Goal: Task Accomplishment & Management: Manage account settings

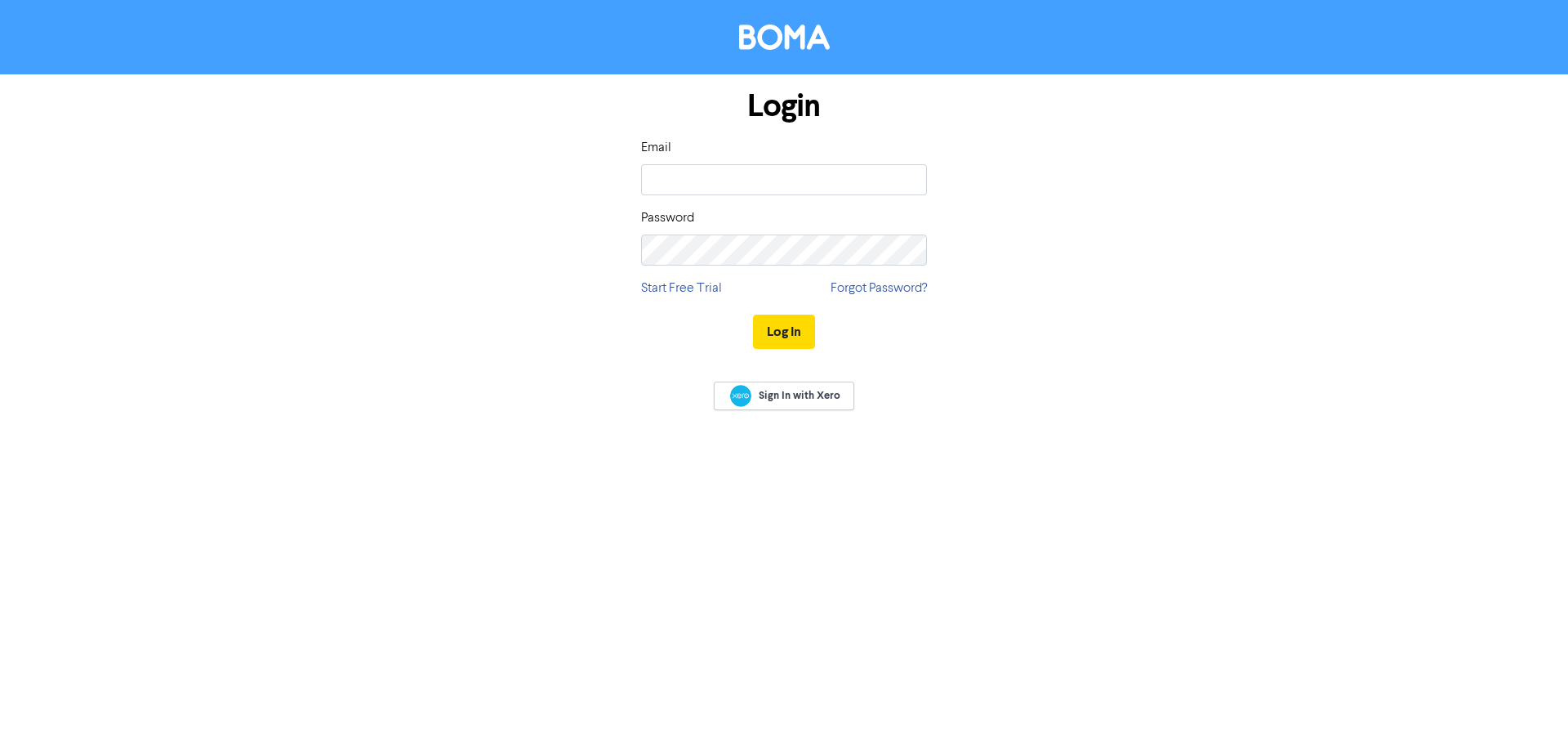
type input "[PERSON_NAME][EMAIL_ADDRESS][DOMAIN_NAME]"
click at [753, 315] on button "Log In" at bounding box center [784, 331] width 62 height 34
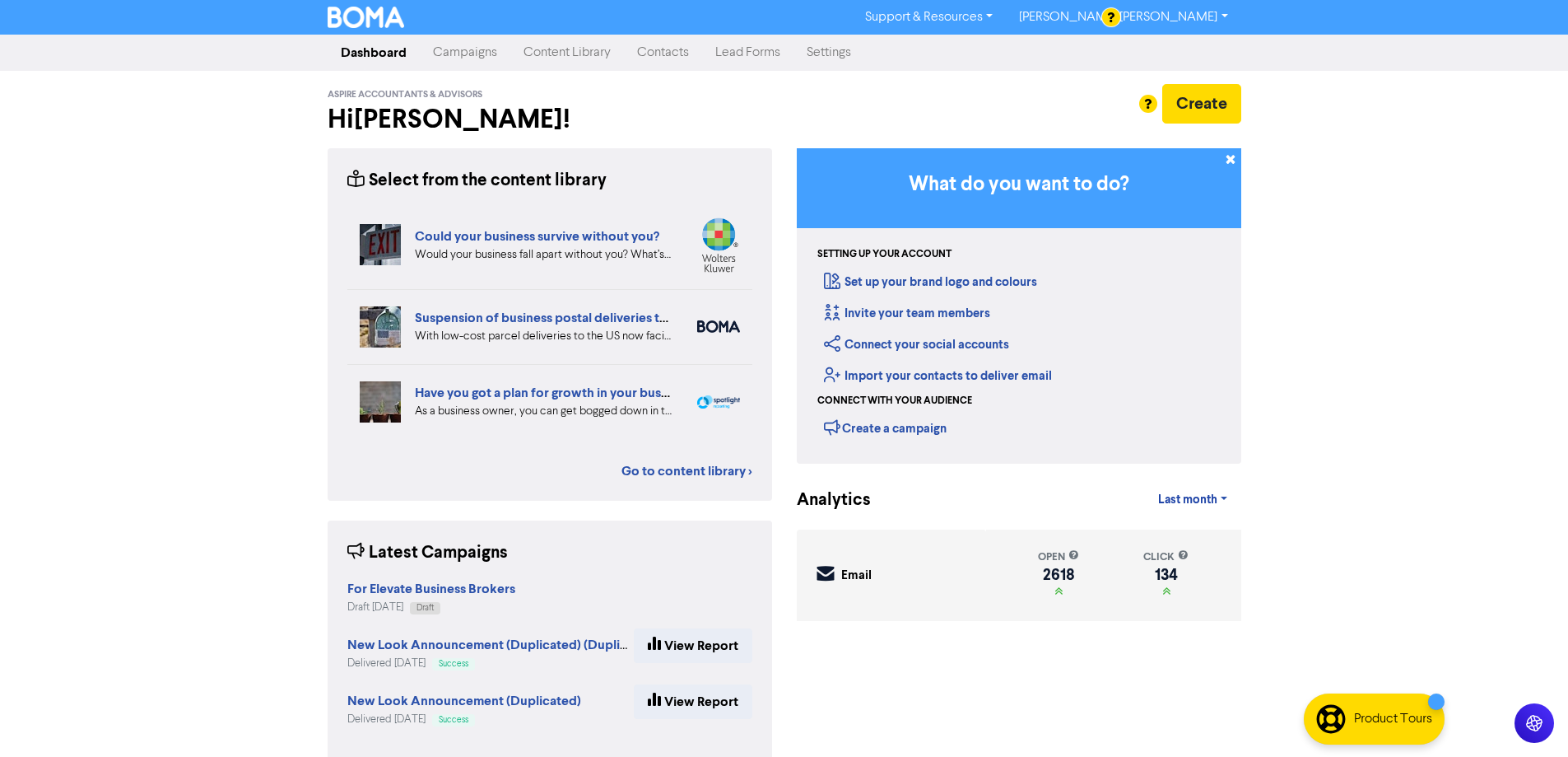
click at [468, 46] on link "Campaigns" at bounding box center [465, 52] width 91 height 33
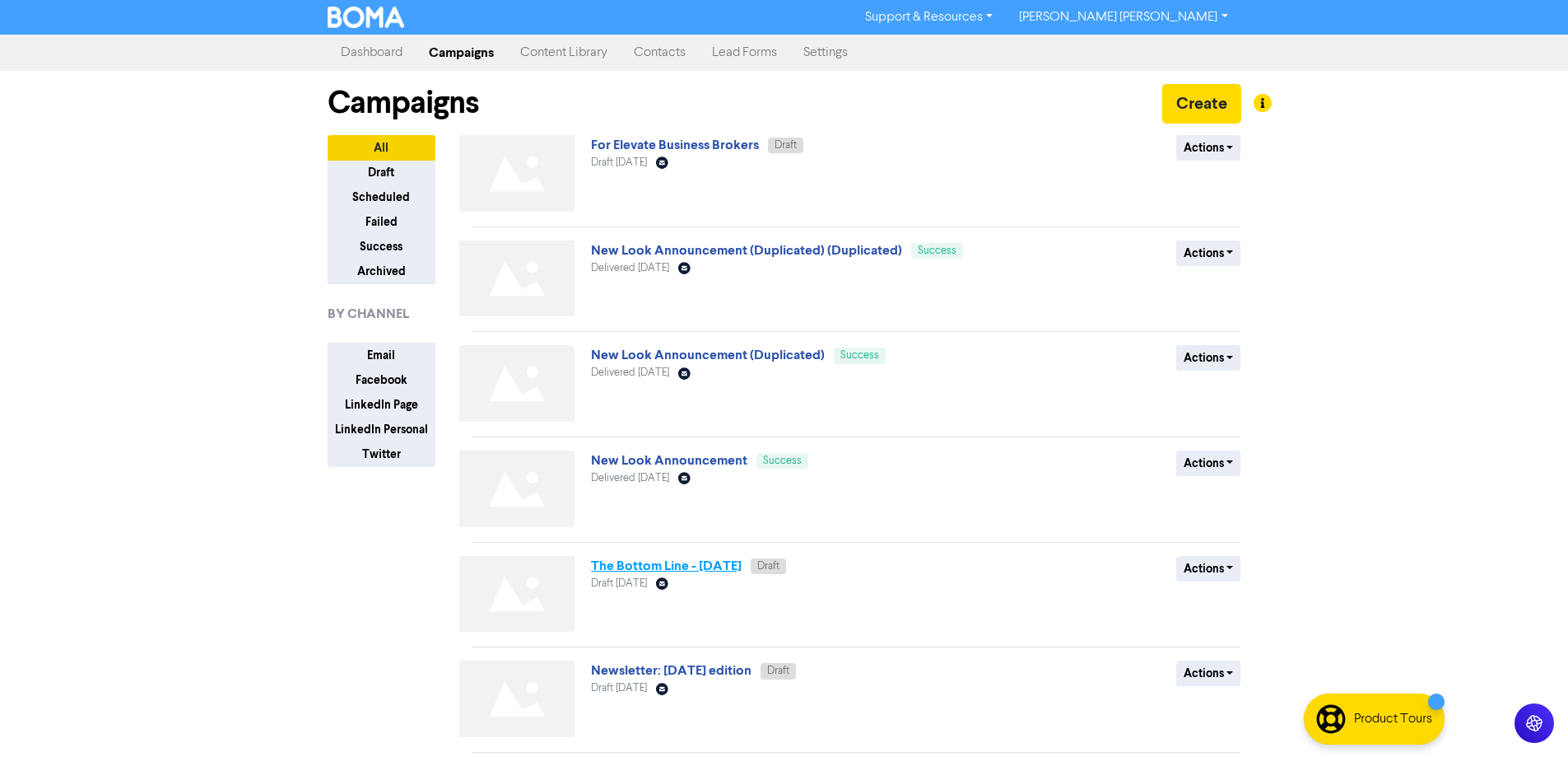
click at [628, 569] on link "The Bottom Line - [DATE]" at bounding box center [666, 566] width 151 height 17
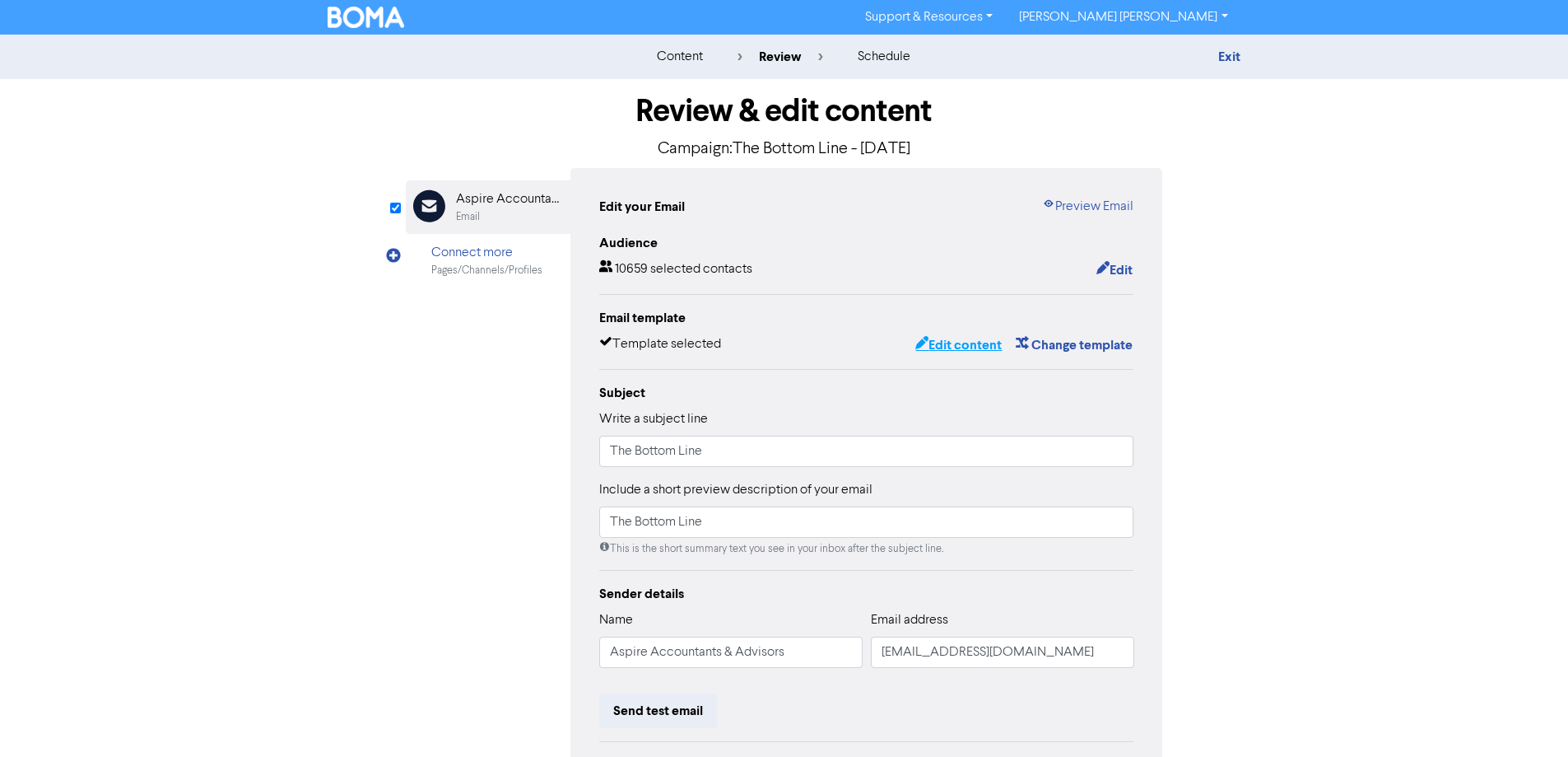
click at [972, 349] on button "Edit content" at bounding box center [958, 345] width 88 height 22
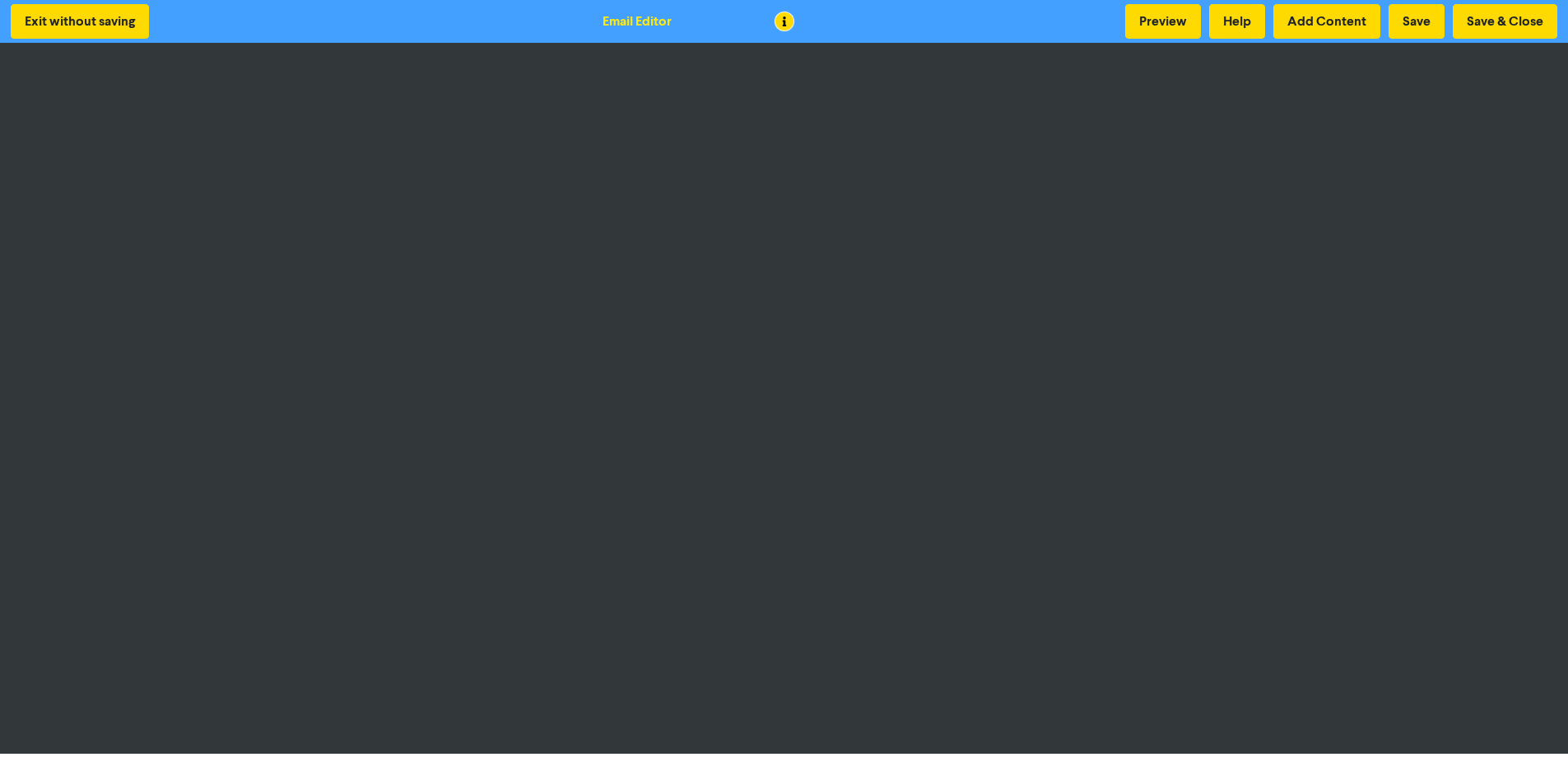
scroll to position [2, 0]
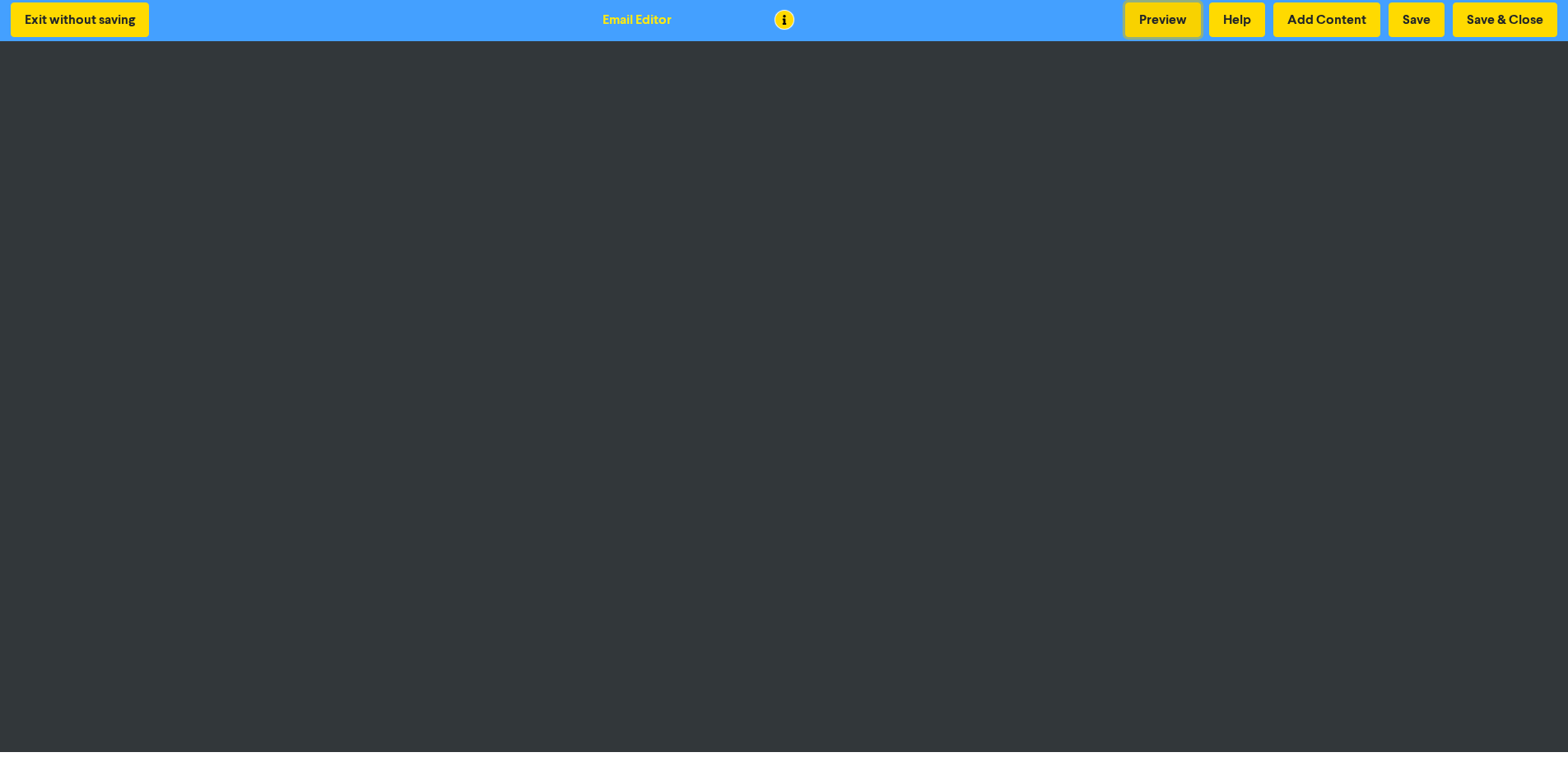
click at [1154, 17] on button "Preview" at bounding box center [1163, 19] width 76 height 34
click at [1491, 14] on button "Save & Close" at bounding box center [1505, 19] width 105 height 34
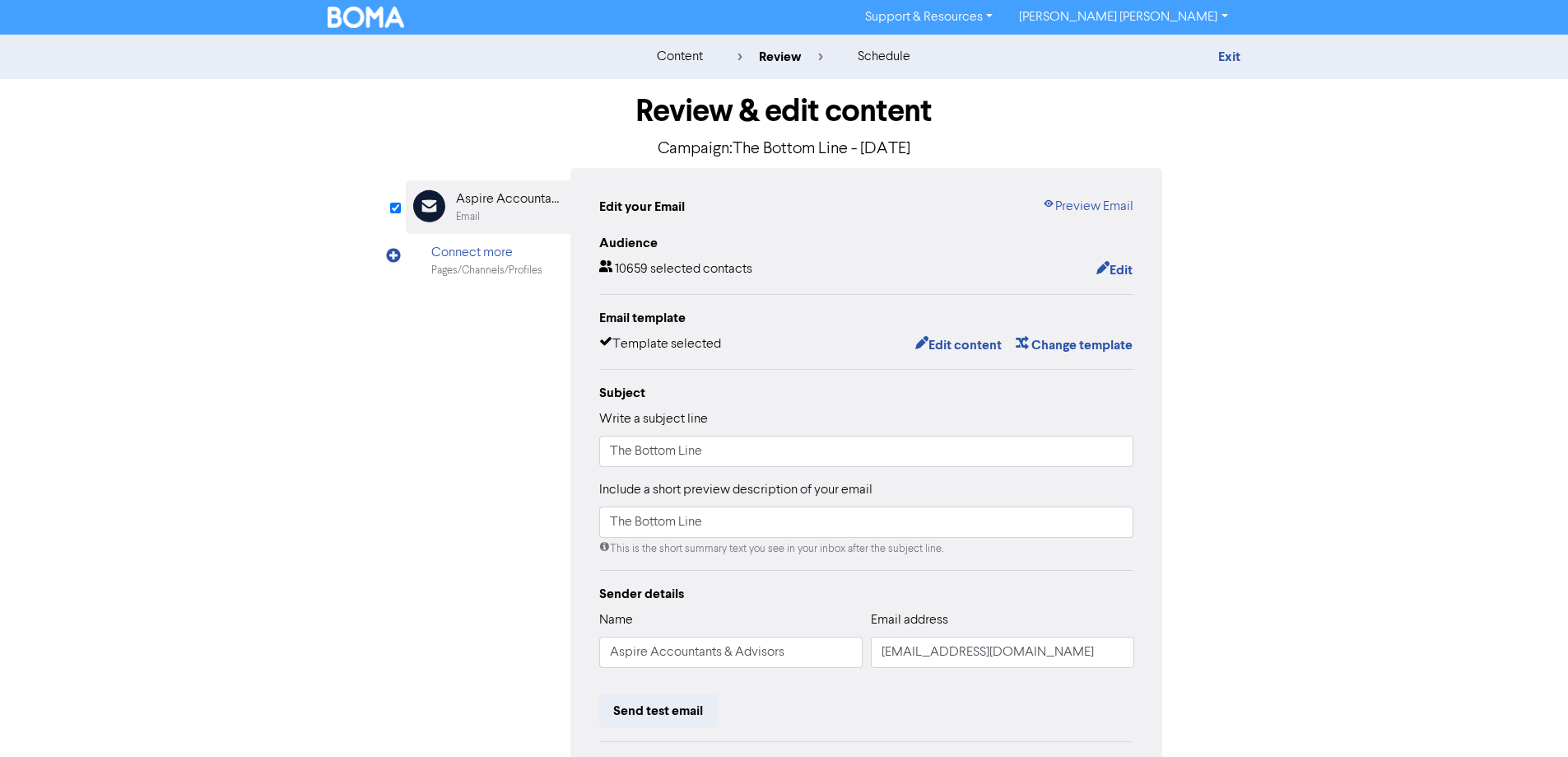
scroll to position [187, 0]
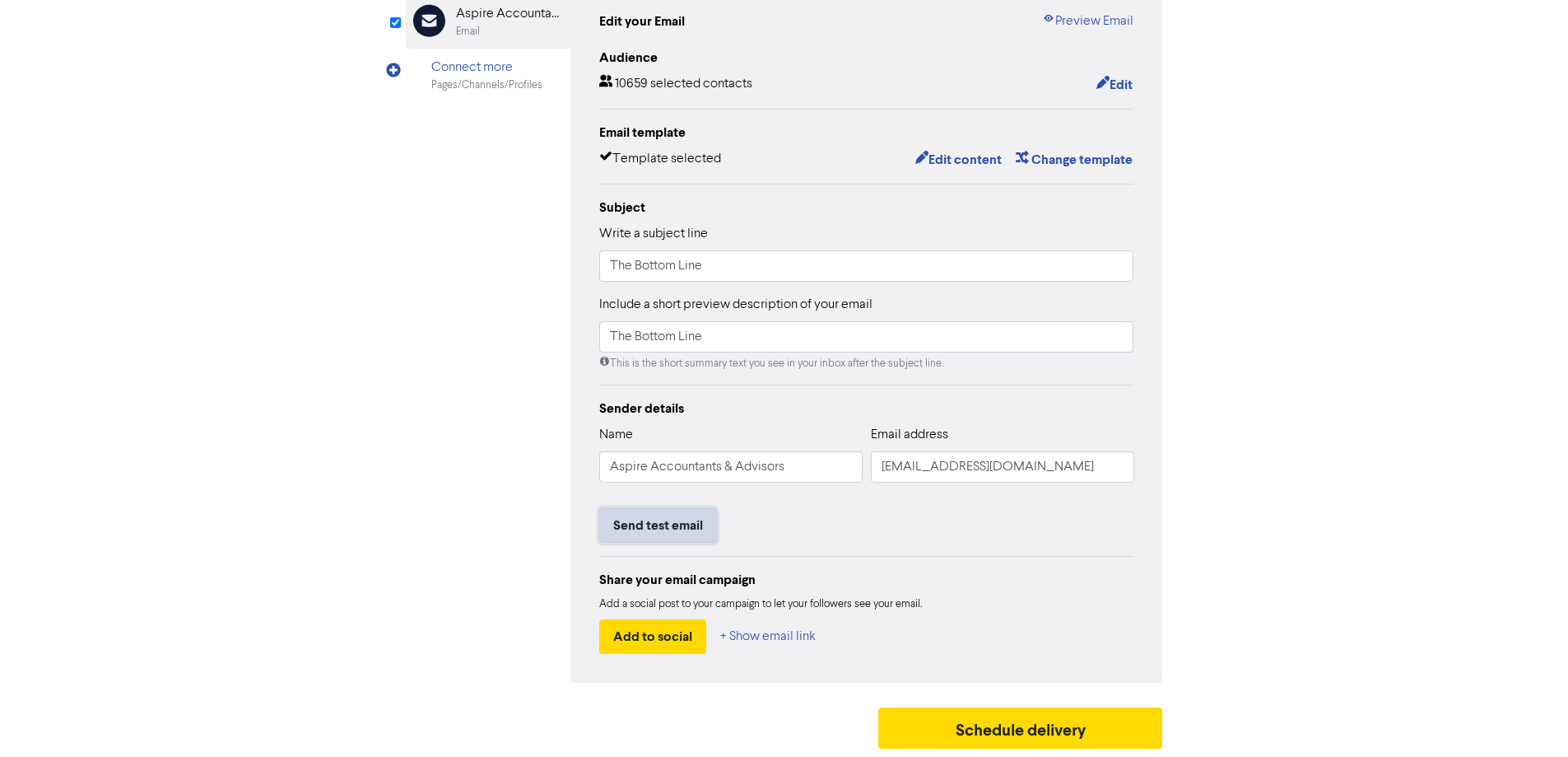
click at [653, 532] on button "Send test email" at bounding box center [658, 525] width 117 height 34
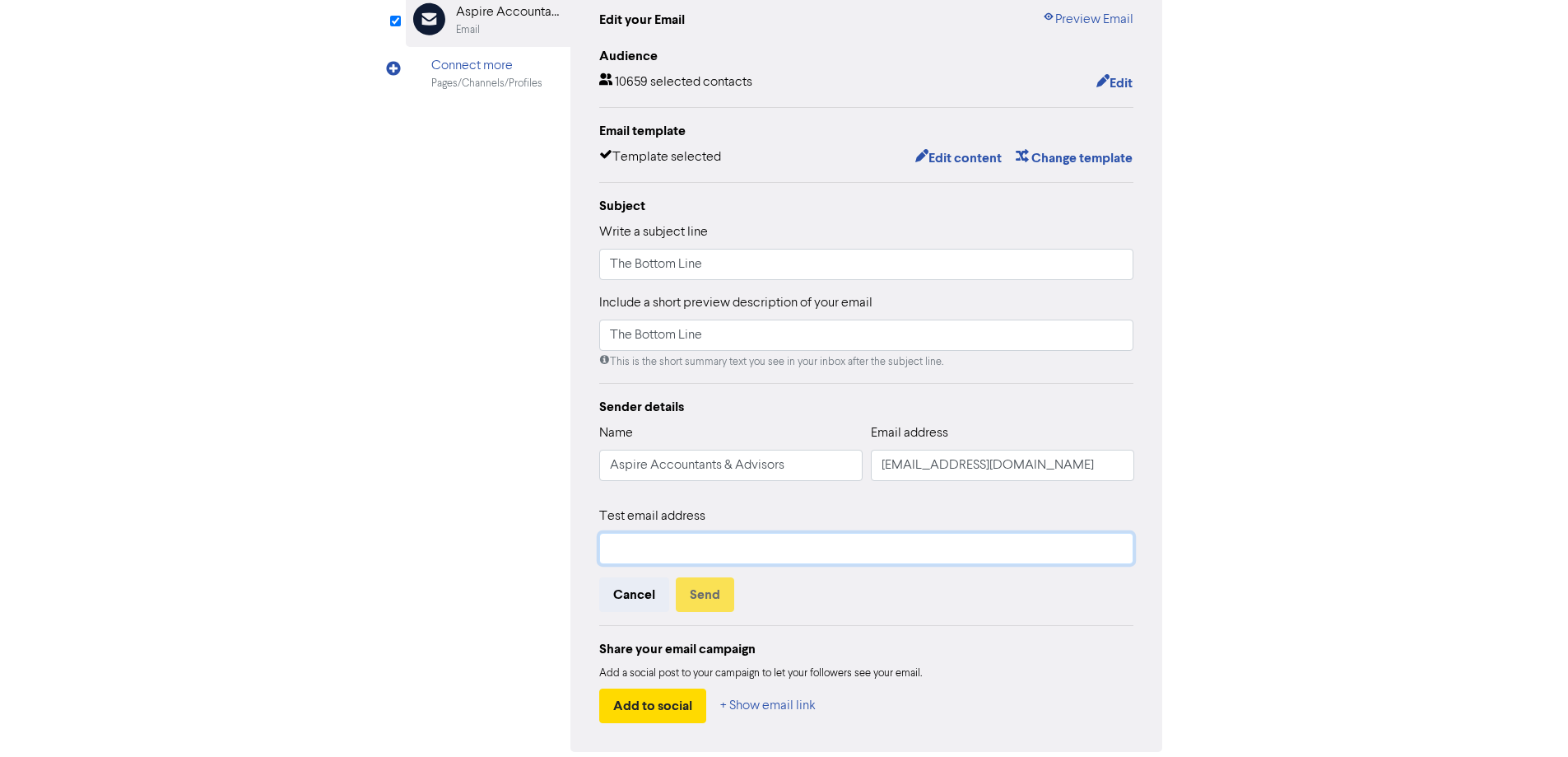
click at [649, 547] on input "text" at bounding box center [867, 548] width 535 height 31
type input "[PERSON_NAME][EMAIL_ADDRESS][DOMAIN_NAME]"
click at [708, 595] on button "Send" at bounding box center [706, 594] width 59 height 34
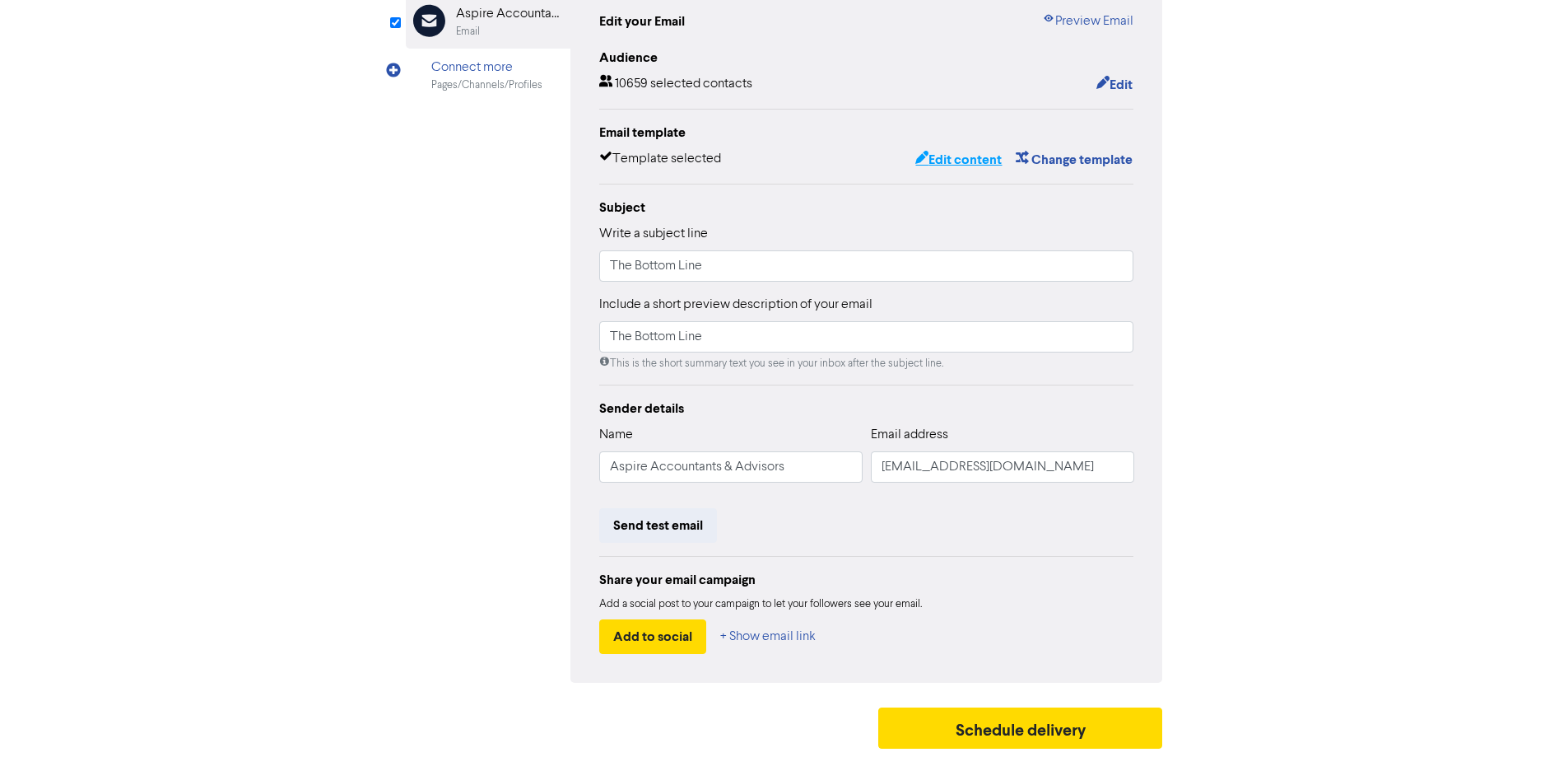
click at [945, 156] on button "Edit content" at bounding box center [958, 160] width 88 height 22
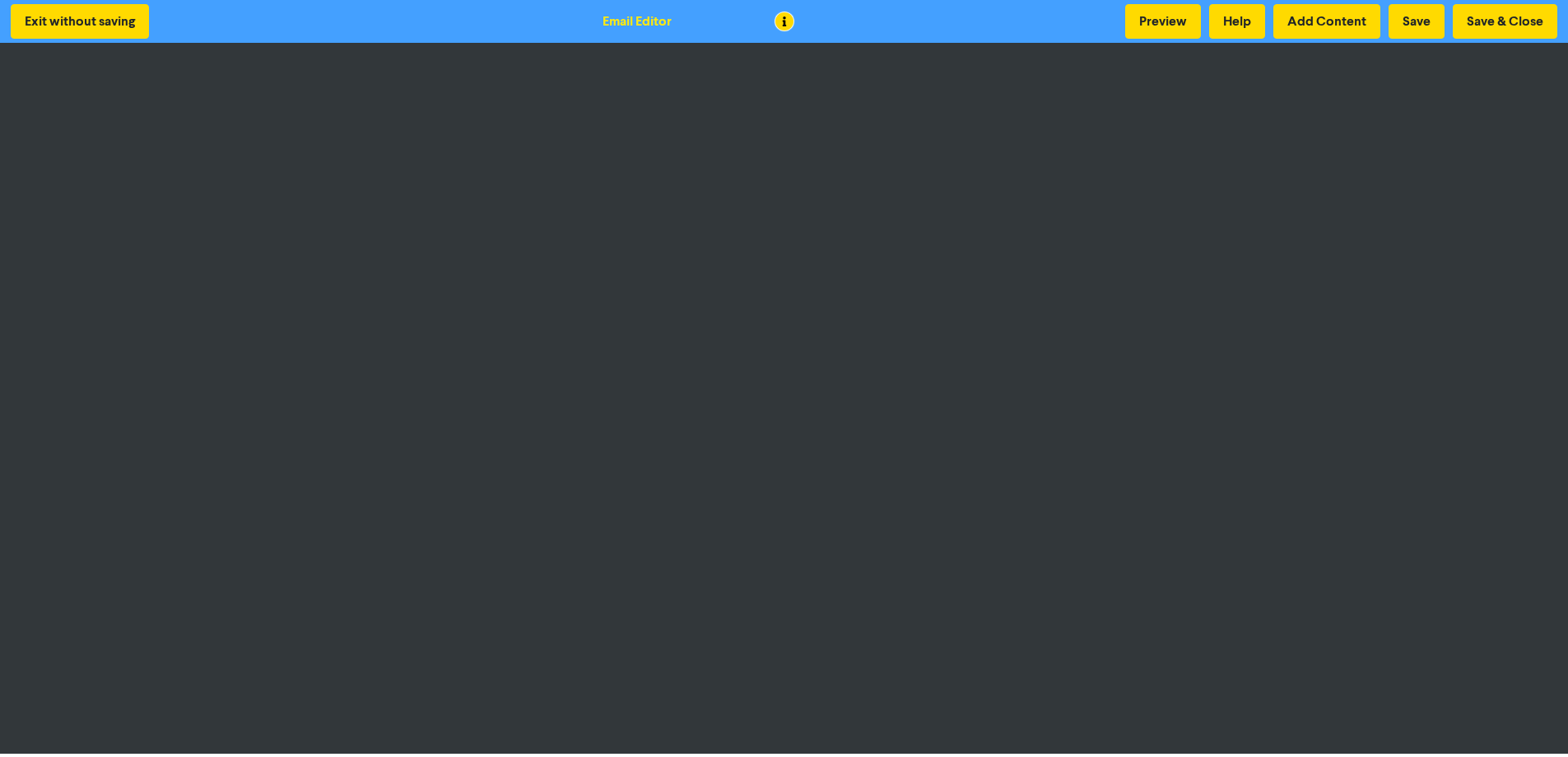
scroll to position [2, 0]
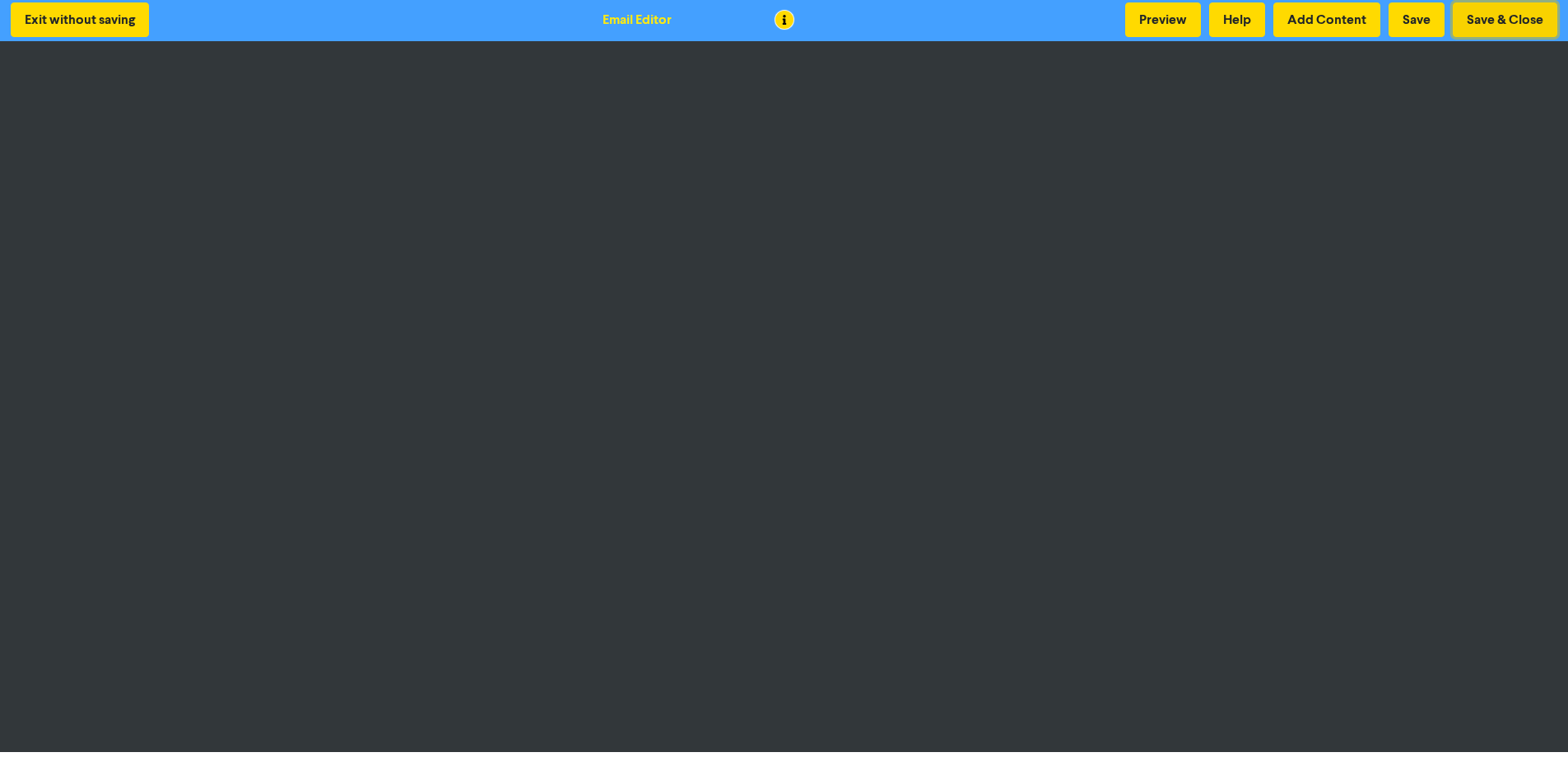
click at [1486, 18] on button "Save & Close" at bounding box center [1505, 19] width 105 height 34
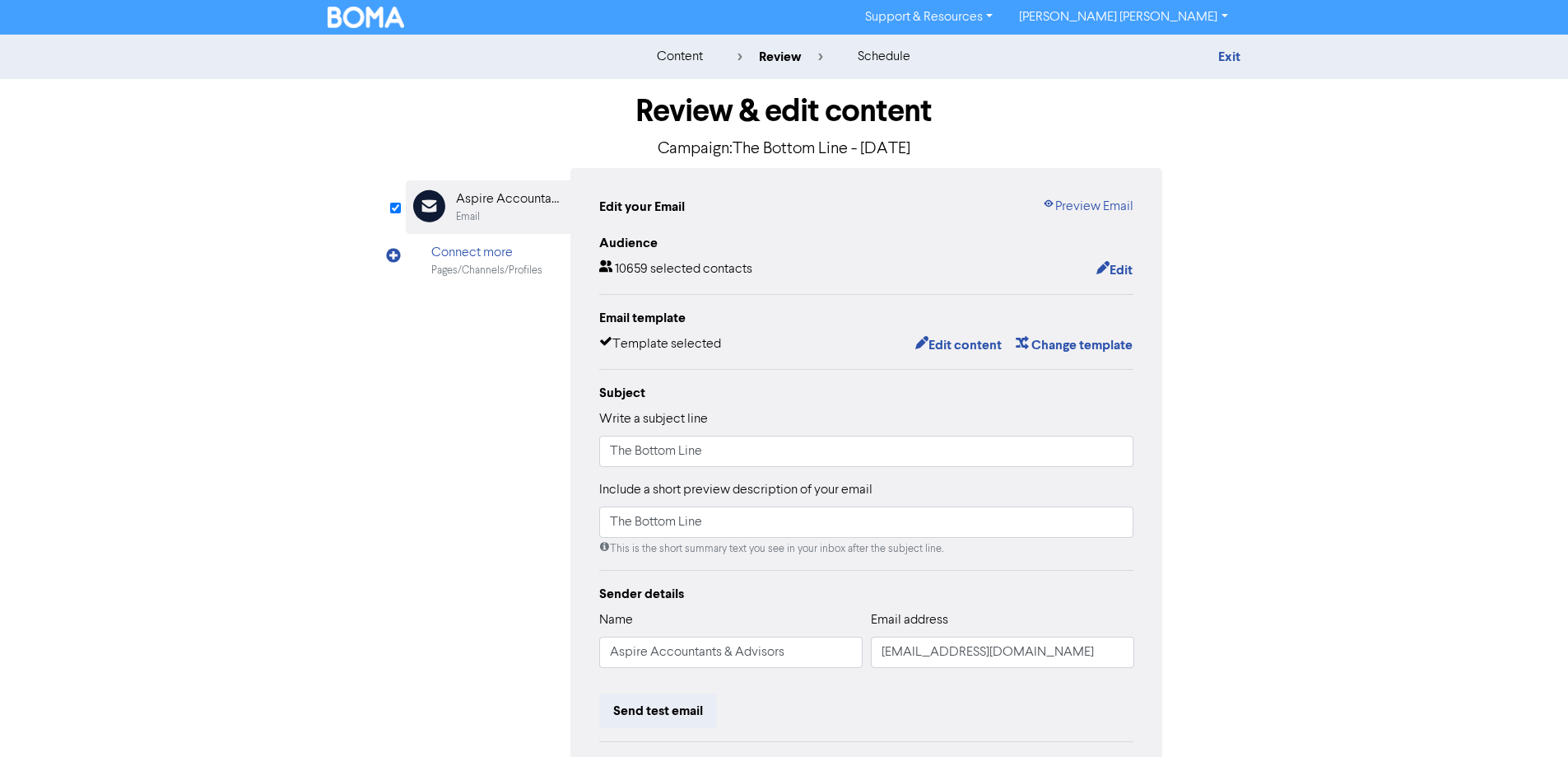
scroll to position [187, 0]
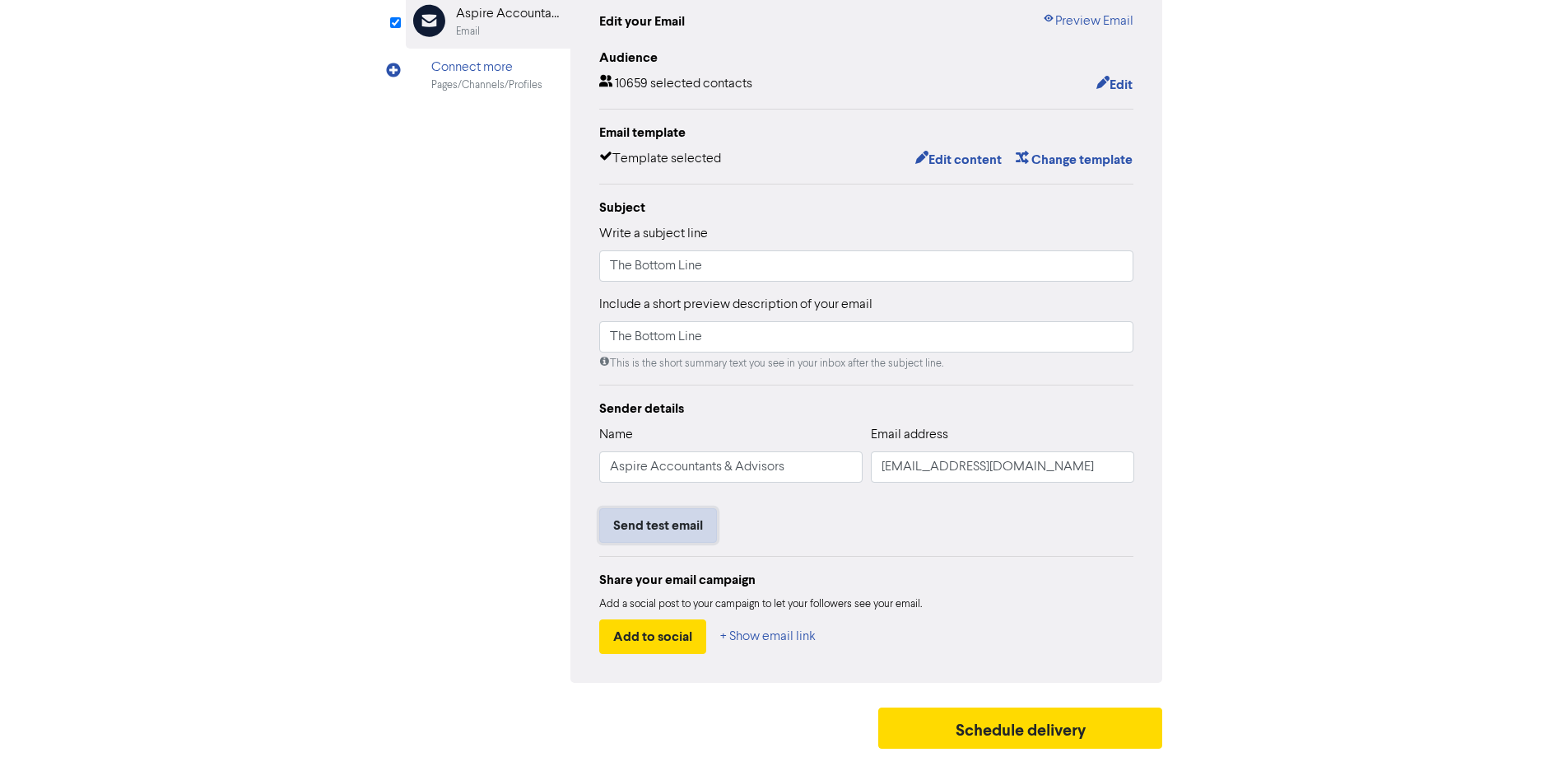
click at [658, 523] on button "Send test email" at bounding box center [658, 525] width 117 height 34
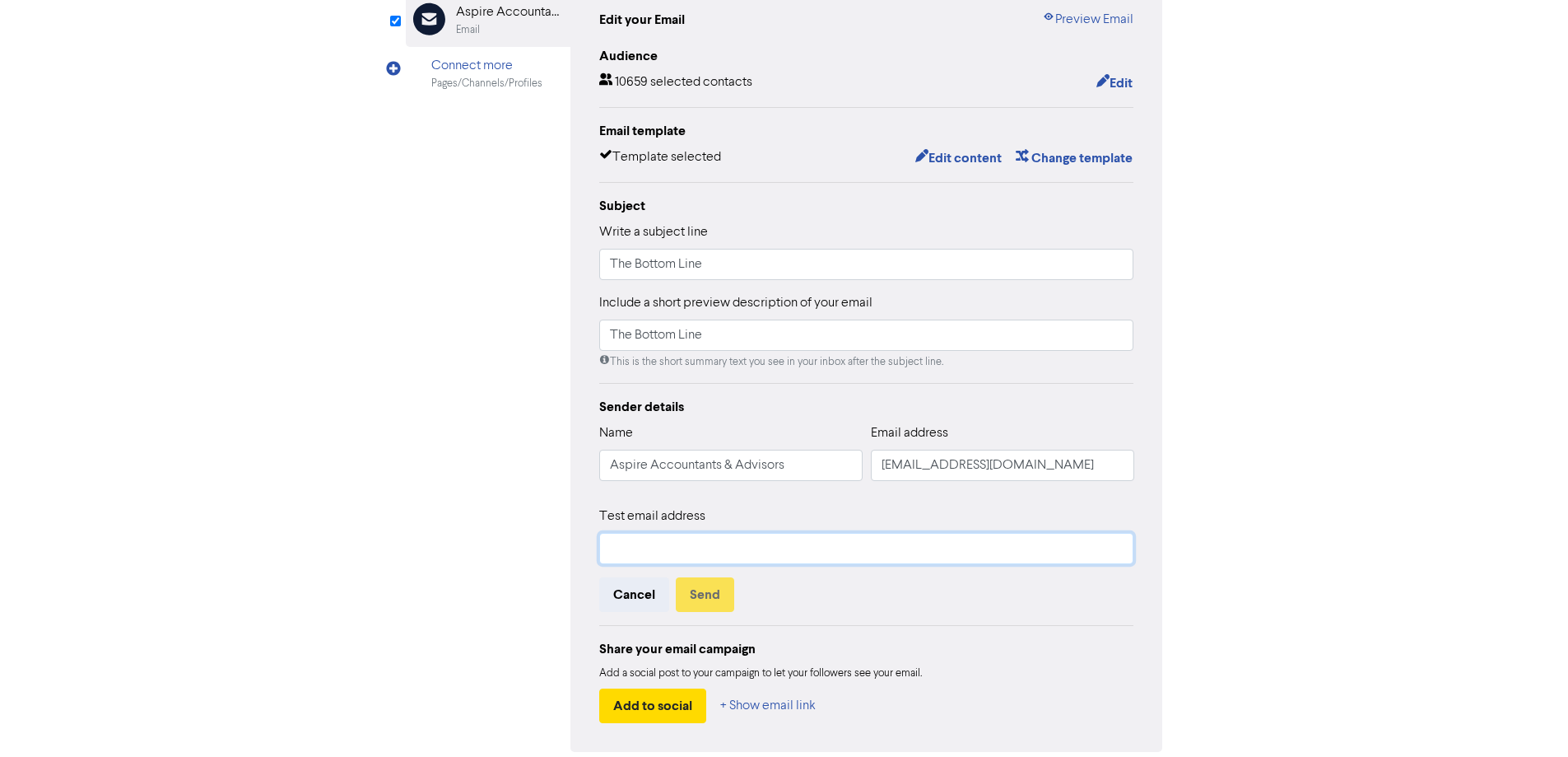
drag, startPoint x: 688, startPoint y: 544, endPoint x: 729, endPoint y: 559, distance: 43.7
click at [688, 544] on input "text" at bounding box center [867, 548] width 535 height 31
type input "[PERSON_NAME][EMAIL_ADDRESS][DOMAIN_NAME]"
click at [708, 592] on button "Send" at bounding box center [706, 594] width 59 height 34
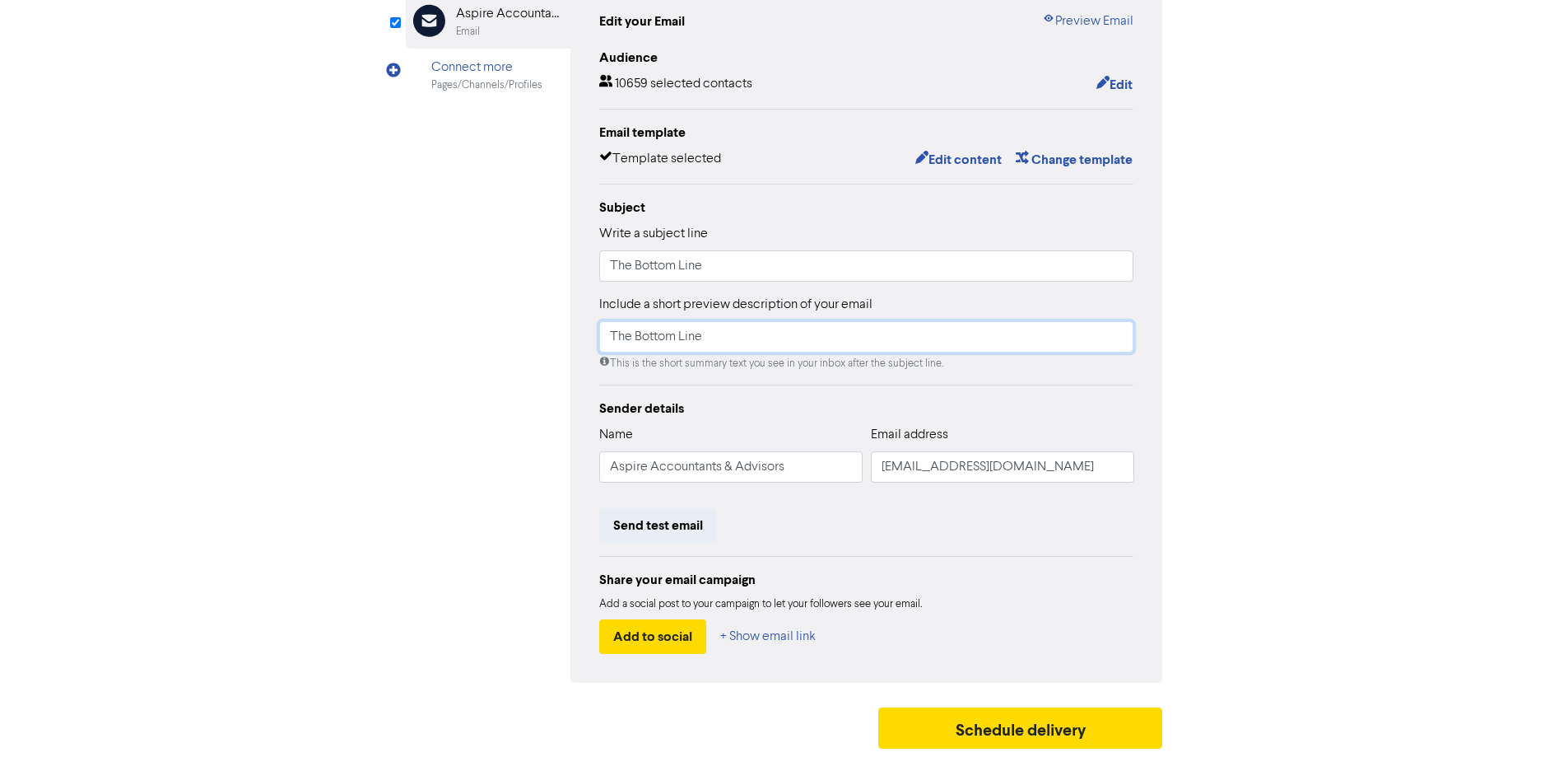
drag, startPoint x: 721, startPoint y: 340, endPoint x: 516, endPoint y: 340, distance: 205.0
click at [516, 340] on div "Email Created with Sketch. Aspire Accountants & Advisors Email Connect more Pag…" at bounding box center [784, 332] width 758 height 700
drag, startPoint x: 711, startPoint y: 267, endPoint x: 557, endPoint y: 258, distance: 154.3
click at [557, 258] on div "Email Created with Sketch. Aspire Accountants & Advisors Email Connect more Pag…" at bounding box center [784, 332] width 758 height 700
drag, startPoint x: 757, startPoint y: 338, endPoint x: 536, endPoint y: 338, distance: 221.0
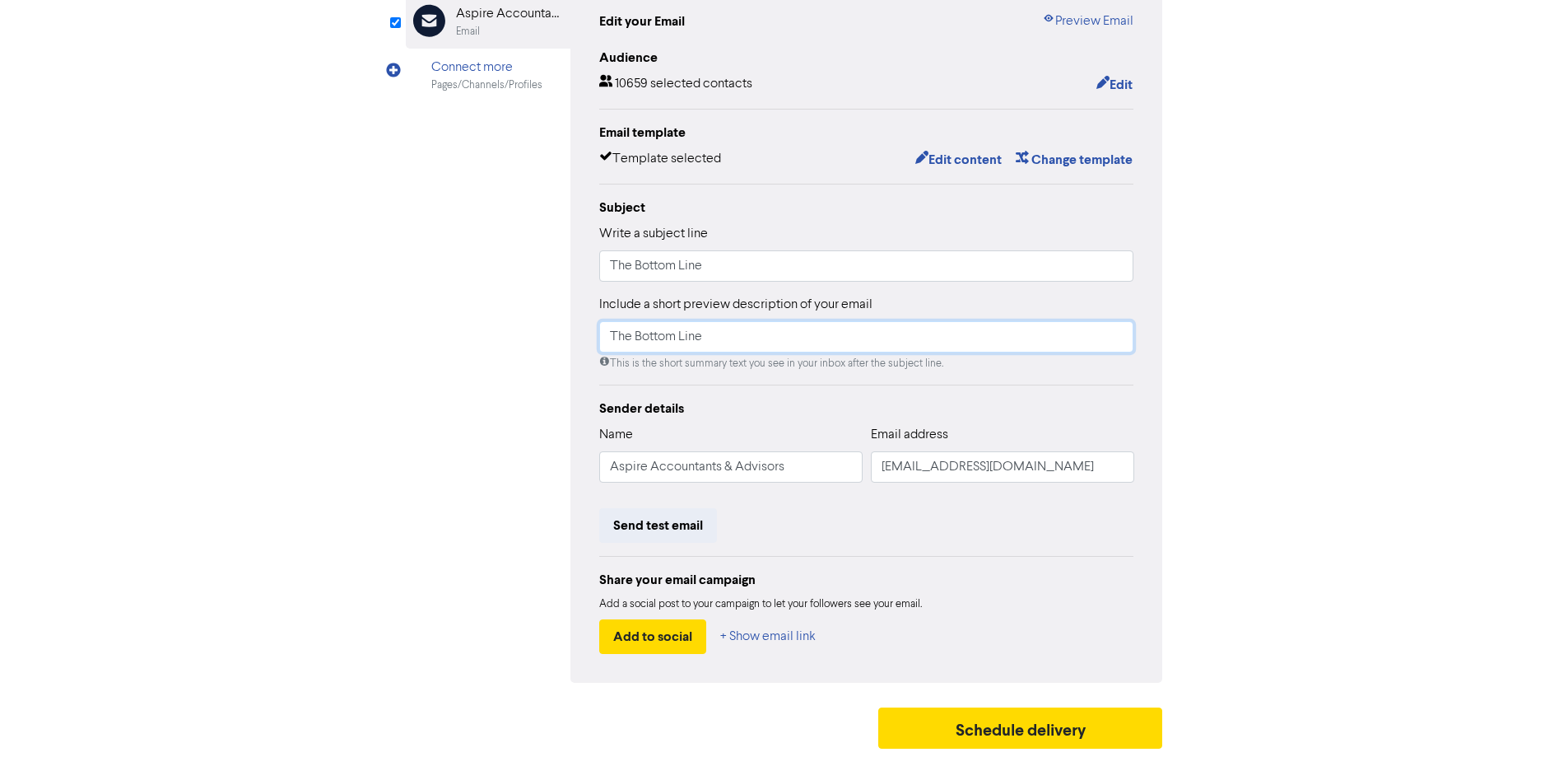
click at [536, 338] on div "Email Created with Sketch. Aspire Accountants & Advisors Email Connect more Pag…" at bounding box center [784, 332] width 758 height 700
paste input "Get the key insights and practical tips you need—straight to the point, no fluf…"
drag, startPoint x: 930, startPoint y: 334, endPoint x: 1053, endPoint y: 337, distance: 123.0
click at [1053, 337] on input "Get the key insights and practical tips you need—straight to the point, no fluf…" at bounding box center [867, 337] width 535 height 31
type input "Get the key insights and practical tips you need—straight from the managing dir…"
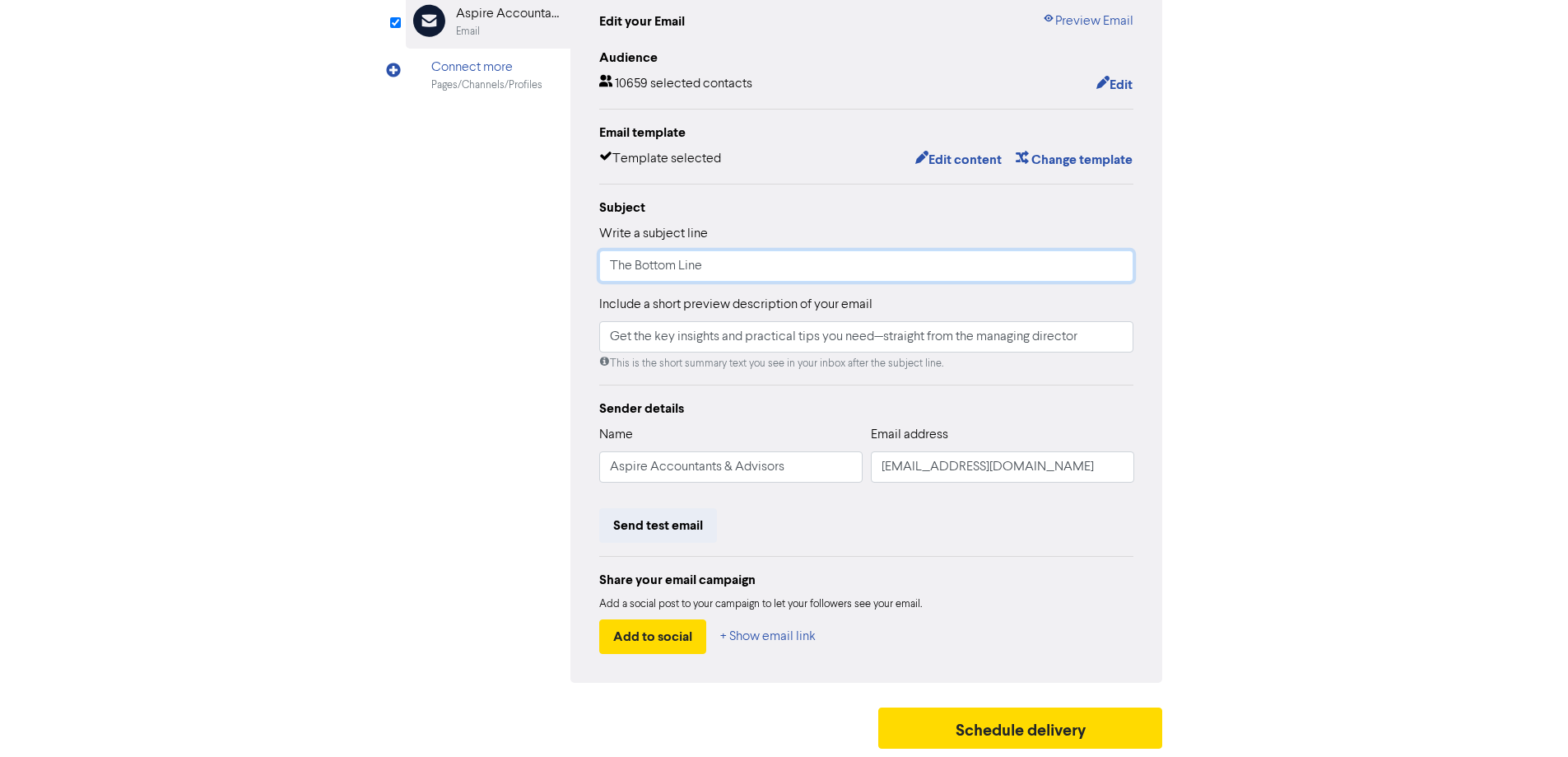
click at [765, 276] on input "The Bottom Line" at bounding box center [867, 265] width 535 height 31
type input "The Bottom Line : Advisory Insight from our Managing Director"
click at [663, 526] on button "Send test email" at bounding box center [658, 525] width 117 height 34
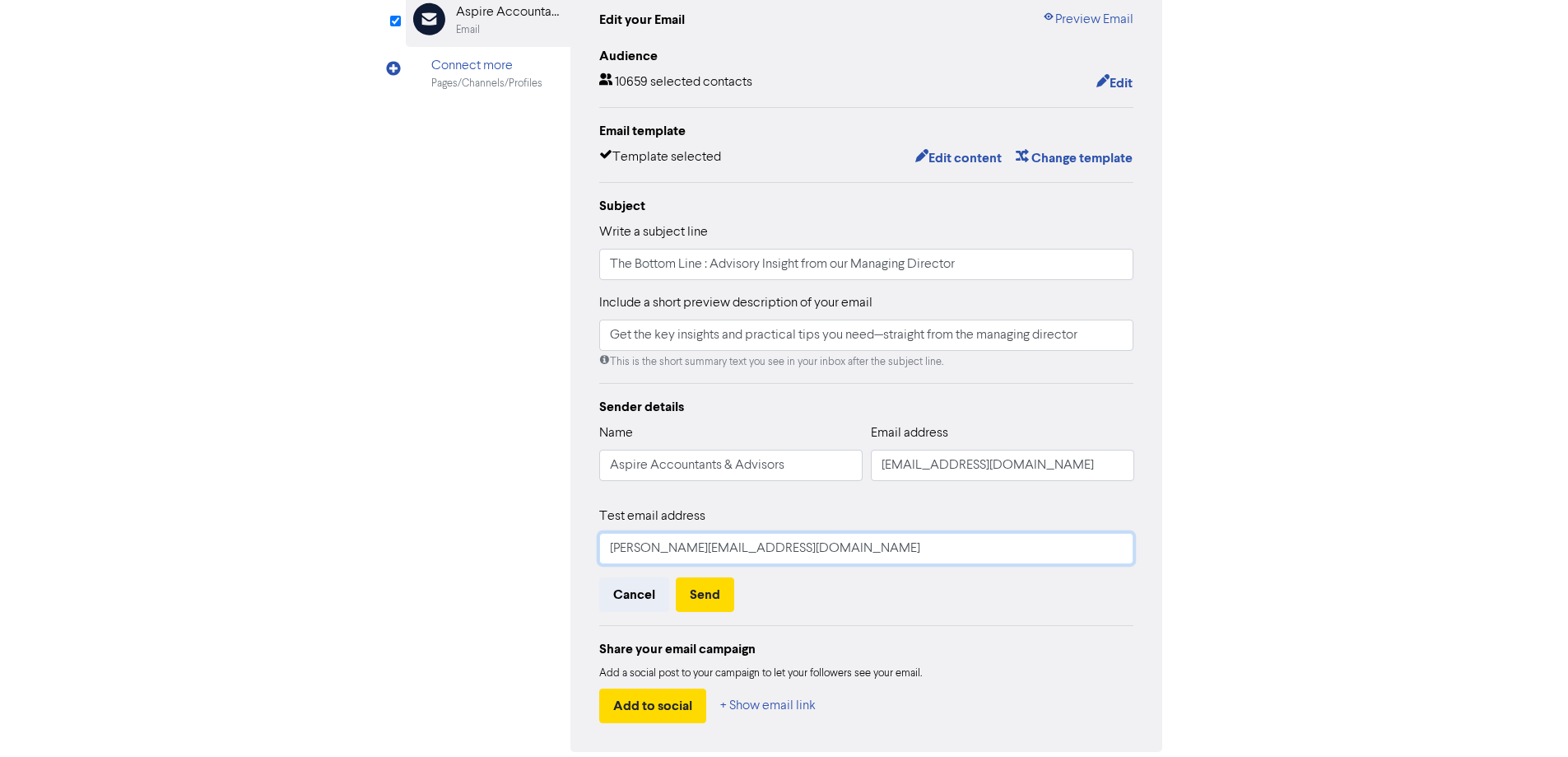
drag, startPoint x: 778, startPoint y: 556, endPoint x: 534, endPoint y: 544, distance: 244.3
click at [534, 544] on div "Email Created with Sketch. Aspire Accountants & Advisors Email Connect more Pag…" at bounding box center [784, 366] width 758 height 770
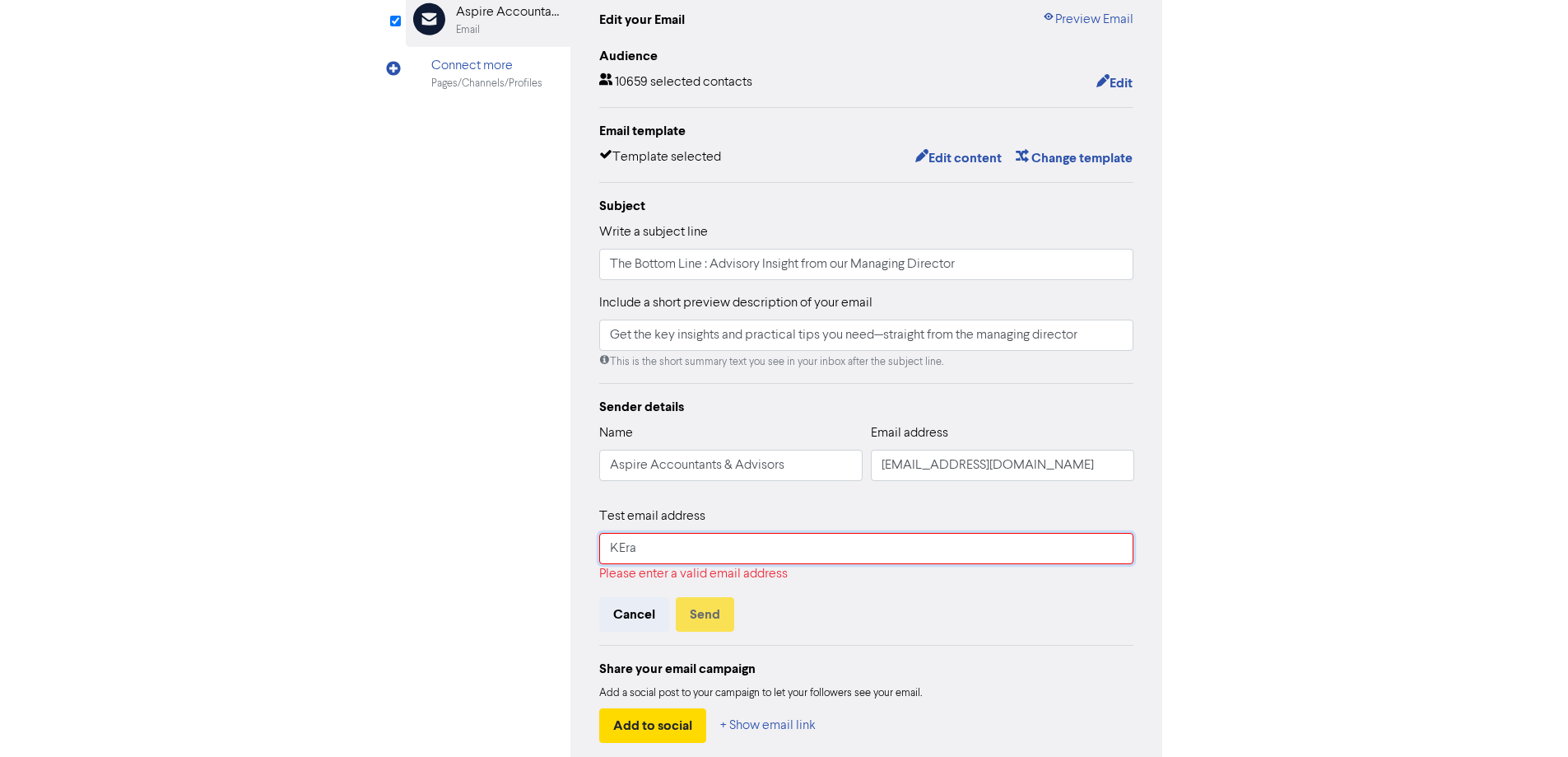
type input "[EMAIL_ADDRESS][DOMAIN_NAME]"
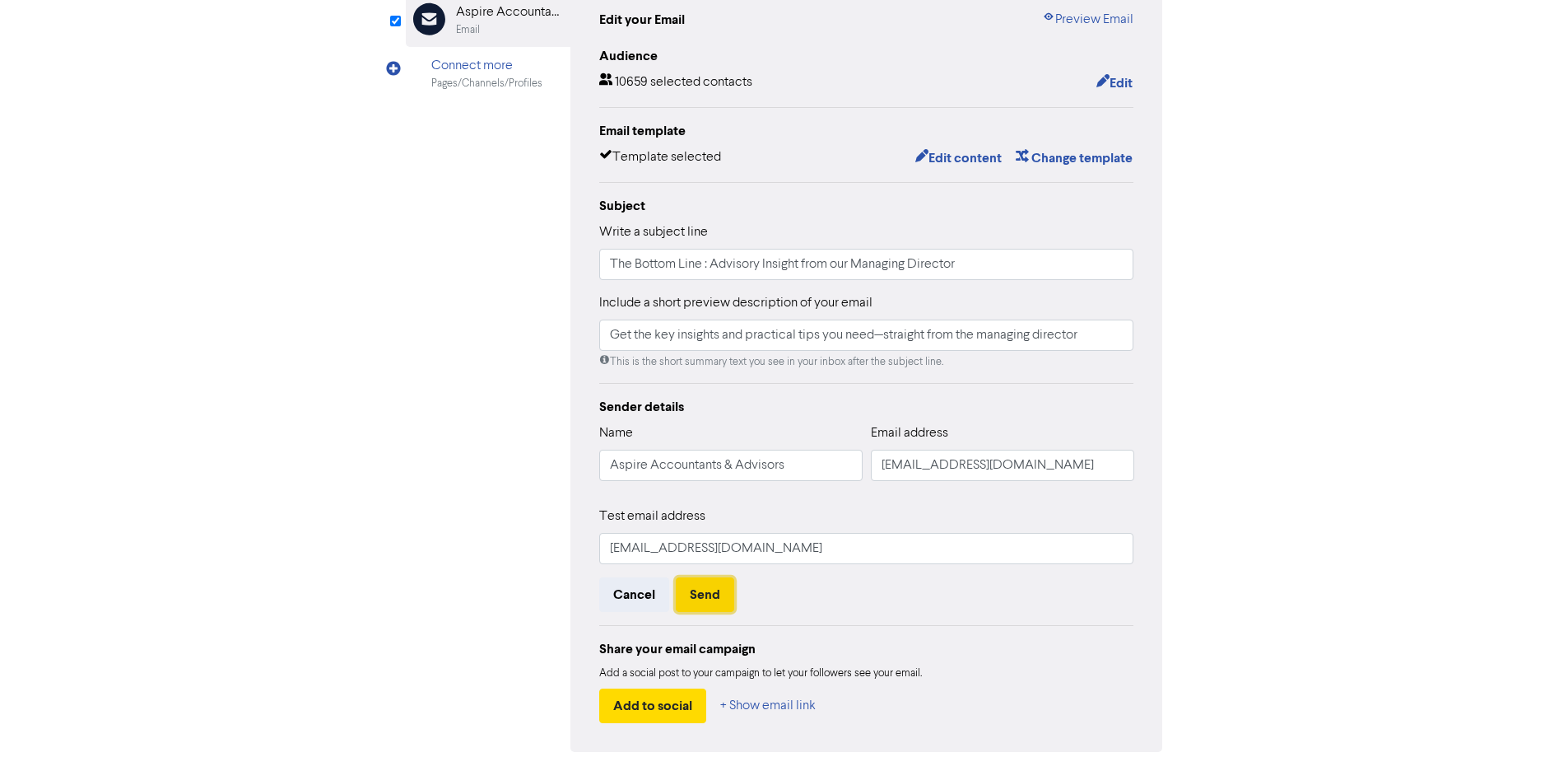
click at [700, 593] on button "Send" at bounding box center [706, 594] width 59 height 34
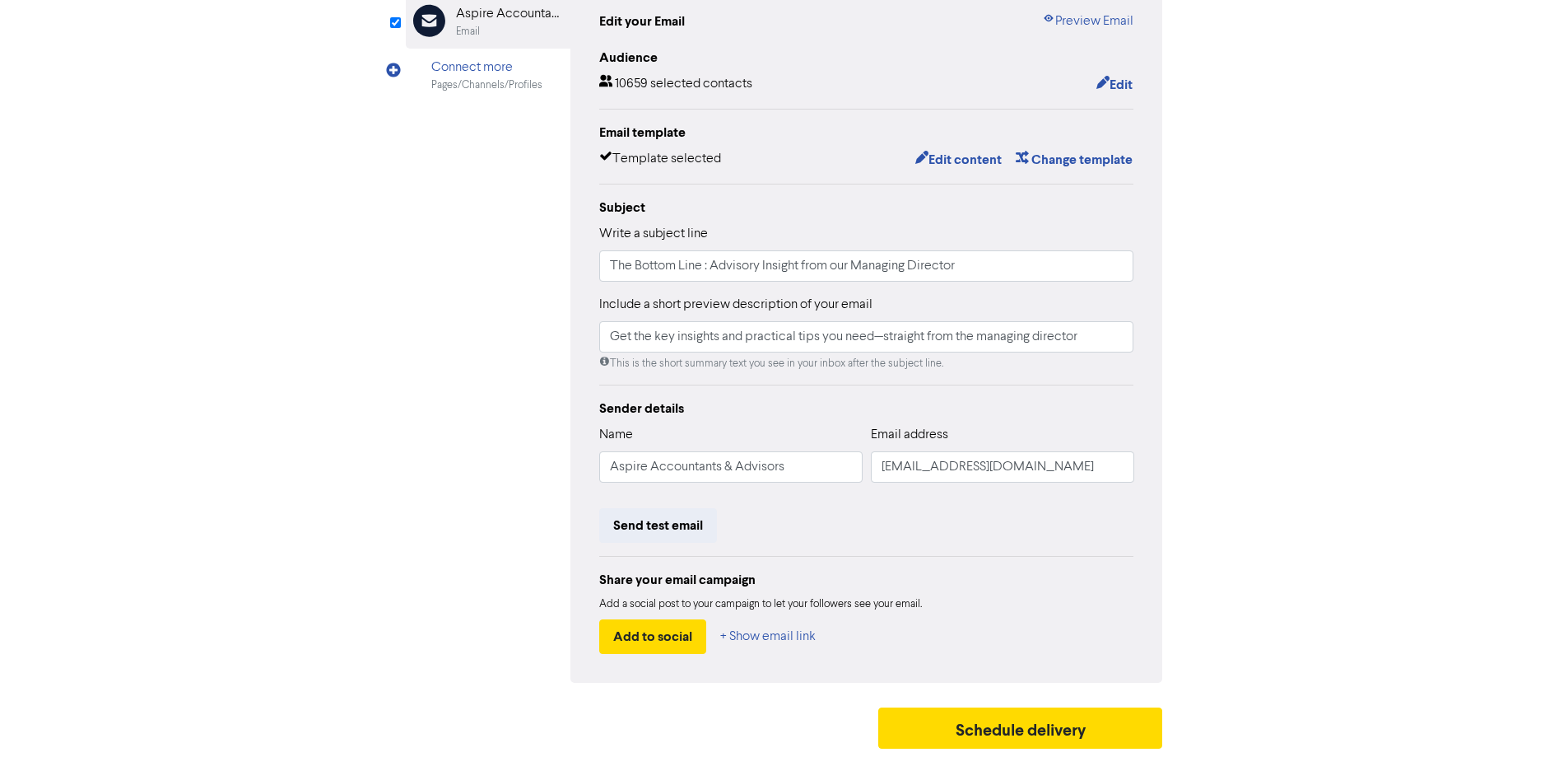
click at [59, 126] on div "content review schedule Exit Review & edit content Campaign: The Bottom Line - …" at bounding box center [784, 302] width 1568 height 907
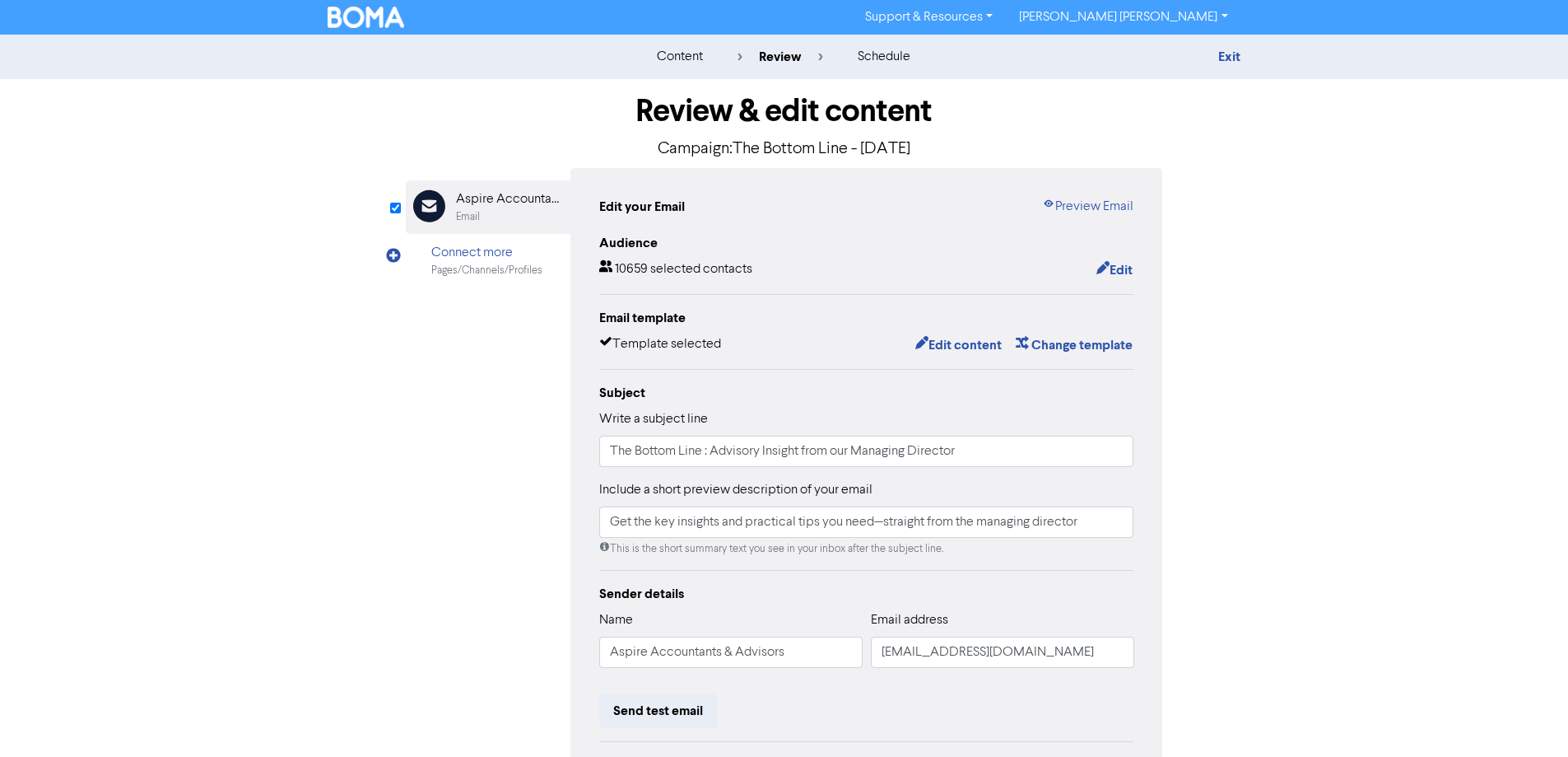
click at [675, 57] on div "content" at bounding box center [680, 57] width 46 height 20
click at [372, 18] on img at bounding box center [367, 18] width 77 height 22
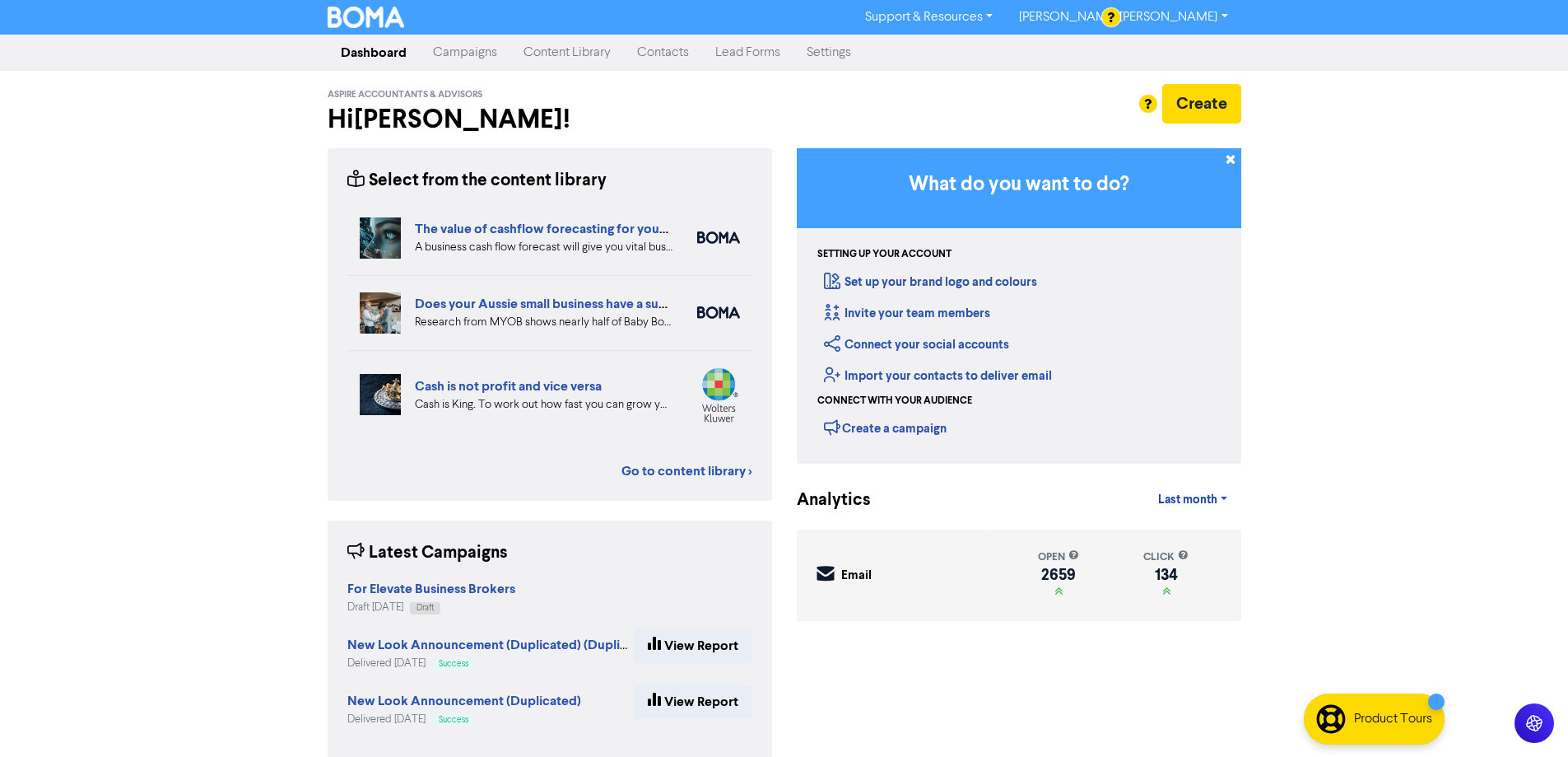
click at [462, 55] on link "Campaigns" at bounding box center [465, 52] width 91 height 33
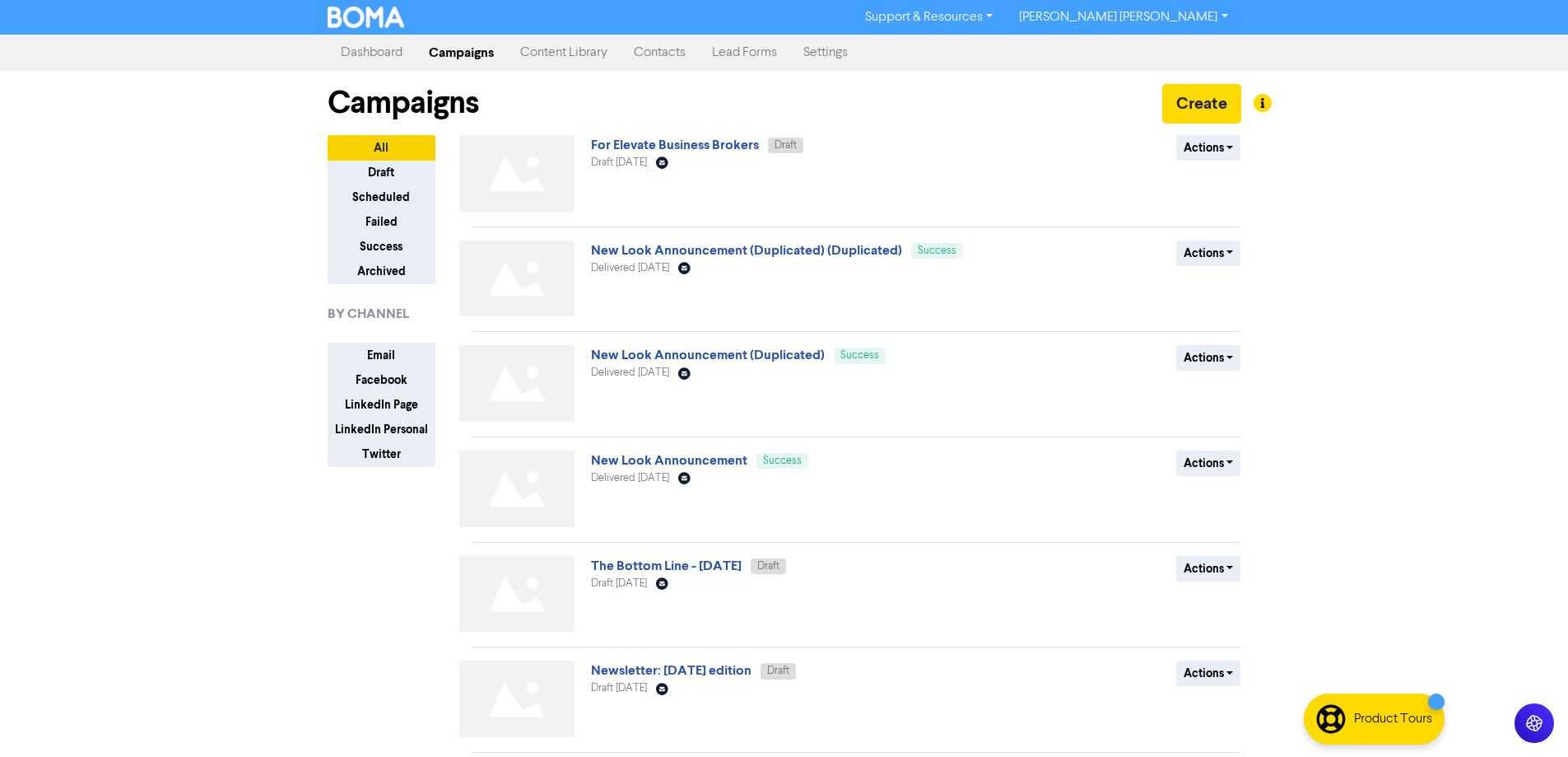
scroll to position [54, 0]
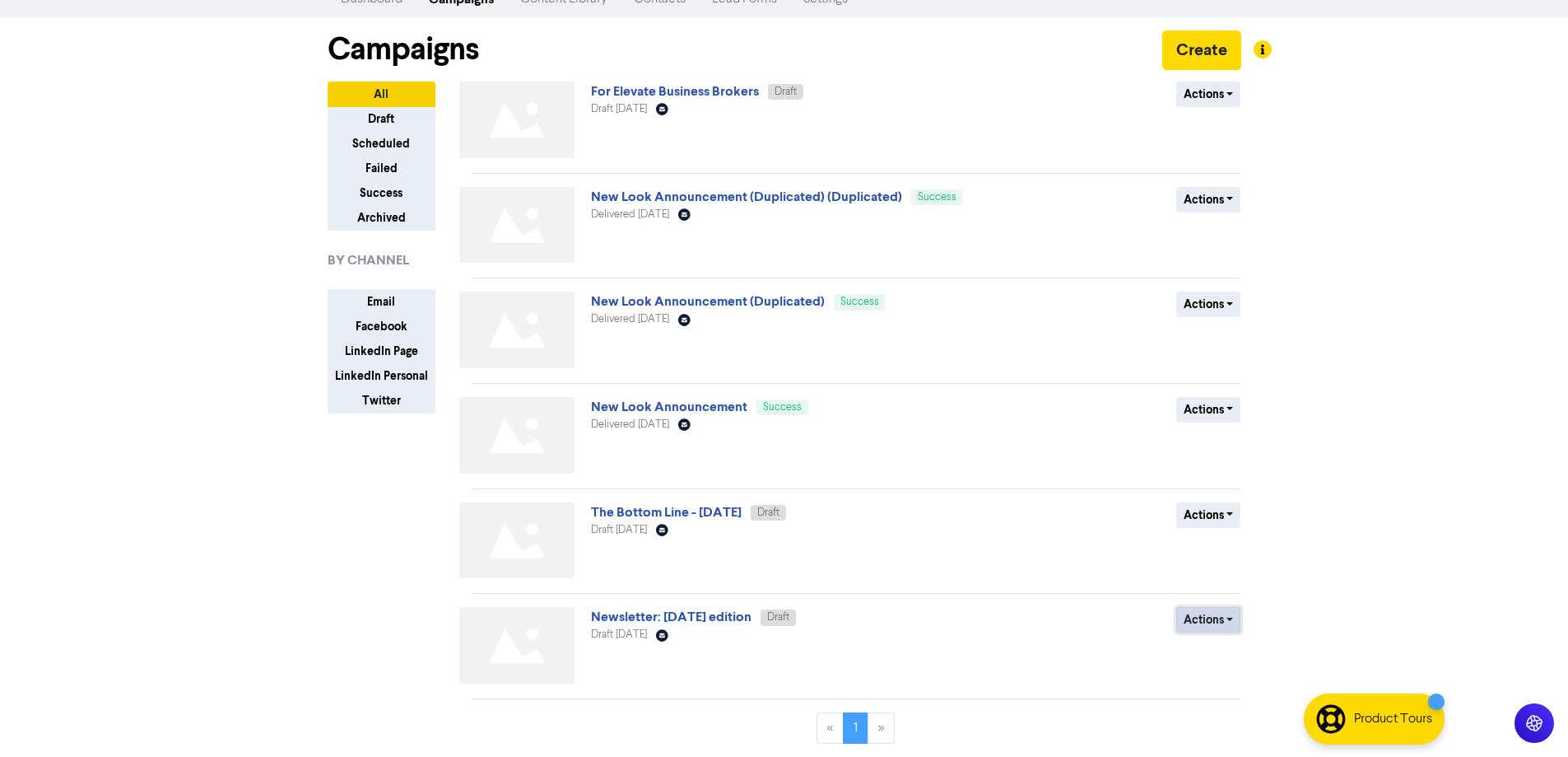
click at [1235, 620] on button "Actions" at bounding box center [1209, 619] width 65 height 25
click at [1442, 412] on div "Support & Resources Video Tutorials FAQ & Guides Marketing Education Chad Cheta…" at bounding box center [784, 325] width 1568 height 757
click at [659, 87] on link "For Elevate Business Brokers" at bounding box center [675, 91] width 168 height 17
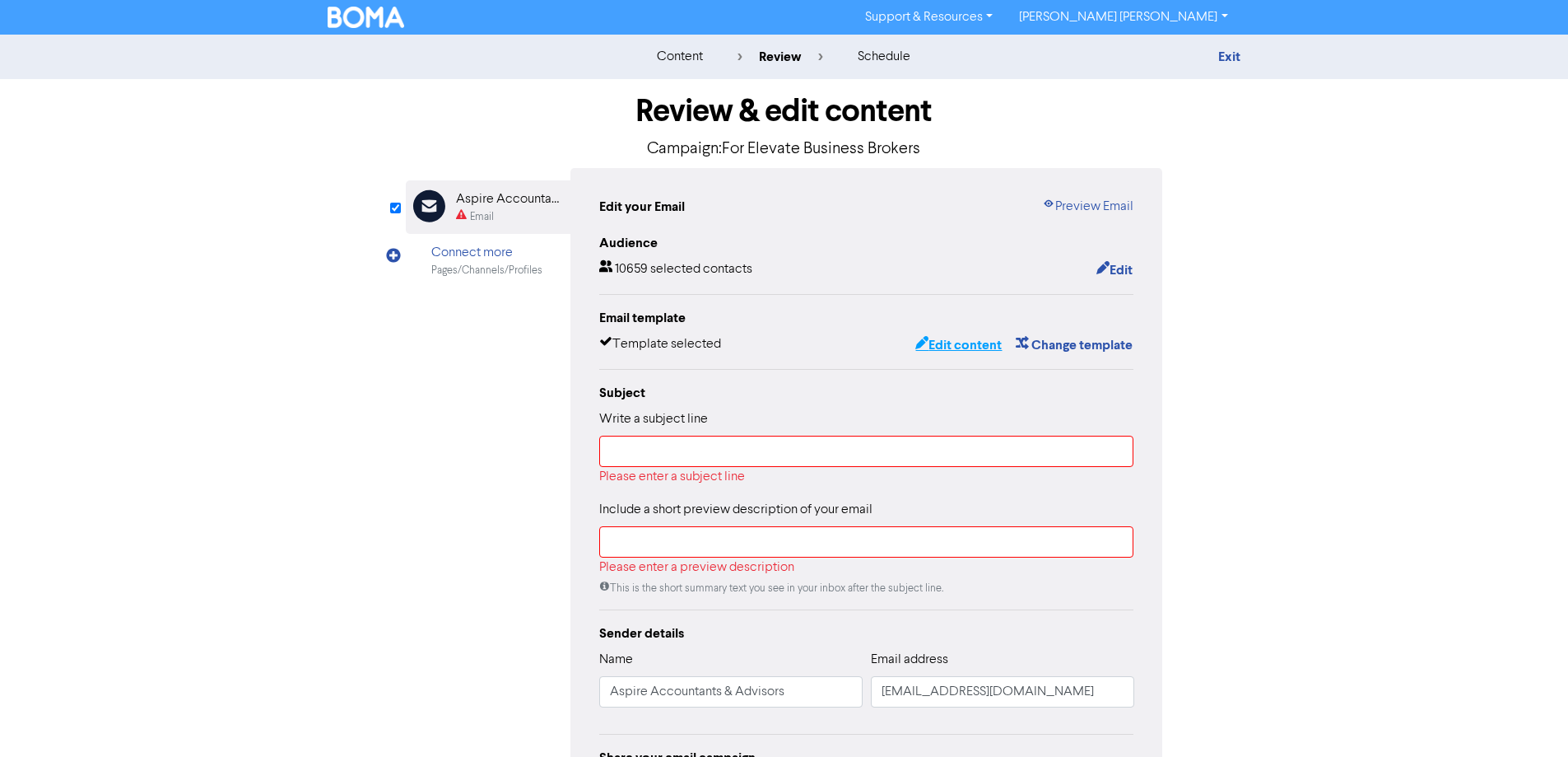
click at [930, 343] on button "Edit content" at bounding box center [958, 345] width 88 height 22
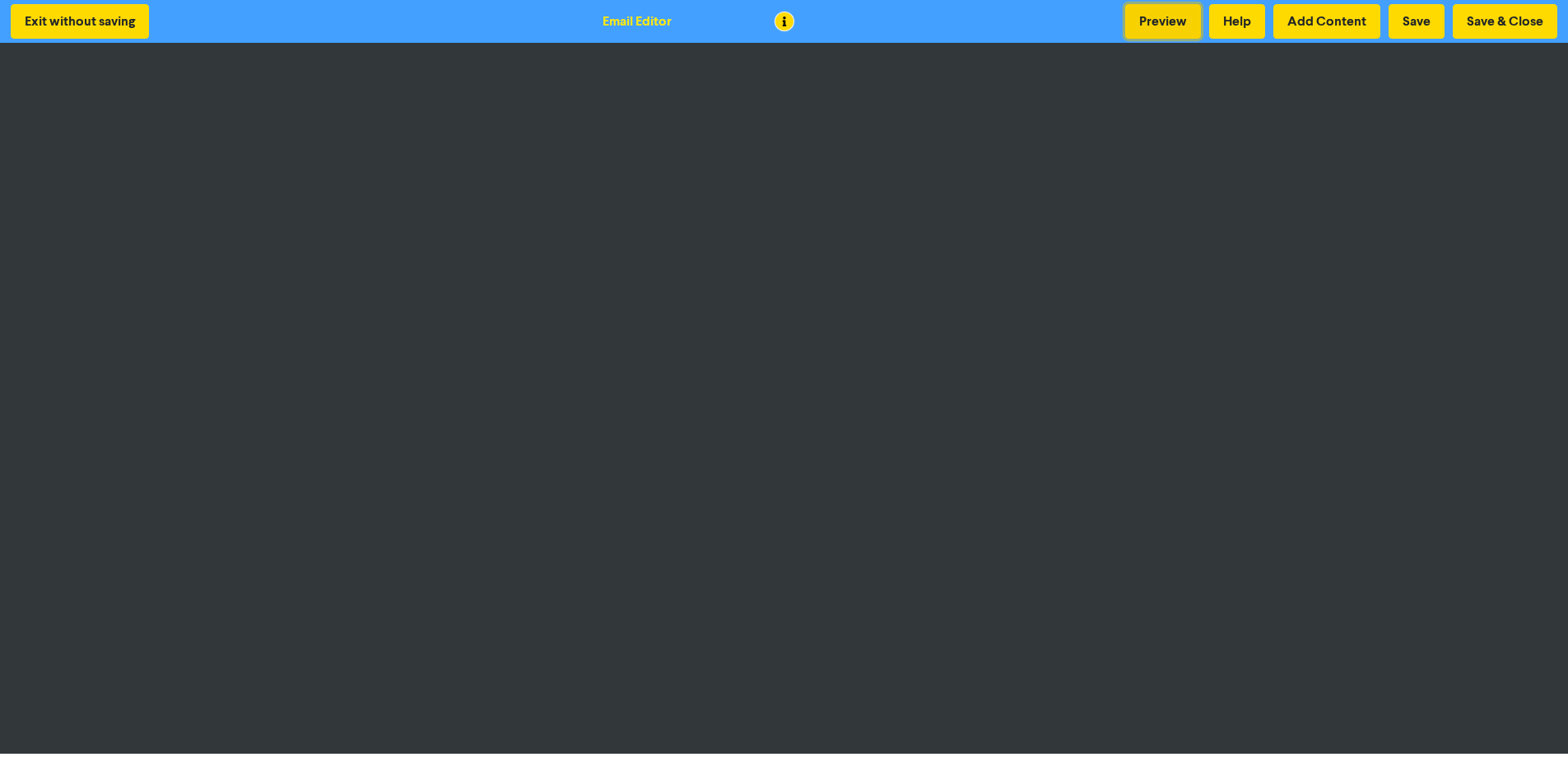
click at [1172, 25] on button "Preview" at bounding box center [1163, 21] width 76 height 34
click at [1501, 18] on button "Save & Close" at bounding box center [1505, 21] width 105 height 34
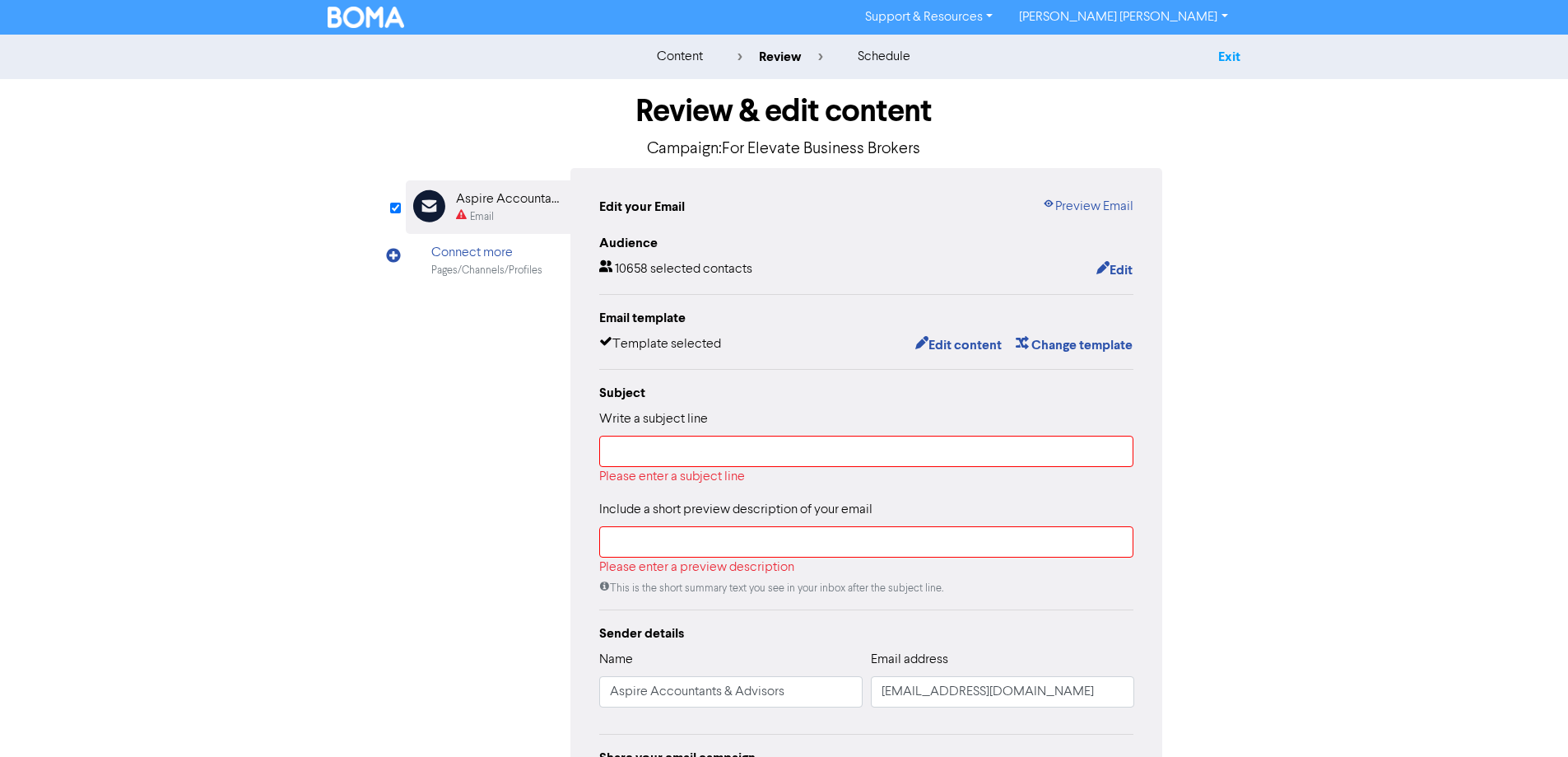
click at [1230, 57] on link "Exit" at bounding box center [1229, 57] width 22 height 17
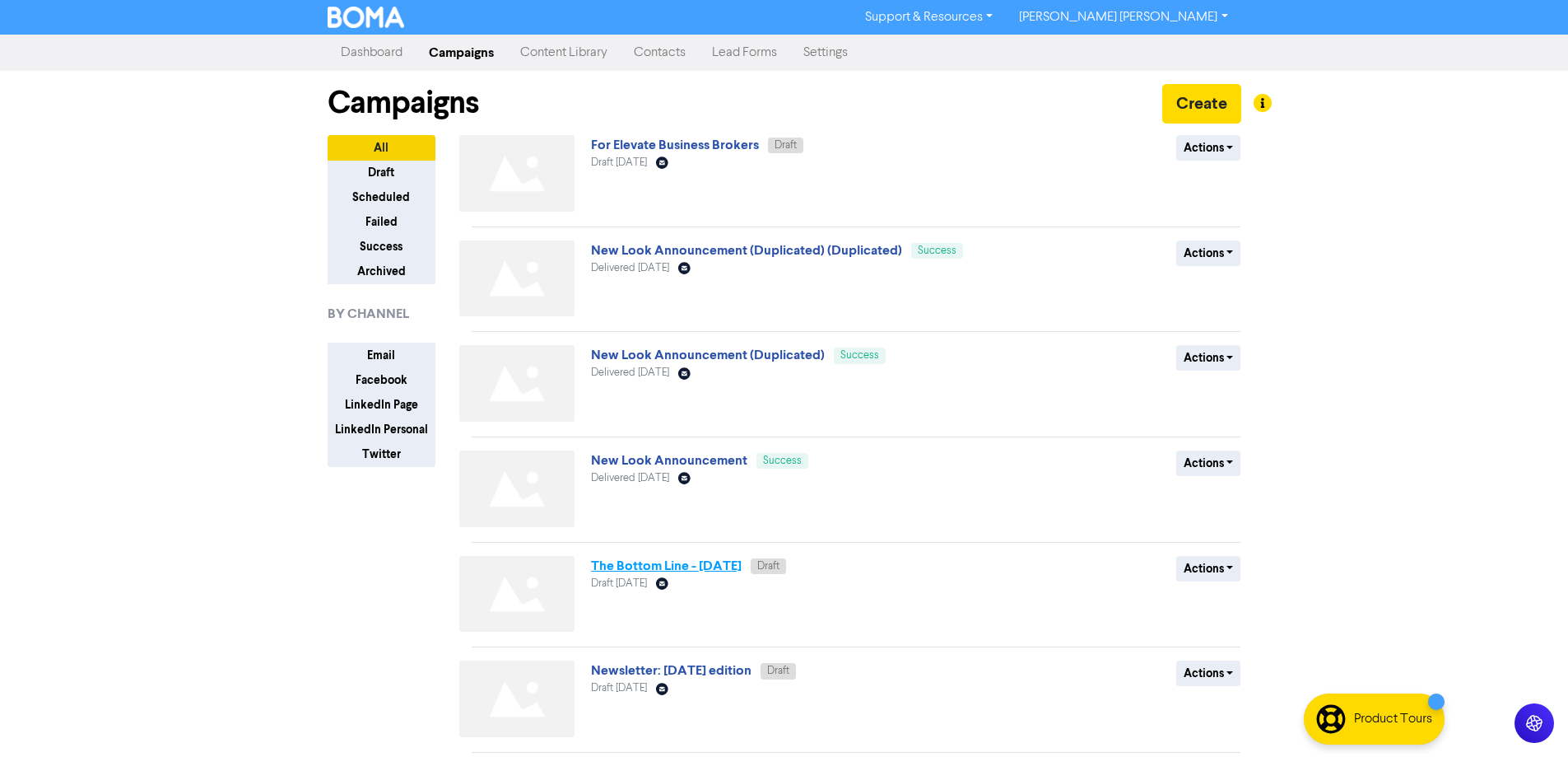
click at [657, 562] on link "The Bottom Line - [DATE]" at bounding box center [666, 566] width 151 height 17
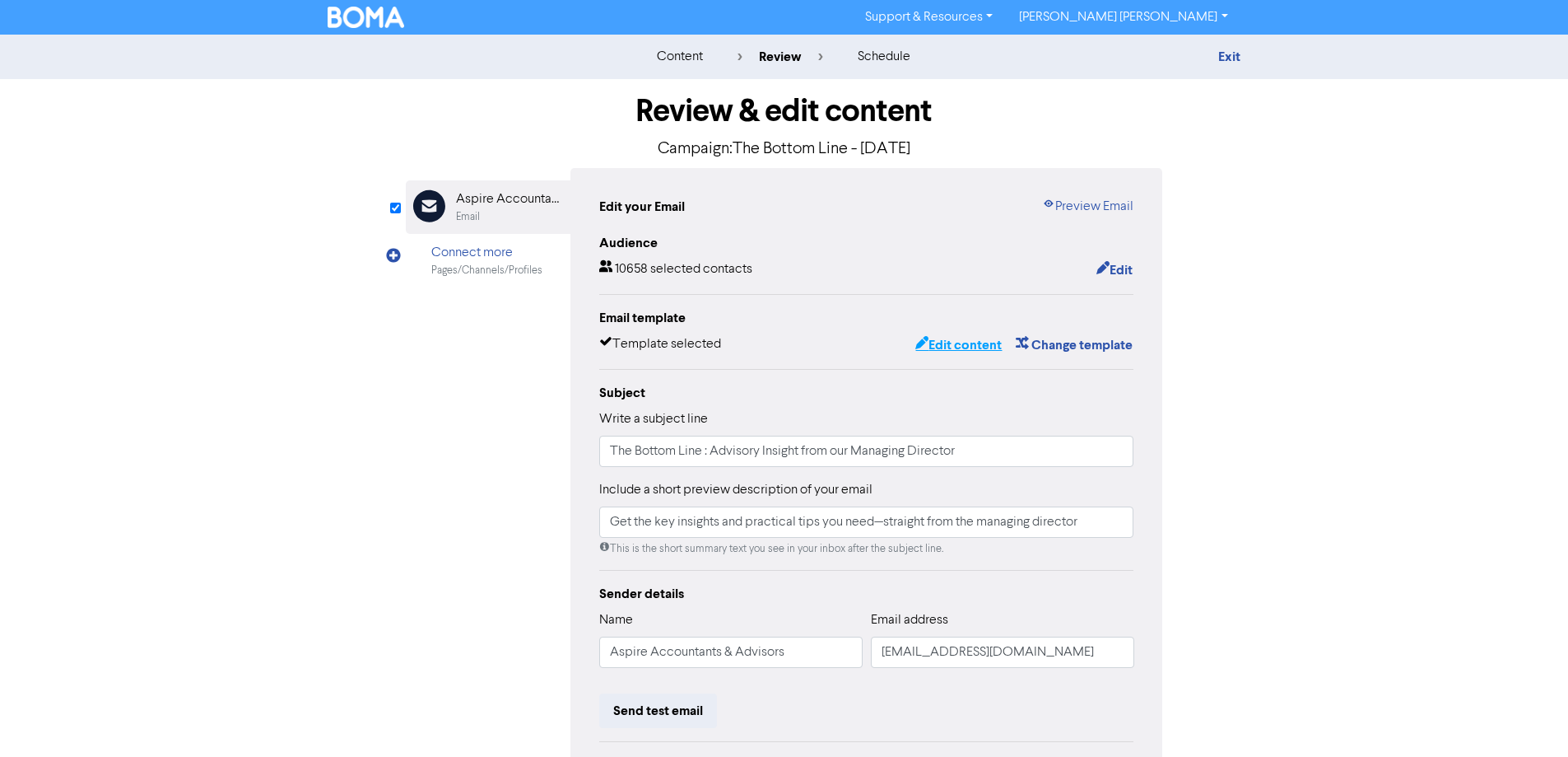
click at [960, 347] on button "Edit content" at bounding box center [958, 345] width 88 height 22
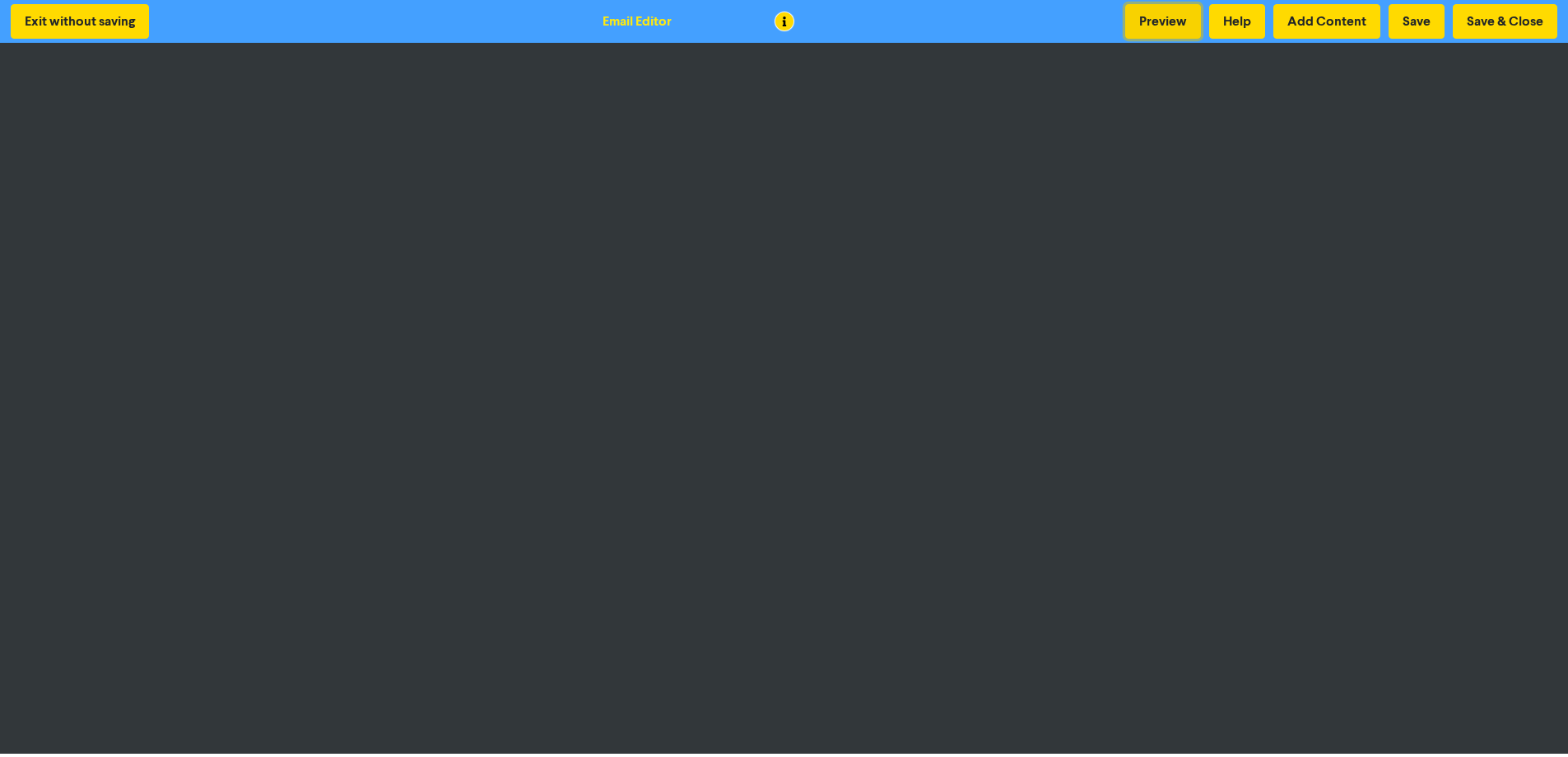
click at [1153, 23] on button "Preview" at bounding box center [1163, 21] width 76 height 34
click at [1165, 23] on button "Preview" at bounding box center [1163, 21] width 76 height 34
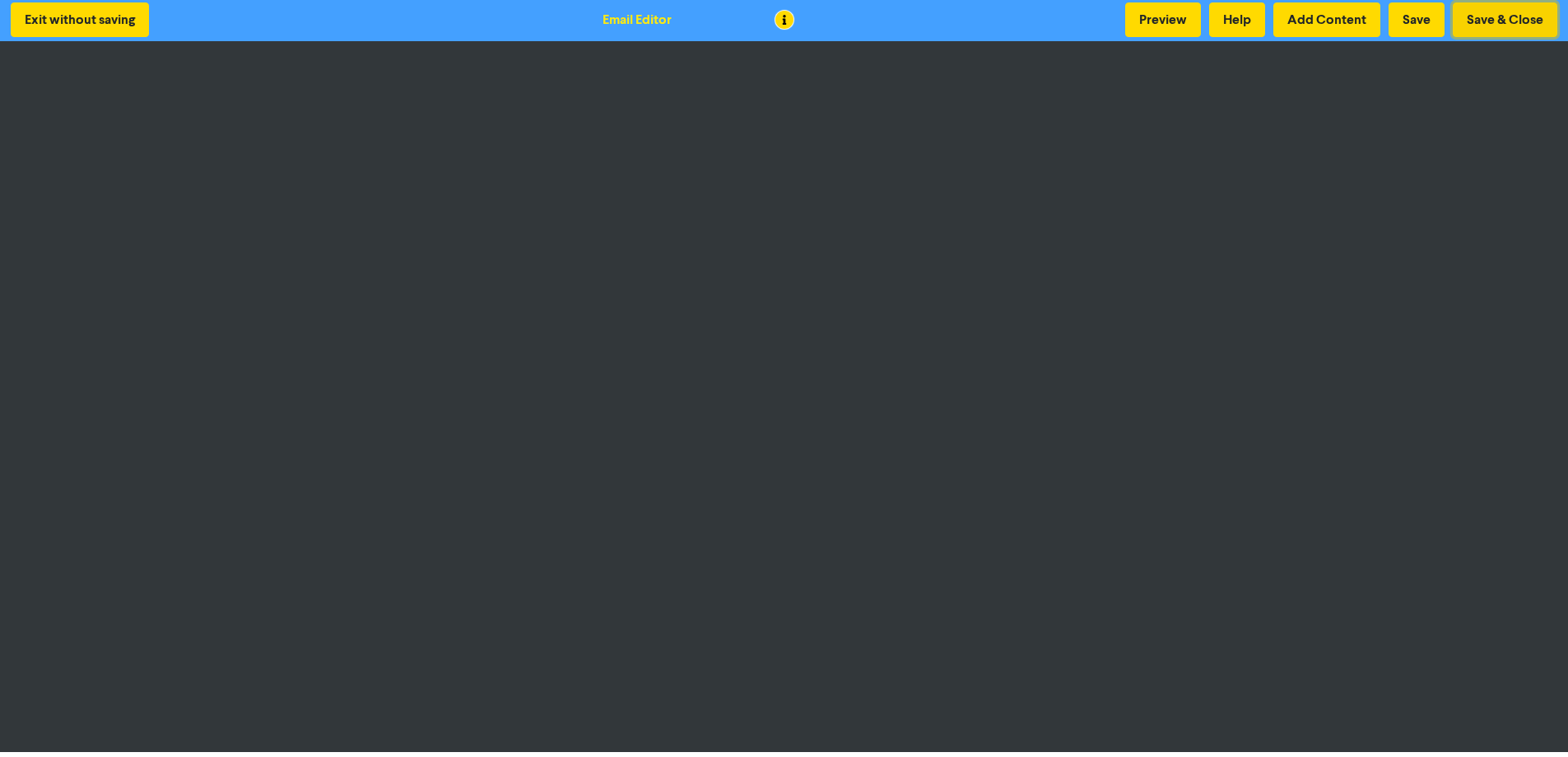
click at [1487, 22] on button "Save & Close" at bounding box center [1505, 19] width 105 height 34
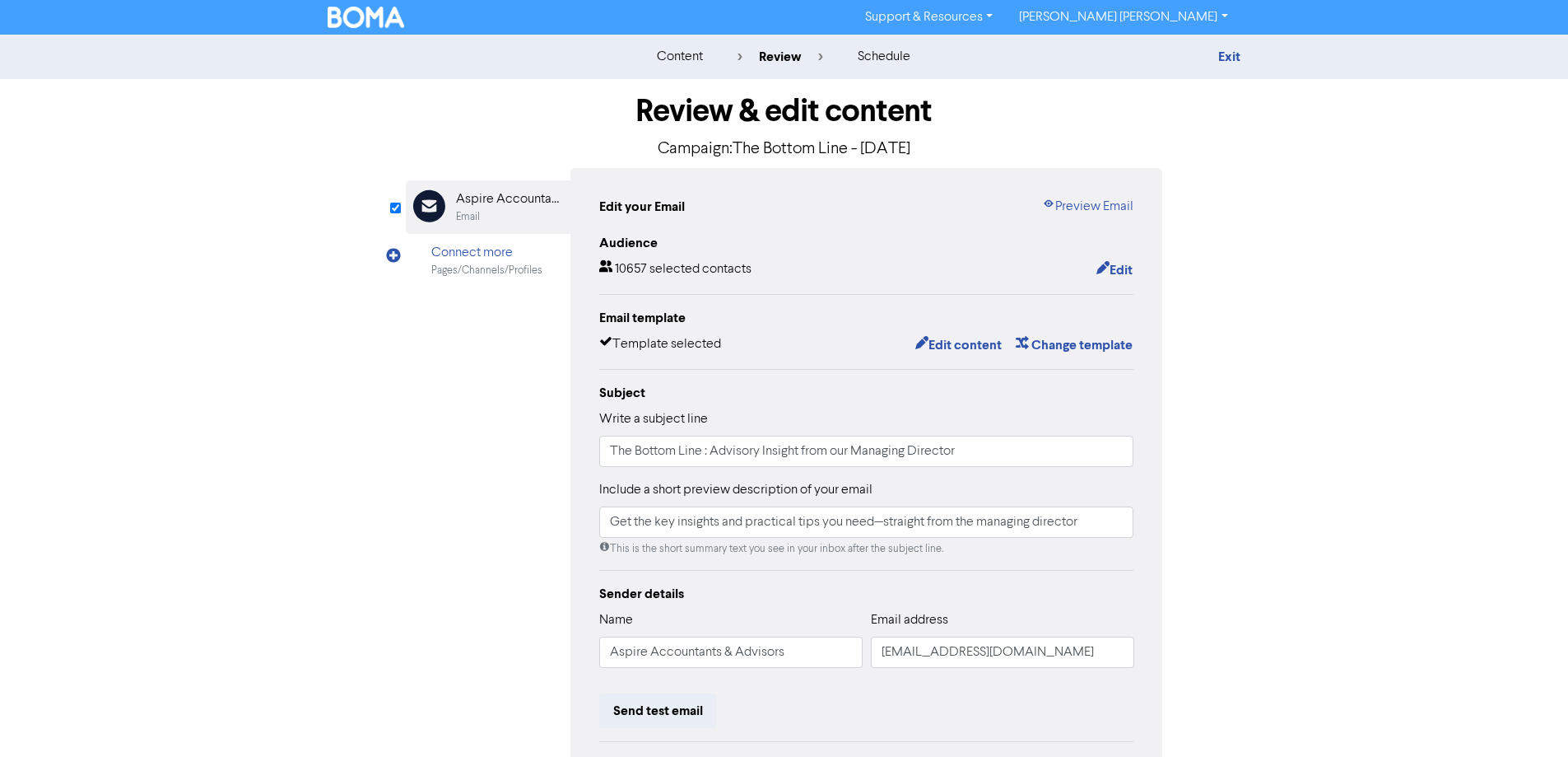
scroll to position [187, 0]
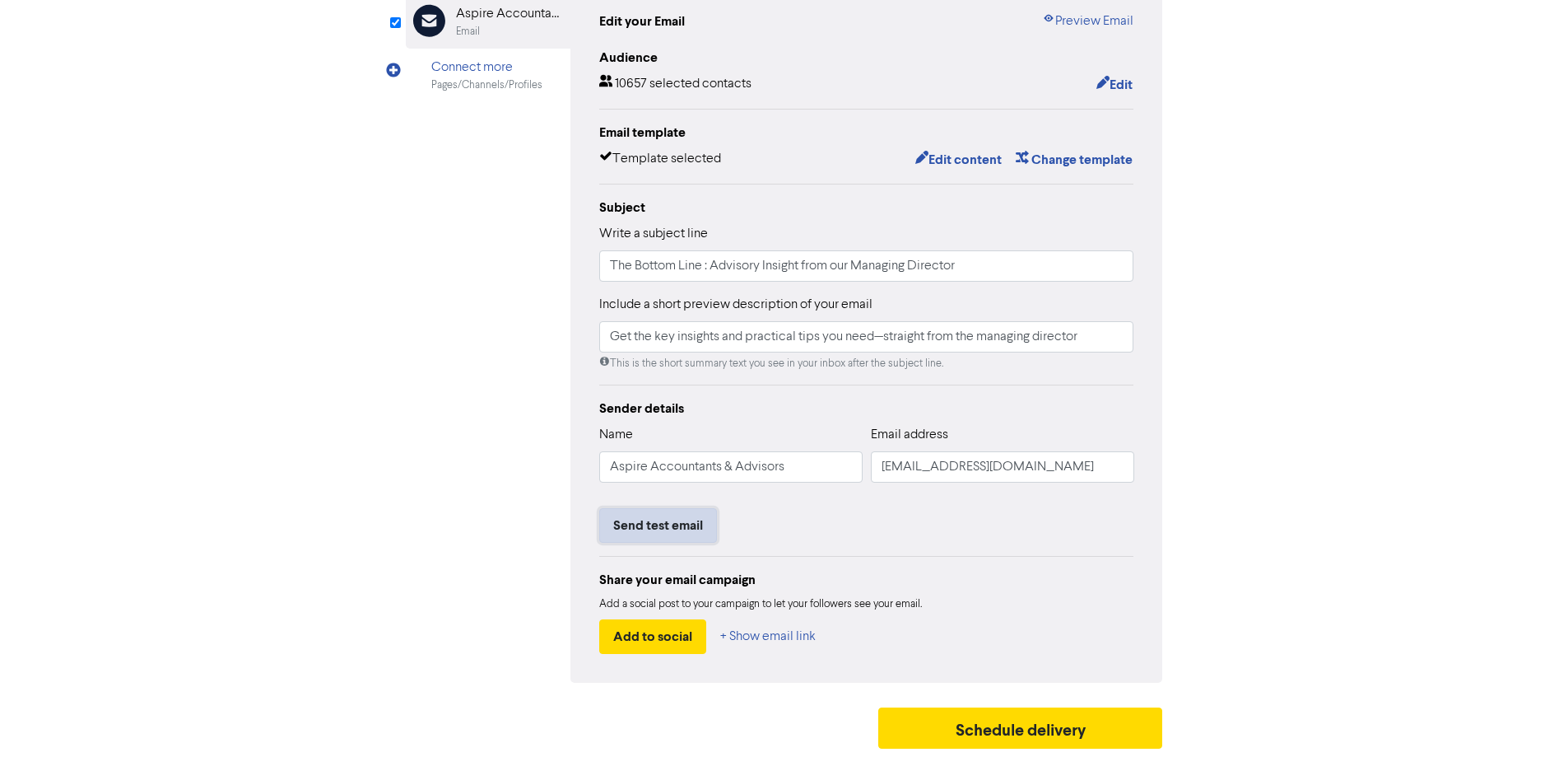
click at [676, 520] on button "Send test email" at bounding box center [658, 525] width 117 height 34
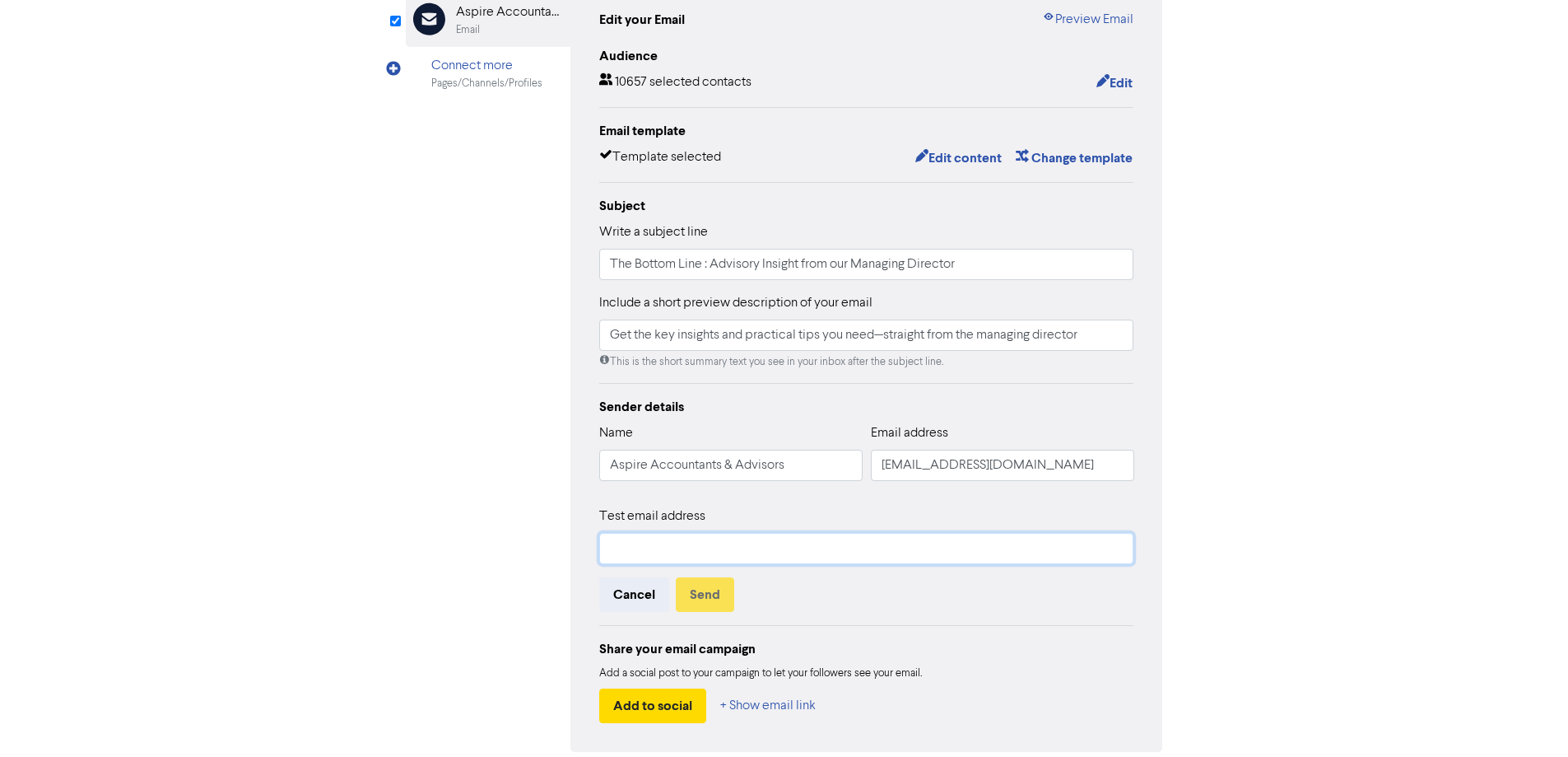
drag, startPoint x: 690, startPoint y: 552, endPoint x: 704, endPoint y: 550, distance: 14.1
click at [690, 552] on input "text" at bounding box center [867, 548] width 535 height 31
type input "[PERSON_NAME][EMAIL_ADDRESS][DOMAIN_NAME]"
click at [717, 596] on button "Send" at bounding box center [706, 594] width 59 height 34
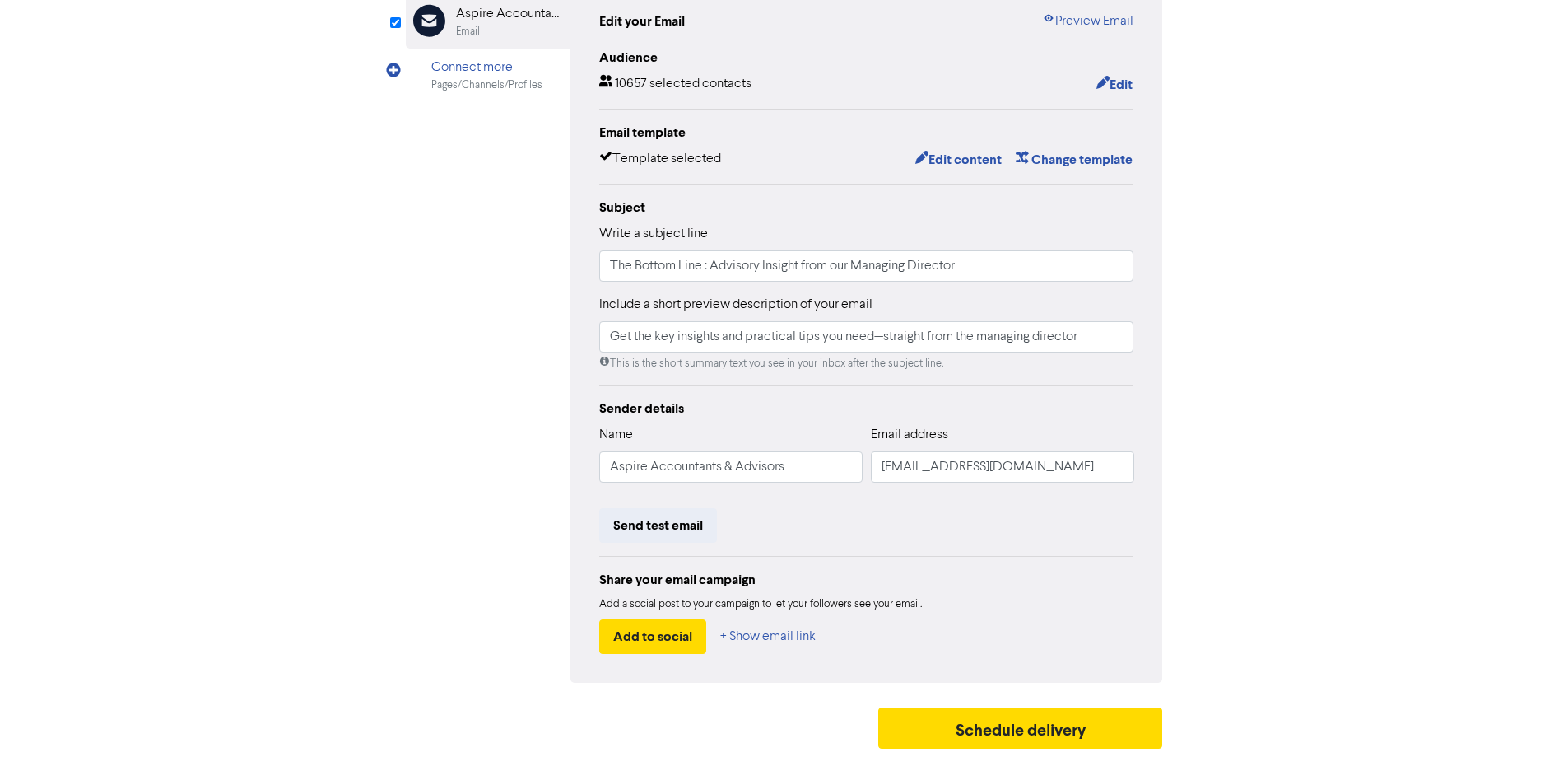
scroll to position [0, 0]
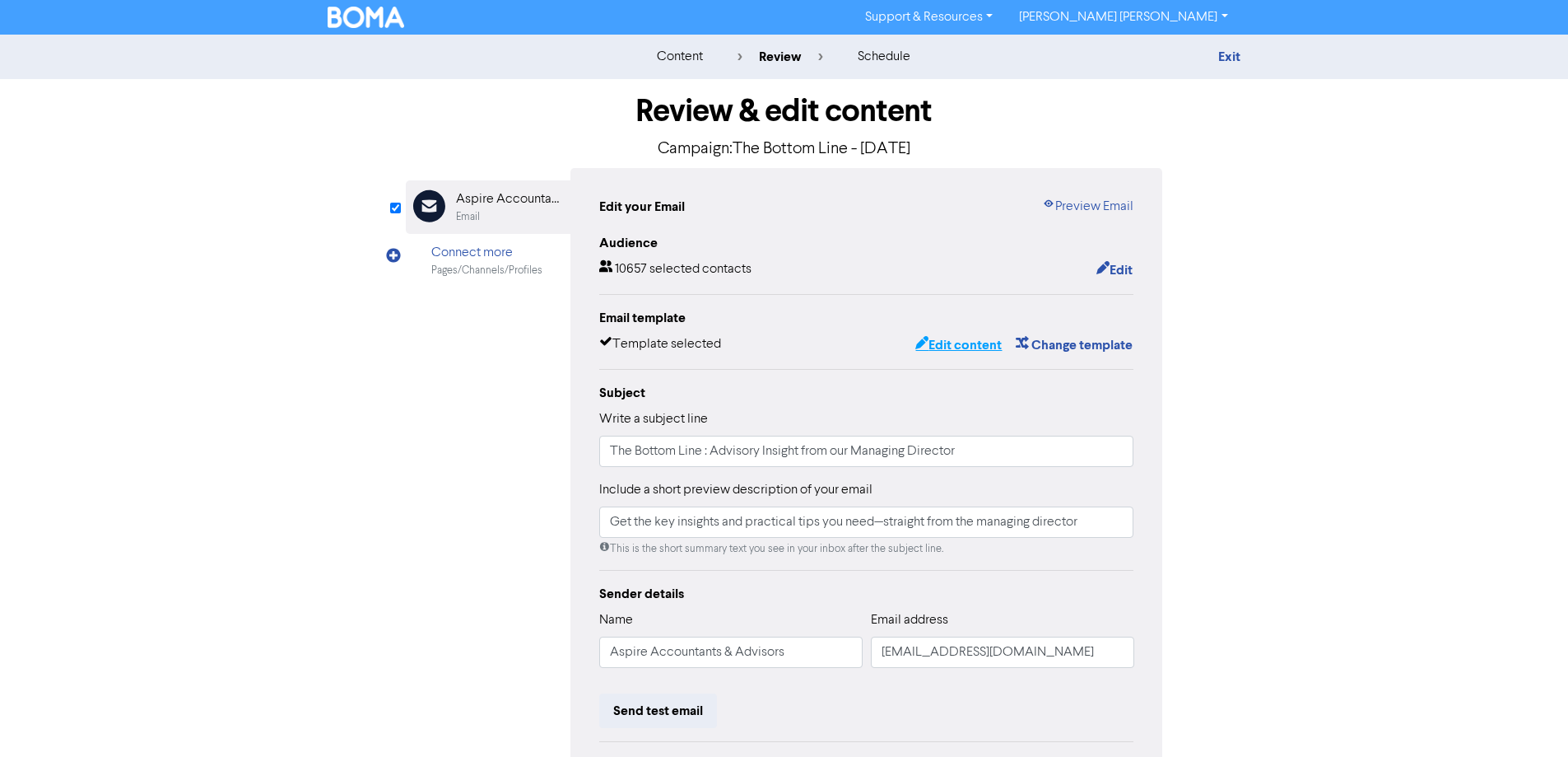
click at [958, 346] on button "Edit content" at bounding box center [958, 345] width 88 height 22
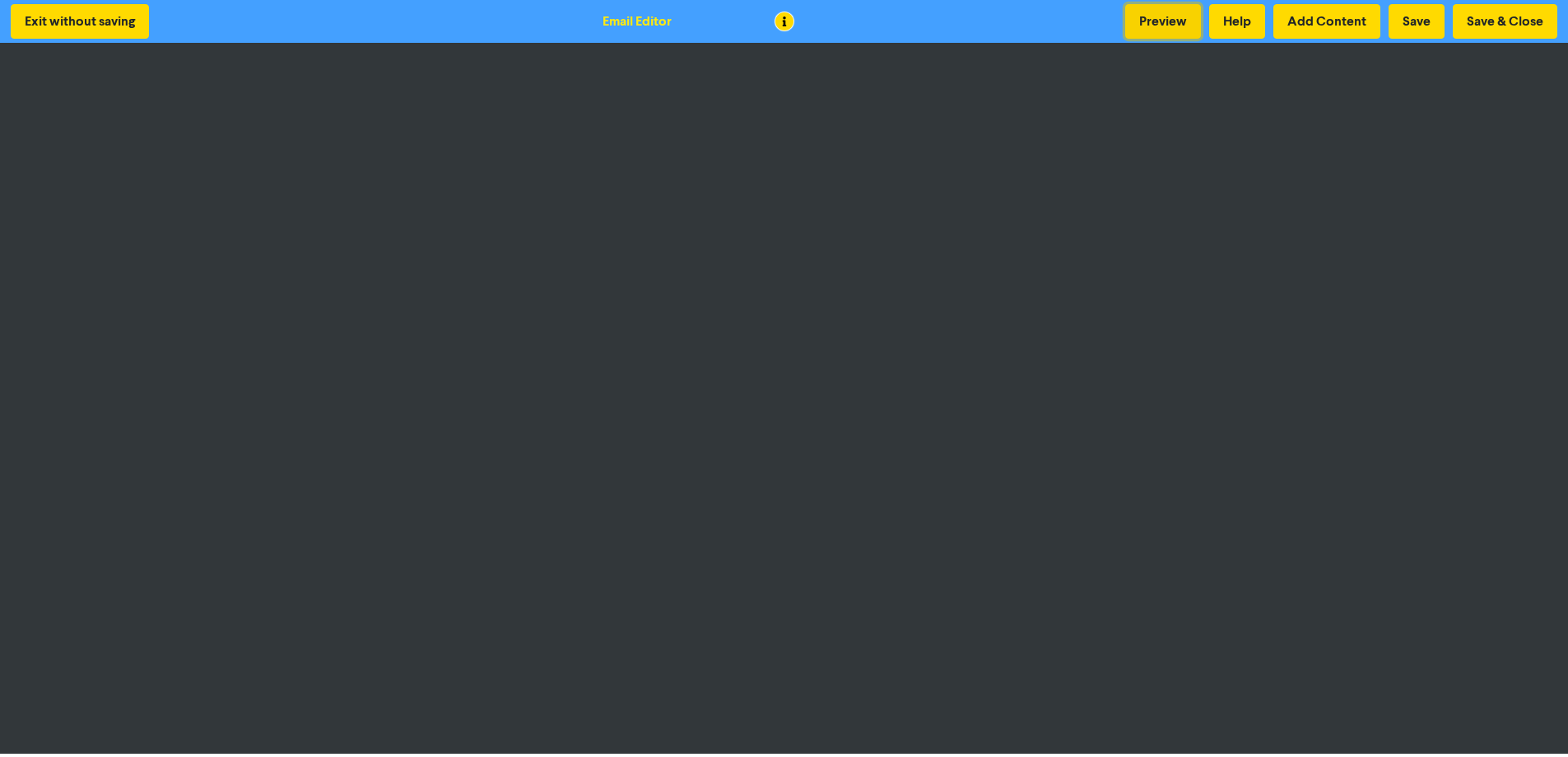
click at [1168, 29] on button "Preview" at bounding box center [1163, 21] width 76 height 34
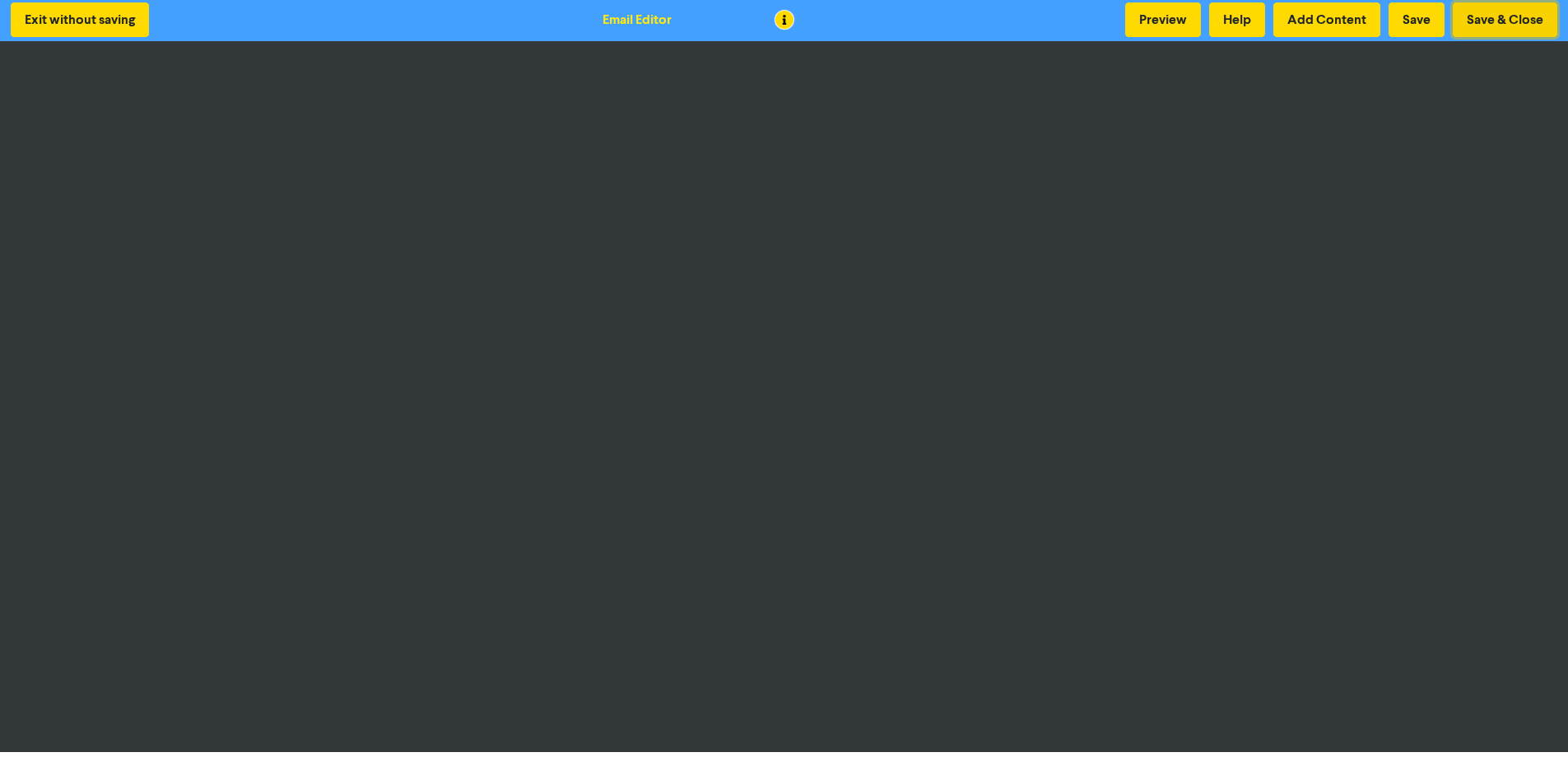
click at [1487, 15] on button "Save & Close" at bounding box center [1505, 19] width 105 height 34
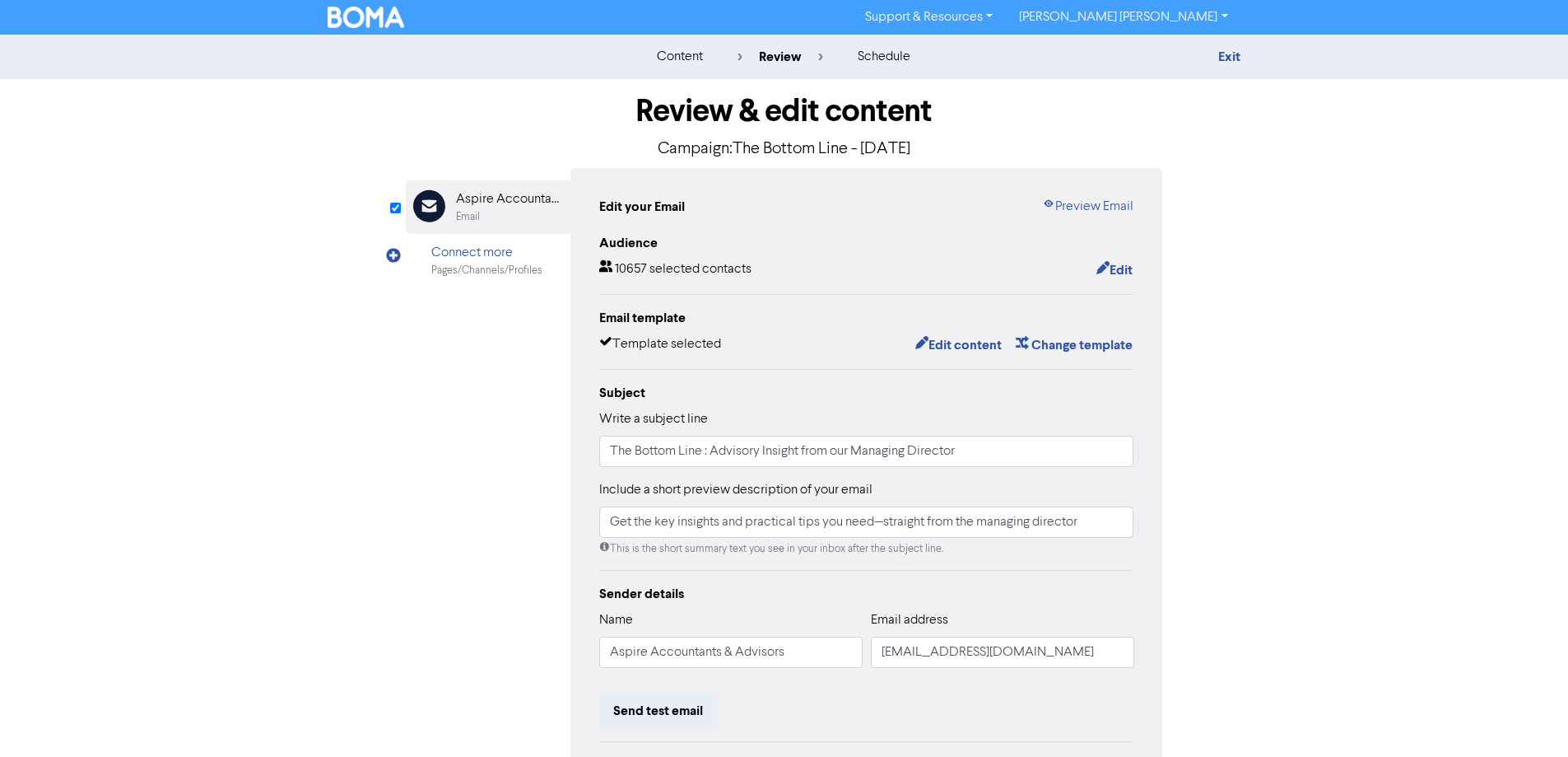
scroll to position [187, 0]
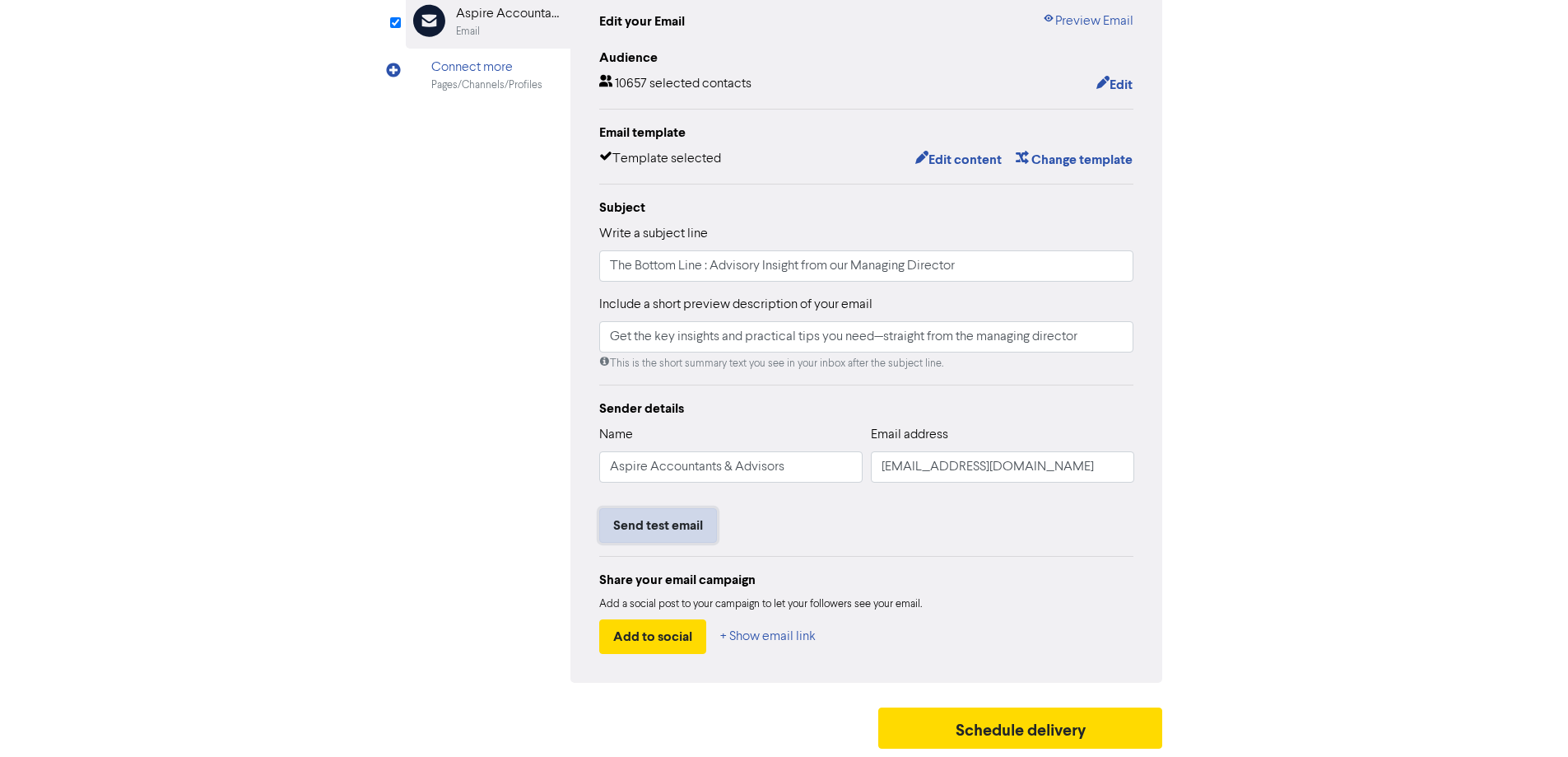
click at [656, 519] on button "Send test email" at bounding box center [658, 525] width 117 height 34
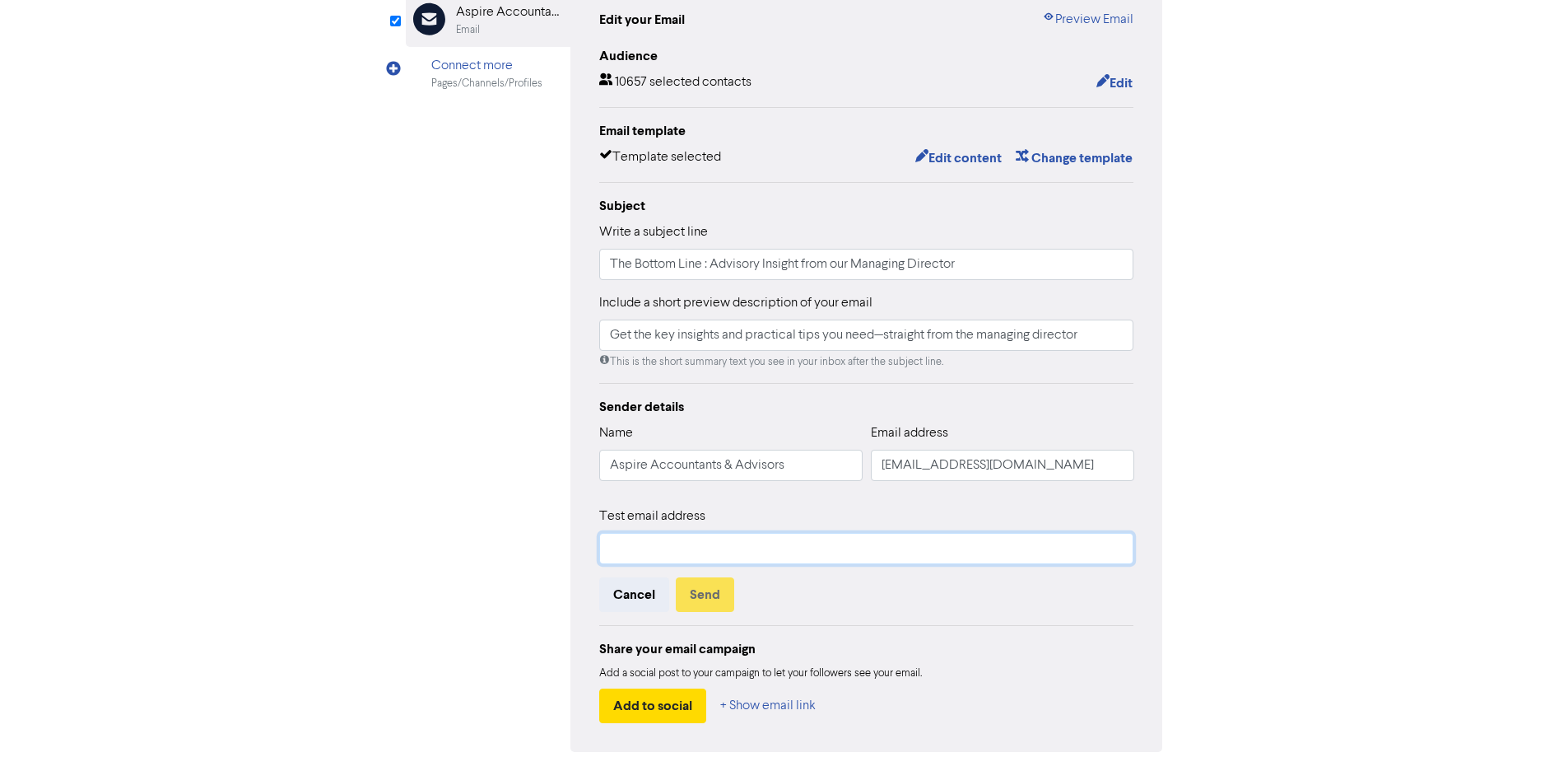
click at [659, 546] on input "text" at bounding box center [867, 548] width 535 height 31
type input "[PERSON_NAME][EMAIL_ADDRESS][DOMAIN_NAME]"
click at [724, 593] on button "Send" at bounding box center [706, 594] width 59 height 34
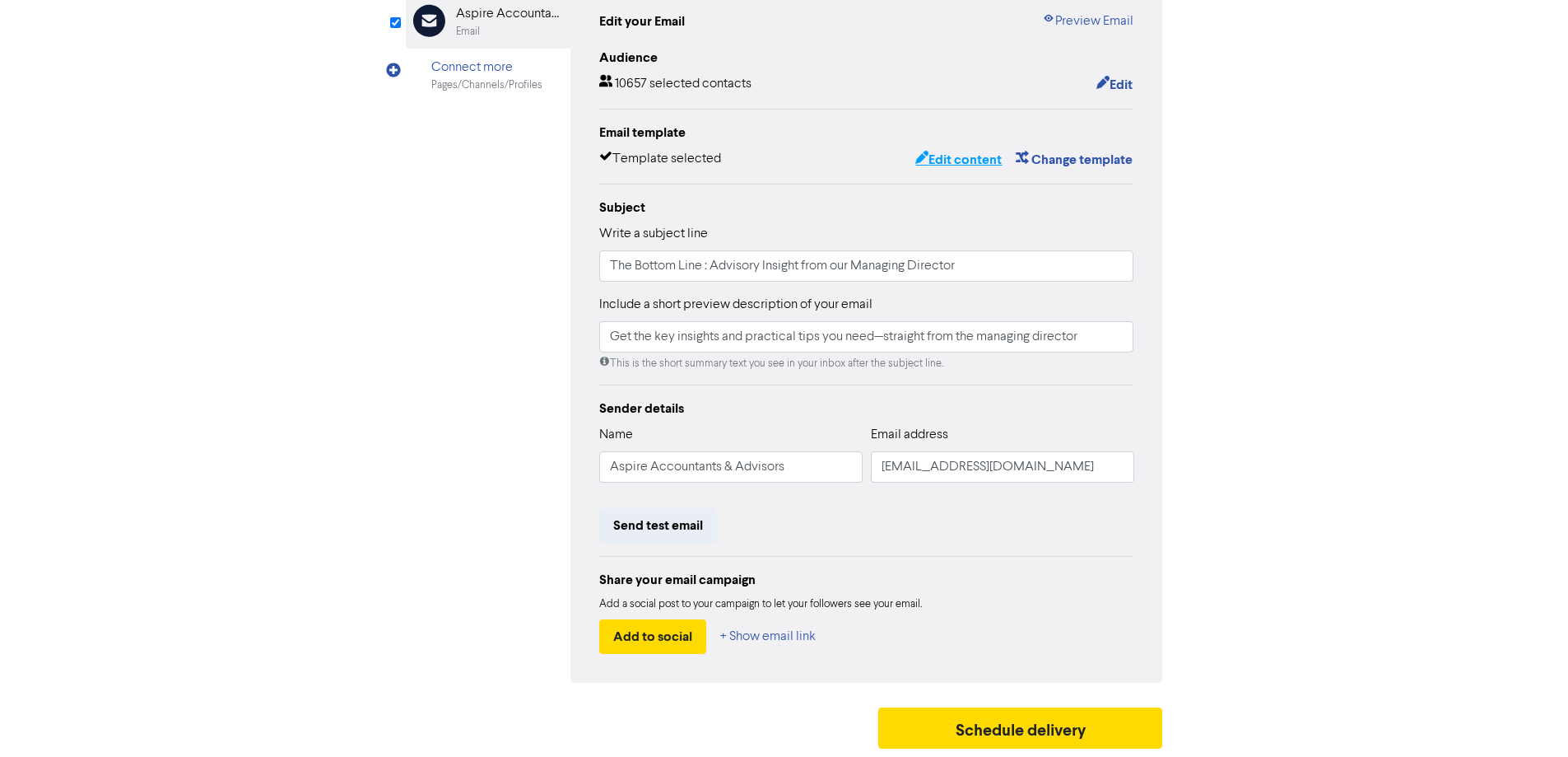
click at [946, 158] on button "Edit content" at bounding box center [958, 160] width 88 height 22
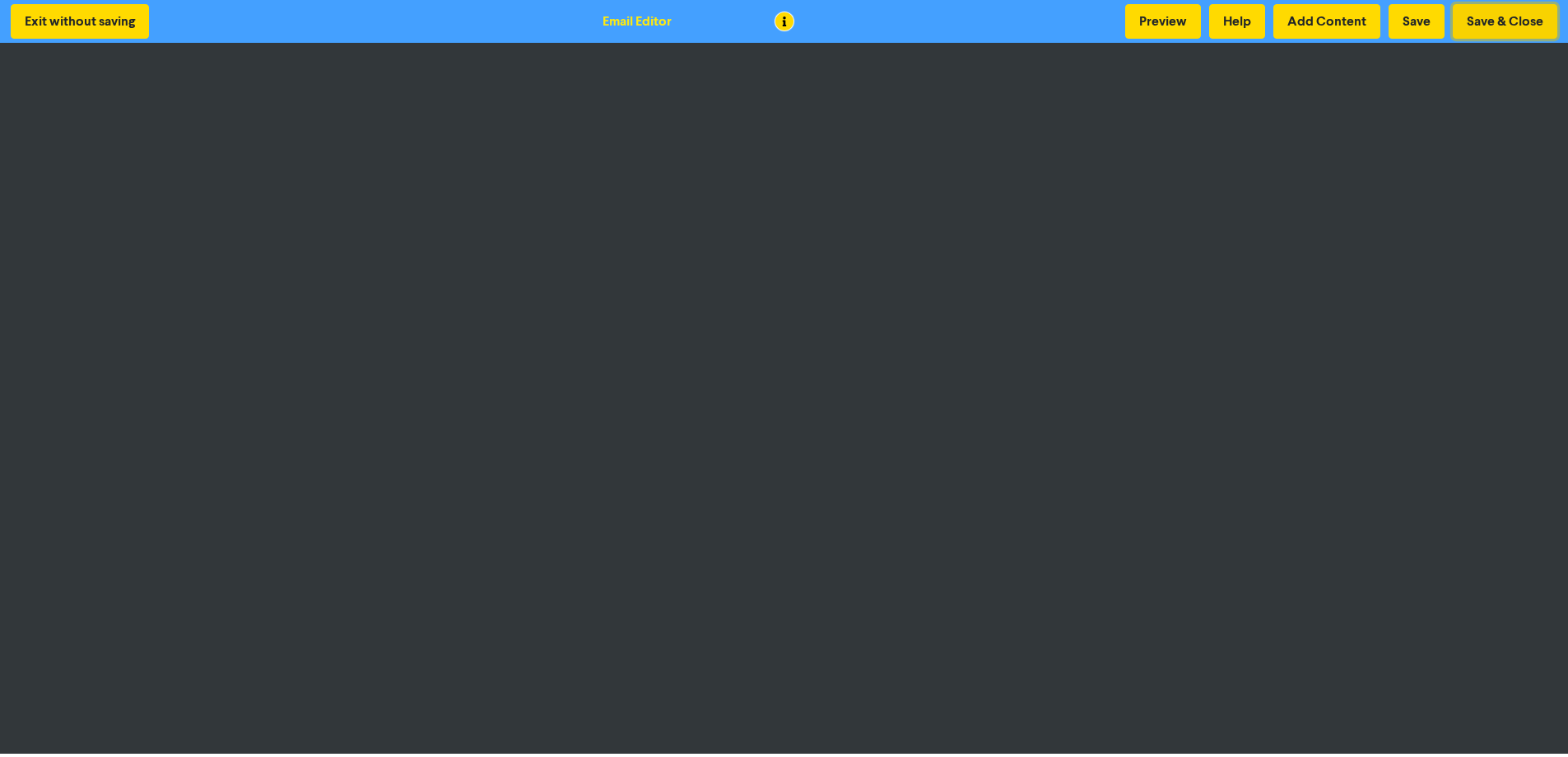
click at [1515, 16] on button "Save & Close" at bounding box center [1505, 21] width 105 height 34
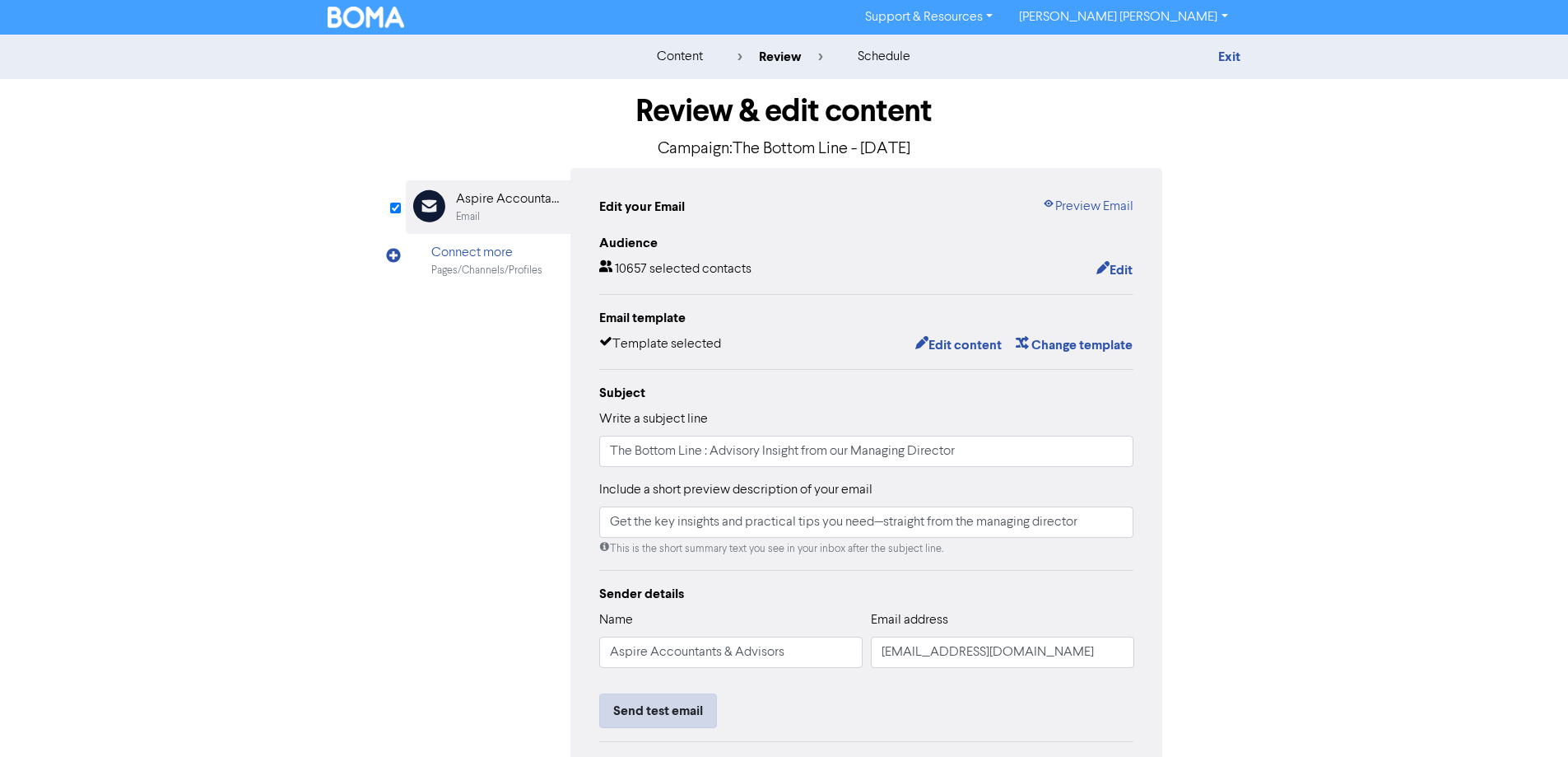
scroll to position [187, 0]
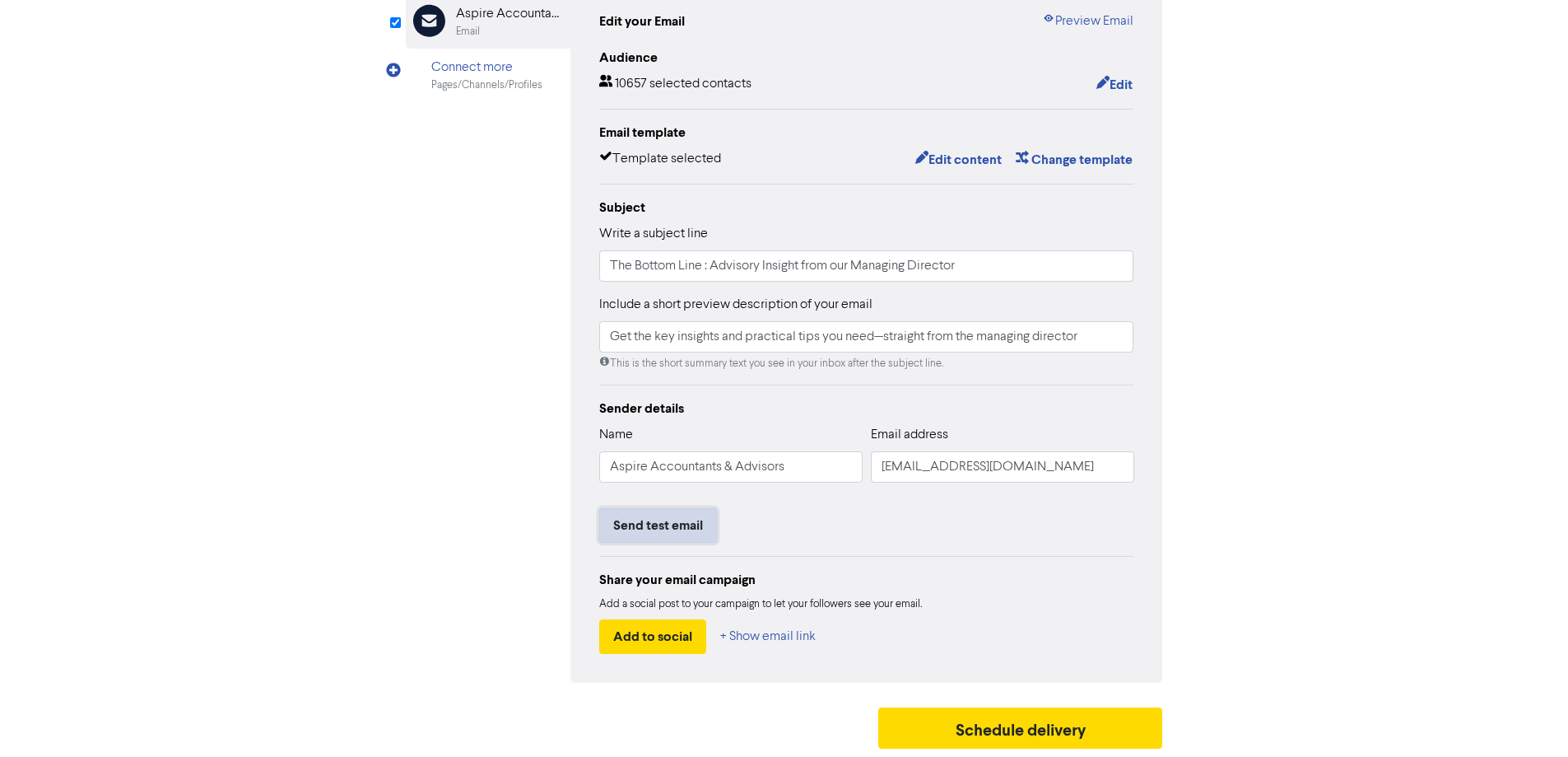
click at [682, 528] on button "Send test email" at bounding box center [658, 525] width 117 height 34
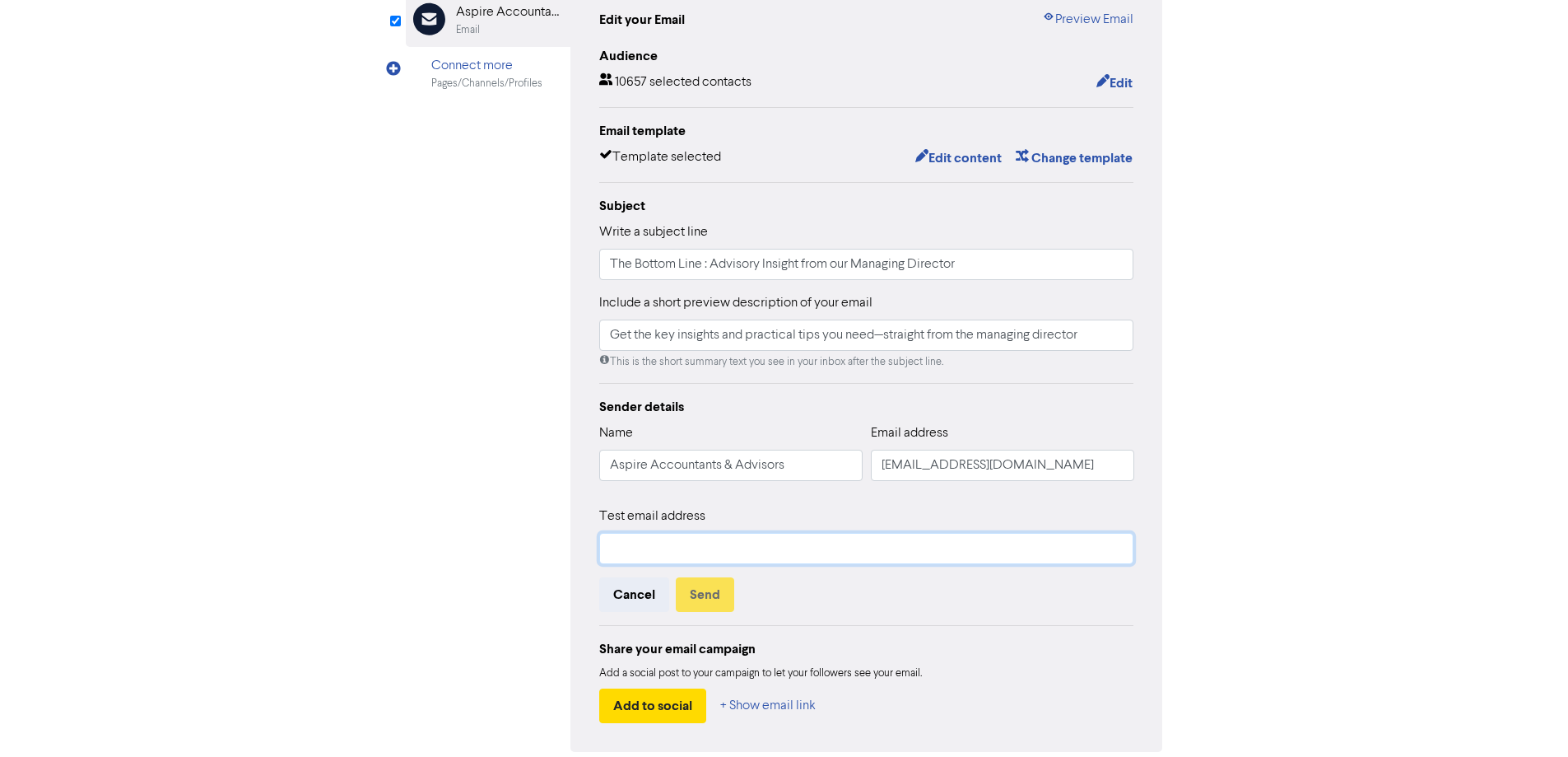
click at [663, 554] on input "text" at bounding box center [867, 548] width 535 height 31
type input "[PERSON_NAME][EMAIL_ADDRESS][DOMAIN_NAME]"
click at [713, 601] on button "Send" at bounding box center [706, 594] width 59 height 34
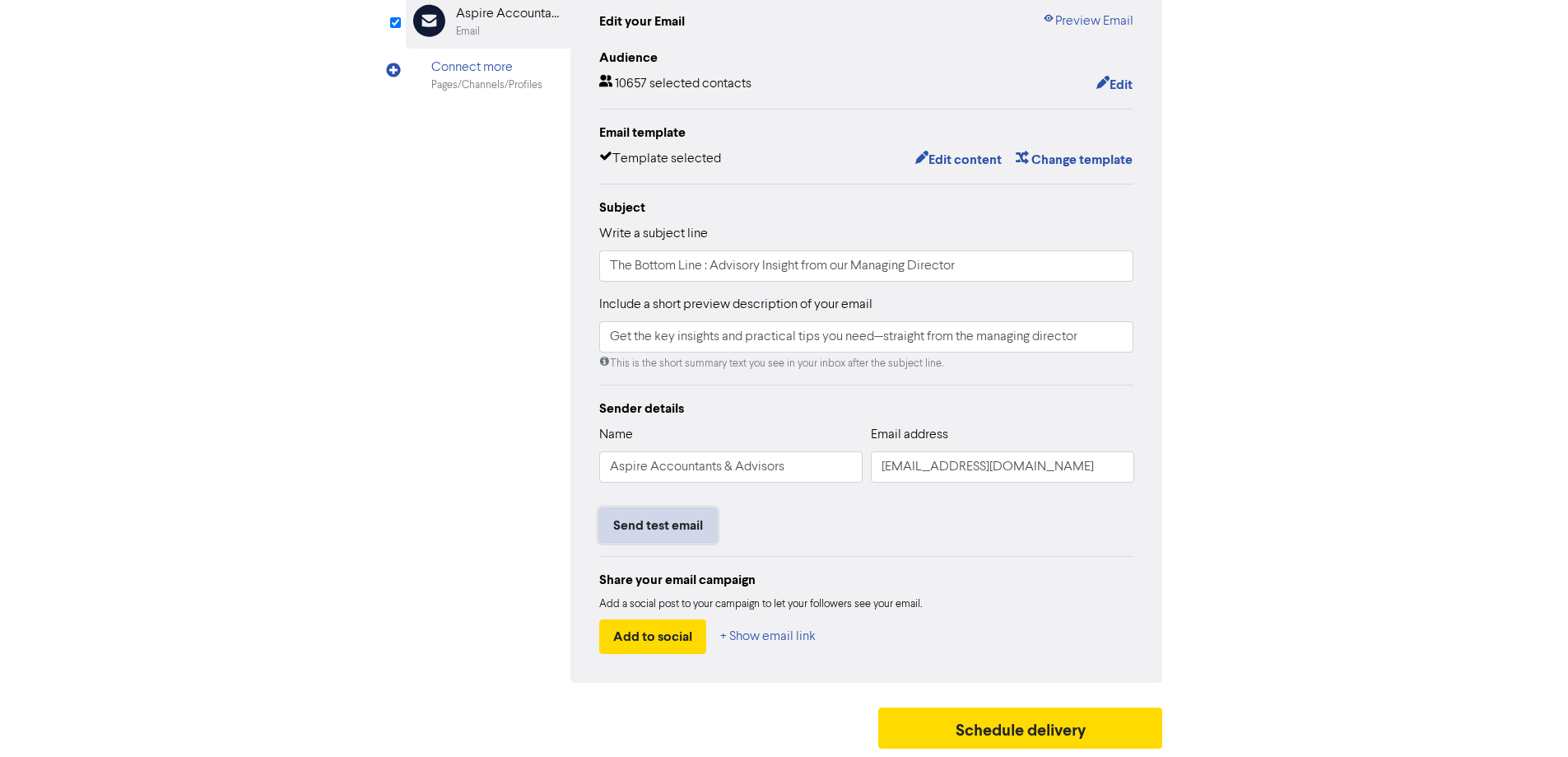
click at [660, 522] on button "Send test email" at bounding box center [658, 525] width 117 height 34
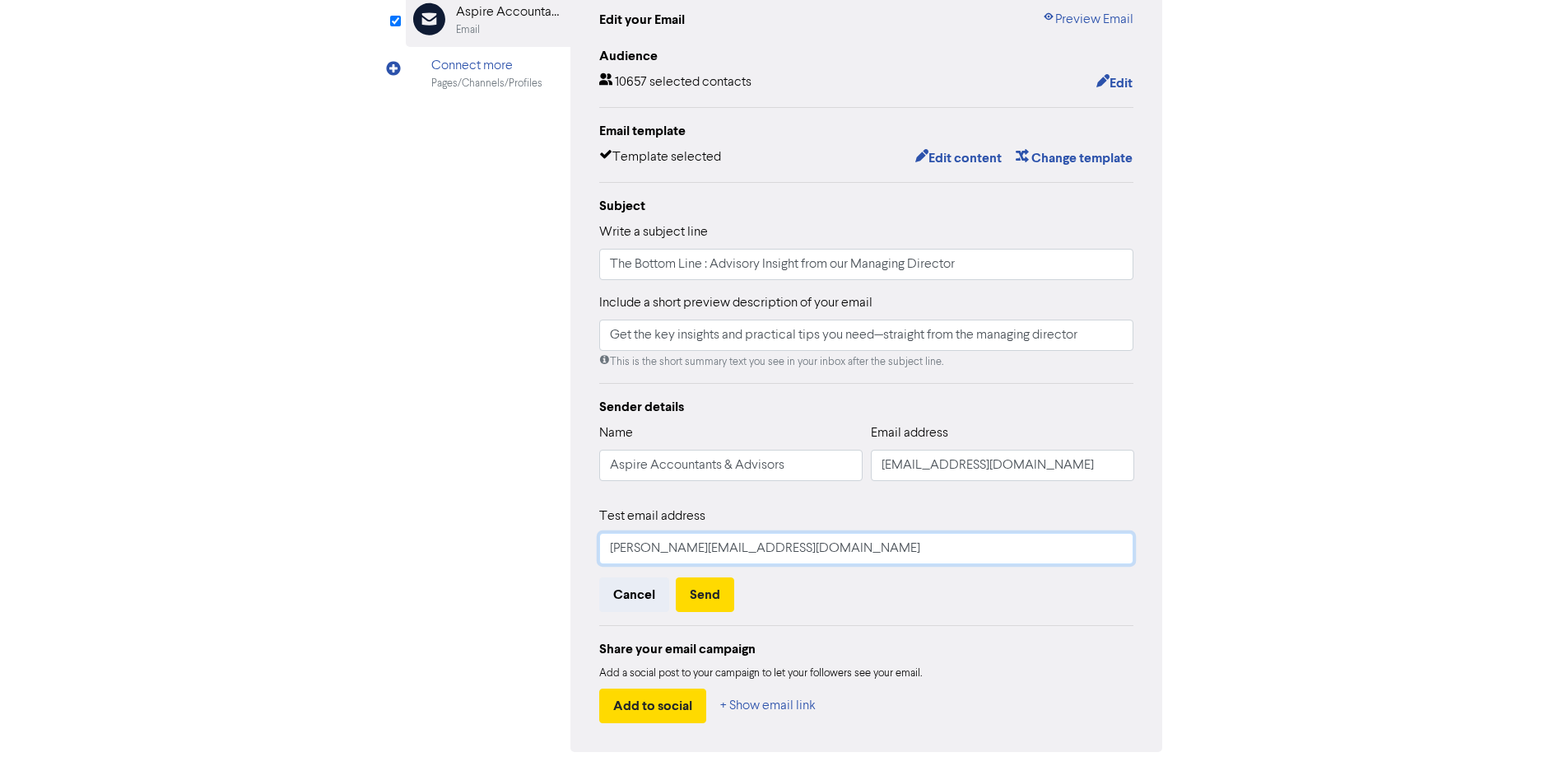
drag, startPoint x: 801, startPoint y: 554, endPoint x: 372, endPoint y: 508, distance: 431.5
click at [377, 509] on div "Review & edit content Campaign: The Bottom Line - September 2025 Email Created …" at bounding box center [784, 358] width 939 height 934
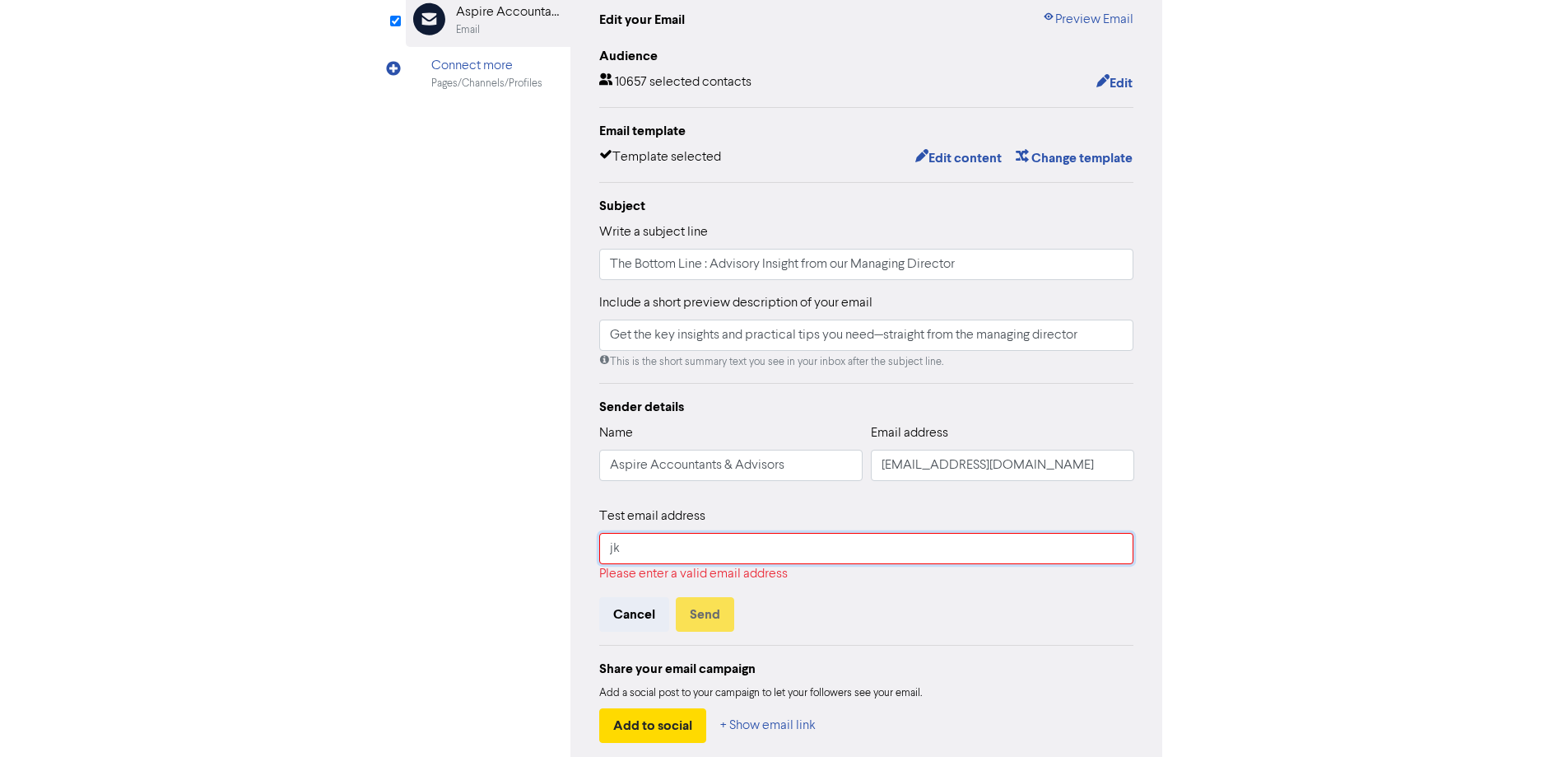
type input "j"
type input "[EMAIL_ADDRESS][DOMAIN_NAME]"
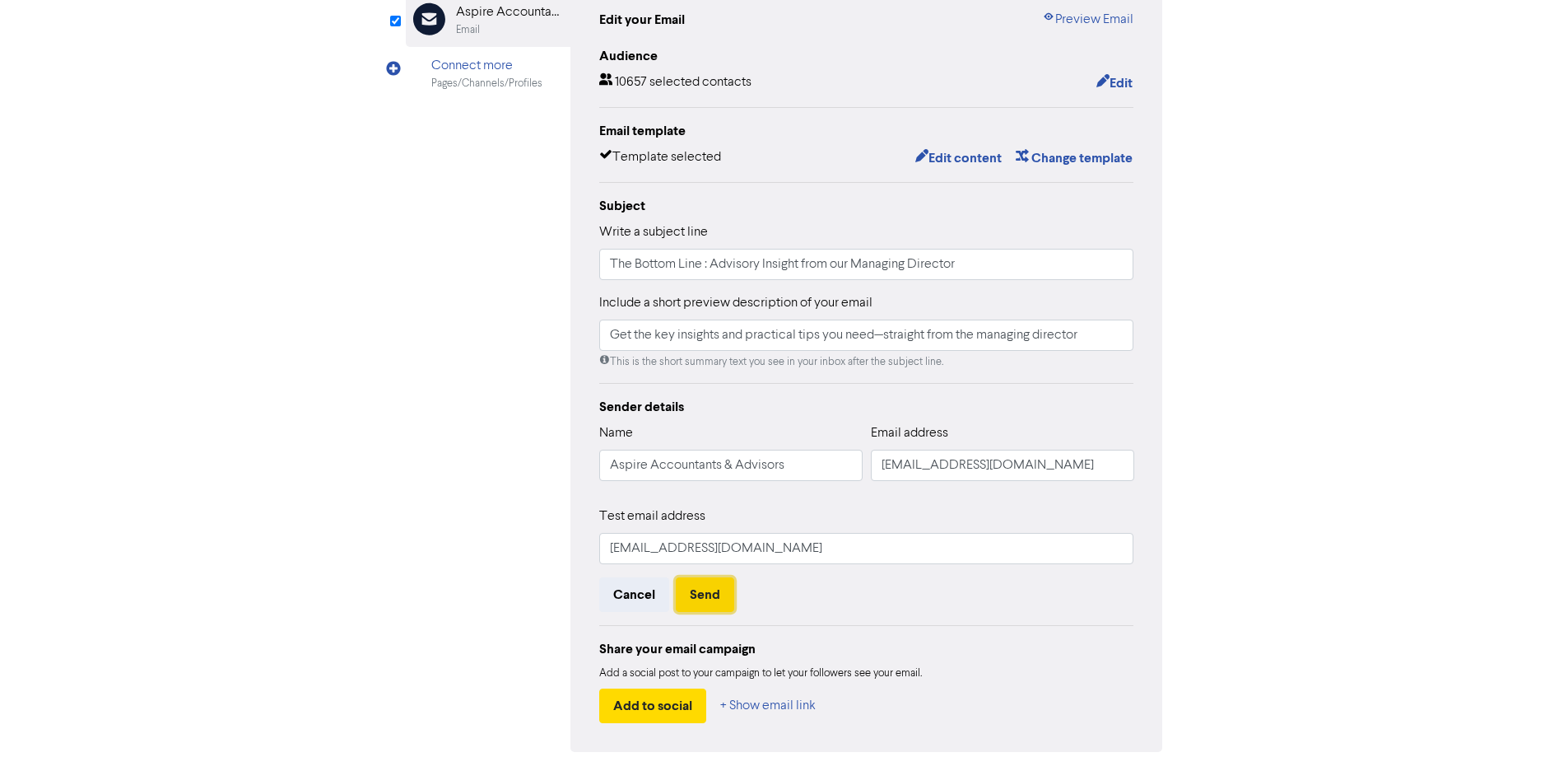
click at [700, 597] on button "Send" at bounding box center [706, 594] width 59 height 34
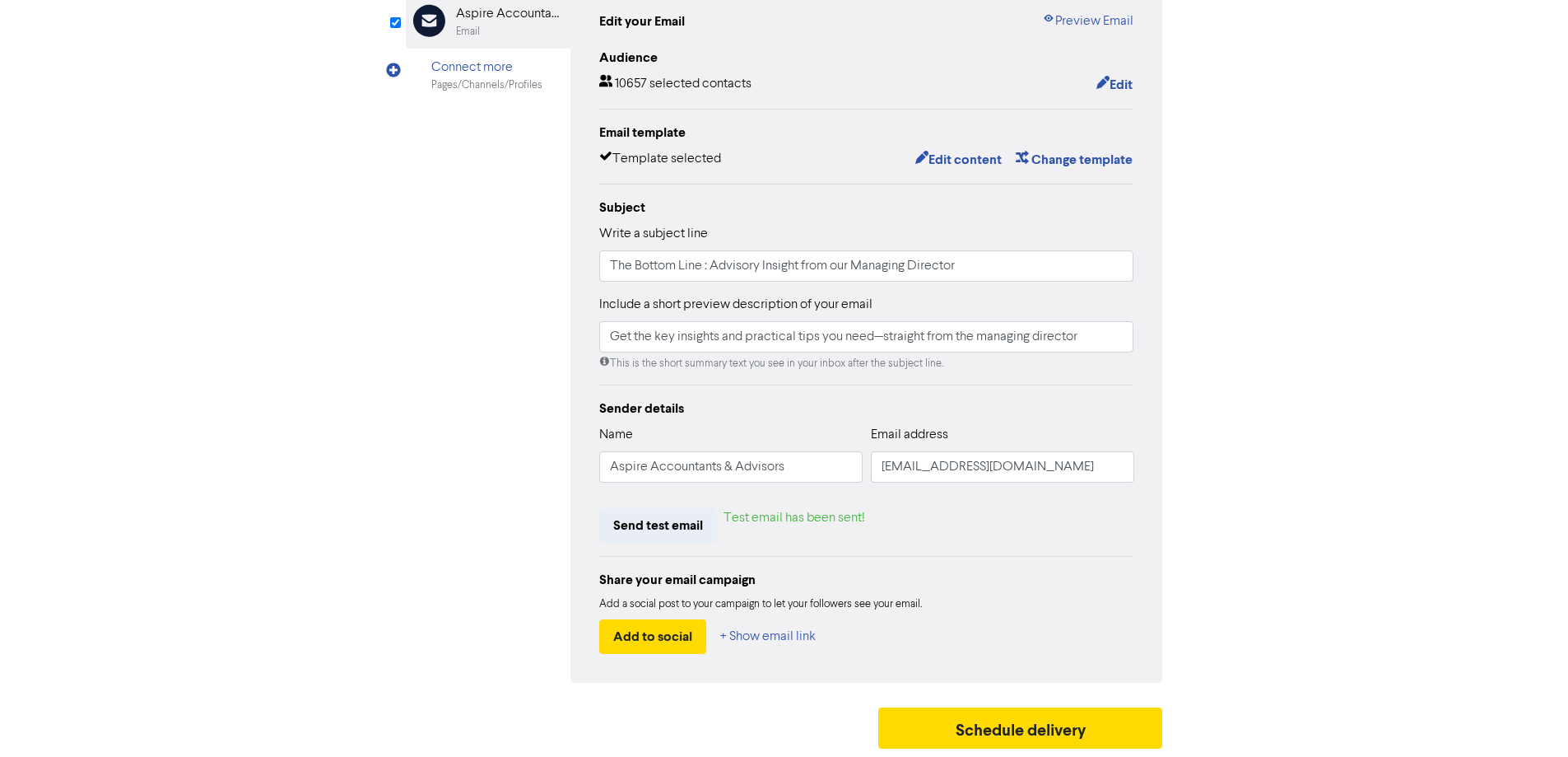
scroll to position [0, 0]
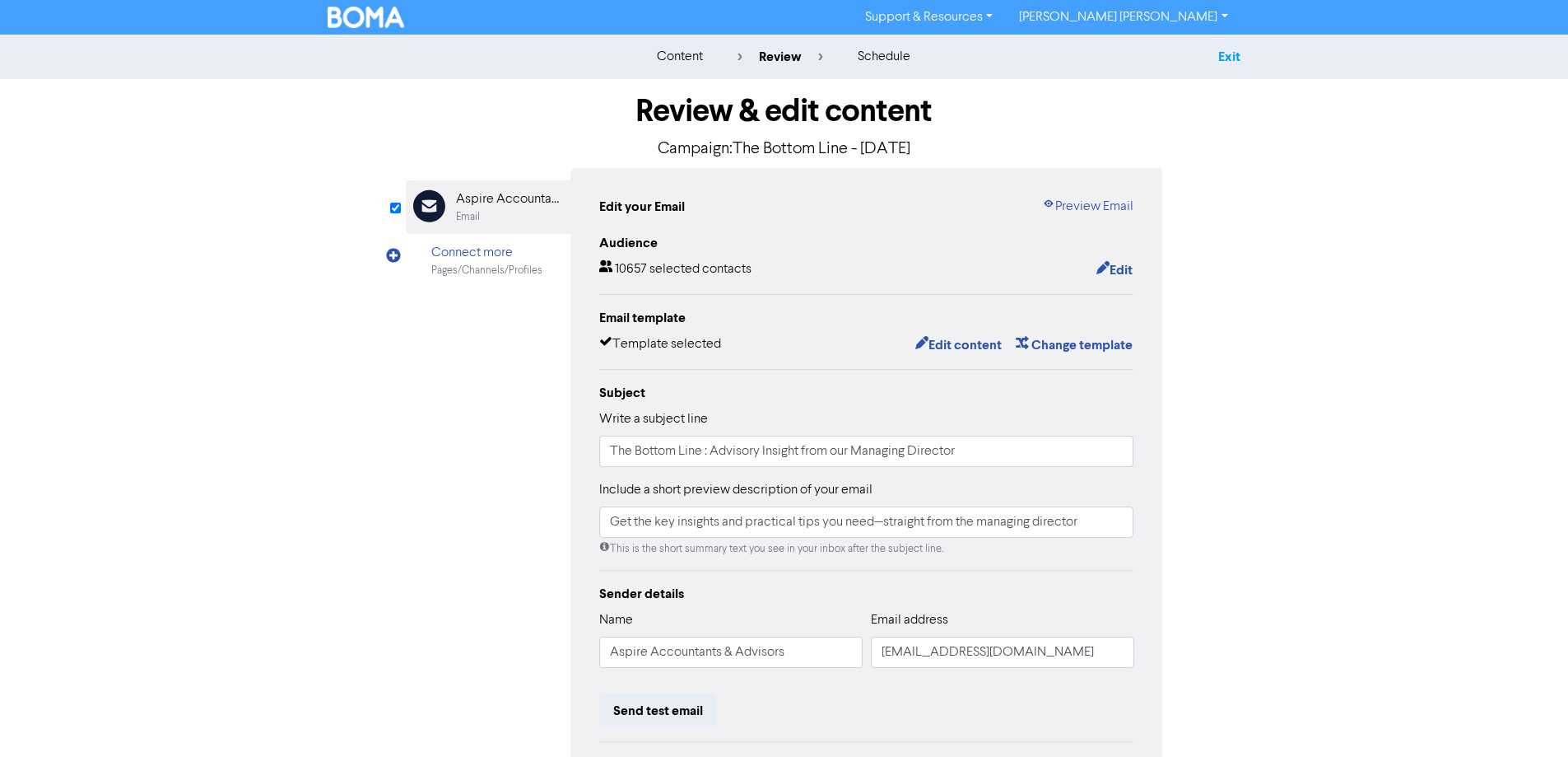
click at [1233, 50] on link "Exit" at bounding box center [1229, 57] width 22 height 17
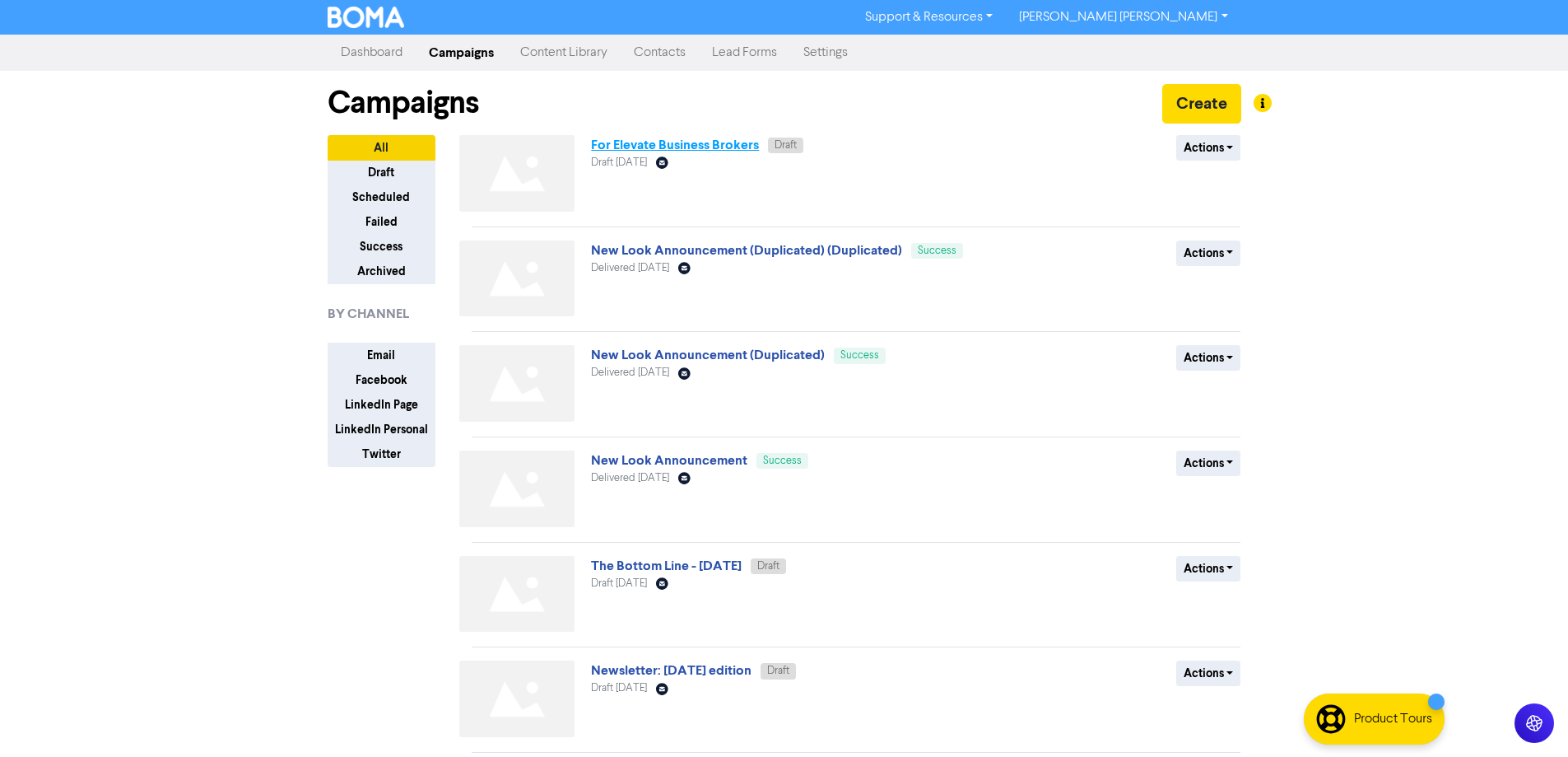
click at [669, 143] on link "For Elevate Business Brokers" at bounding box center [675, 145] width 168 height 17
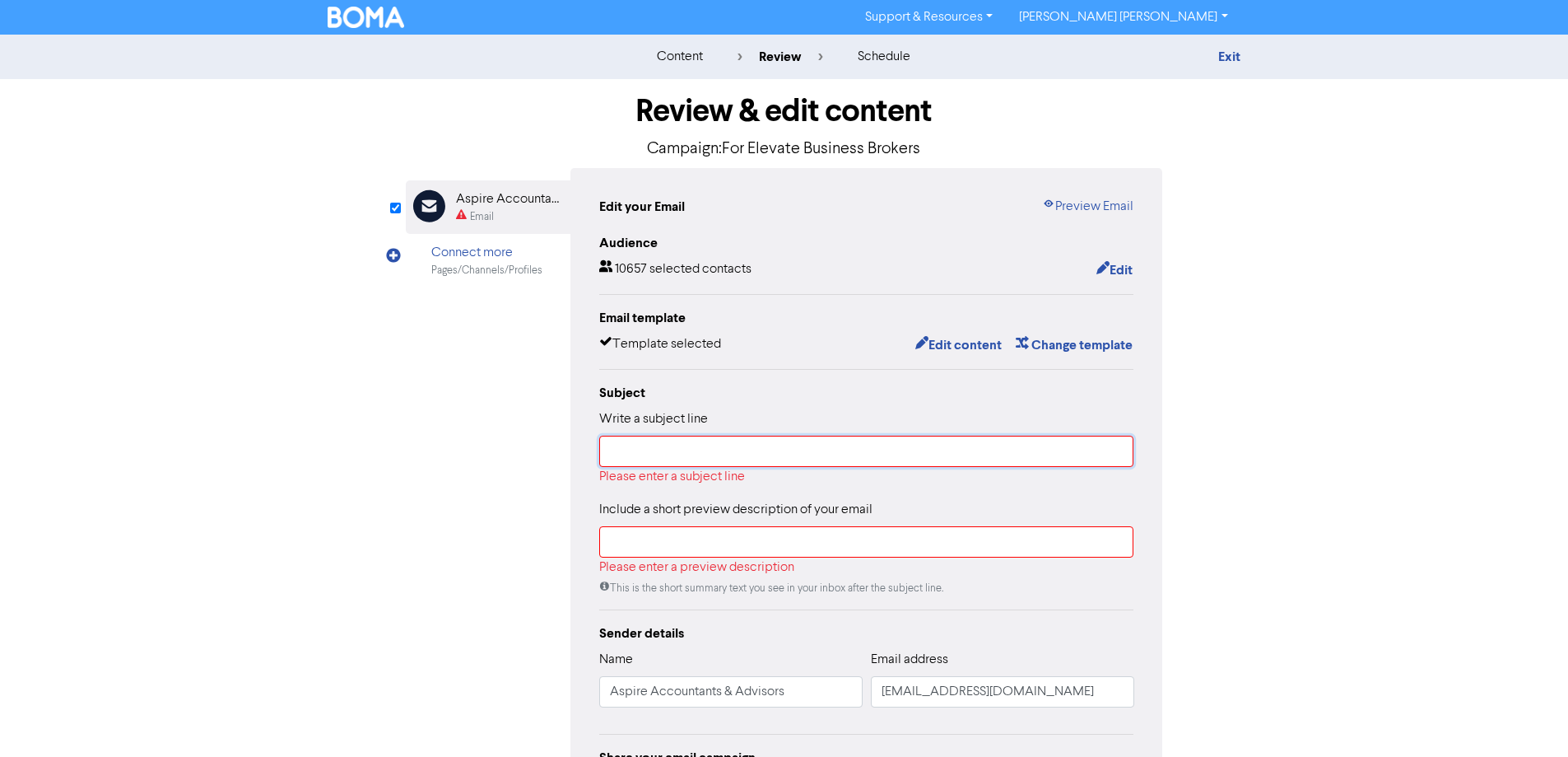
click at [671, 451] on input "text" at bounding box center [867, 451] width 535 height 31
drag, startPoint x: 755, startPoint y: 145, endPoint x: 940, endPoint y: 151, distance: 185.1
click at [940, 151] on p "Campaign: For Elevate Business Brokers" at bounding box center [784, 149] width 758 height 24
drag, startPoint x: 753, startPoint y: 149, endPoint x: 897, endPoint y: 157, distance: 144.2
click at [897, 157] on p "Campaign: For Elevate Business Brokers" at bounding box center [784, 149] width 758 height 24
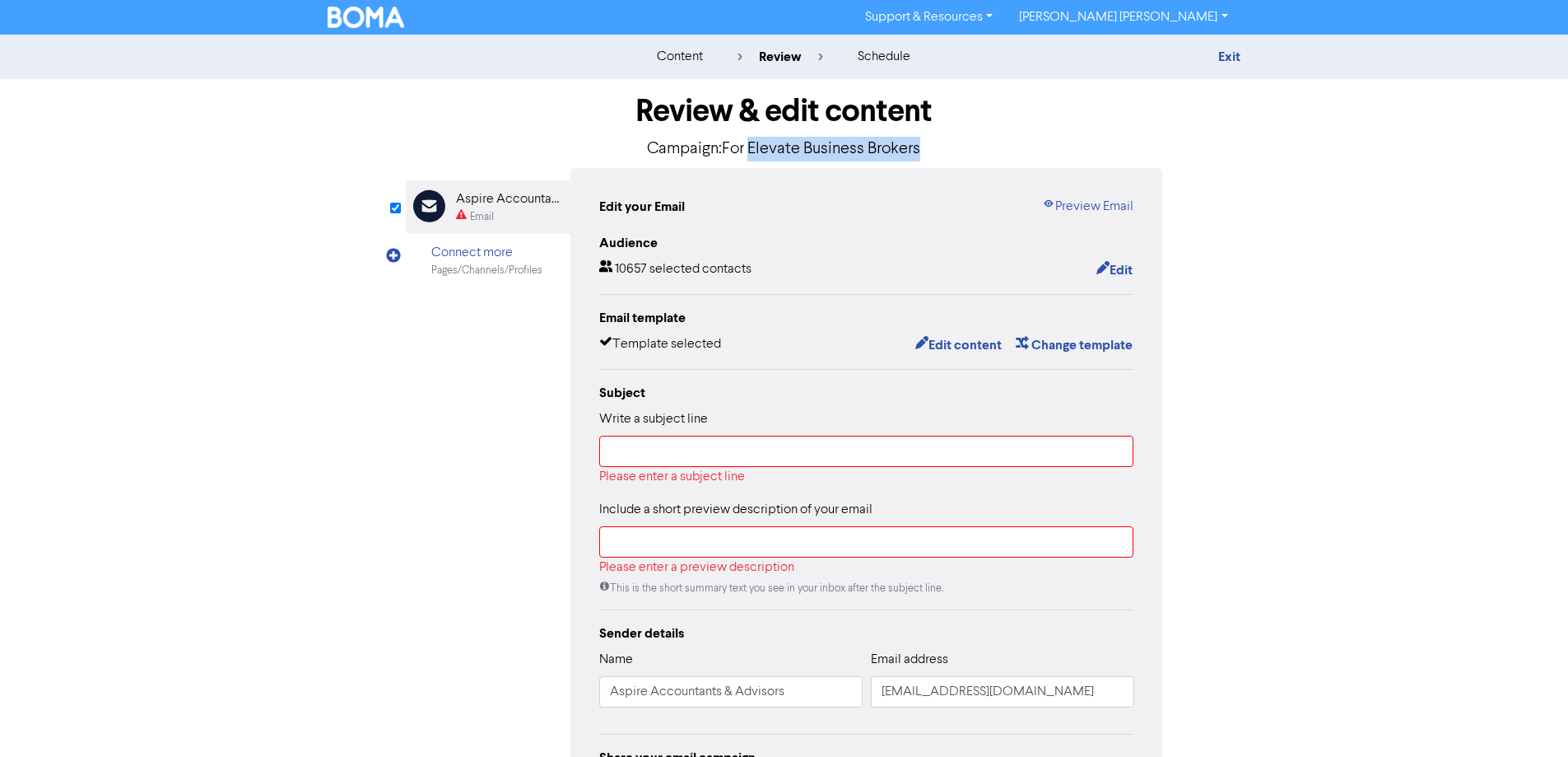
drag, startPoint x: 921, startPoint y: 149, endPoint x: 753, endPoint y: 150, distance: 168.0
click at [753, 150] on p "Campaign: For Elevate Business Brokers" at bounding box center [784, 149] width 758 height 24
copy p "Elevate Business Brokers"
click at [633, 454] on input "text" at bounding box center [867, 451] width 535 height 31
paste input "Elevate Business Brokers"
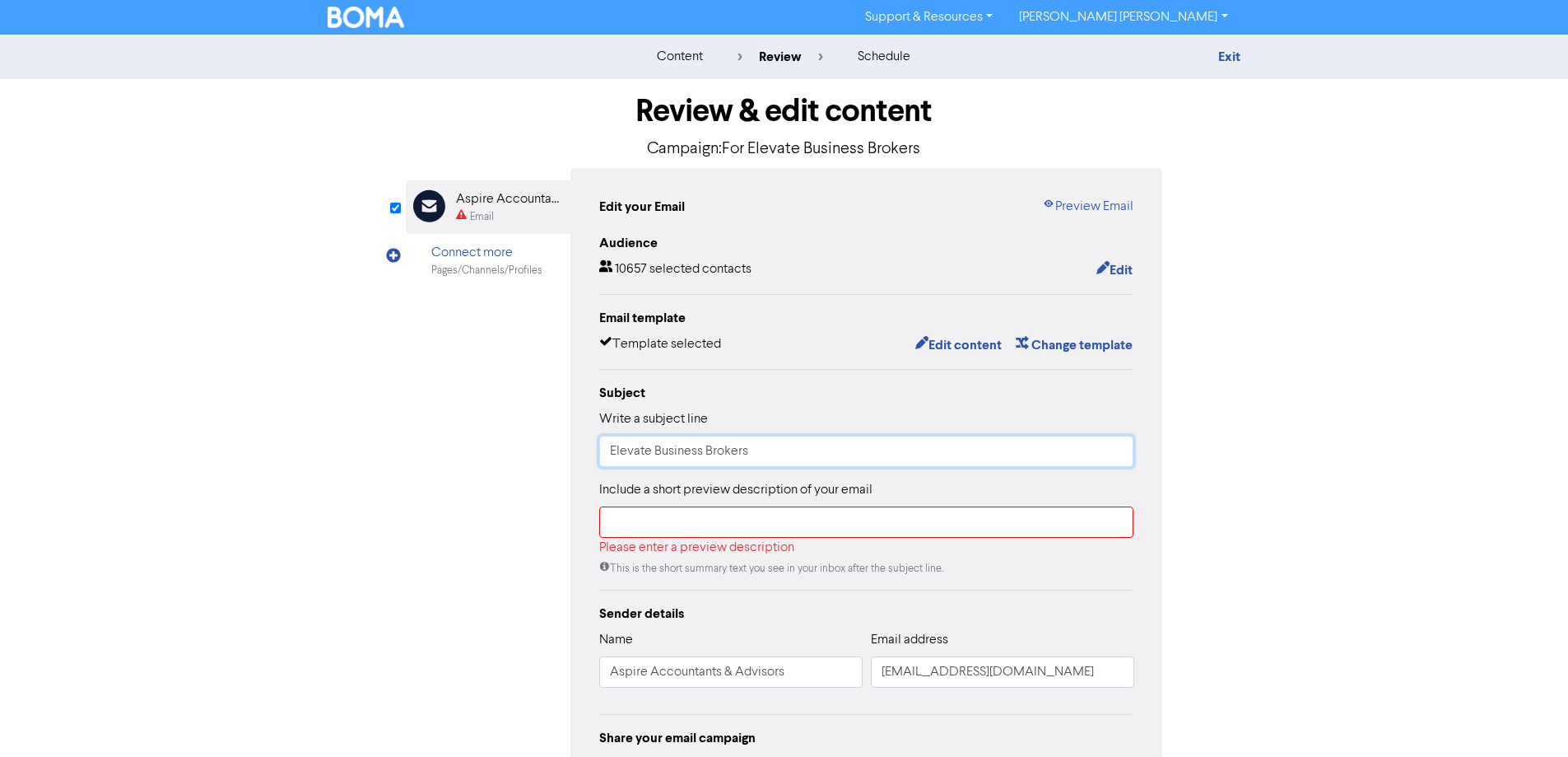
type input "Elevate Business Brokers"
click at [652, 525] on input "text" at bounding box center [867, 521] width 535 height 31
paste input "What Smart Buyers Look for in a Business — and How Sellers Can Prepare"
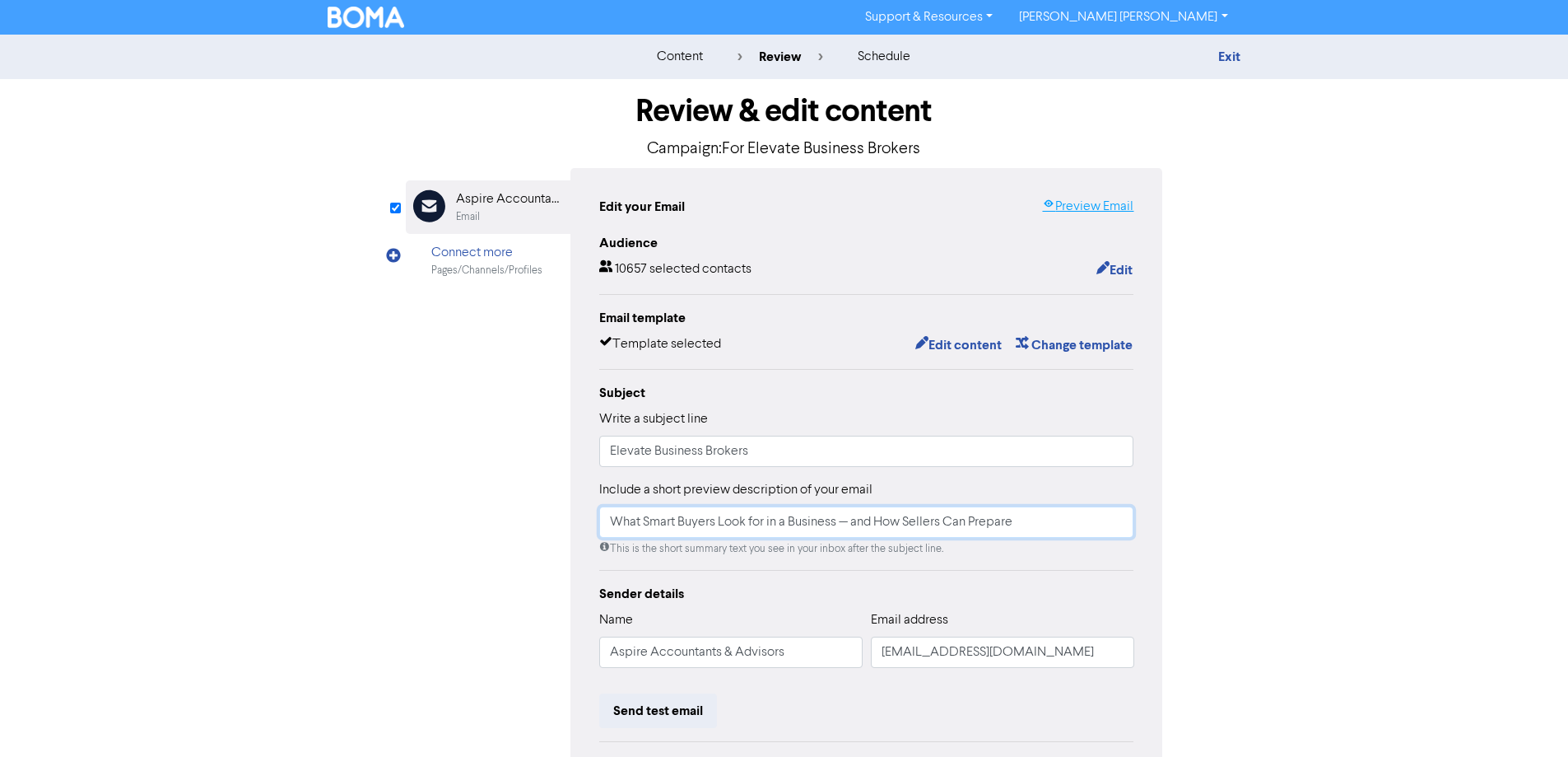
type input "What Smart Buyers Look for in a Business — and How Sellers Can Prepare"
click at [1089, 206] on link "Preview Email" at bounding box center [1087, 206] width 91 height 20
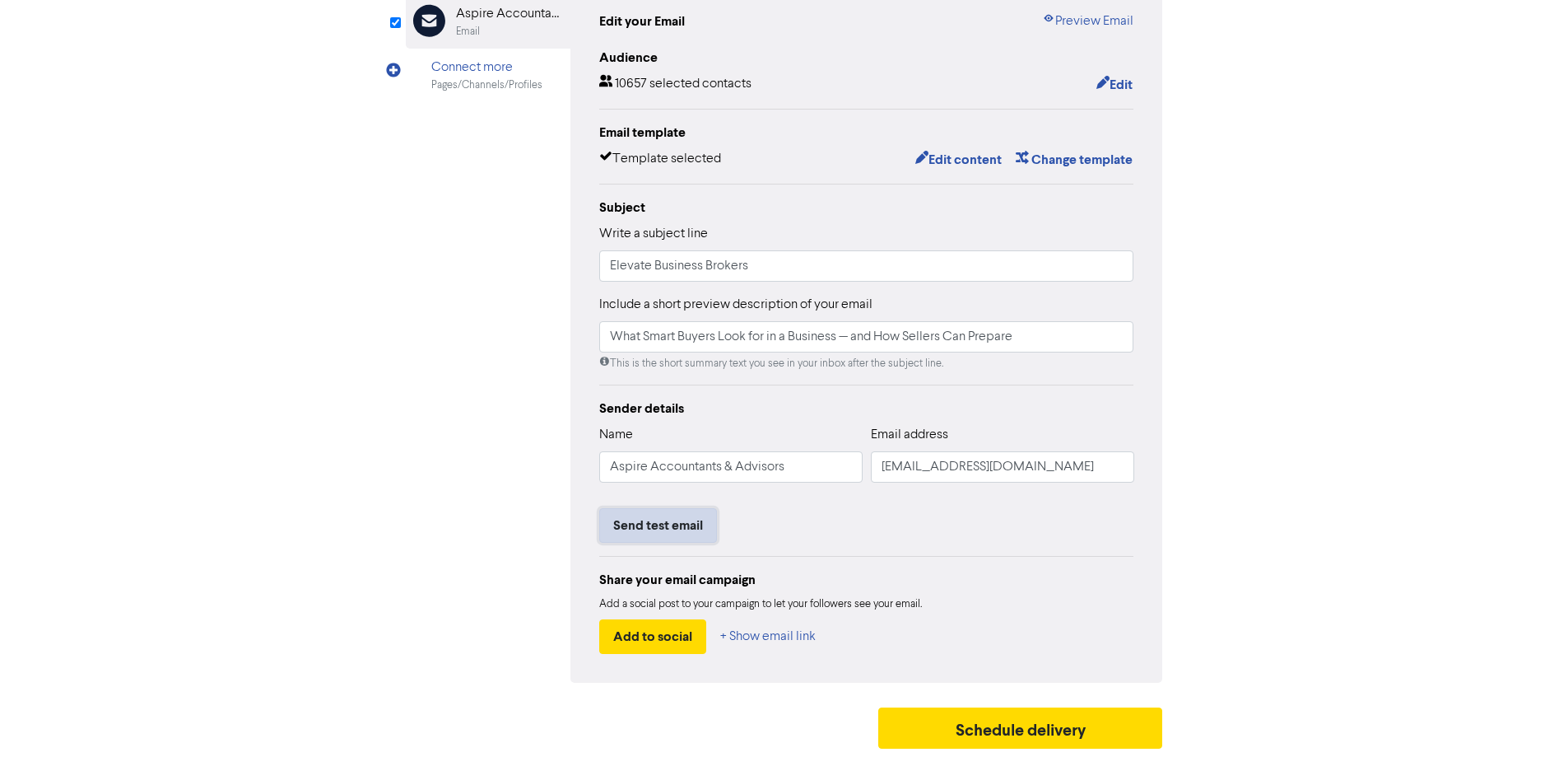
click at [667, 527] on button "Send test email" at bounding box center [658, 525] width 117 height 34
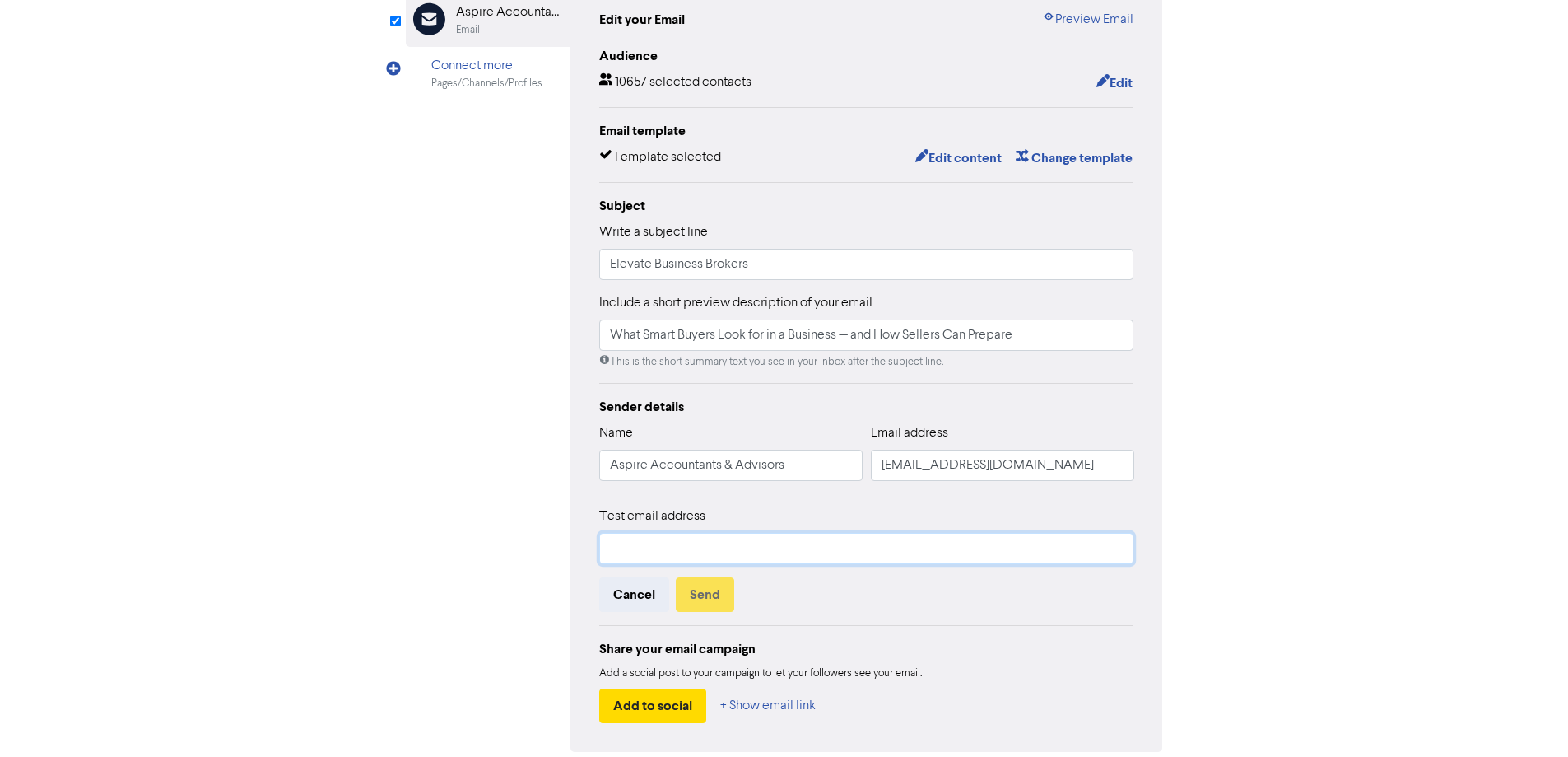
click at [671, 536] on input "text" at bounding box center [867, 548] width 535 height 31
type input "[EMAIL_ADDRESS][DOMAIN_NAME]"
click at [706, 598] on button "Send" at bounding box center [706, 594] width 59 height 34
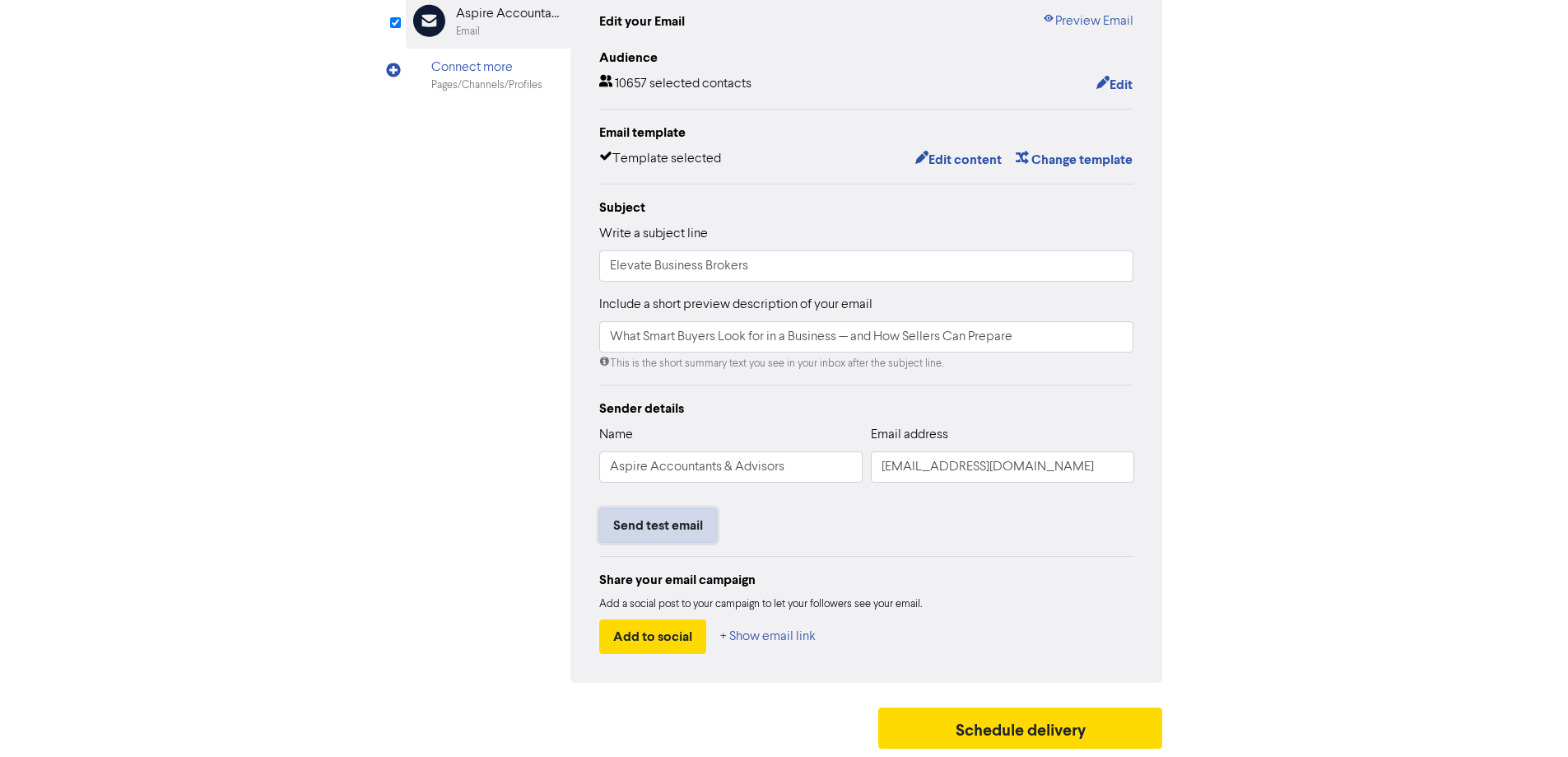
click at [674, 522] on button "Send test email" at bounding box center [658, 525] width 117 height 34
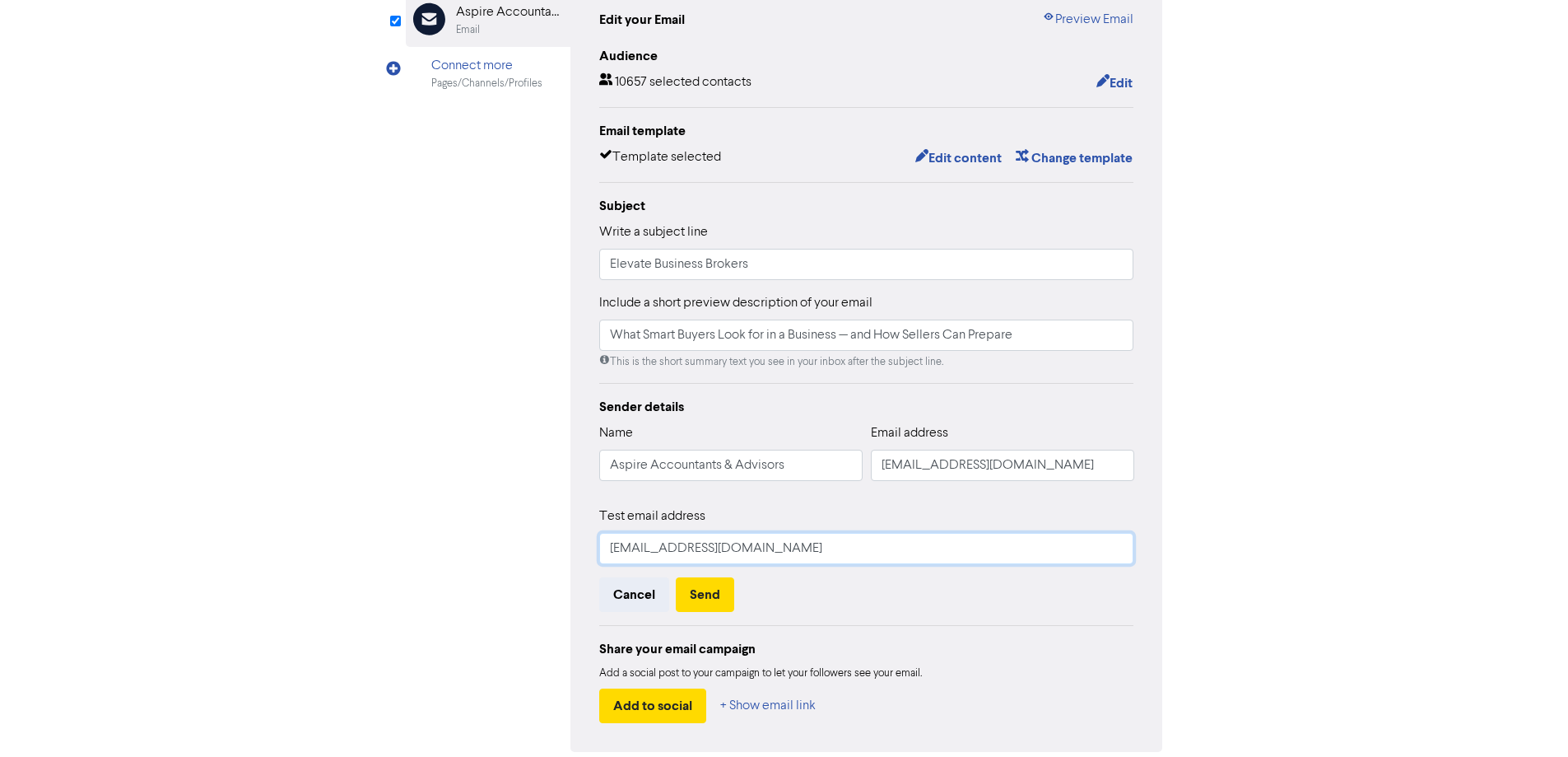
drag, startPoint x: 814, startPoint y: 551, endPoint x: 452, endPoint y: 547, distance: 362.0
click at [452, 547] on div "Email Created with Sketch. Aspire Accountants & Advisors Email Connect more Pag…" at bounding box center [784, 366] width 758 height 770
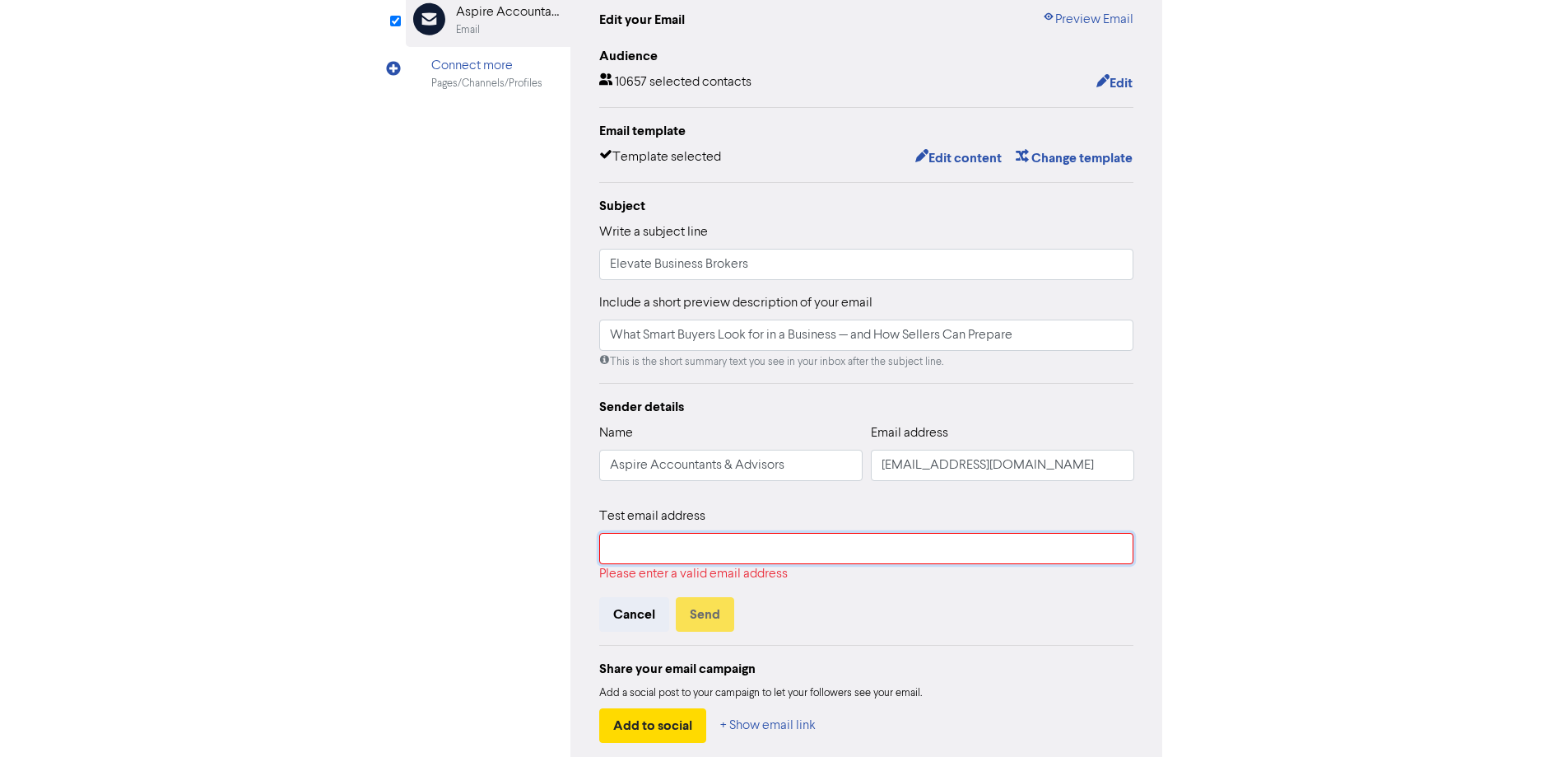
click at [629, 553] on input "text" at bounding box center [867, 548] width 535 height 31
type input "[PERSON_NAME][EMAIL_ADDRESS][DOMAIN_NAME]"
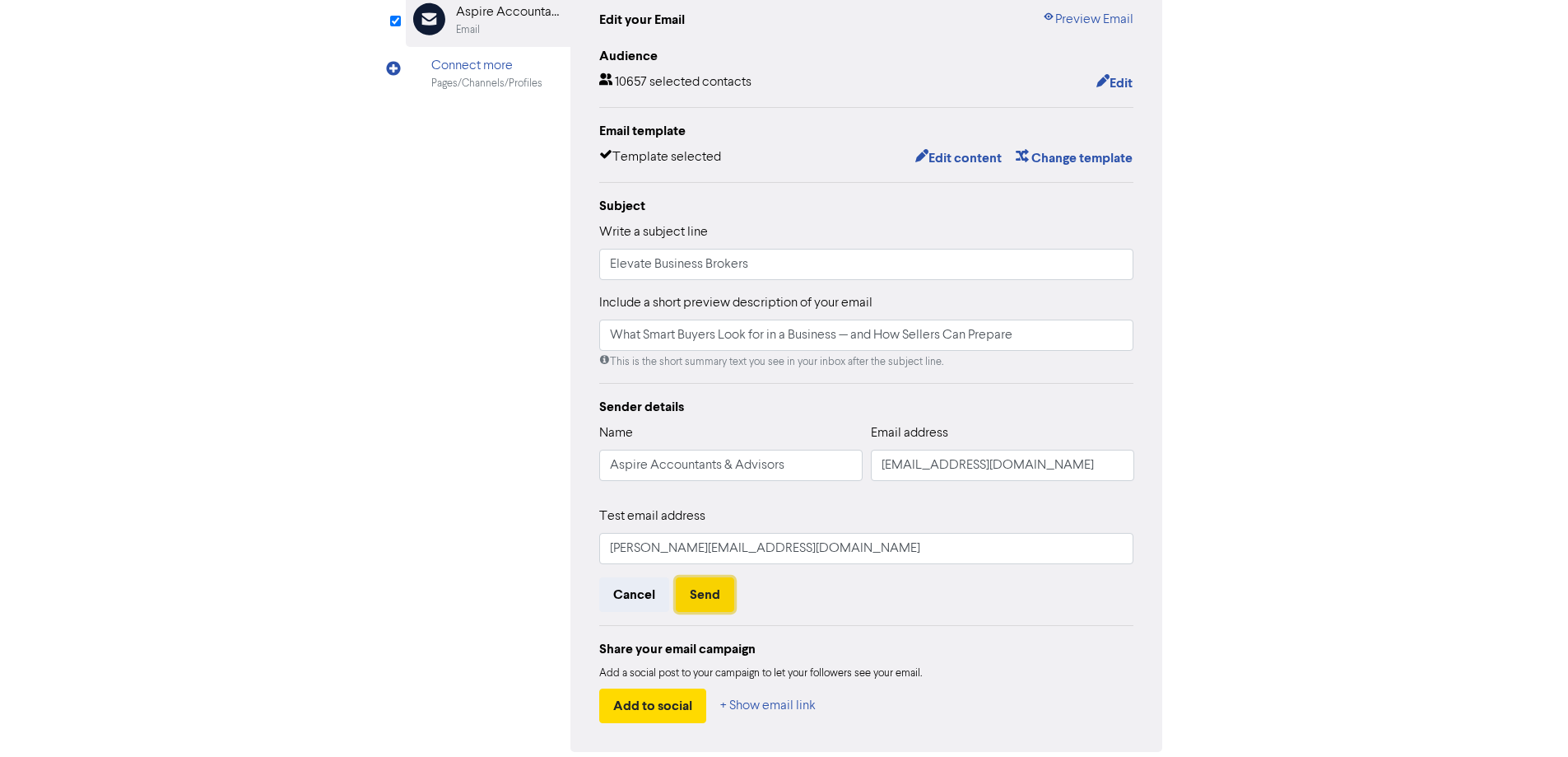
click at [706, 598] on button "Send" at bounding box center [706, 594] width 59 height 34
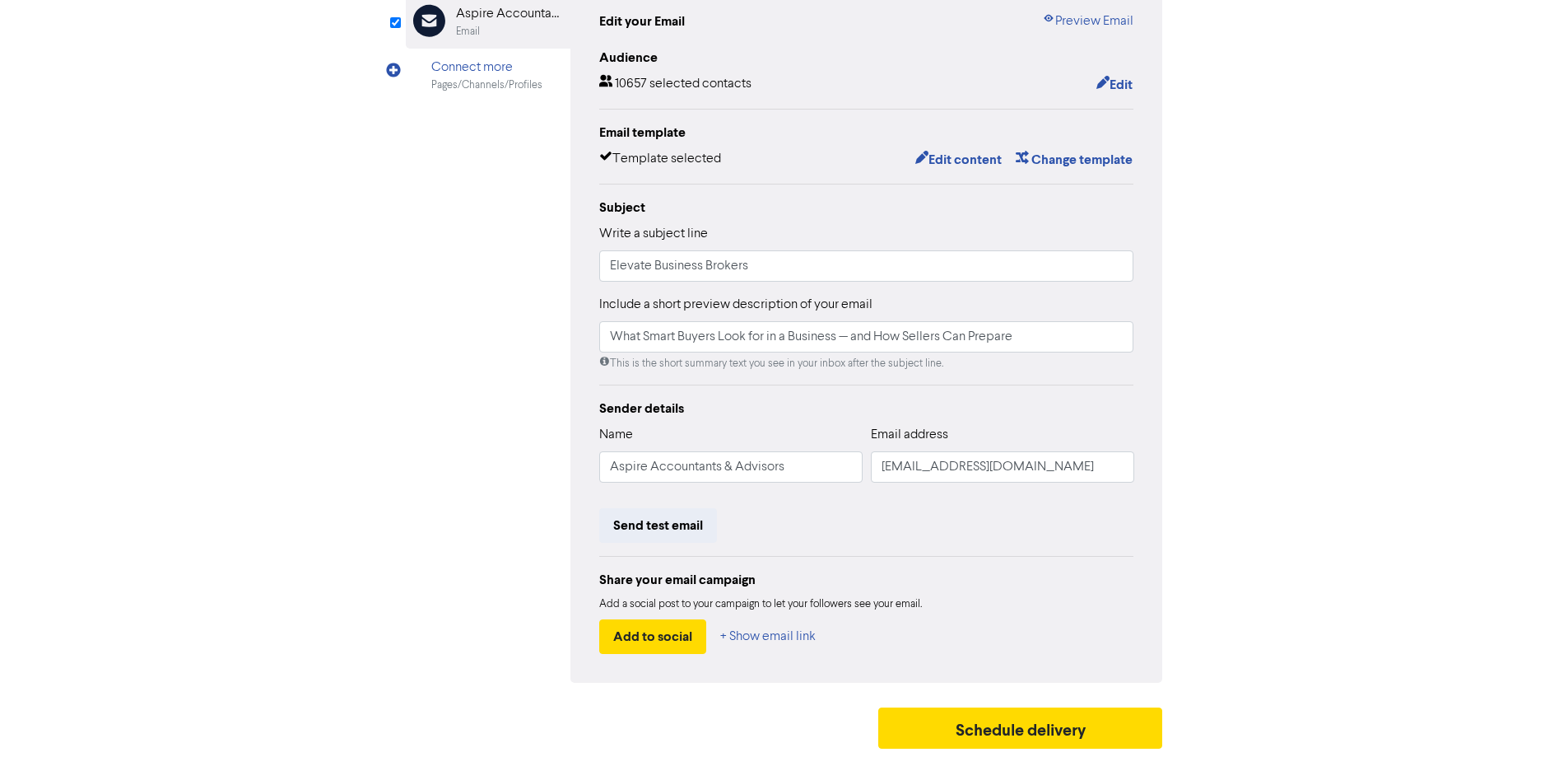
scroll to position [0, 0]
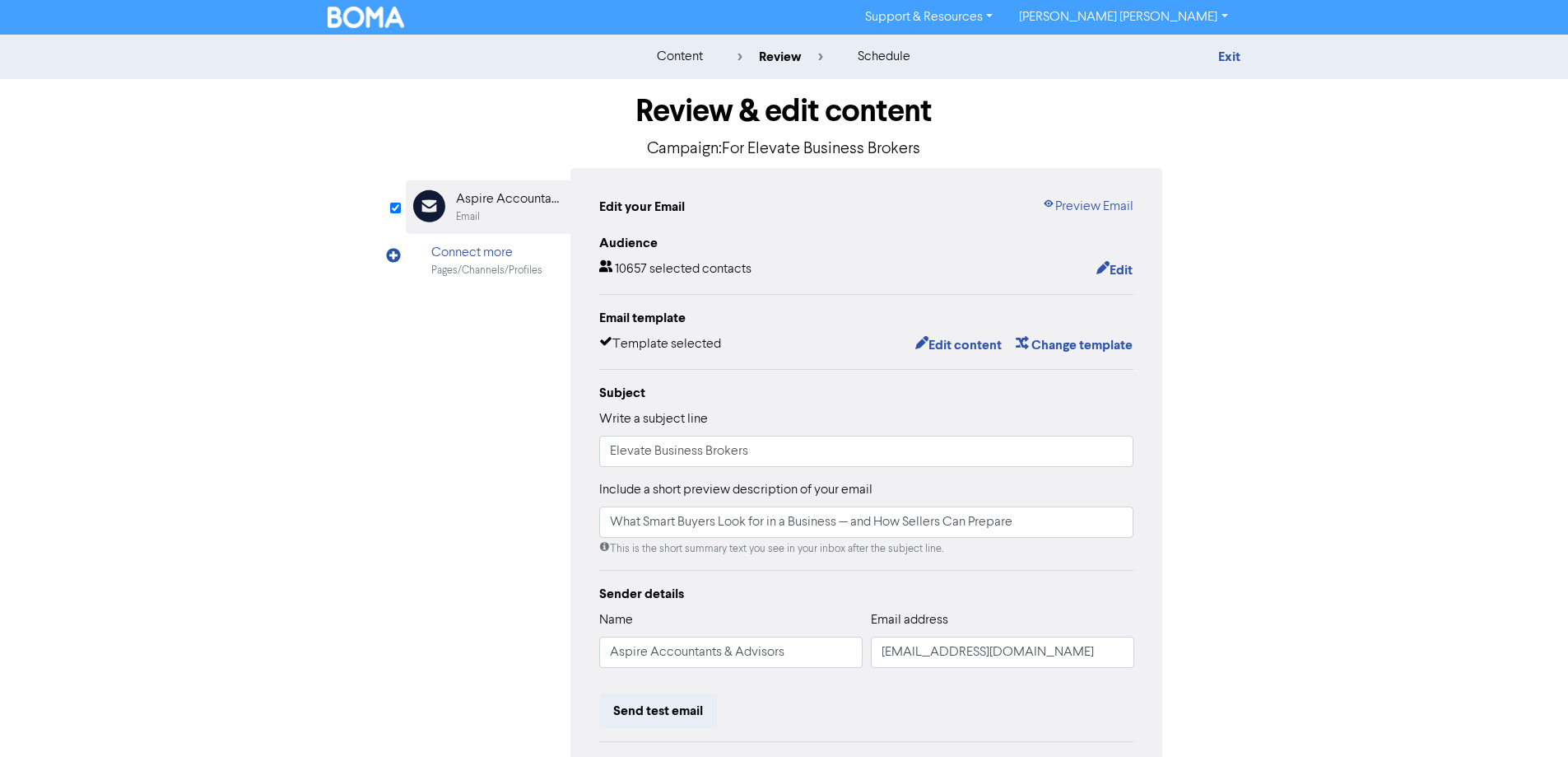
click at [365, 22] on img at bounding box center [367, 18] width 77 height 22
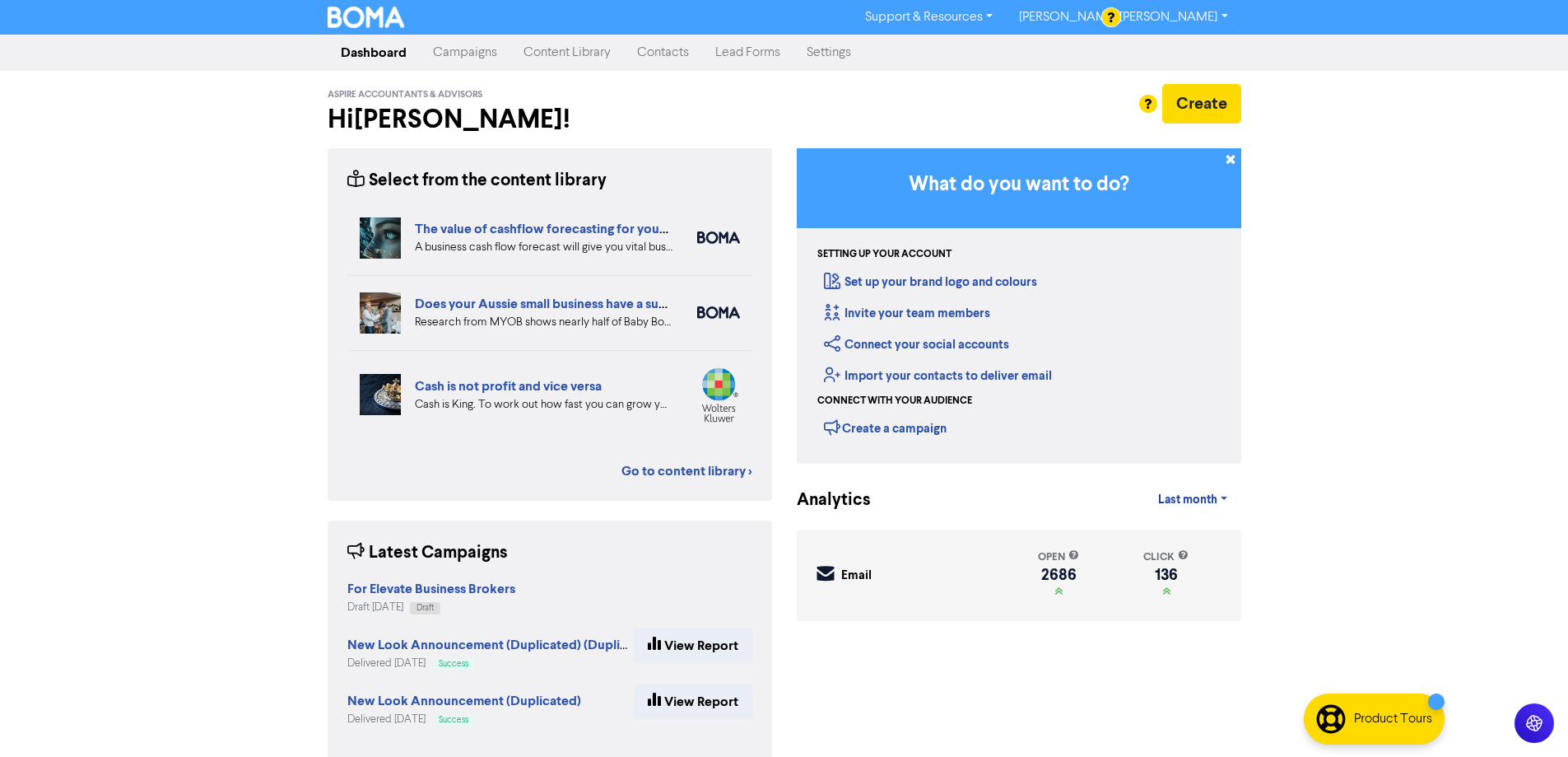
click at [454, 44] on link "Campaigns" at bounding box center [465, 52] width 91 height 33
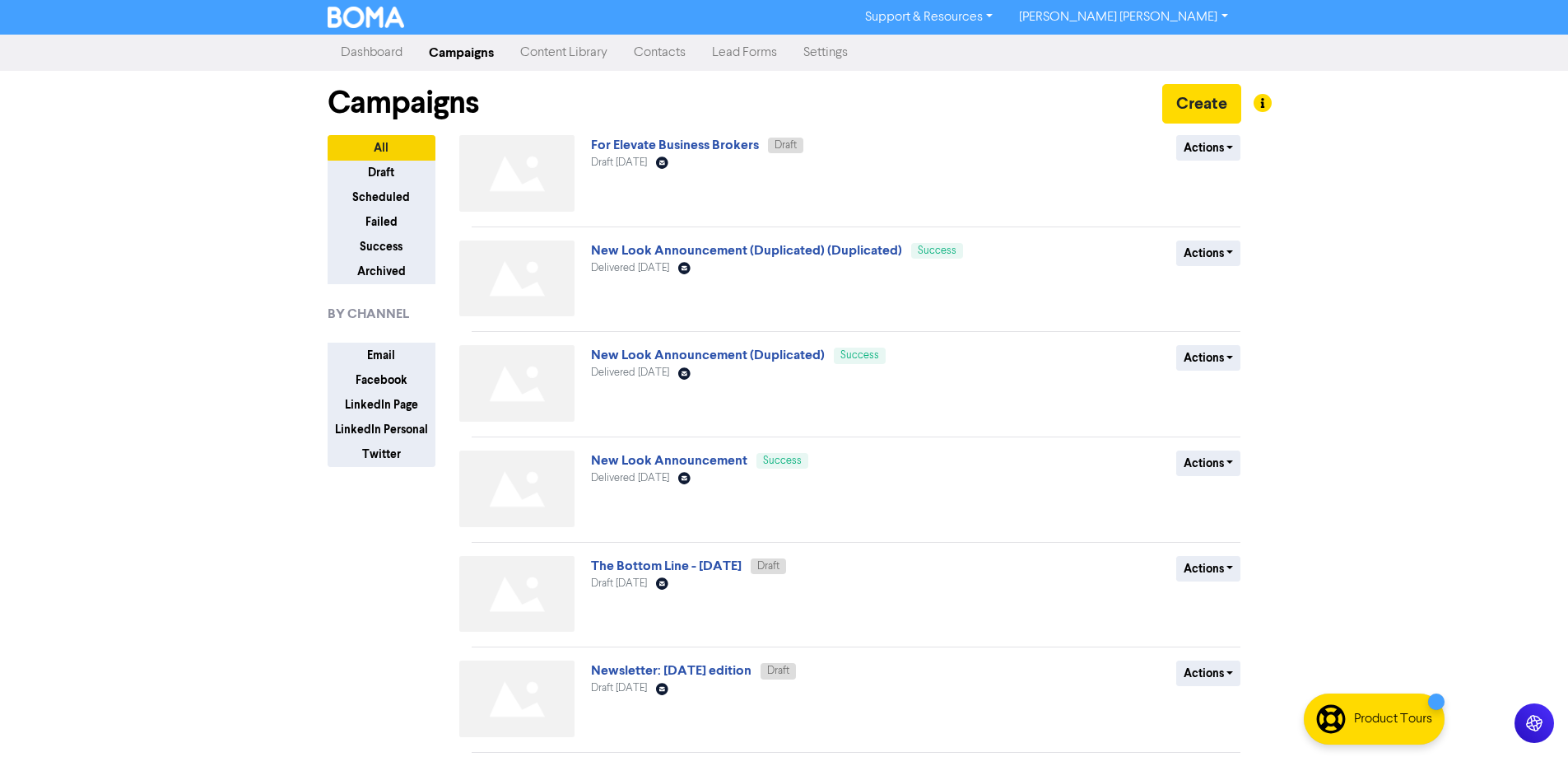
click at [845, 41] on link "Settings" at bounding box center [826, 52] width 70 height 33
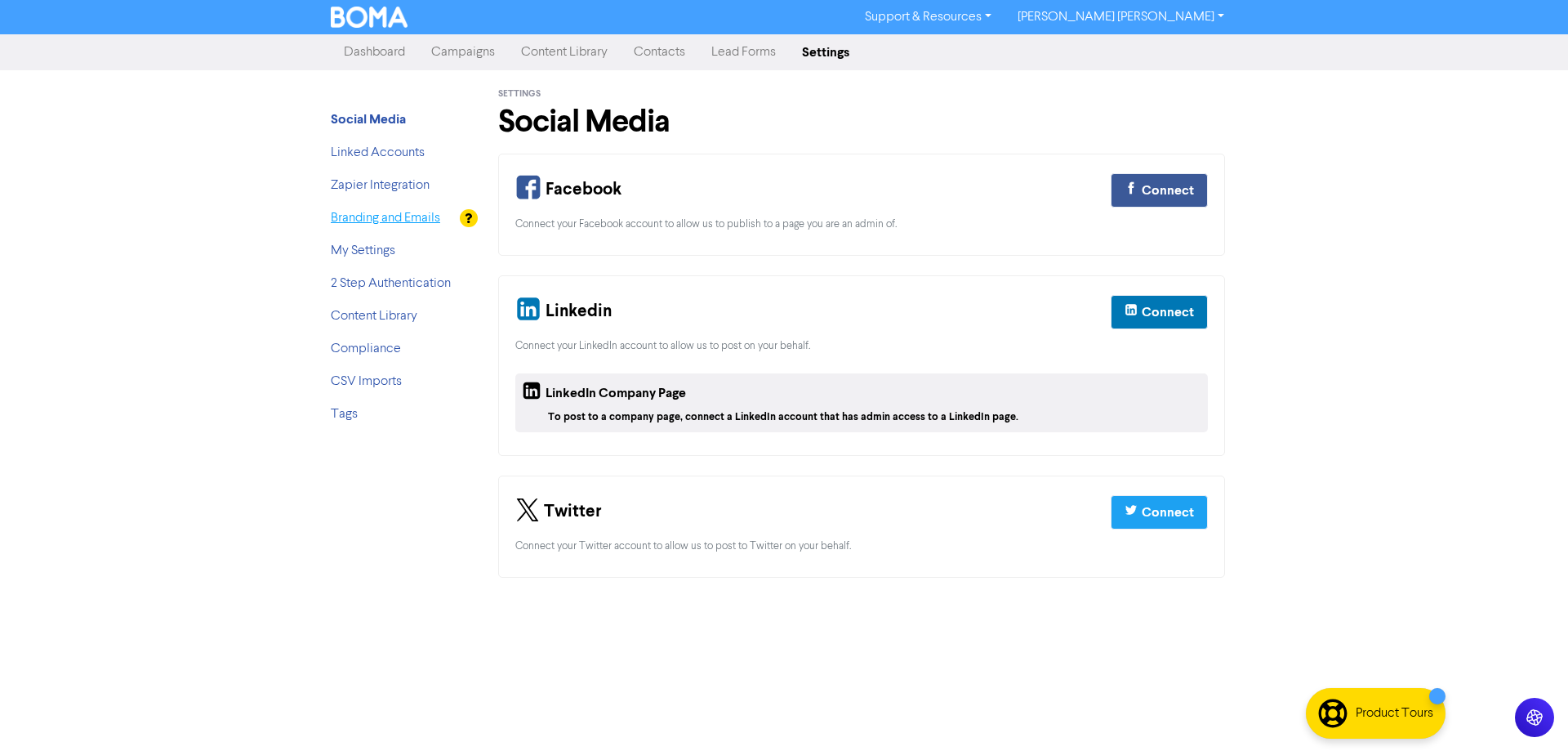
click at [385, 213] on link "Branding and Emails" at bounding box center [385, 218] width 109 height 13
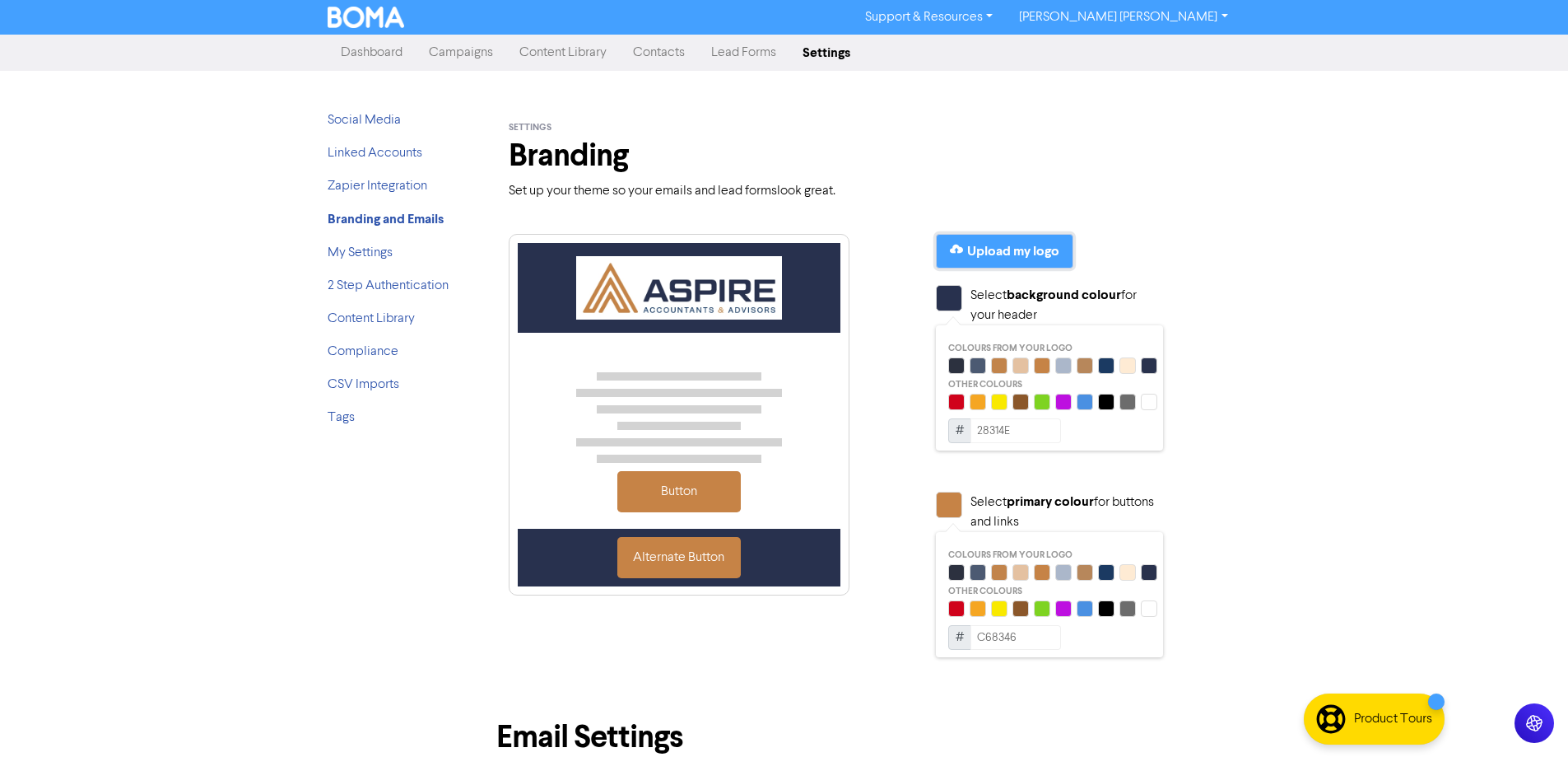
click at [997, 249] on div "Upload my logo" at bounding box center [1013, 251] width 92 height 20
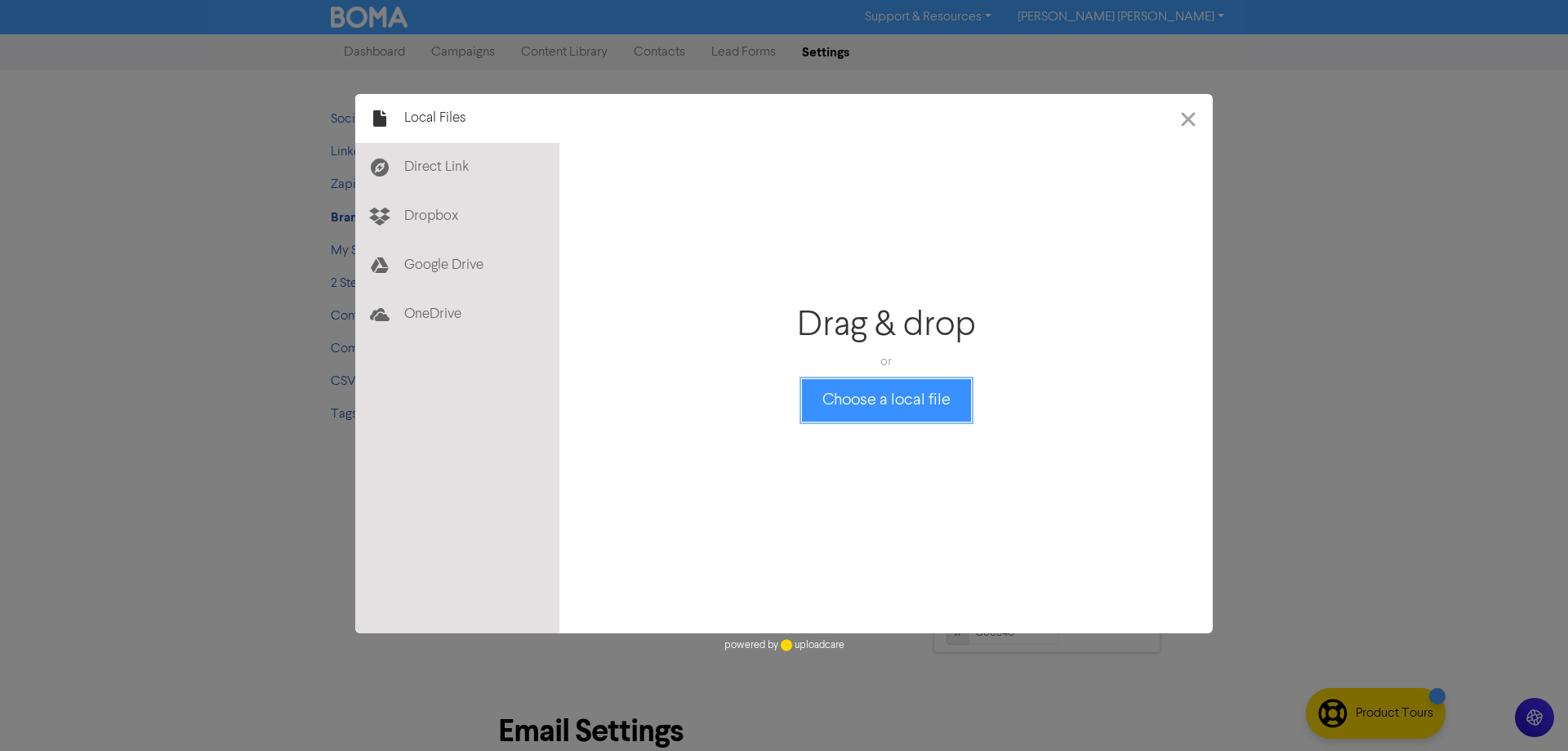
click at [877, 396] on button "Choose a local file" at bounding box center [886, 400] width 169 height 42
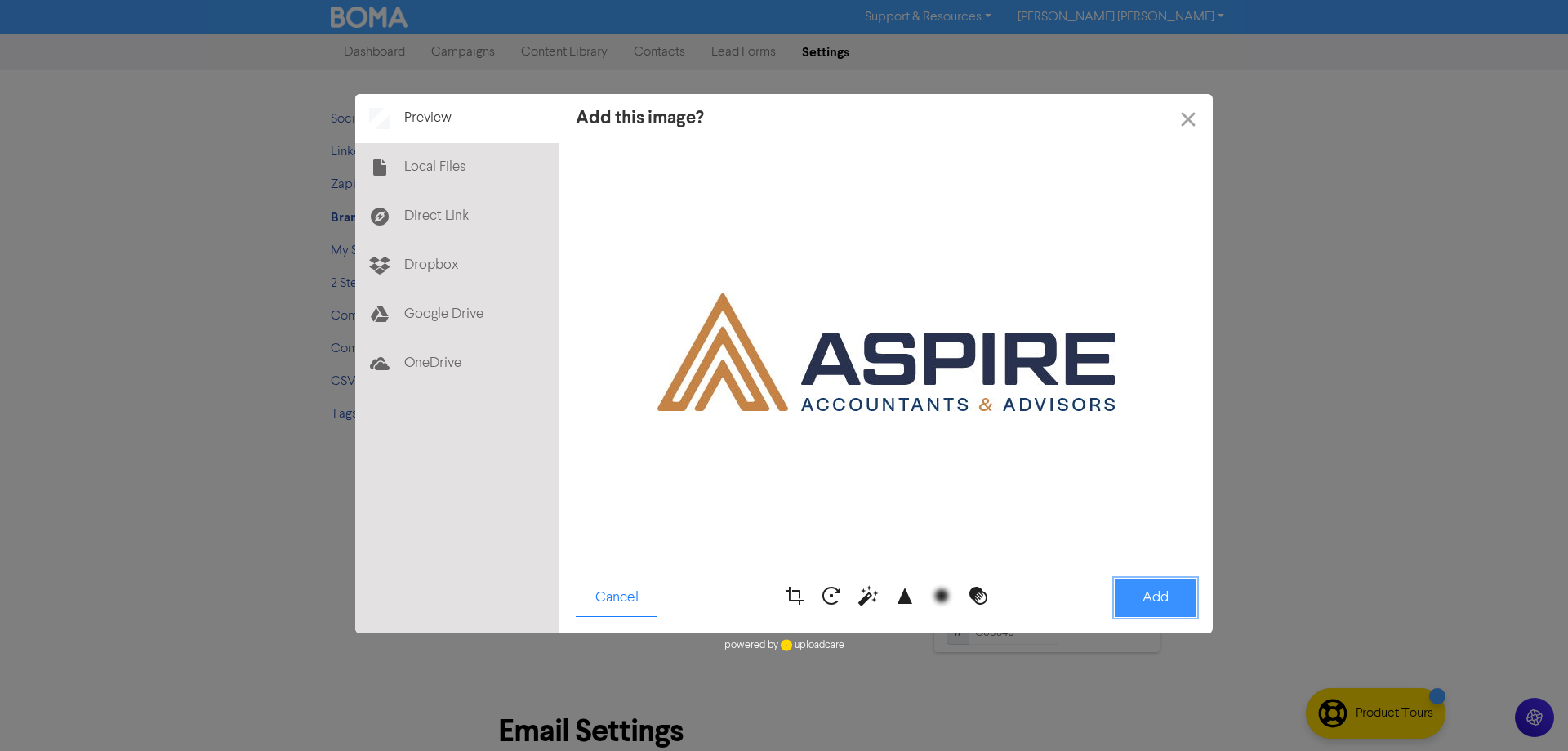
click at [1165, 605] on button "Add" at bounding box center [1155, 598] width 82 height 38
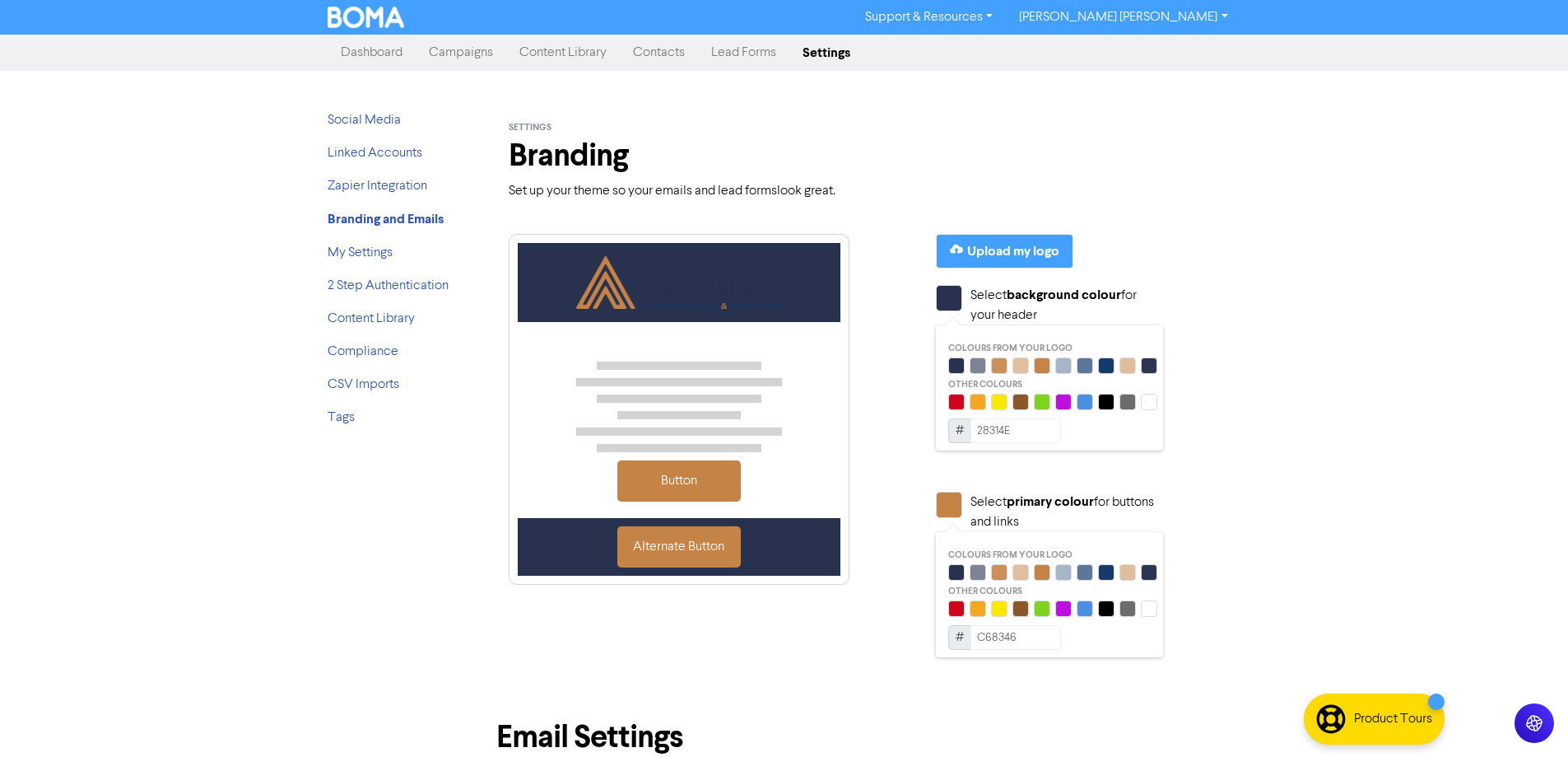
click at [1151, 402] on div at bounding box center [1149, 402] width 17 height 17
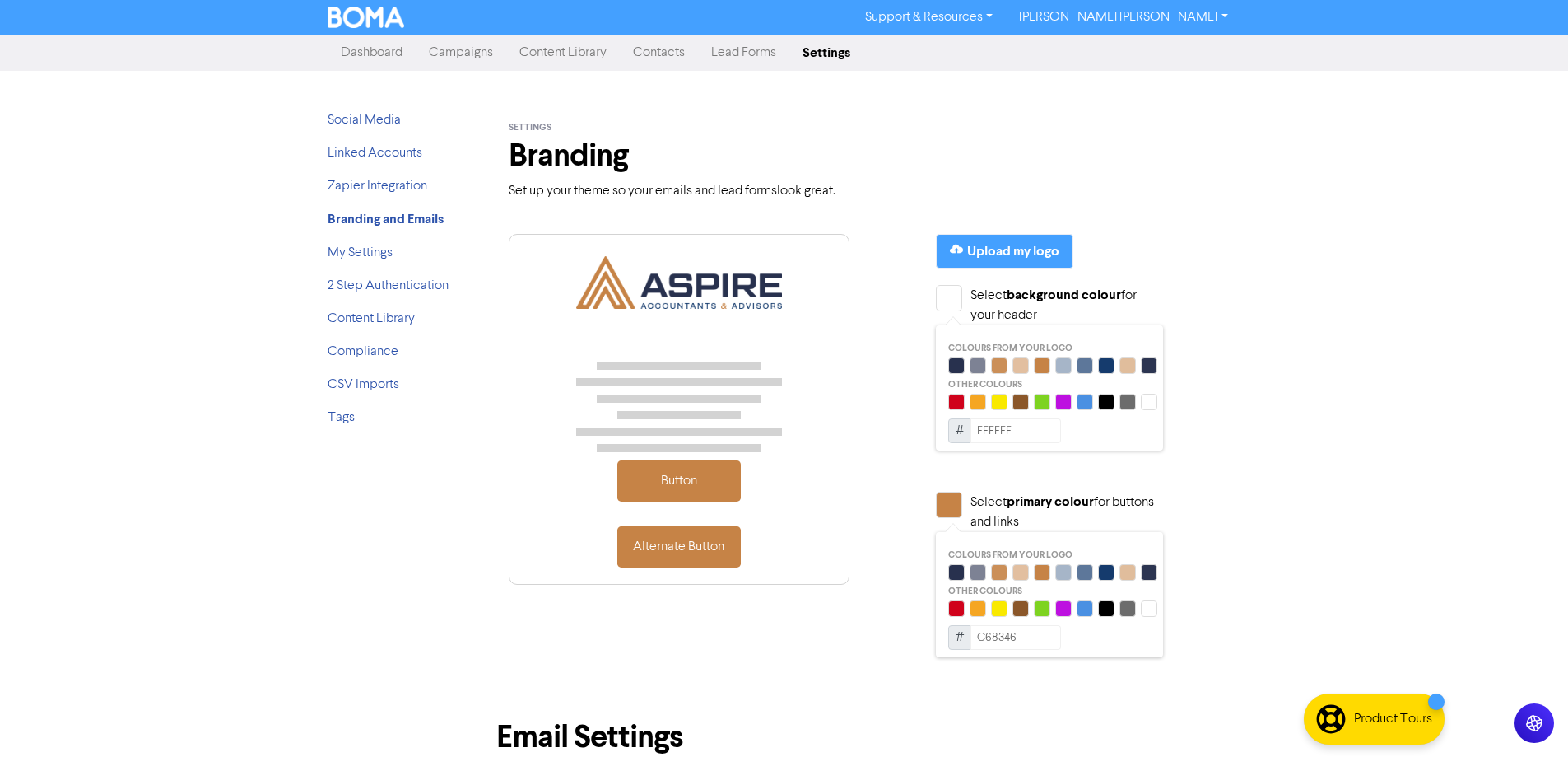
click at [957, 364] on div at bounding box center [956, 366] width 17 height 17
type input "28314E"
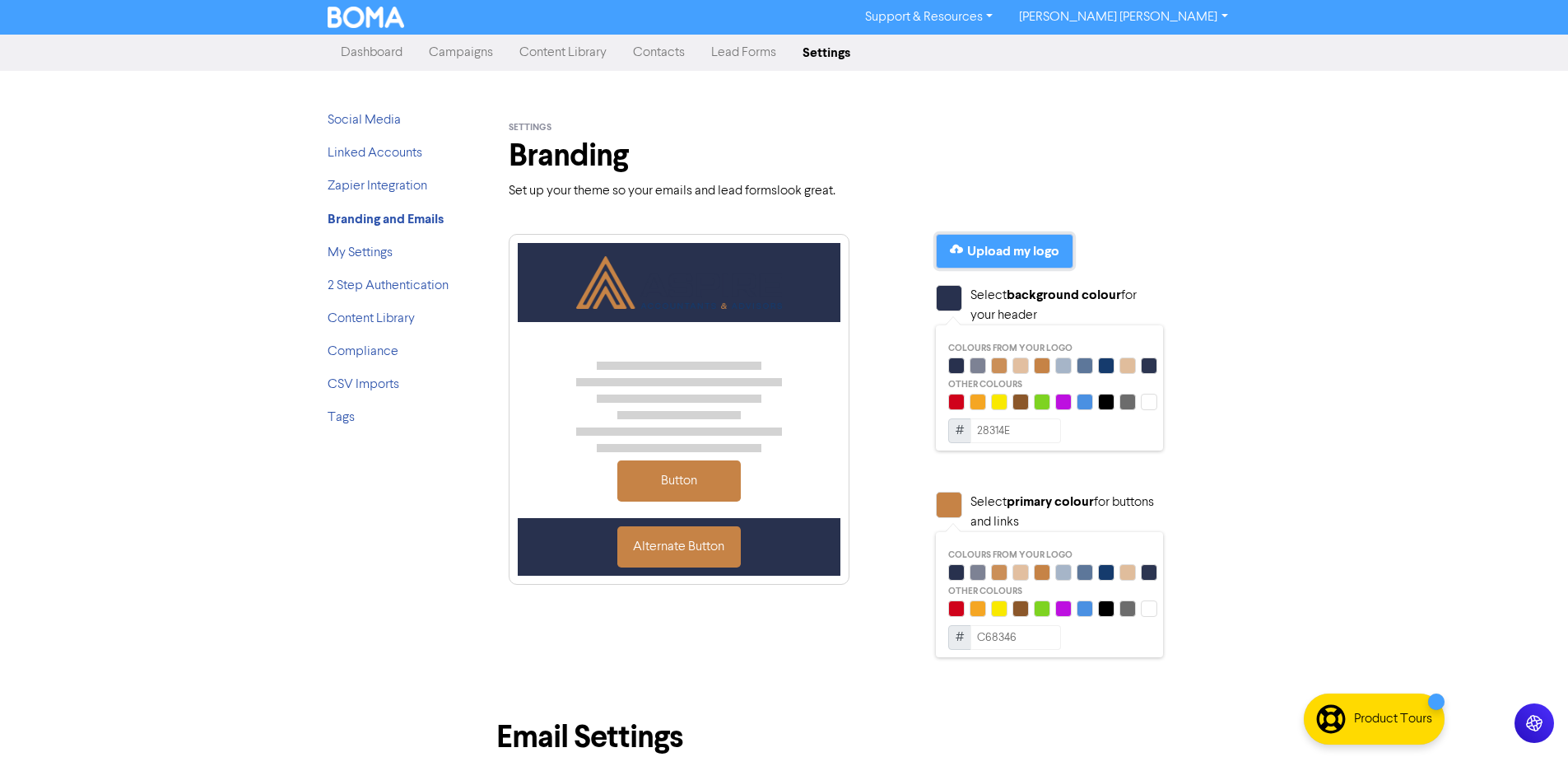
click at [963, 242] on div "Upload my logo" at bounding box center [1004, 251] width 109 height 20
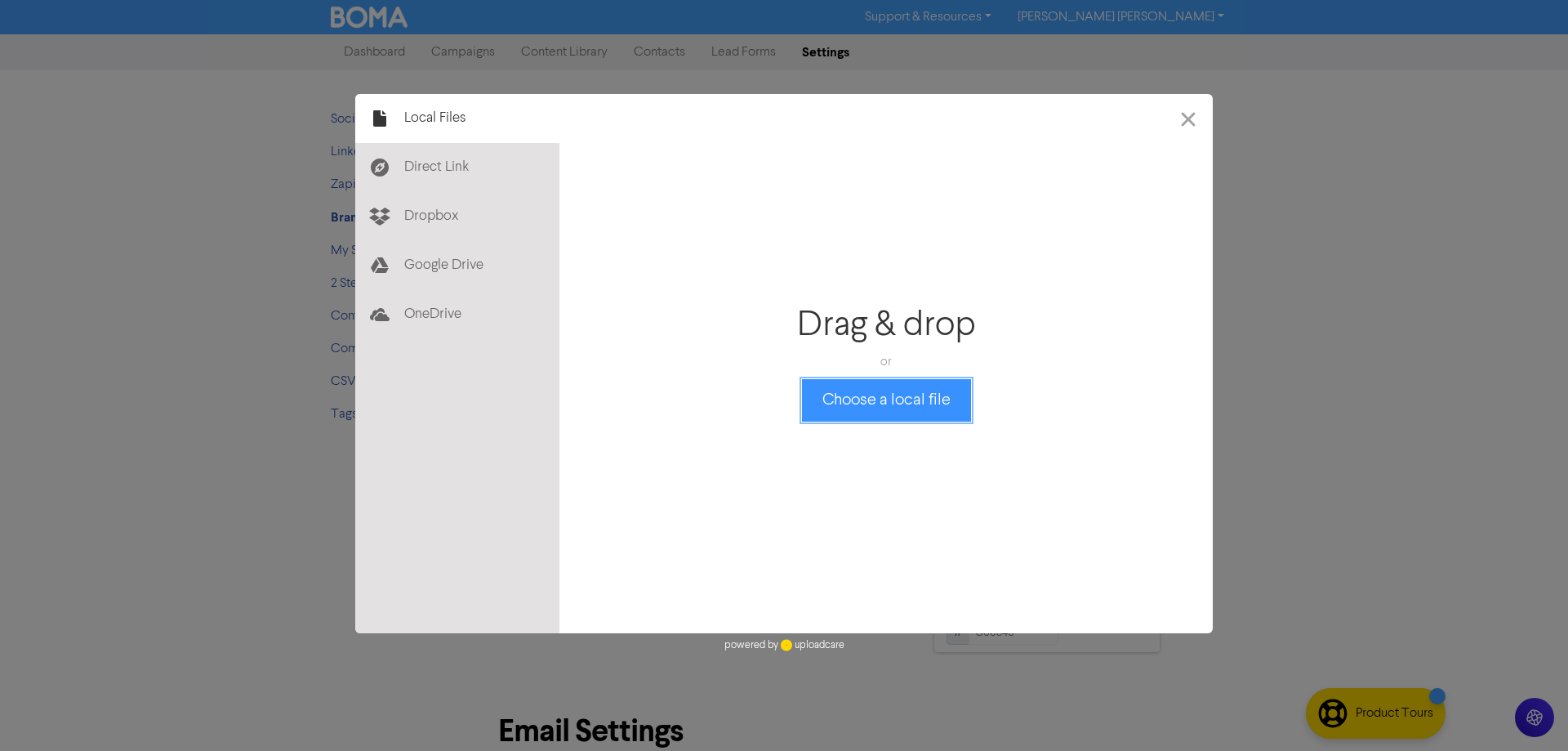
click at [856, 400] on button "Choose a local file" at bounding box center [886, 400] width 169 height 42
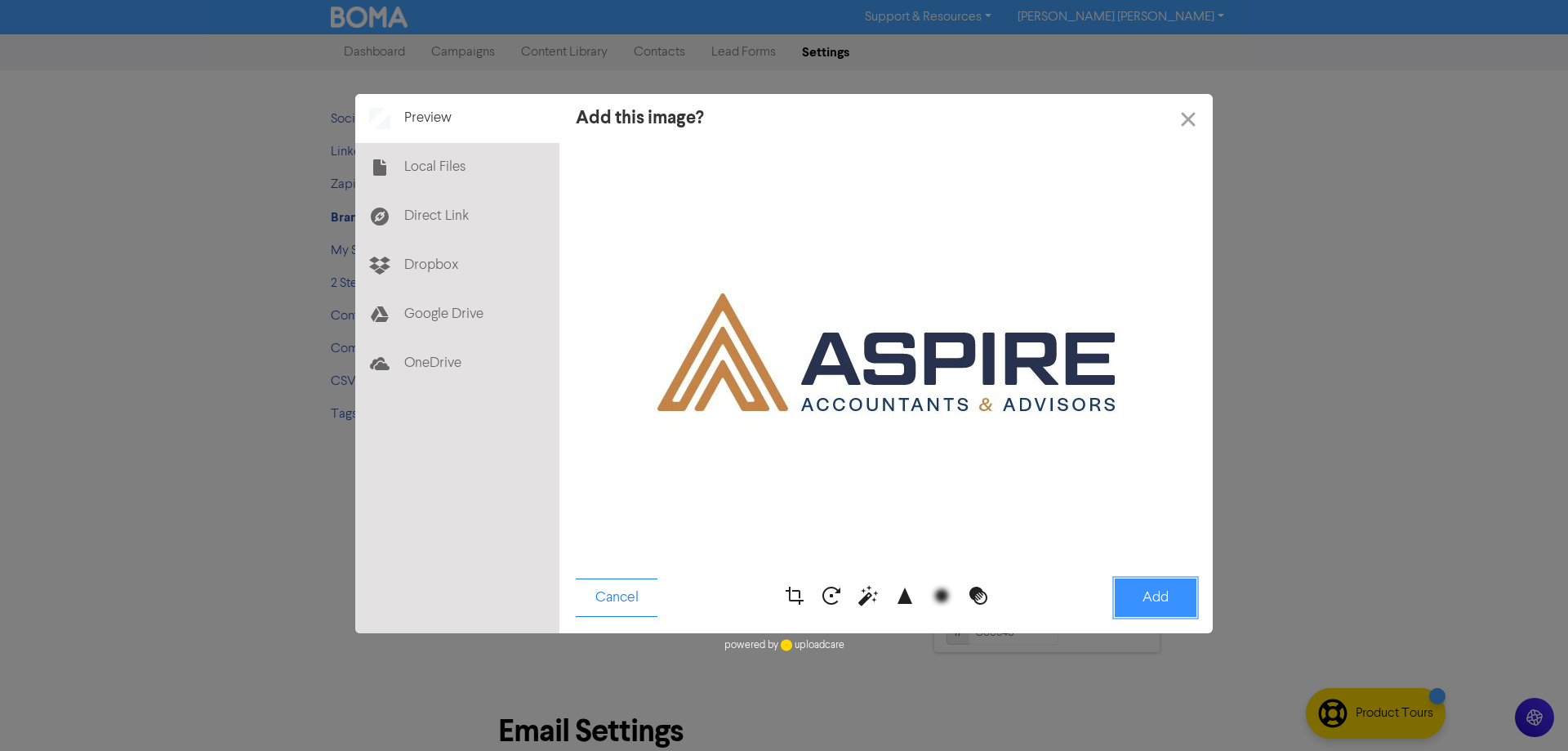
click at [1134, 595] on button "Add" at bounding box center [1155, 598] width 82 height 38
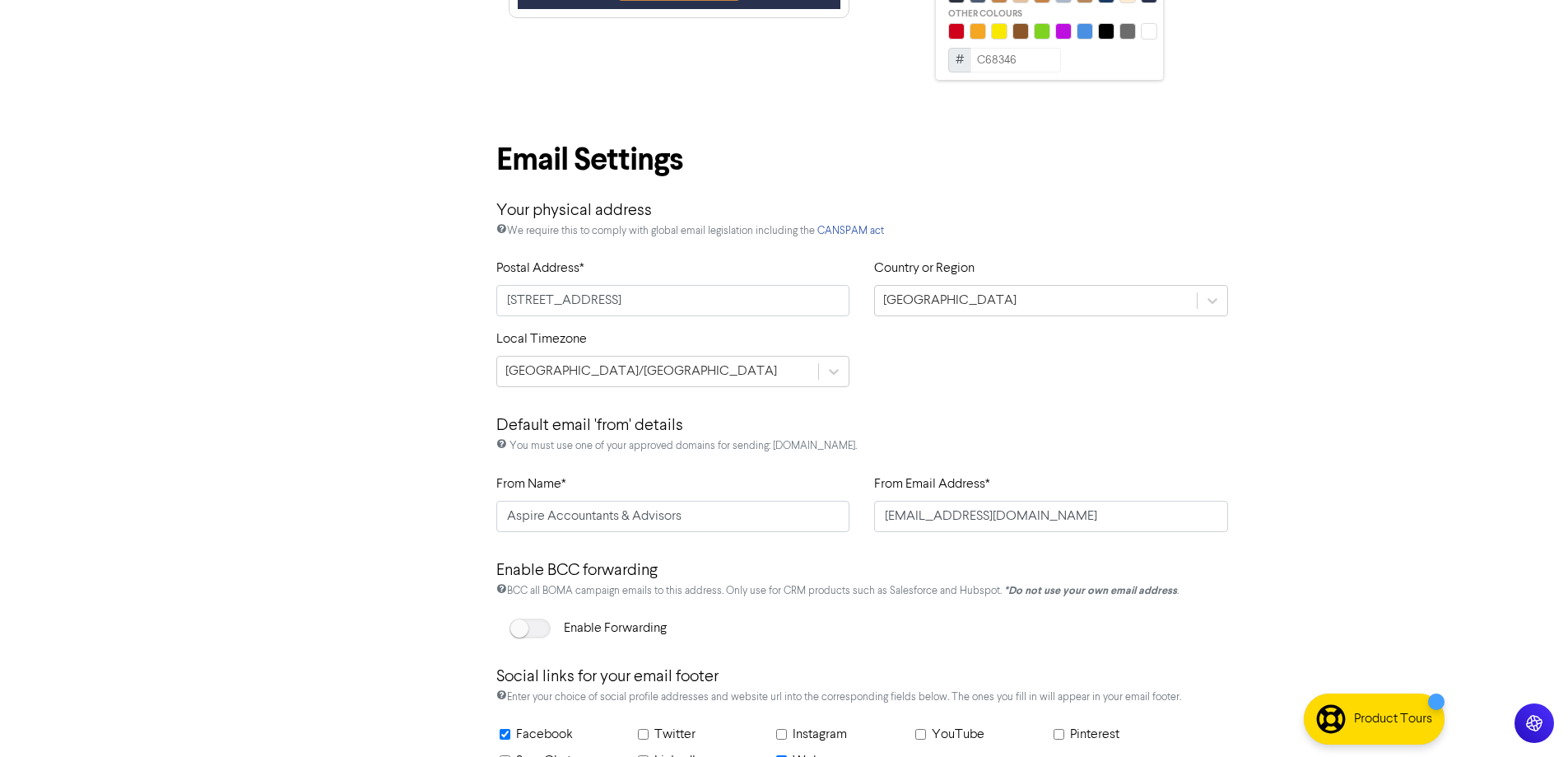
scroll to position [742, 0]
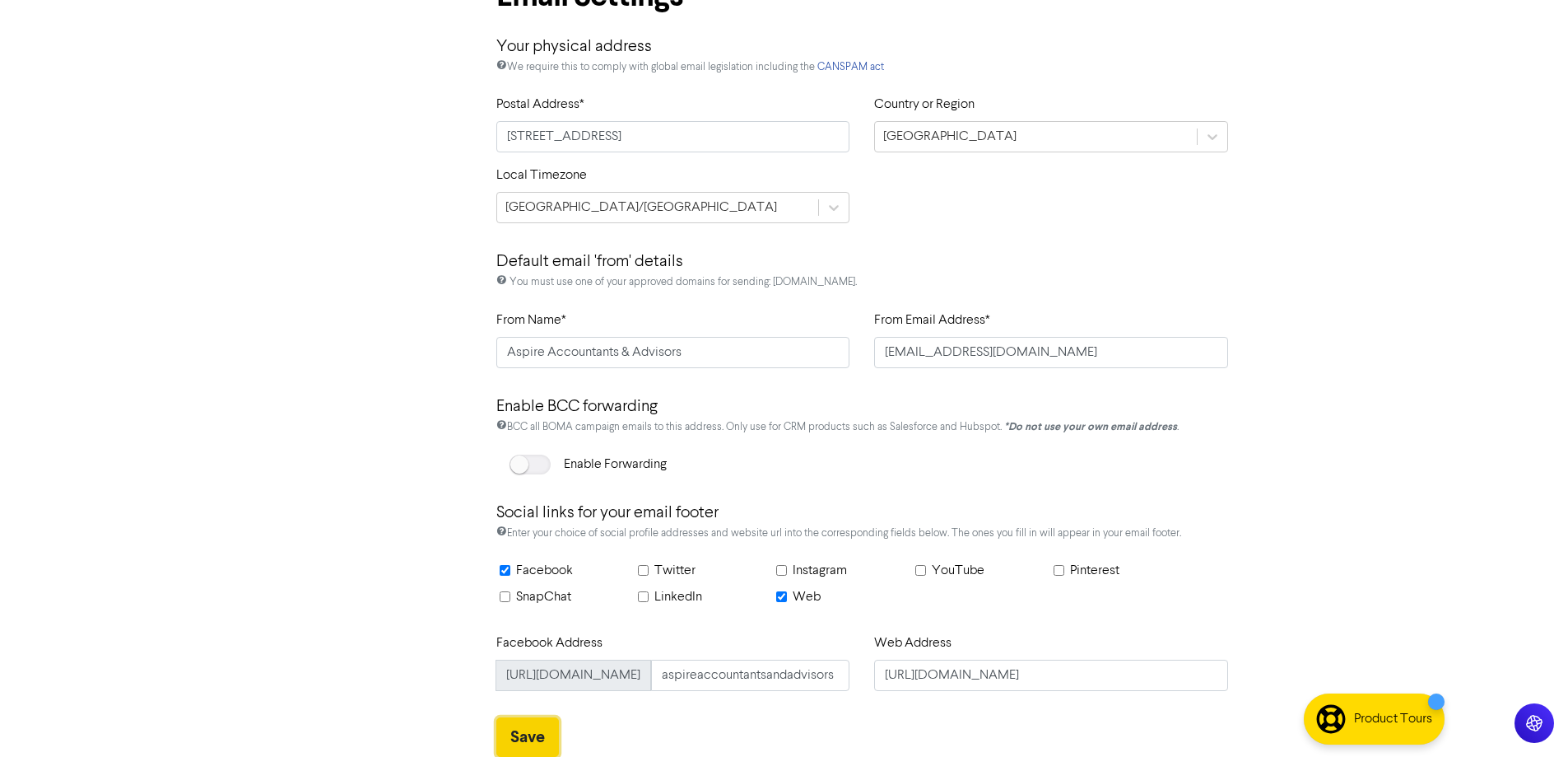
click at [519, 725] on button "Save" at bounding box center [528, 737] width 63 height 39
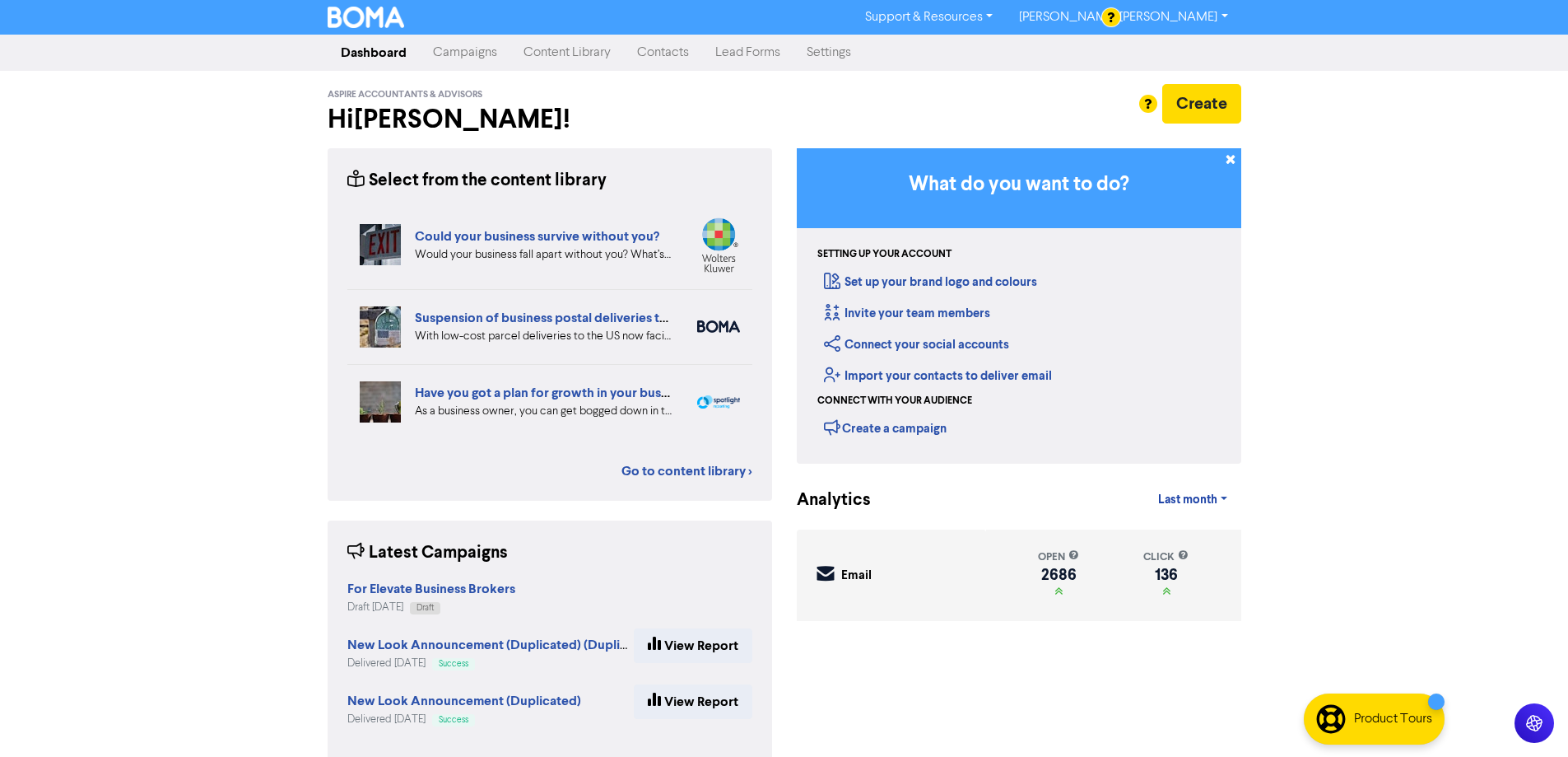
click at [826, 51] on link "Settings" at bounding box center [829, 52] width 70 height 33
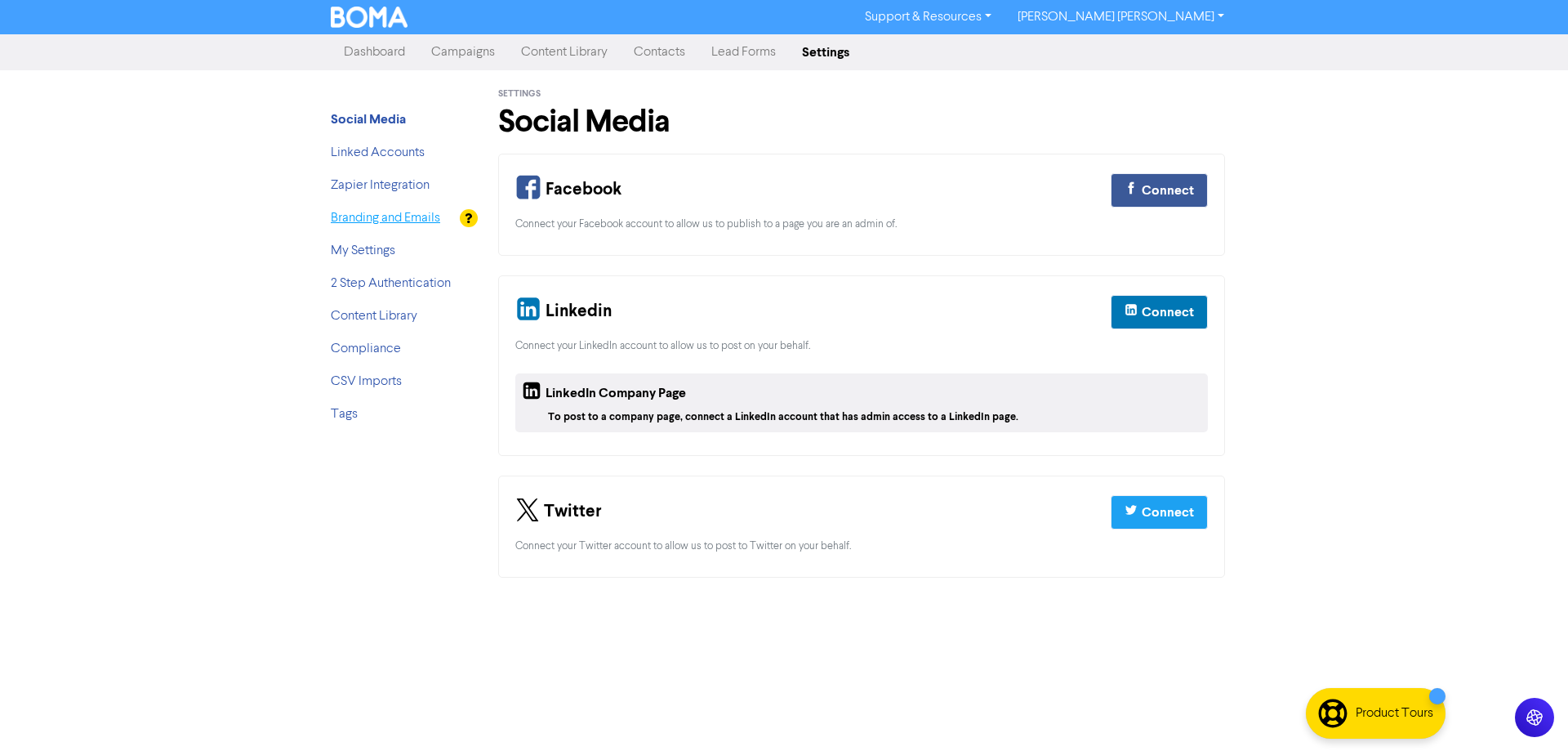
click at [380, 217] on link "Branding and Emails" at bounding box center [385, 218] width 109 height 13
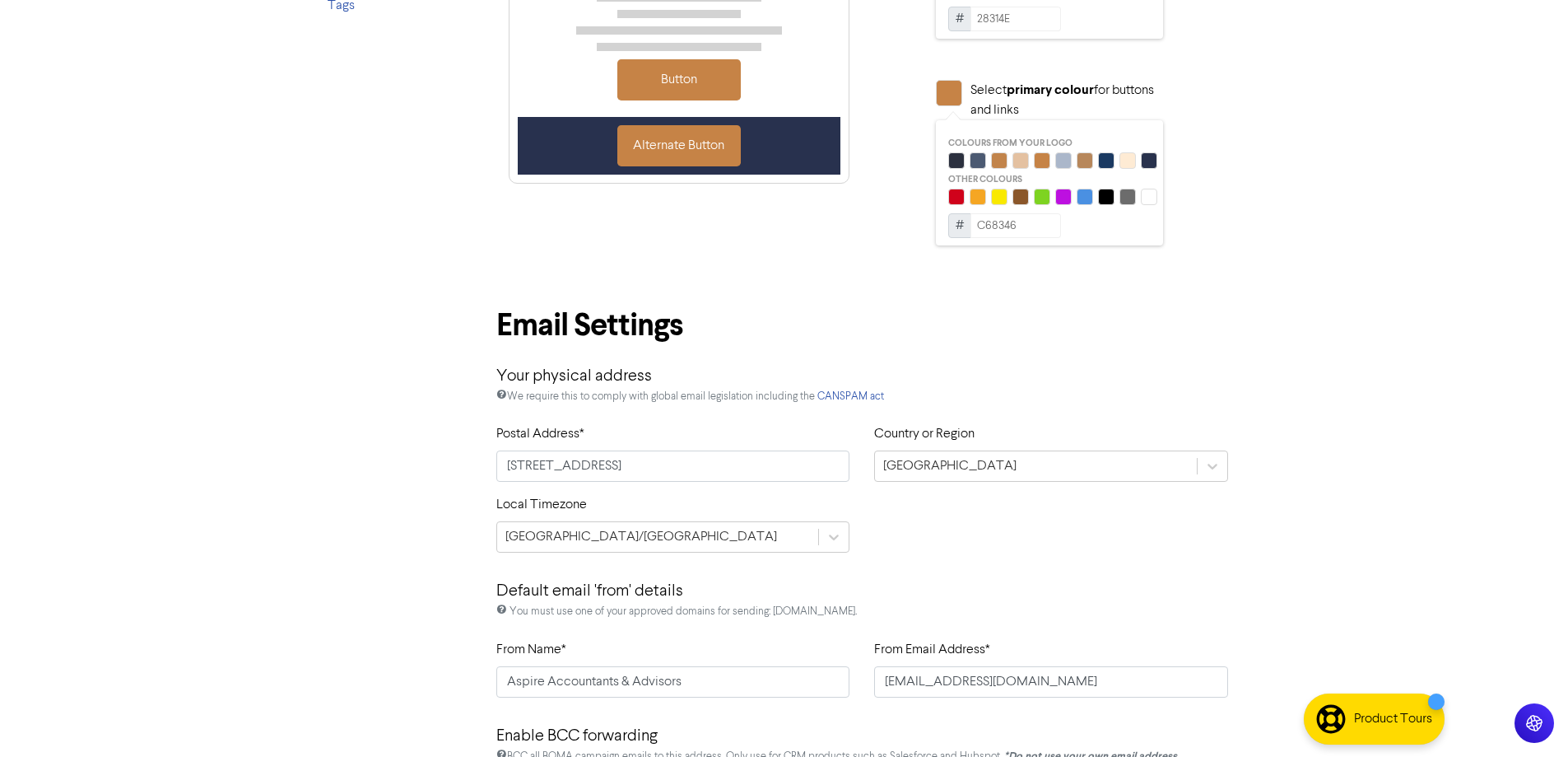
scroll to position [742, 0]
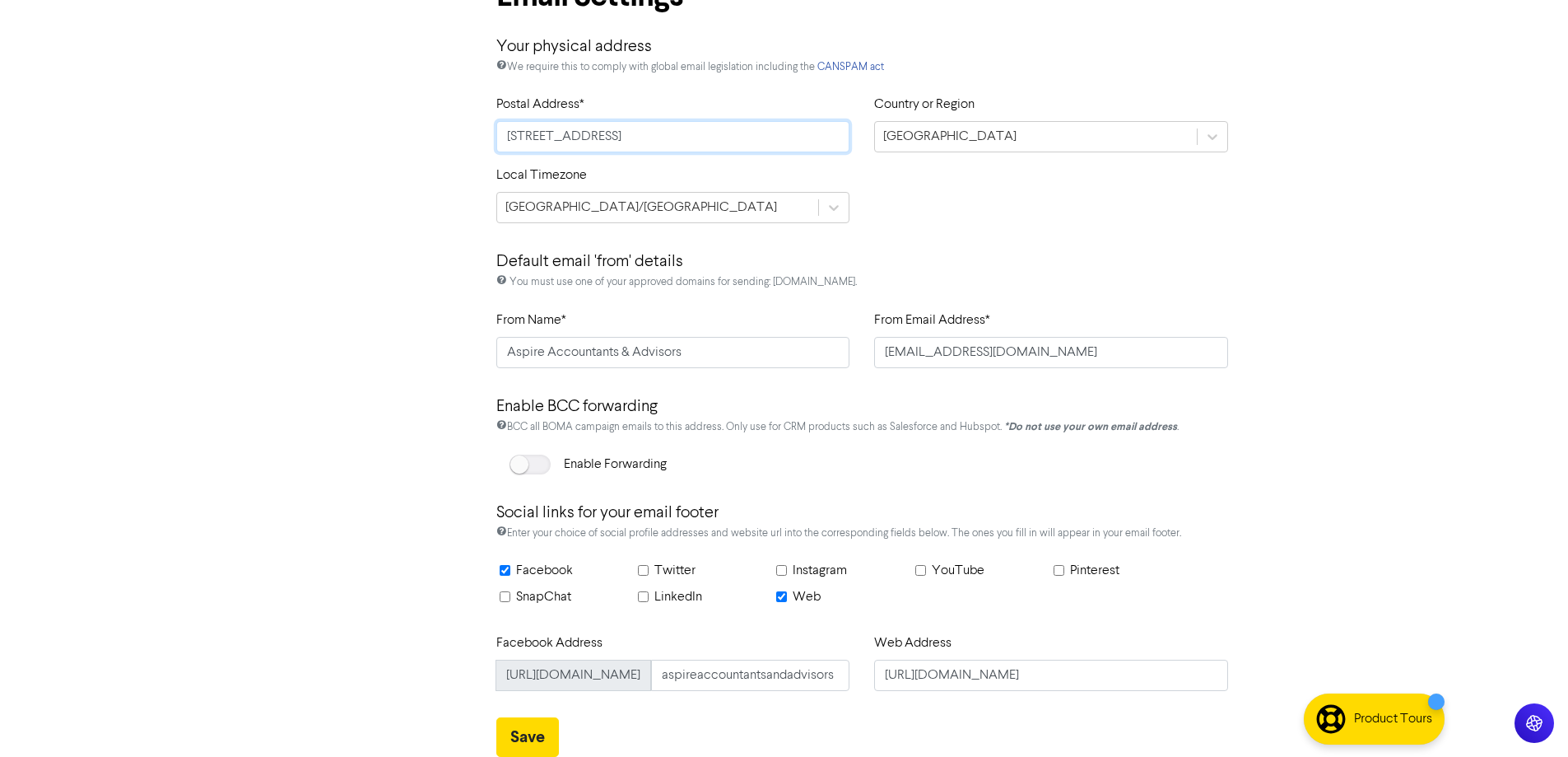
drag, startPoint x: 721, startPoint y: 133, endPoint x: 465, endPoint y: 126, distance: 256.1
click at [465, 126] on div "Social Media Linked Accounts Zapier Integration Branding and Emails My Settings…" at bounding box center [784, 43] width 939 height 1427
click at [745, 671] on input "aspireaccountantsandadvisors" at bounding box center [750, 675] width 199 height 31
drag, startPoint x: 1118, startPoint y: 681, endPoint x: 815, endPoint y: 681, distance: 303.0
click at [815, 681] on div "Facebook Address https://www.facebook.com/ aspireaccountantsandadvisors Web Add…" at bounding box center [862, 669] width 758 height 70
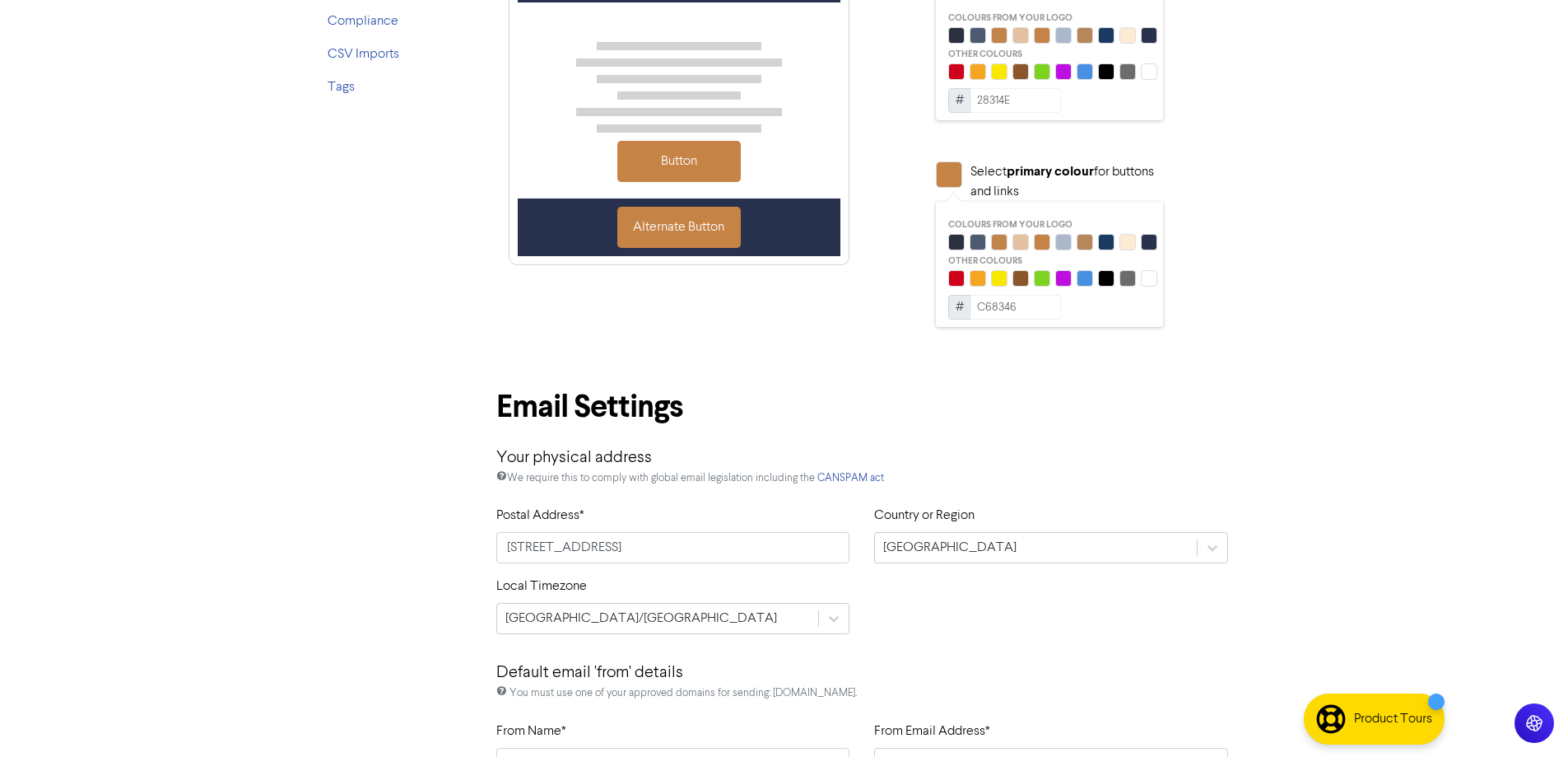
scroll to position [1, 0]
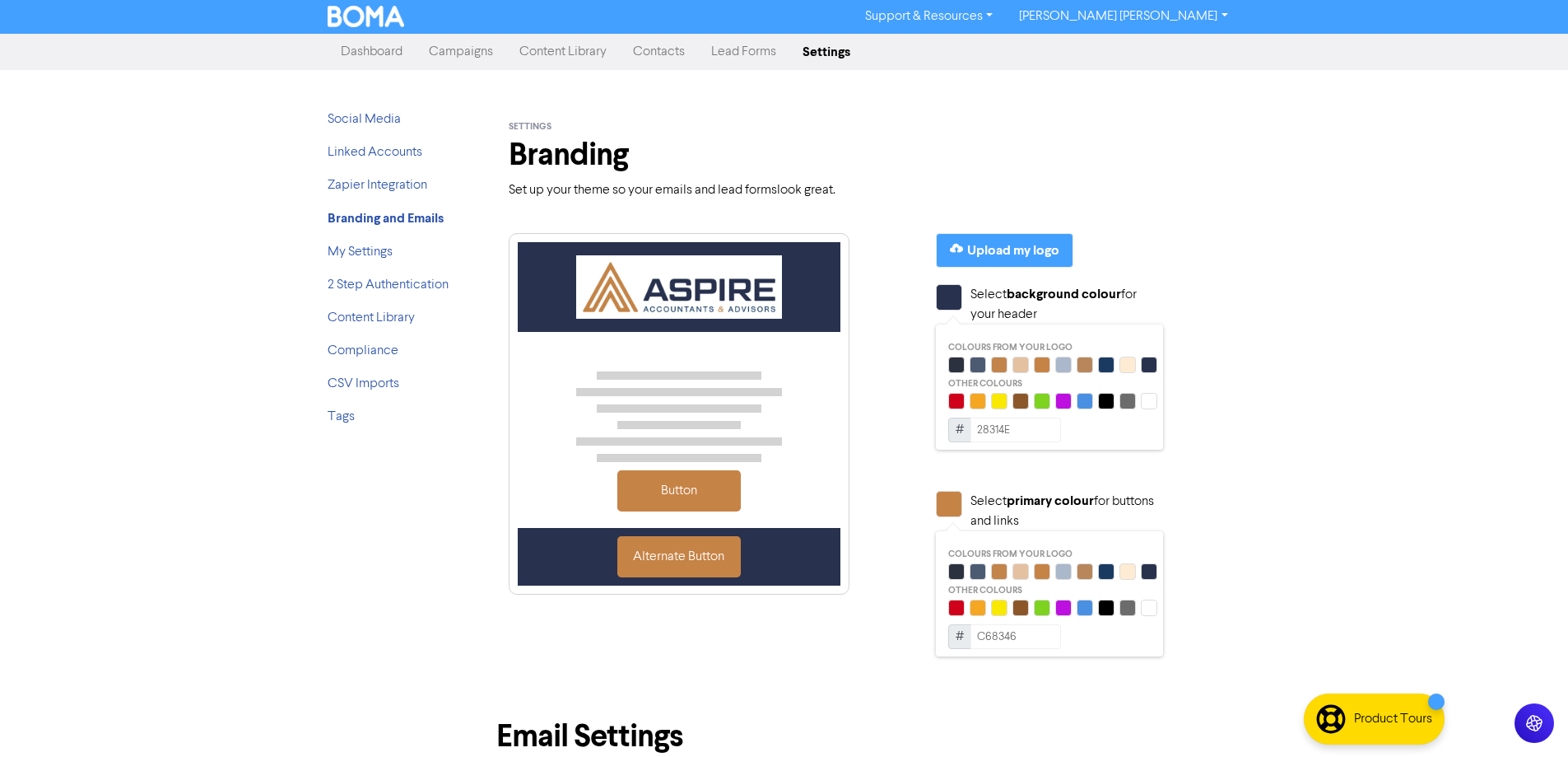
click at [442, 60] on link "Campaigns" at bounding box center [461, 51] width 91 height 33
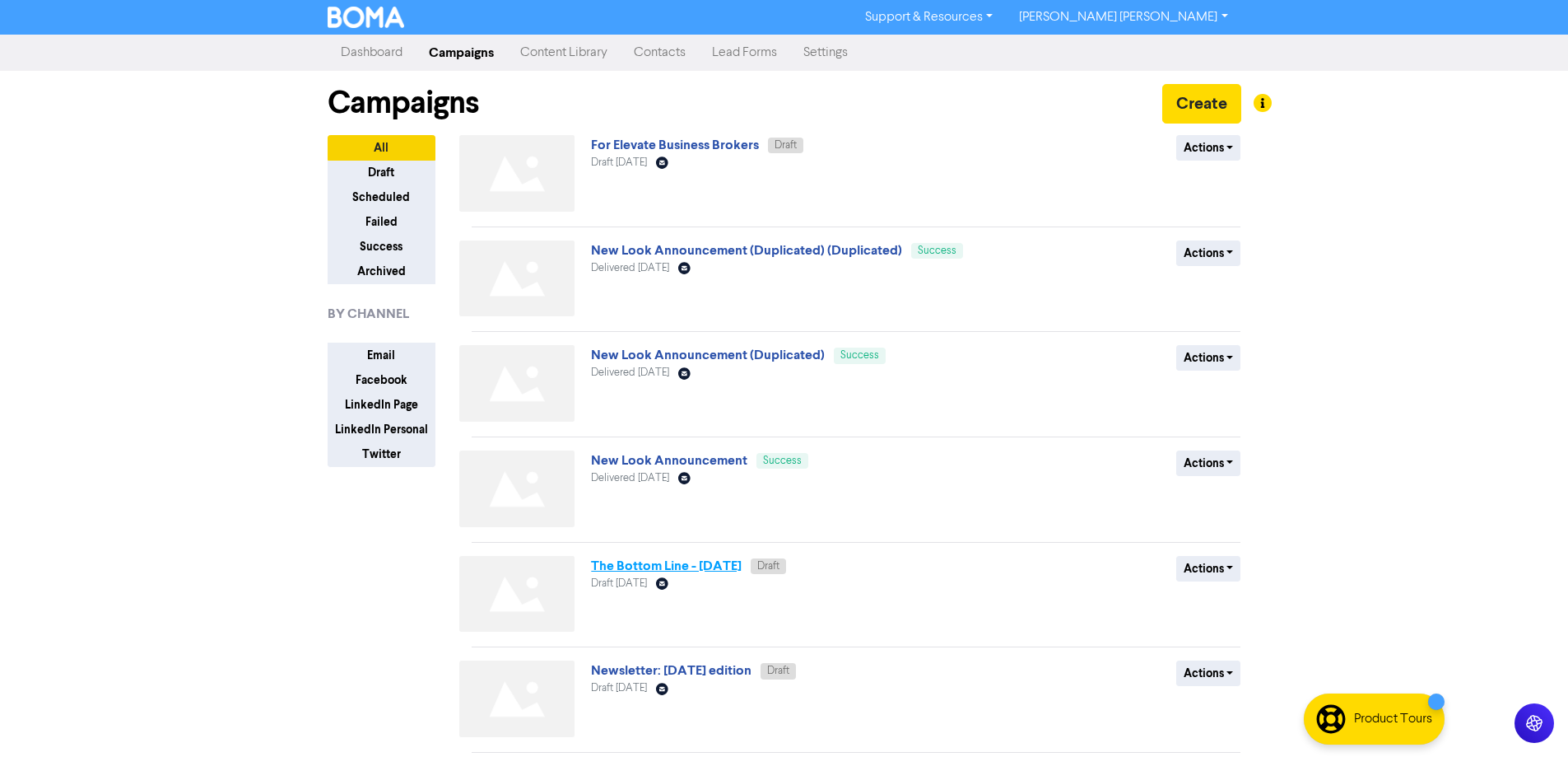
click at [680, 562] on link "The Bottom Line - [DATE]" at bounding box center [666, 566] width 151 height 17
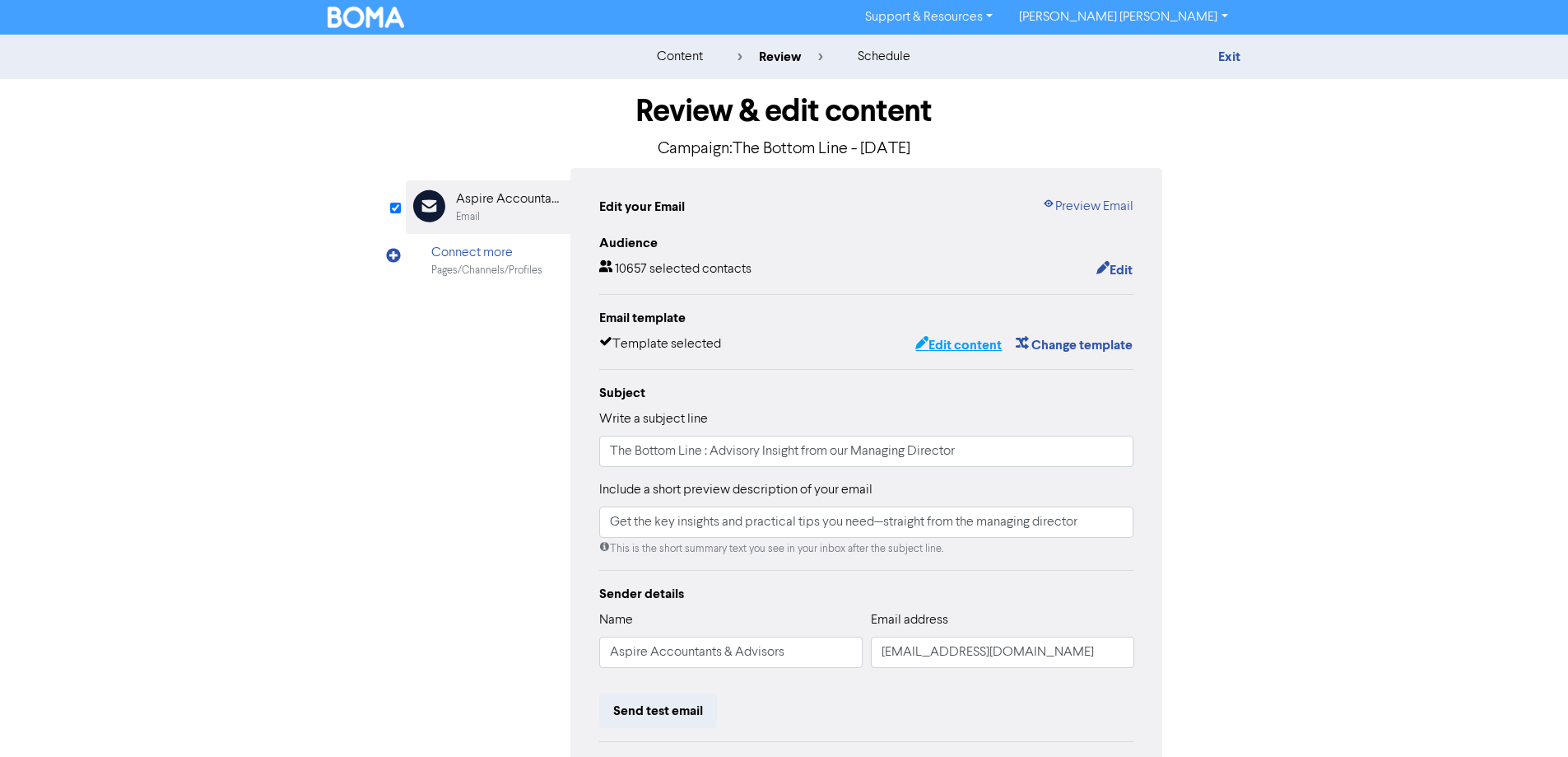
click at [963, 348] on button "Edit content" at bounding box center [958, 345] width 88 height 22
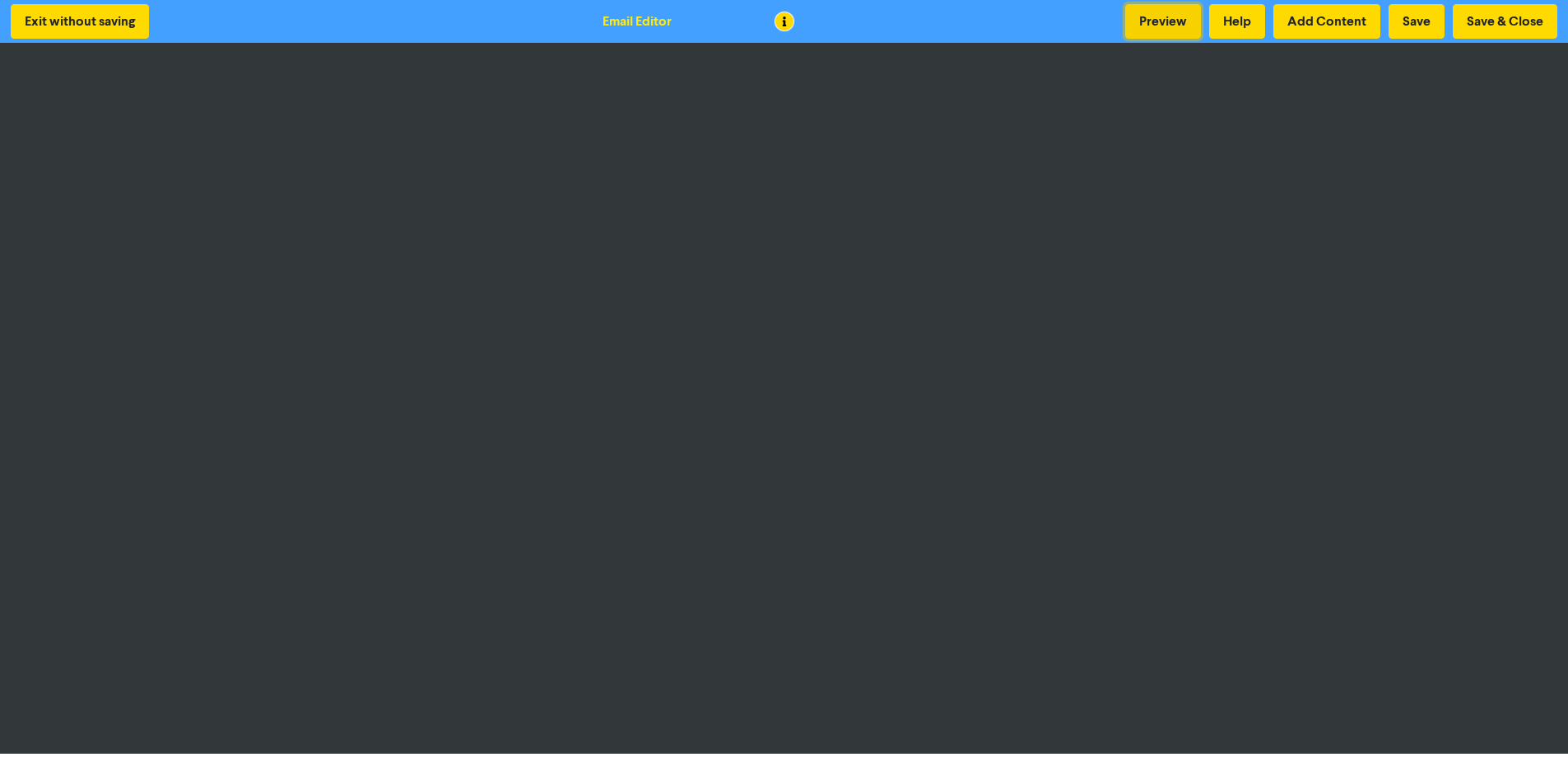
click at [1152, 27] on button "Preview" at bounding box center [1163, 21] width 76 height 34
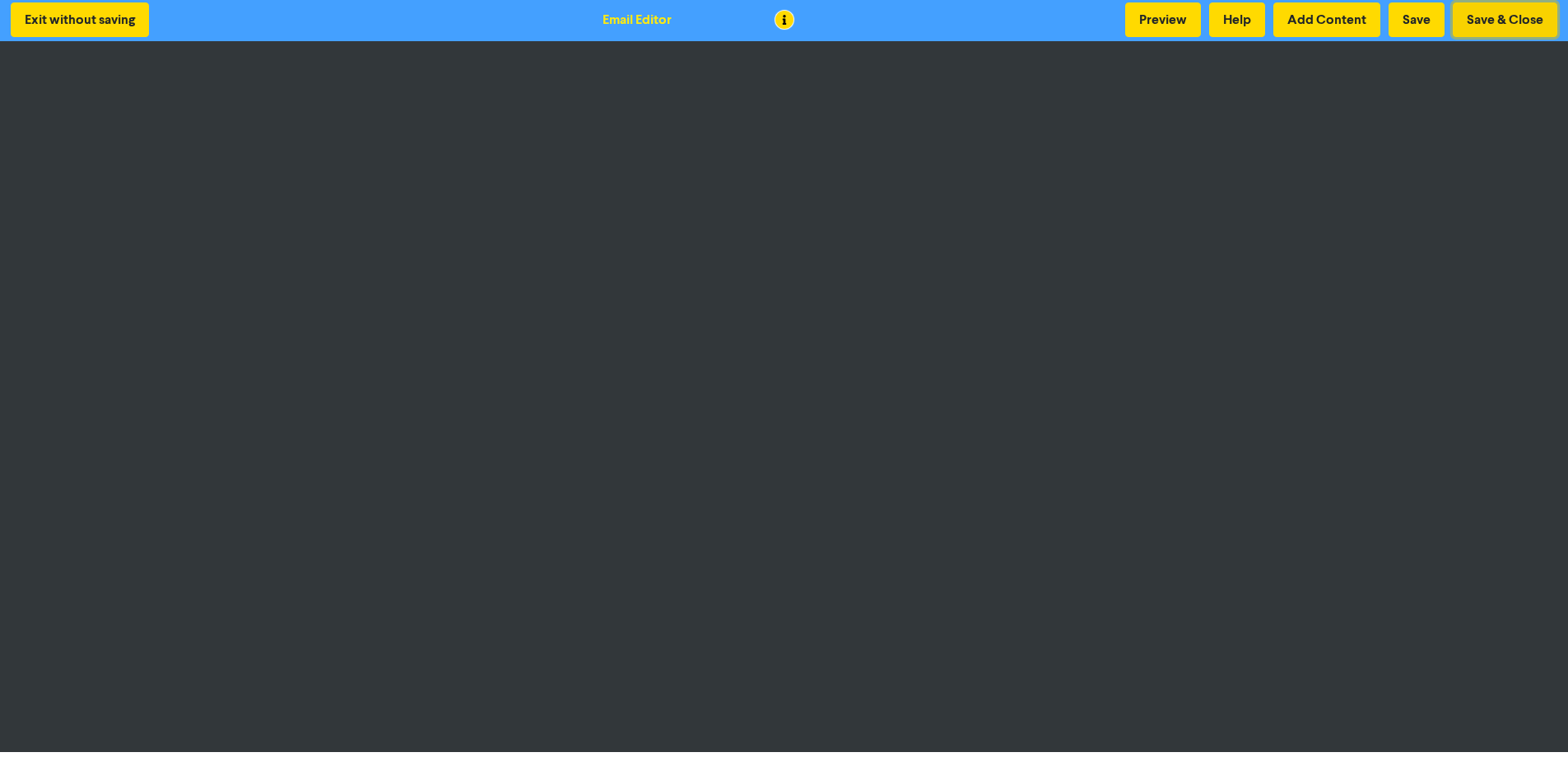
click at [1507, 18] on button "Save & Close" at bounding box center [1505, 19] width 105 height 34
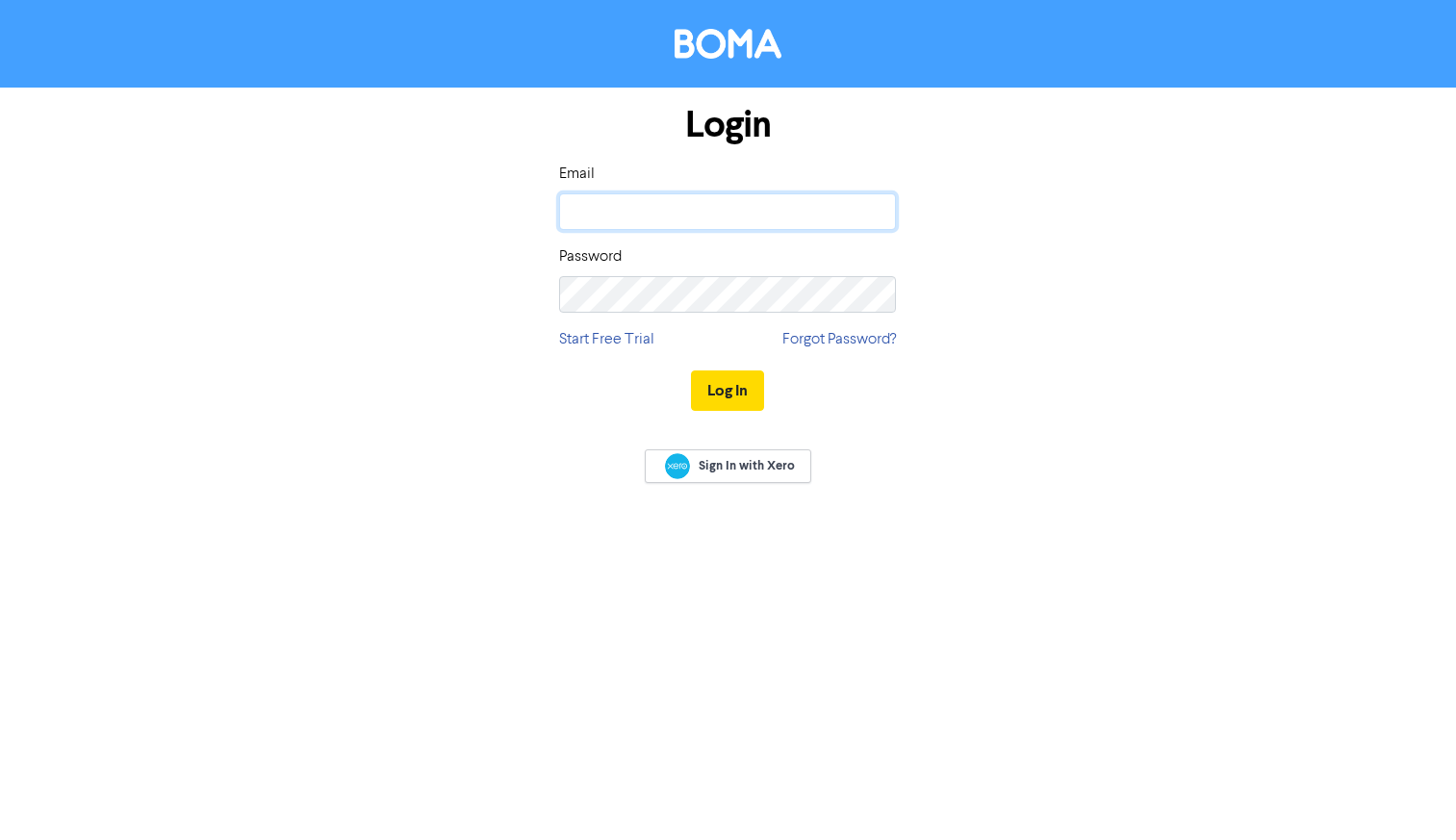
drag, startPoint x: 644, startPoint y: 209, endPoint x: 656, endPoint y: 208, distance: 12.0
click at [644, 209] on input "email" at bounding box center [727, 211] width 336 height 36
type input "[PERSON_NAME][EMAIL_ADDRESS][DOMAIN_NAME]"
click at [690, 371] on button "Log In" at bounding box center [727, 390] width 74 height 40
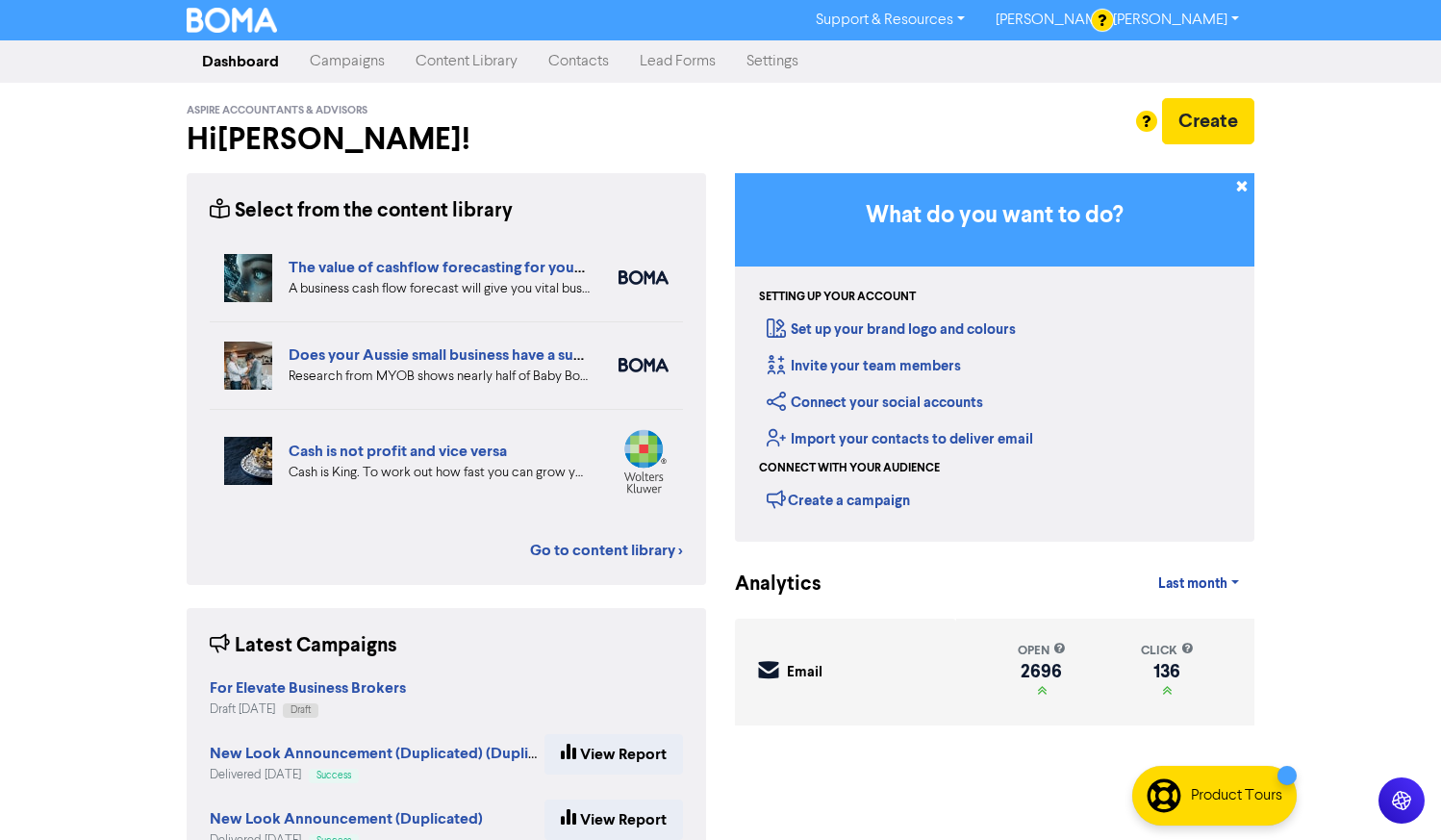
click at [780, 70] on link "Settings" at bounding box center [772, 61] width 82 height 38
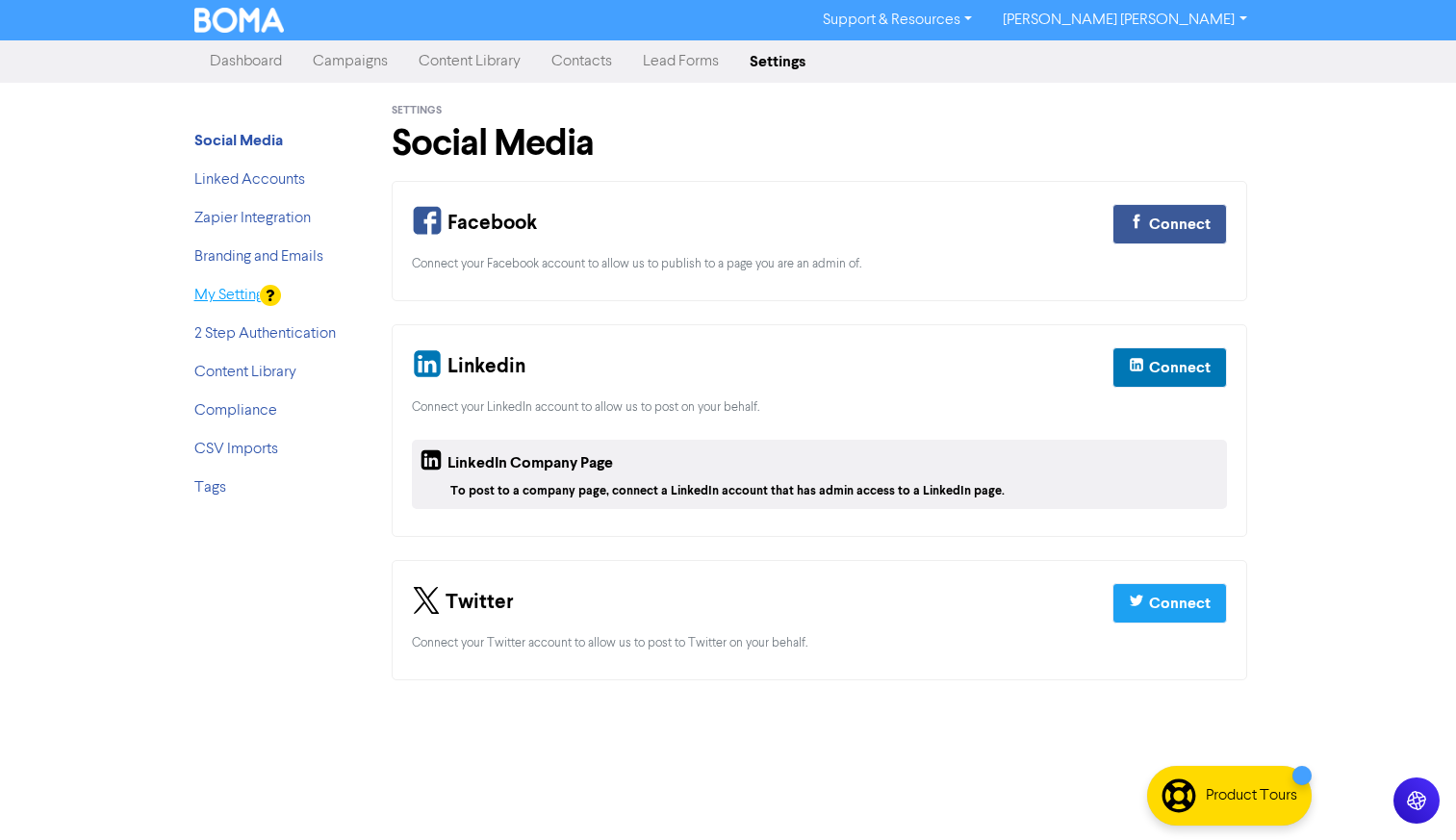
click at [229, 298] on link "My Settings" at bounding box center [232, 295] width 76 height 16
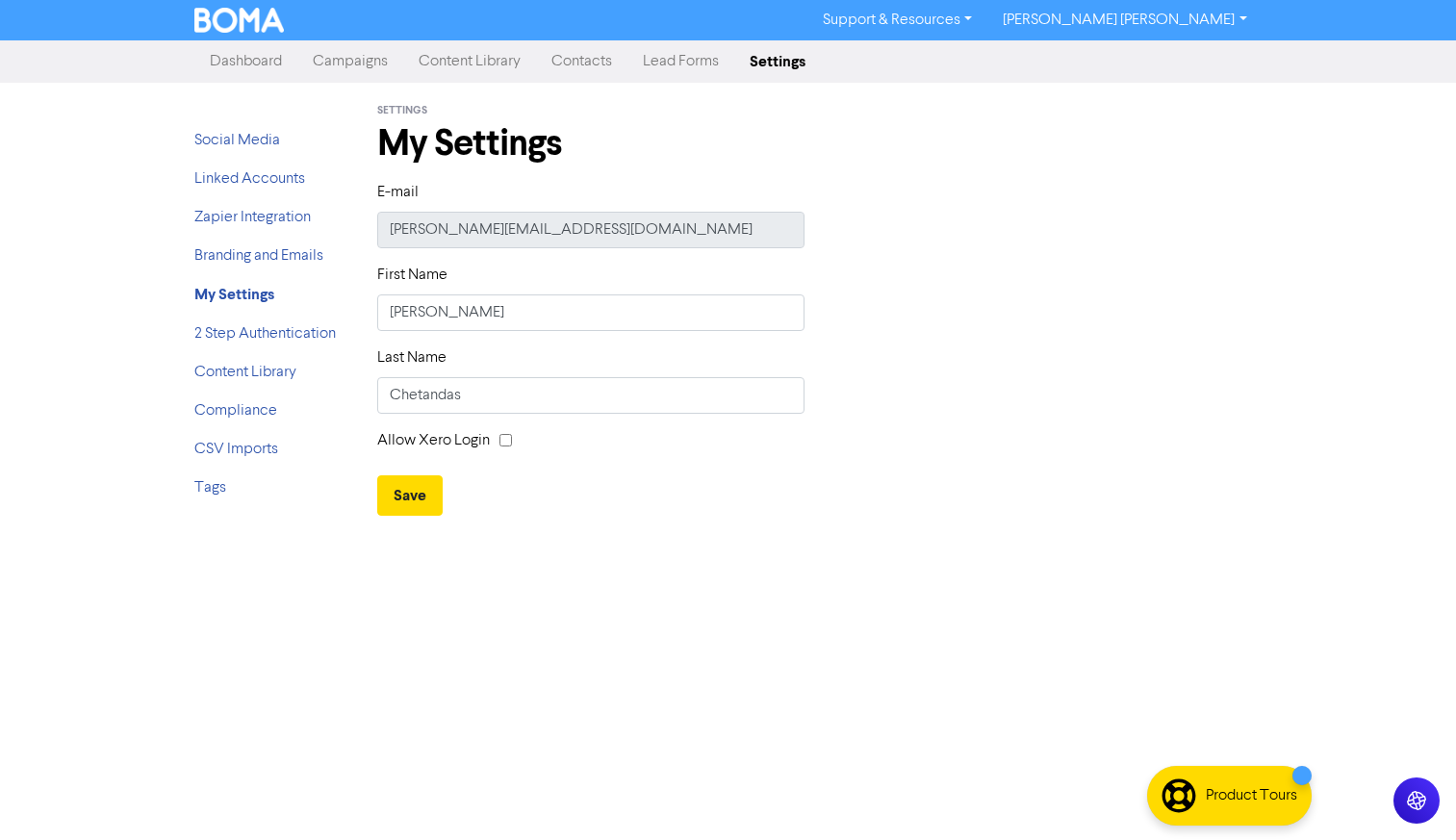
click at [242, 59] on link "Dashboard" at bounding box center [245, 61] width 103 height 38
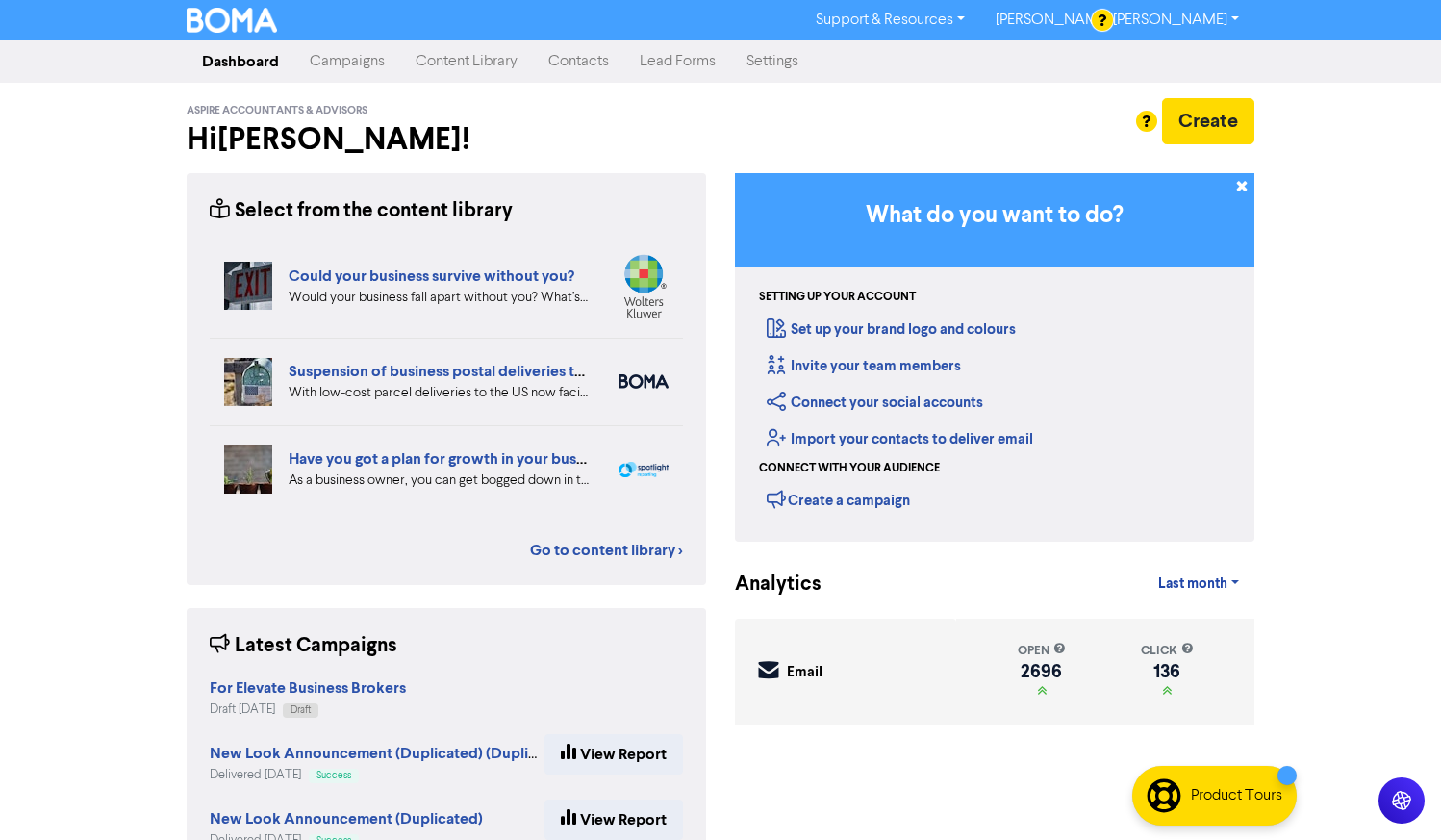
click at [337, 54] on link "Campaigns" at bounding box center [347, 61] width 106 height 38
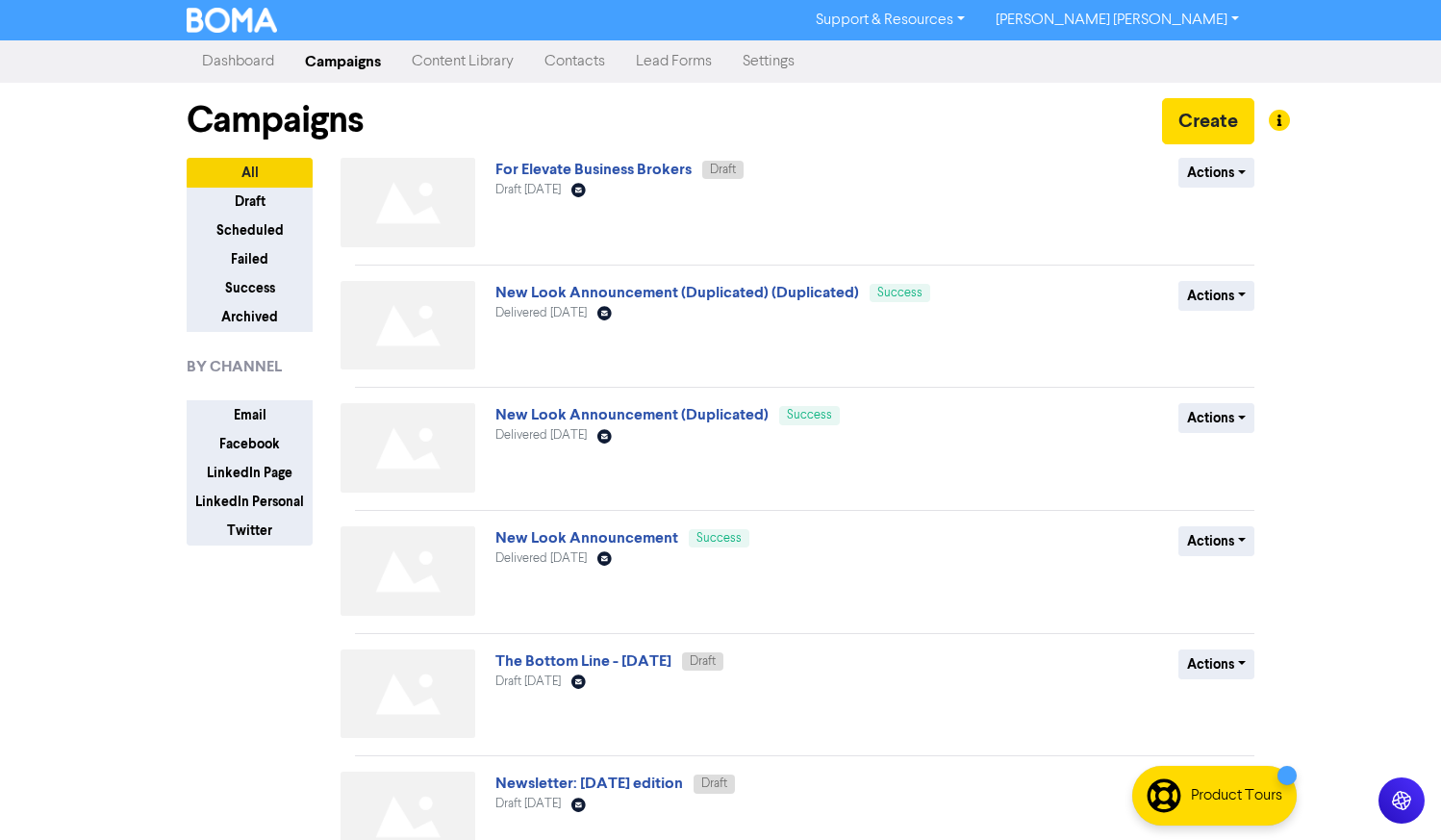
scroll to position [107, 0]
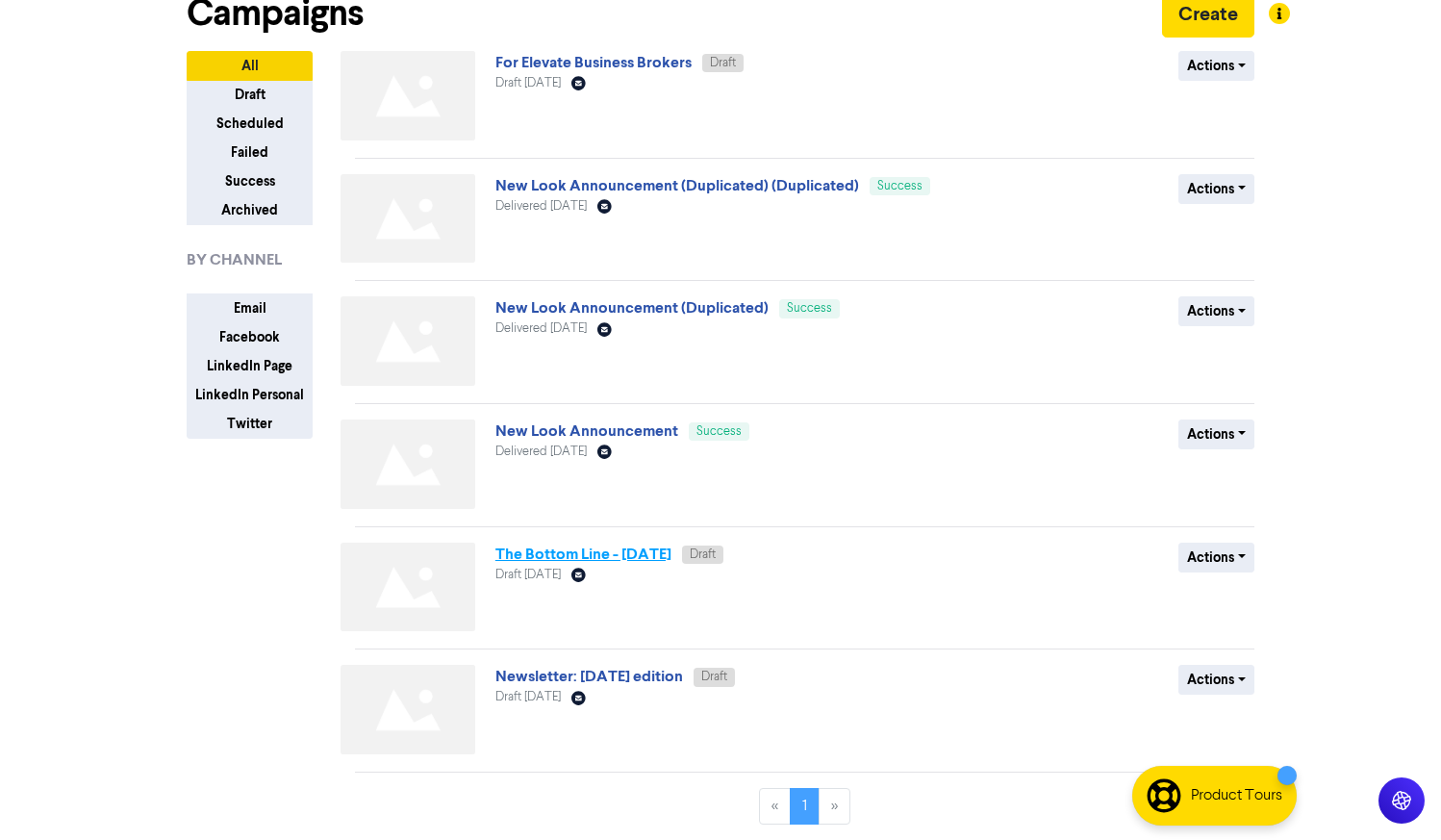
click at [571, 554] on link "The Bottom Line - [DATE]" at bounding box center [583, 554] width 176 height 20
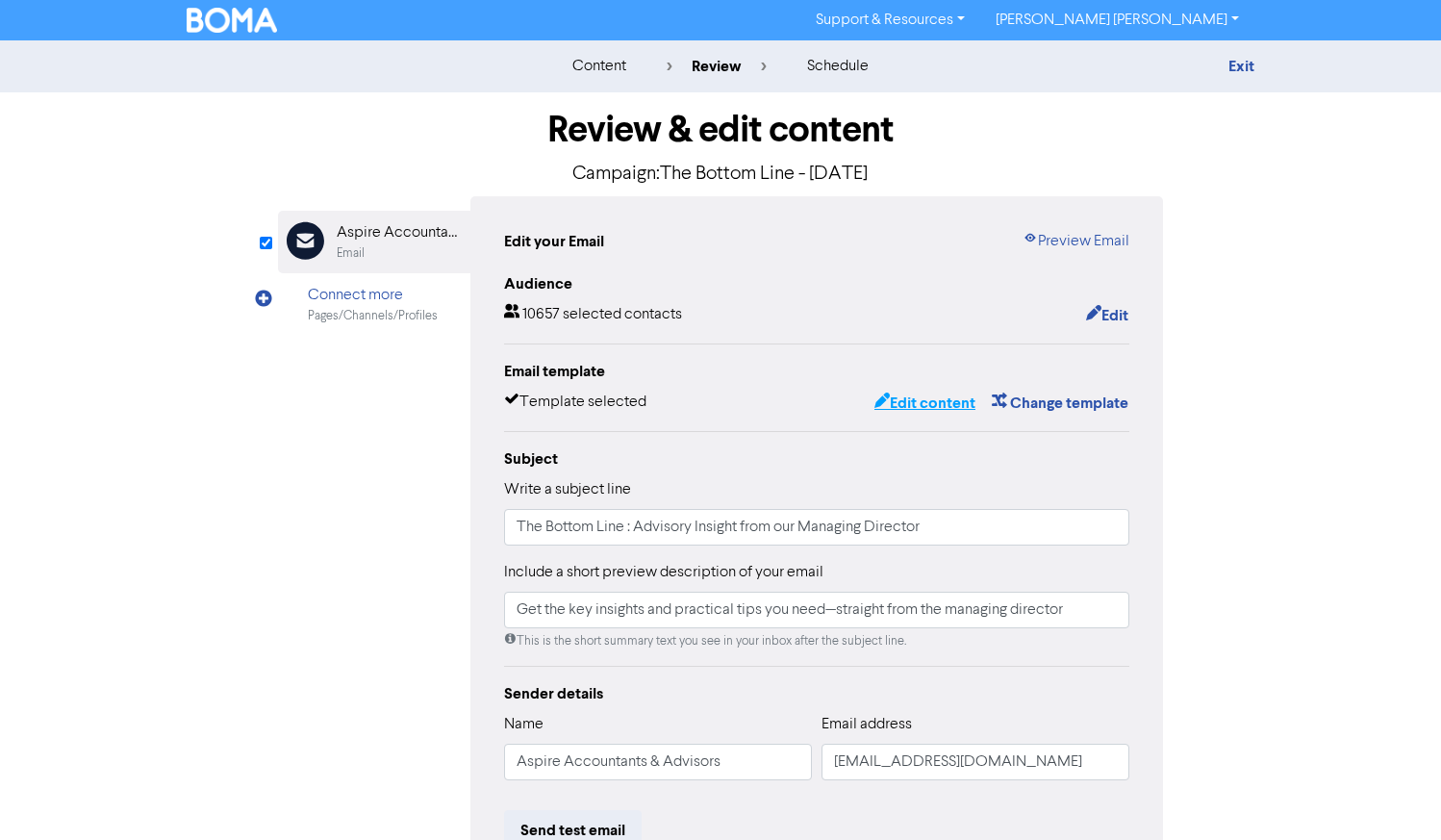
click at [911, 403] on button "Edit content" at bounding box center [924, 403] width 103 height 25
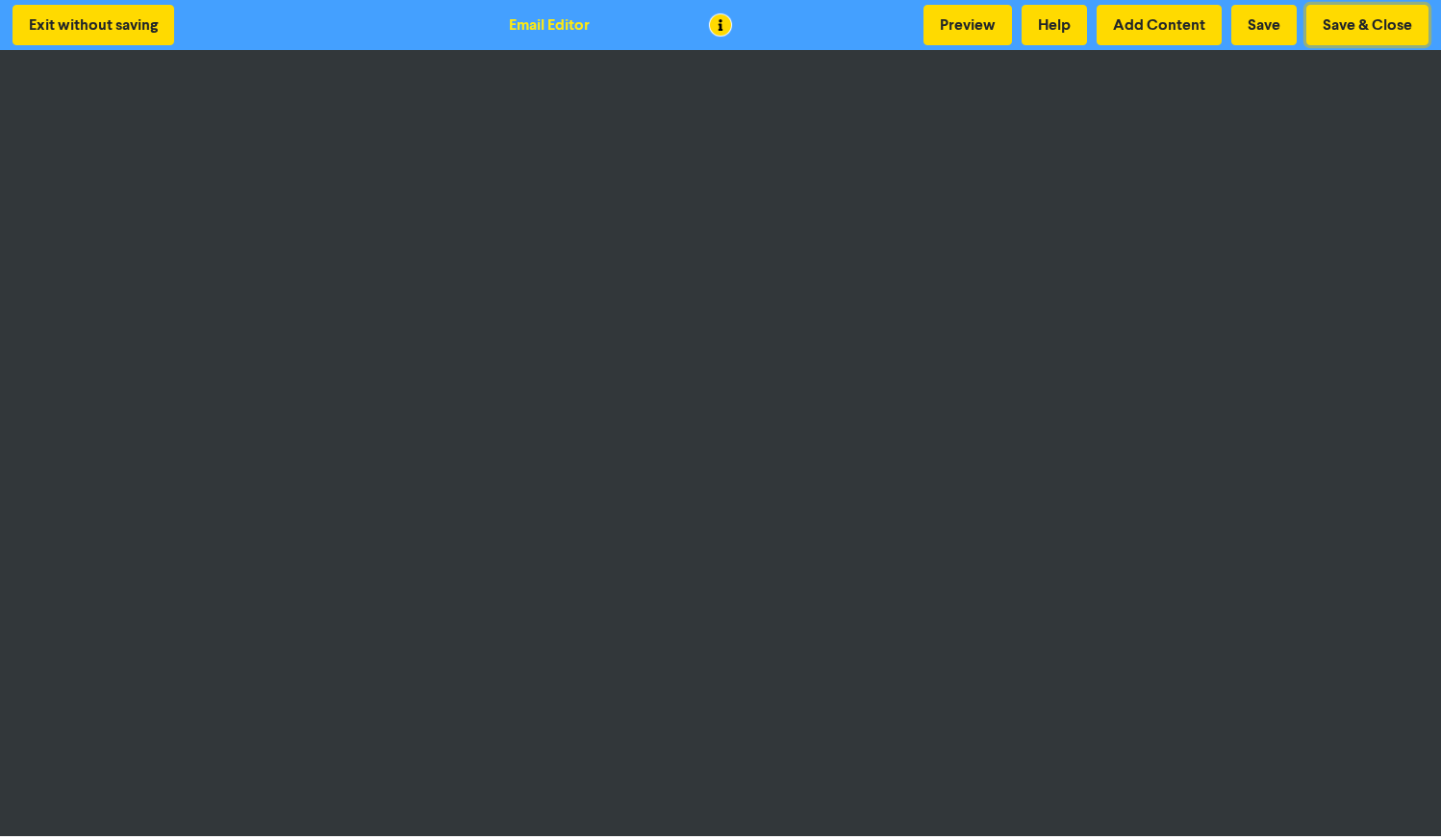
drag, startPoint x: 1355, startPoint y: 24, endPoint x: 1220, endPoint y: 48, distance: 137.1
click at [1355, 24] on button "Save & Close" at bounding box center [1366, 25] width 123 height 40
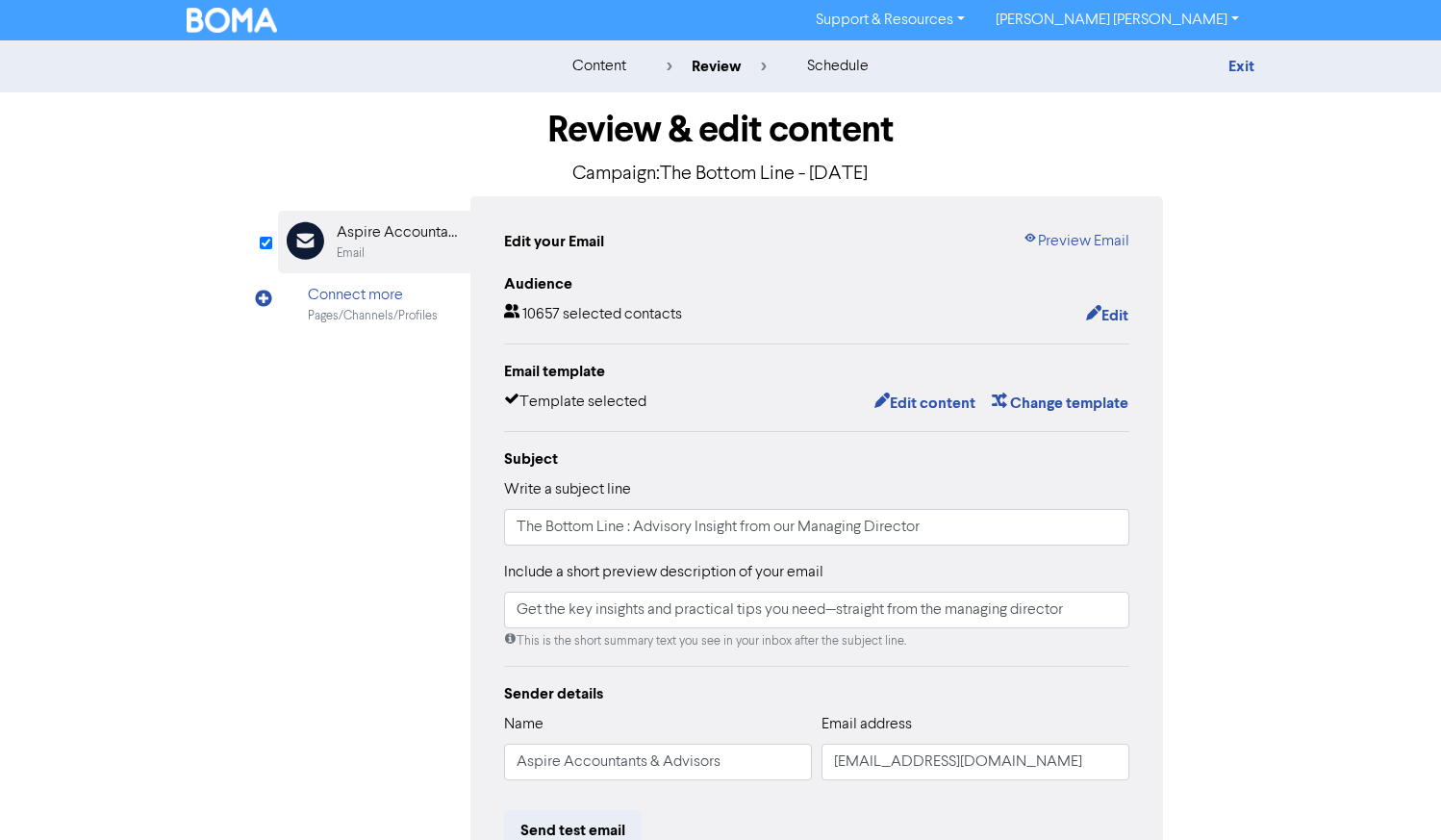
click at [231, 11] on img at bounding box center [231, 21] width 90 height 25
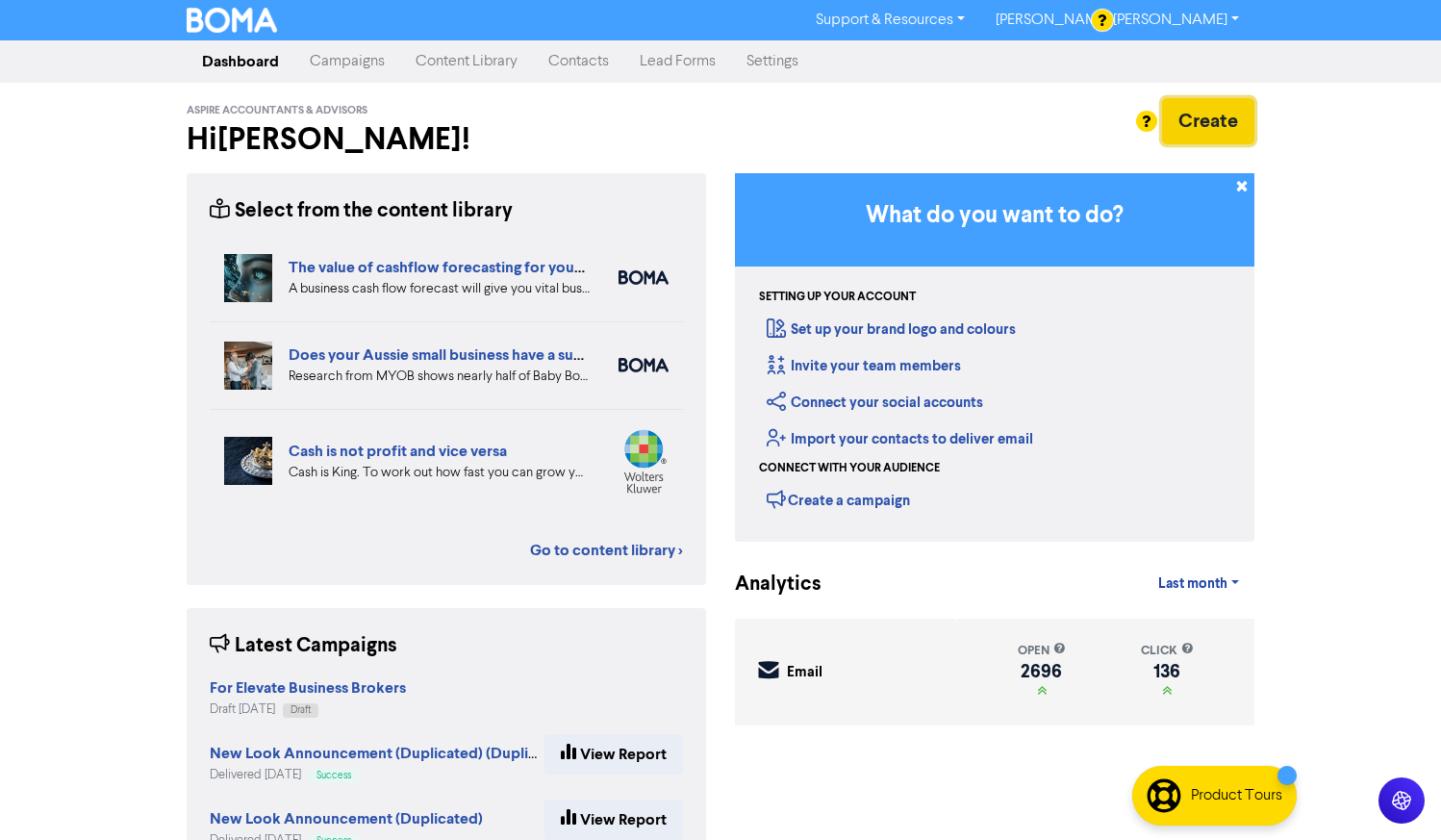
click at [1218, 122] on button "Create" at bounding box center [1208, 121] width 92 height 46
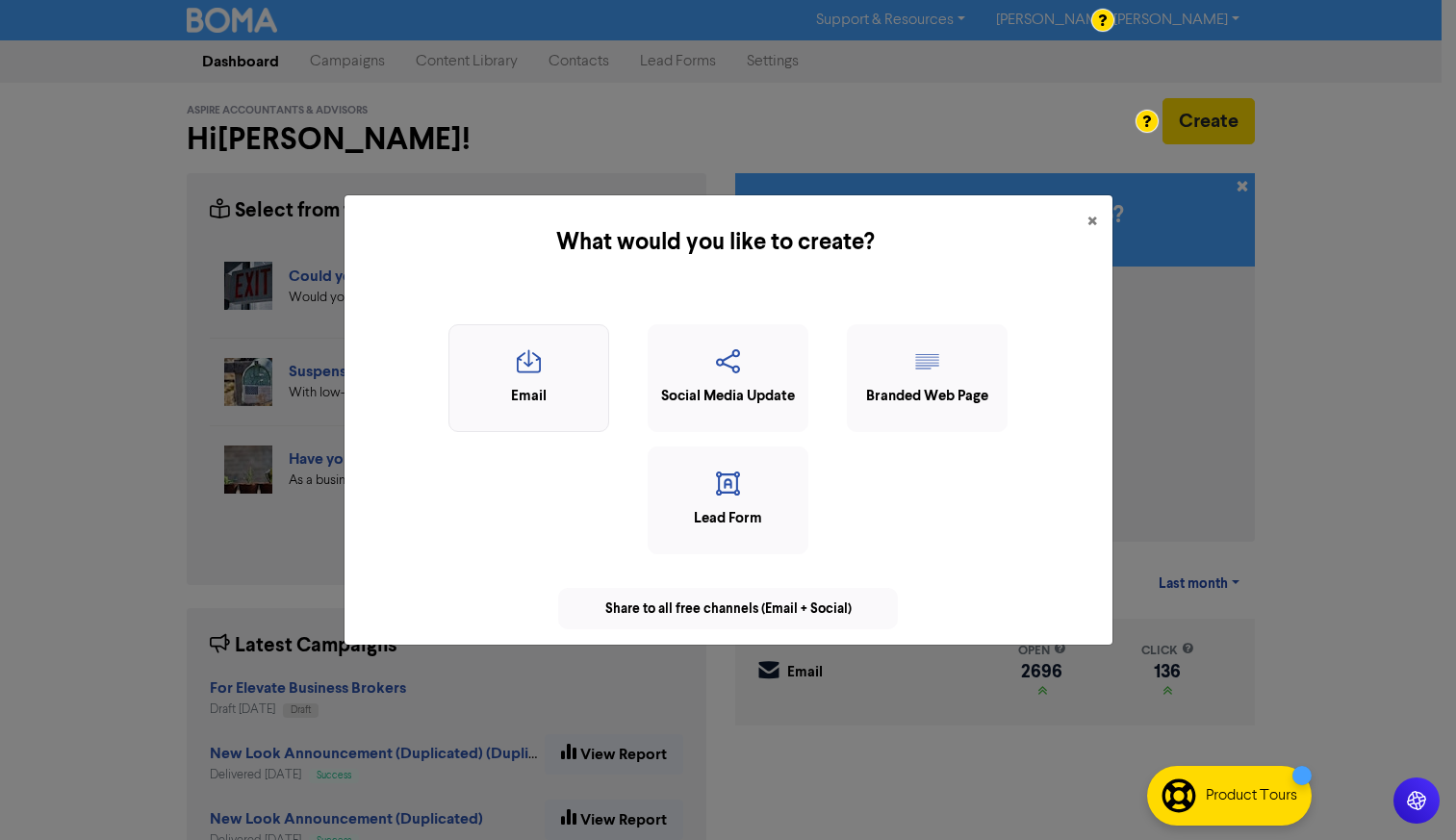
click at [543, 360] on icon "button" at bounding box center [528, 367] width 139 height 36
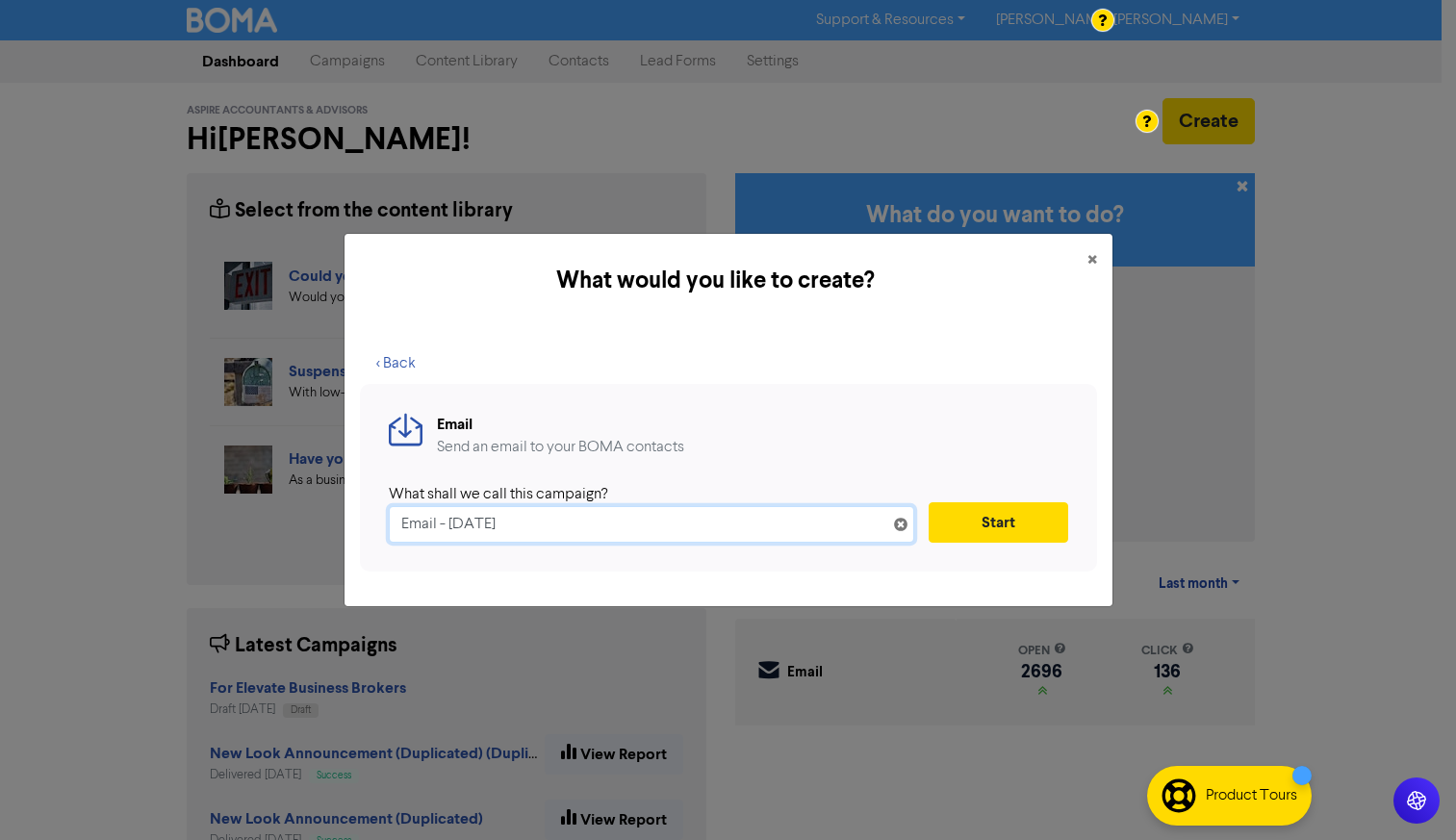
drag, startPoint x: 570, startPoint y: 525, endPoint x: 244, endPoint y: 508, distance: 326.4
click at [245, 509] on div "What would you like to create? × < Back Email Send an email to your BOMA contac…" at bounding box center [728, 420] width 1456 height 840
type input "Z"
type input "Sample Campaign"
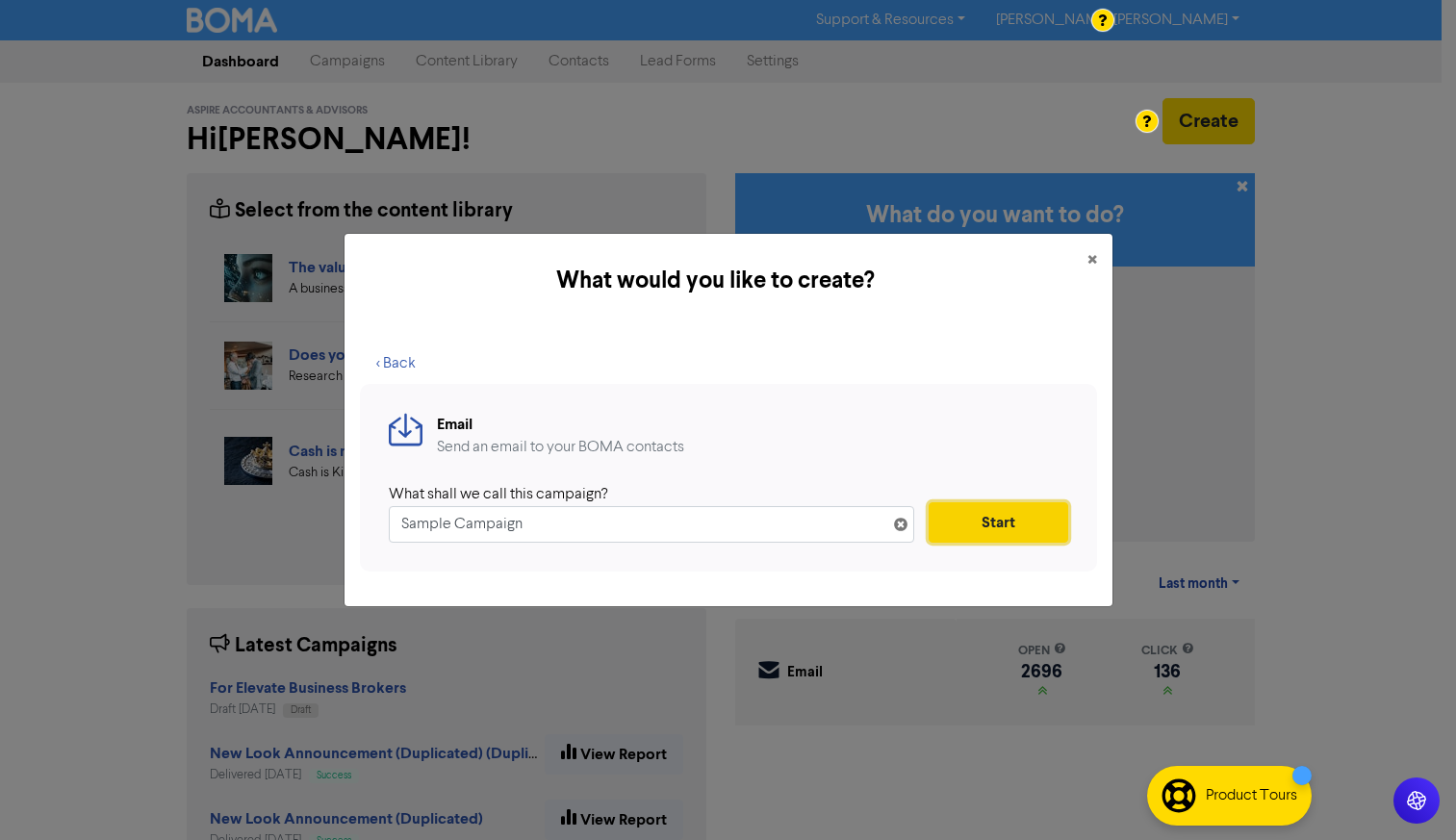
click at [1000, 527] on button "Start" at bounding box center [998, 521] width 139 height 40
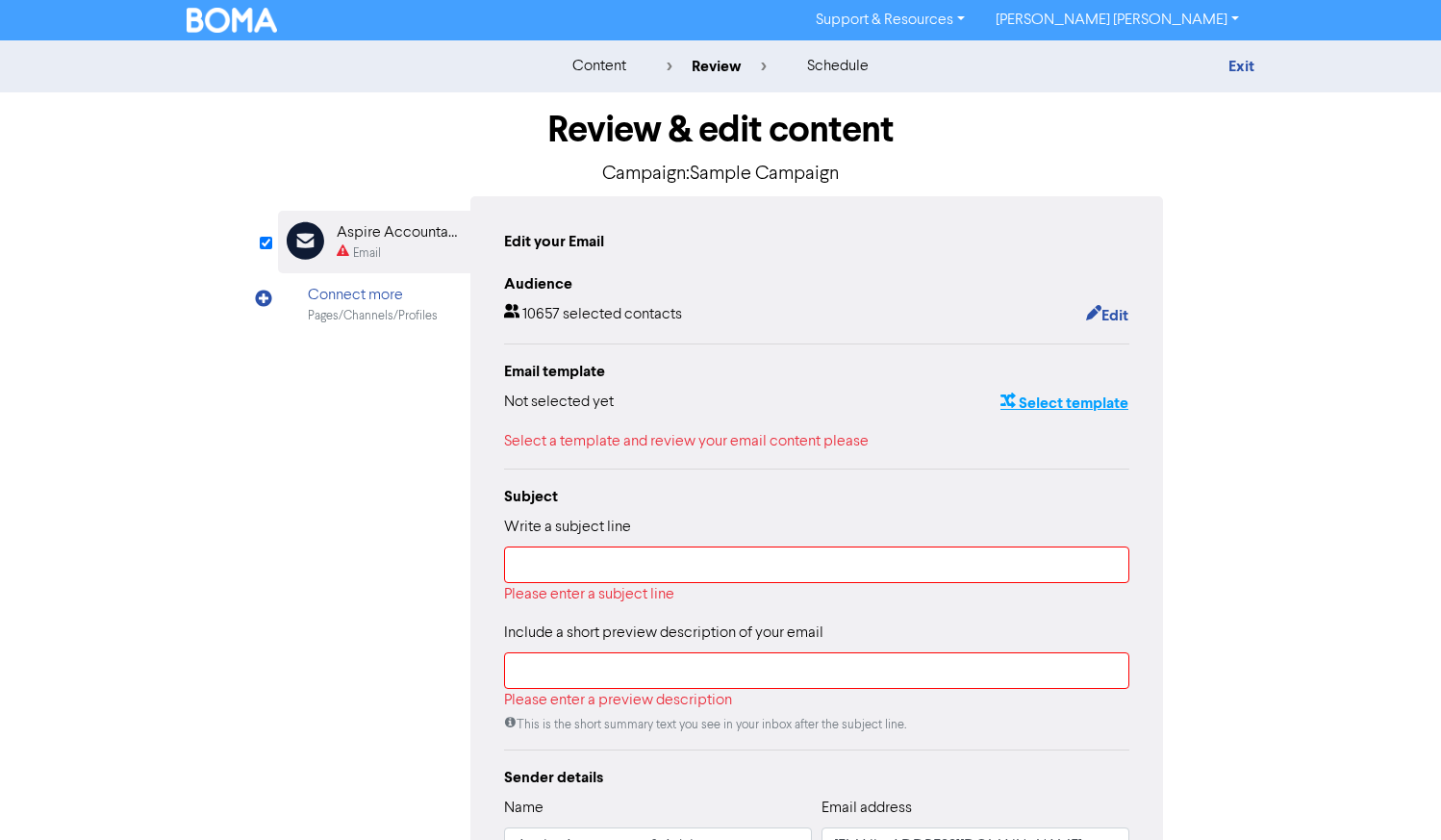
click at [1045, 404] on button "Select template" at bounding box center [1064, 403] width 129 height 25
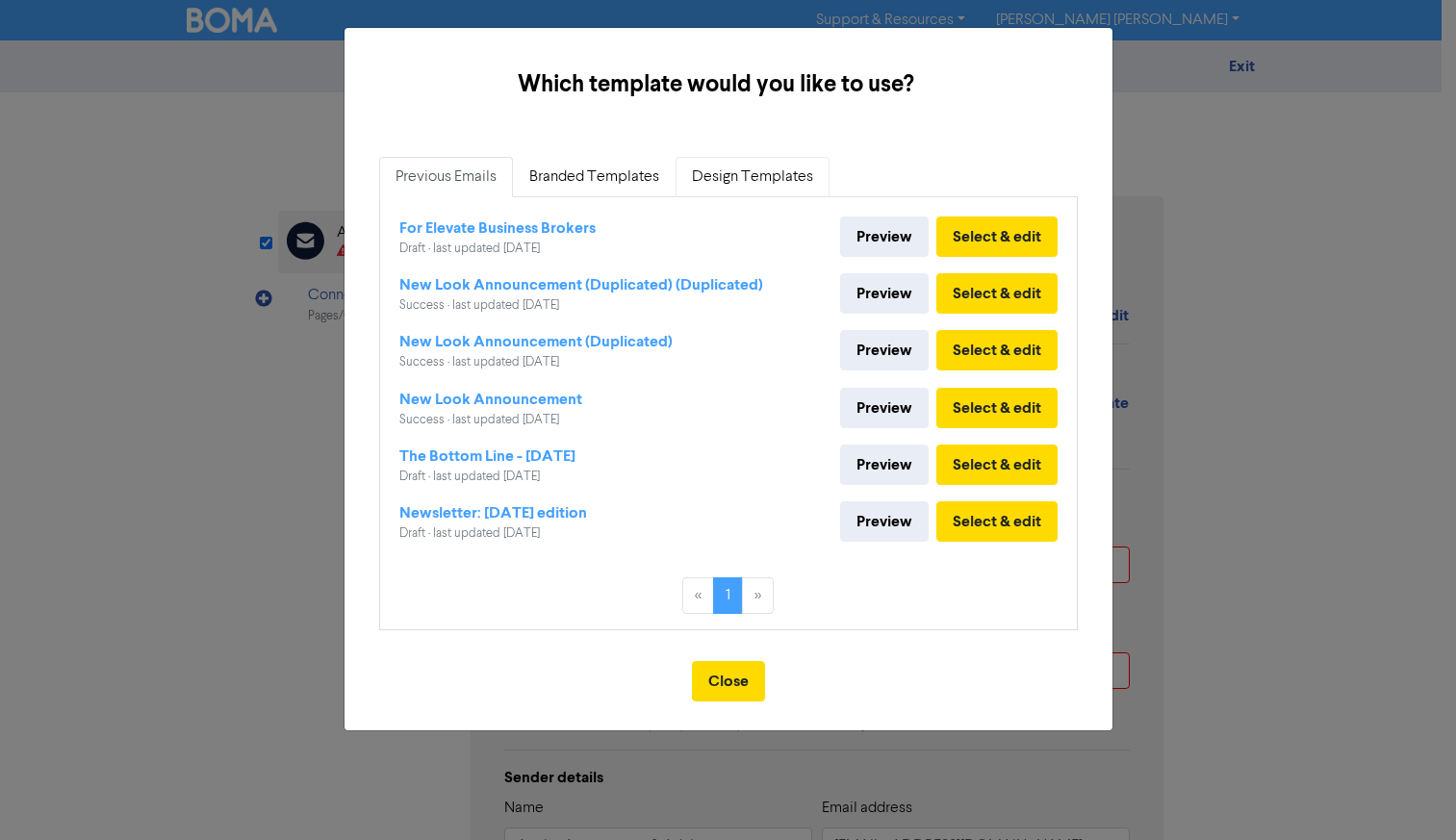
click at [737, 184] on link "Design Templates" at bounding box center [752, 176] width 154 height 40
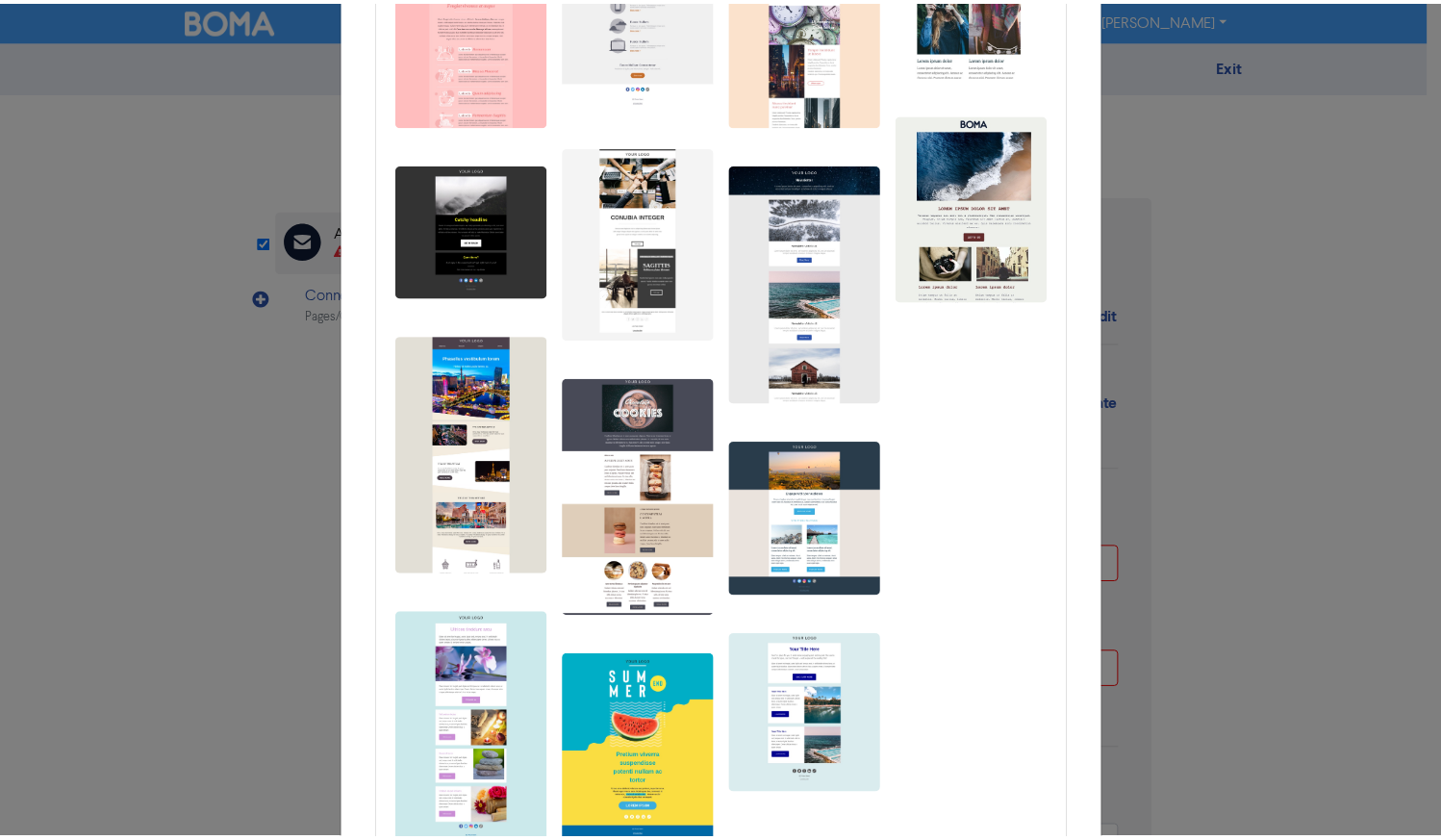
scroll to position [135, 0]
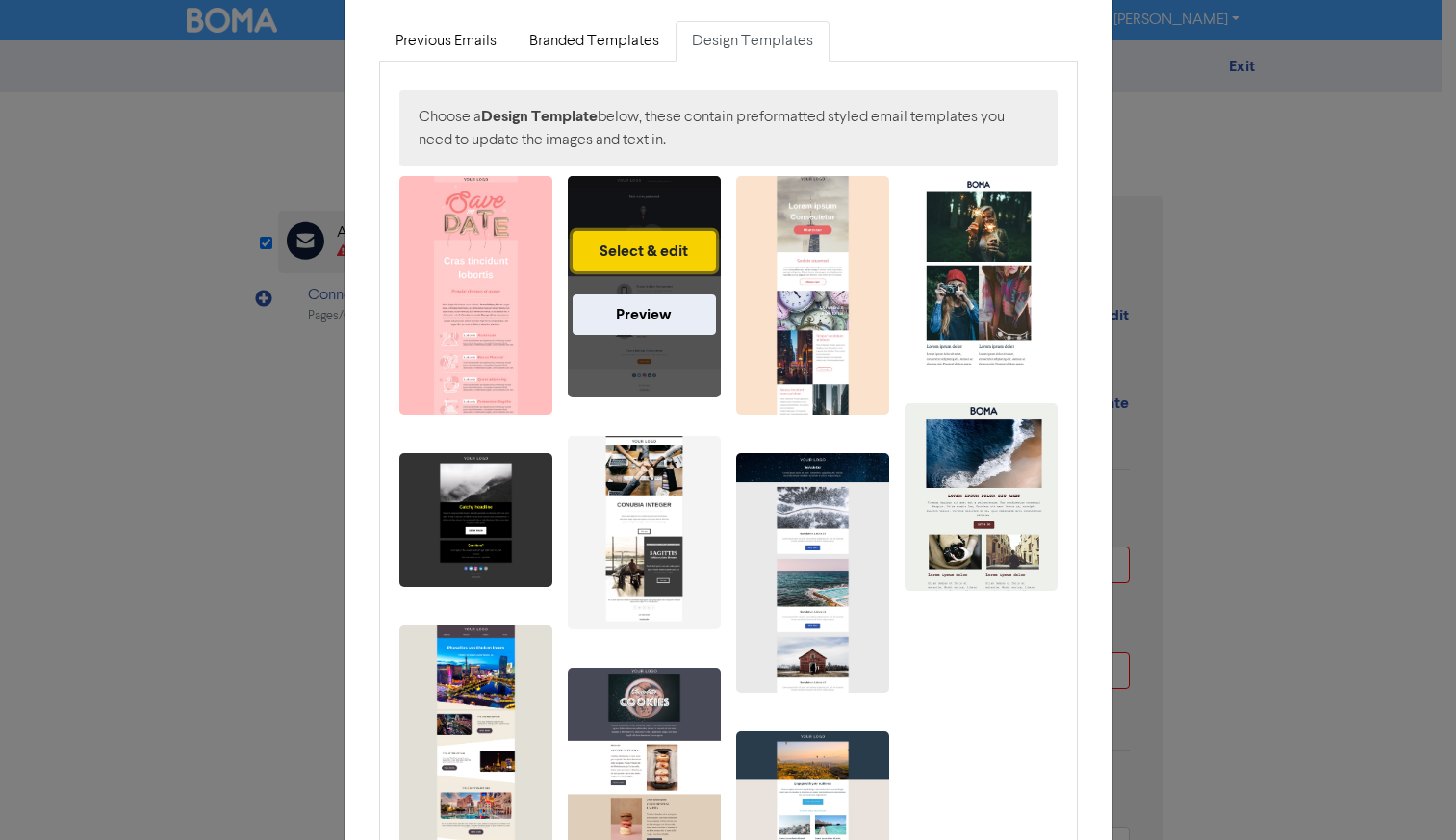
click at [649, 265] on button "Select & edit" at bounding box center [644, 250] width 143 height 40
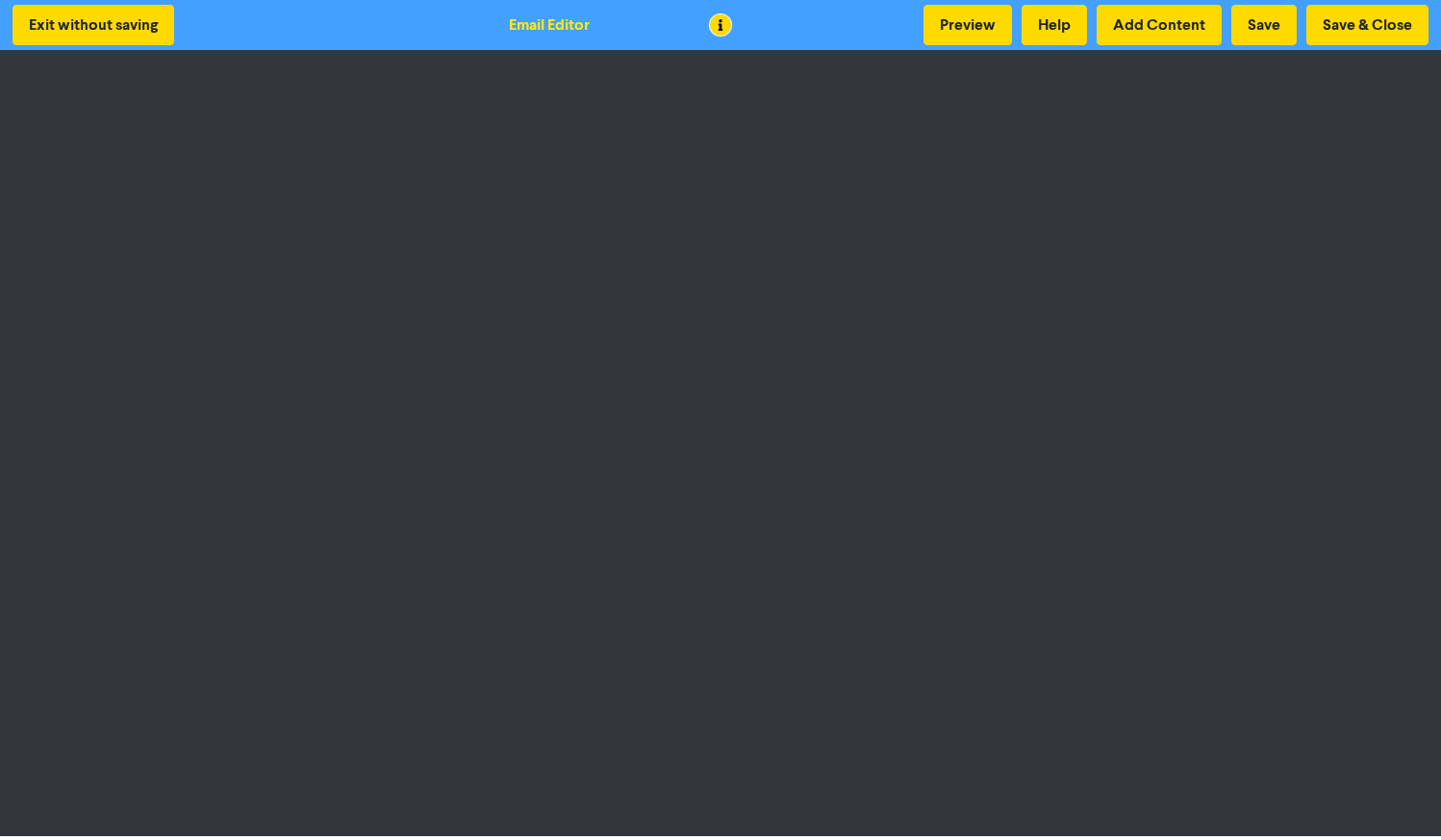
scroll to position [2, 0]
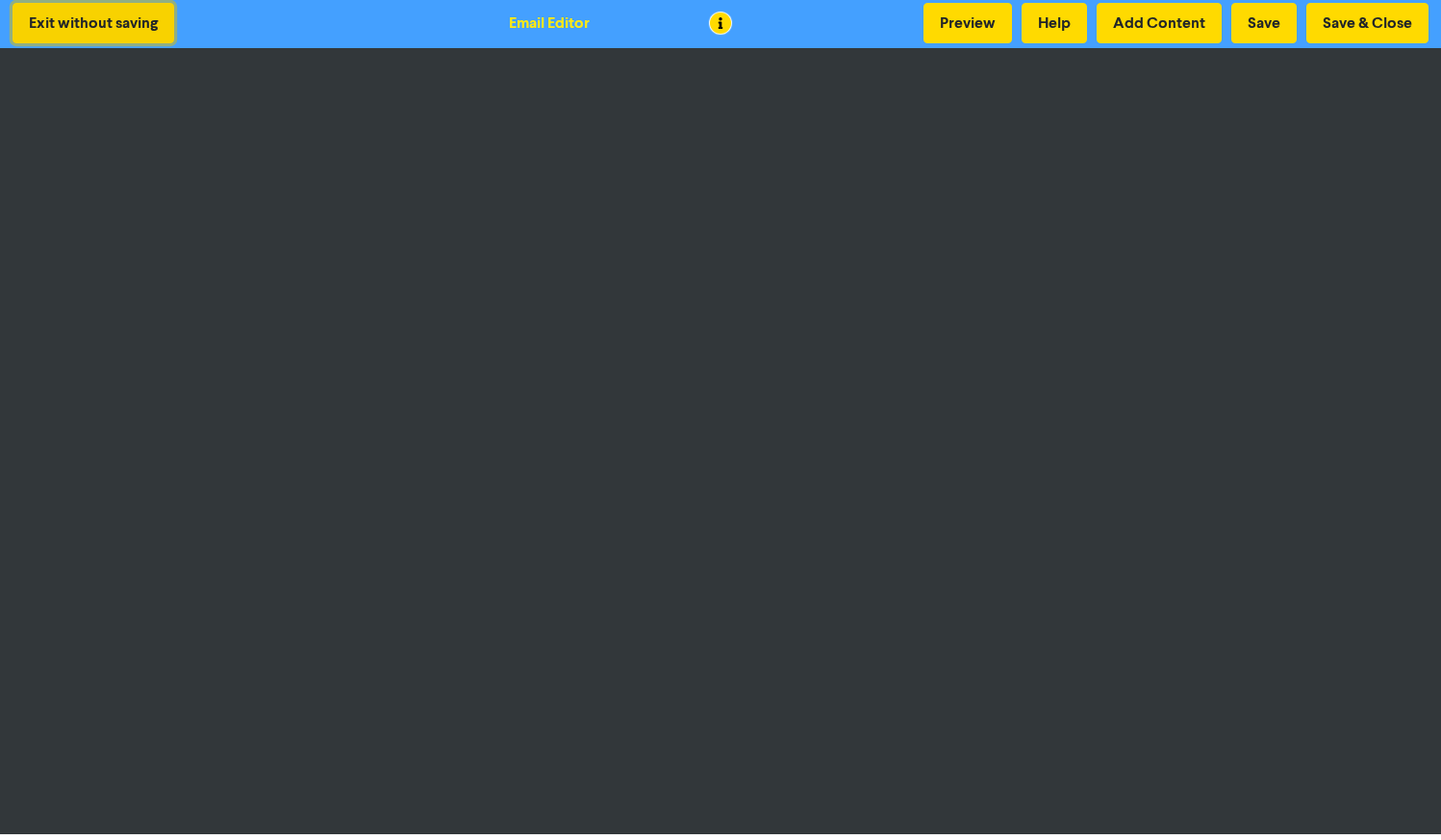
click at [39, 26] on button "Exit without saving" at bounding box center [93, 23] width 162 height 40
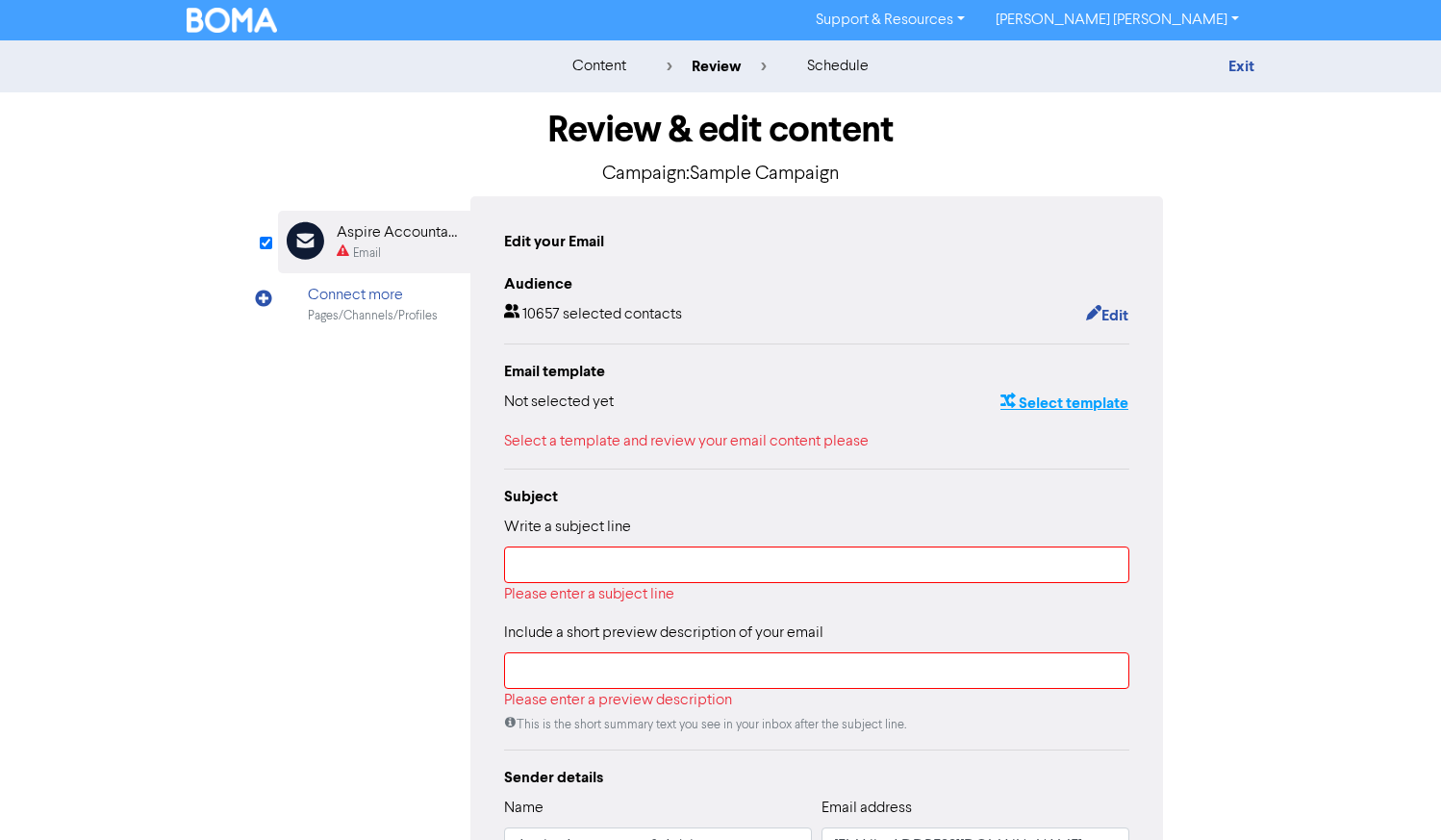
click at [1049, 402] on button "Select template" at bounding box center [1064, 403] width 129 height 25
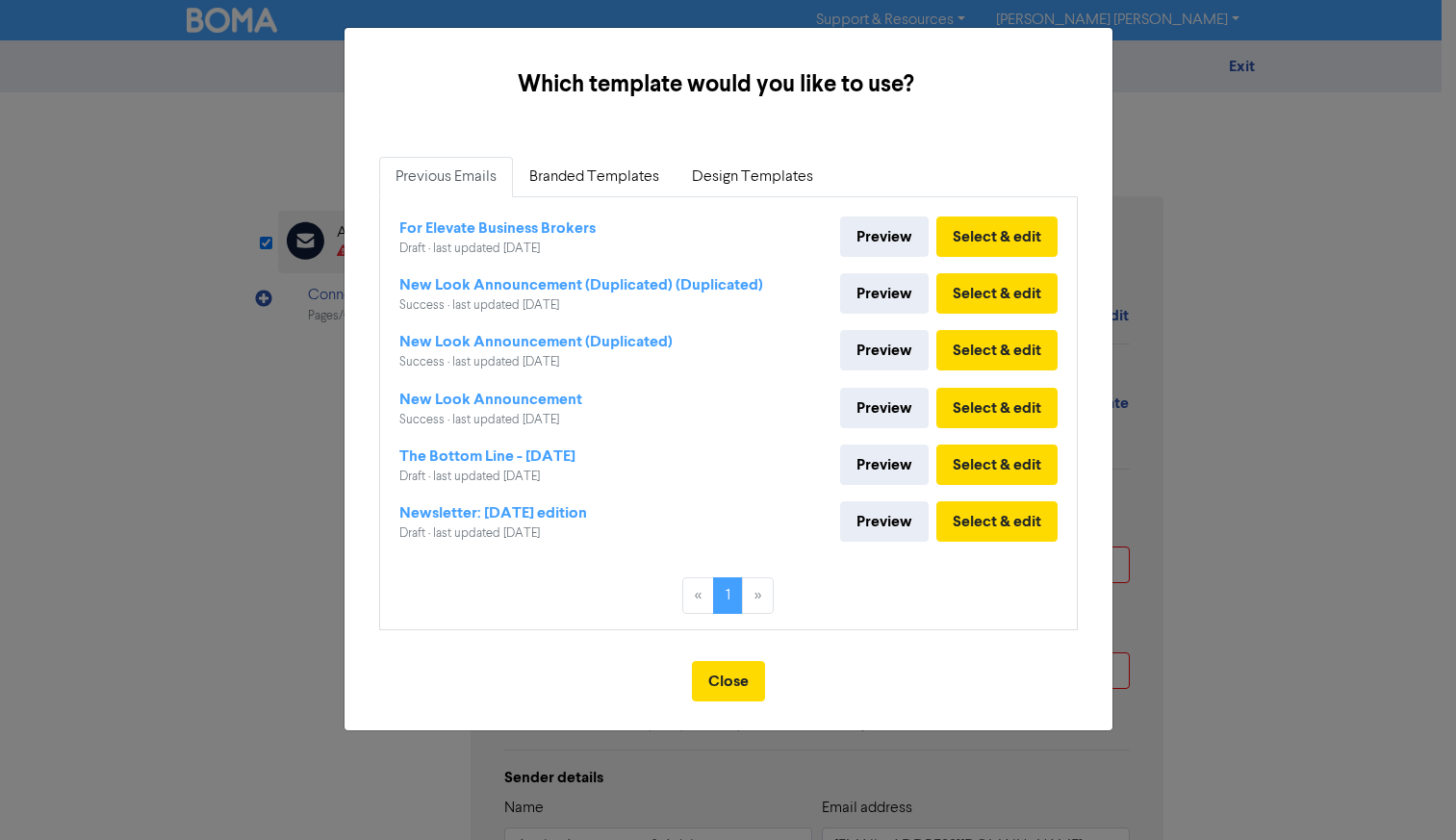
click at [1316, 178] on div "Which template would you like to use? × Previous Emails Branded Templates Desig…" at bounding box center [728, 420] width 1456 height 840
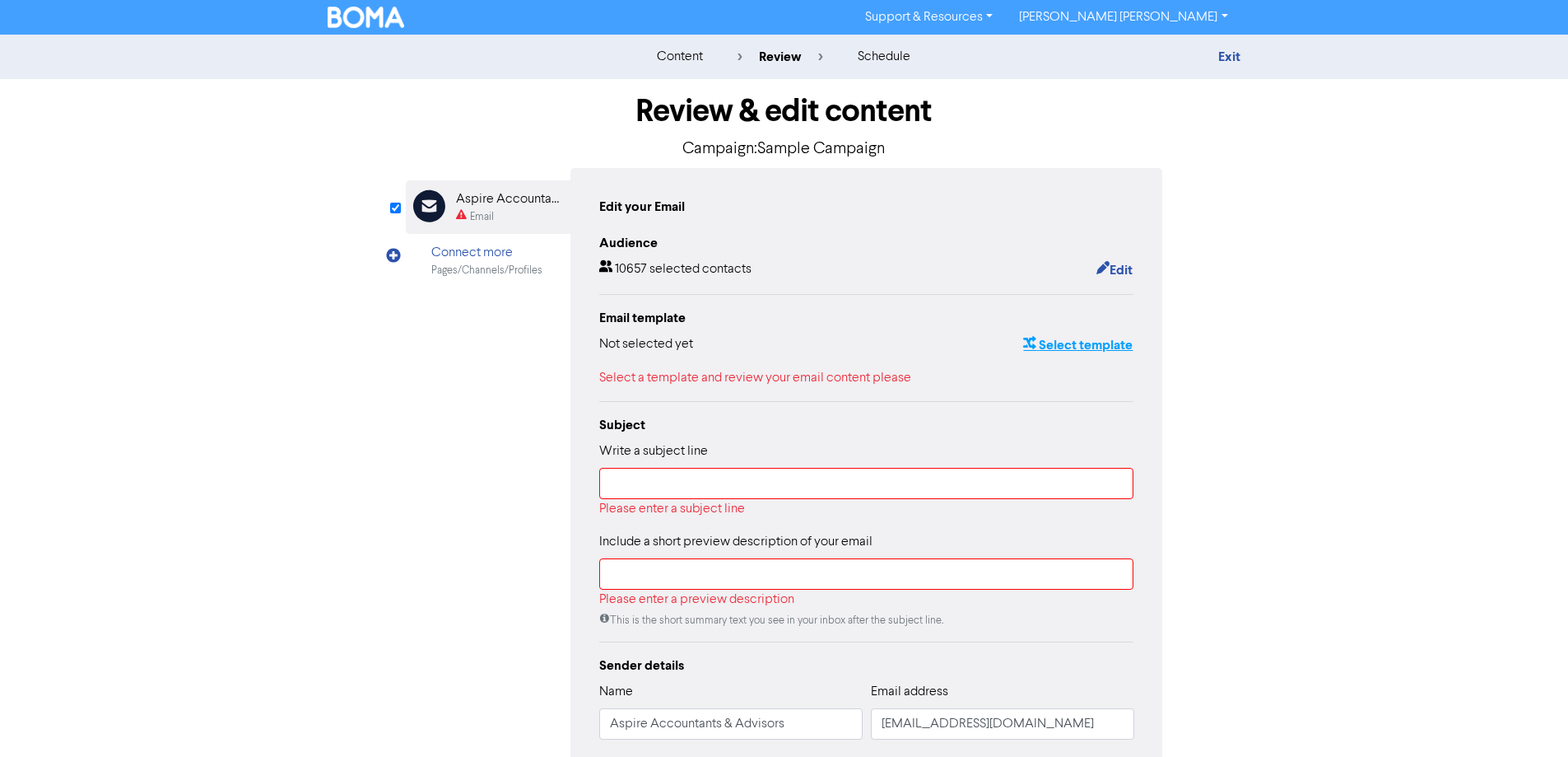
click at [1065, 347] on button "Select template" at bounding box center [1078, 345] width 111 height 22
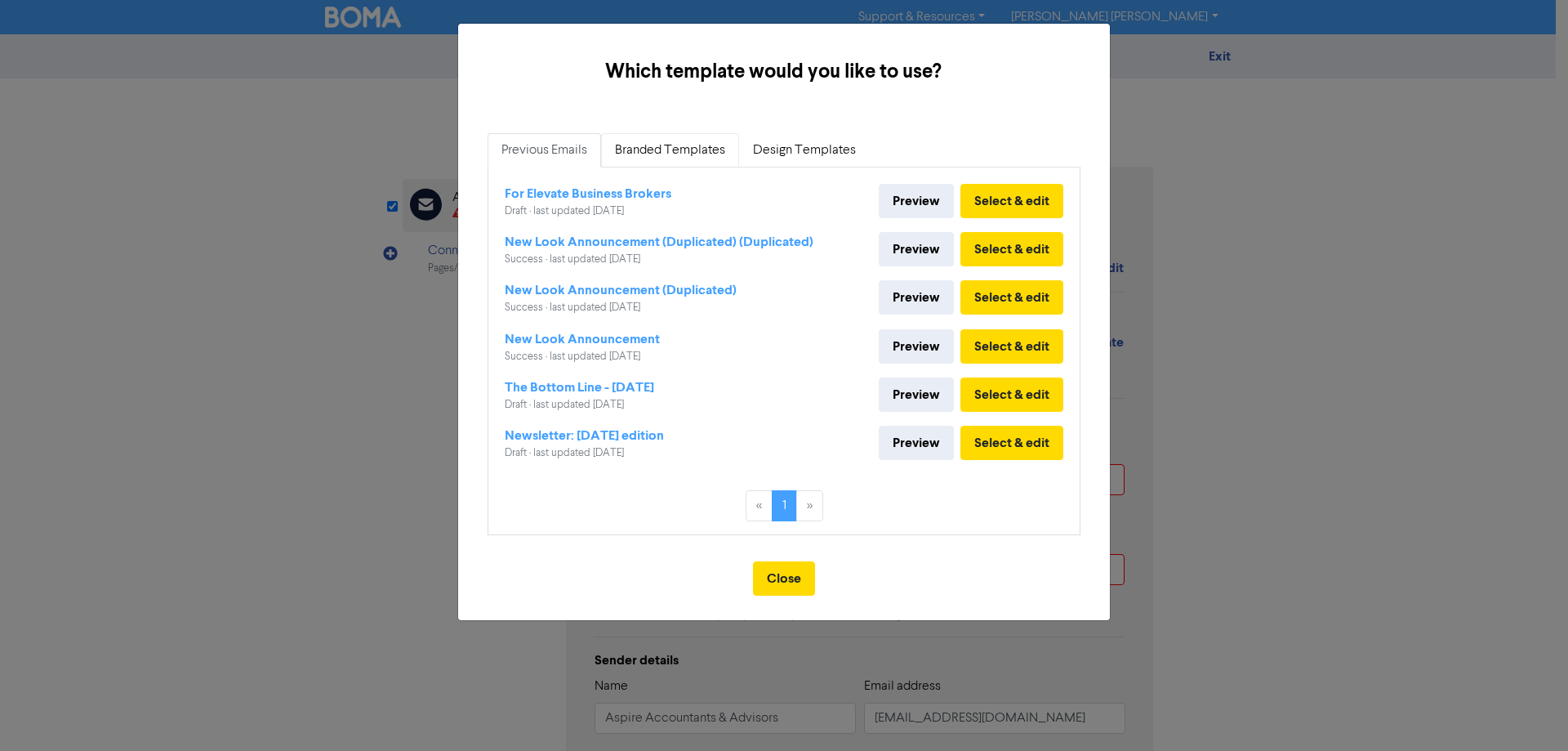
click at [698, 147] on link "Branded Templates" at bounding box center [670, 150] width 138 height 34
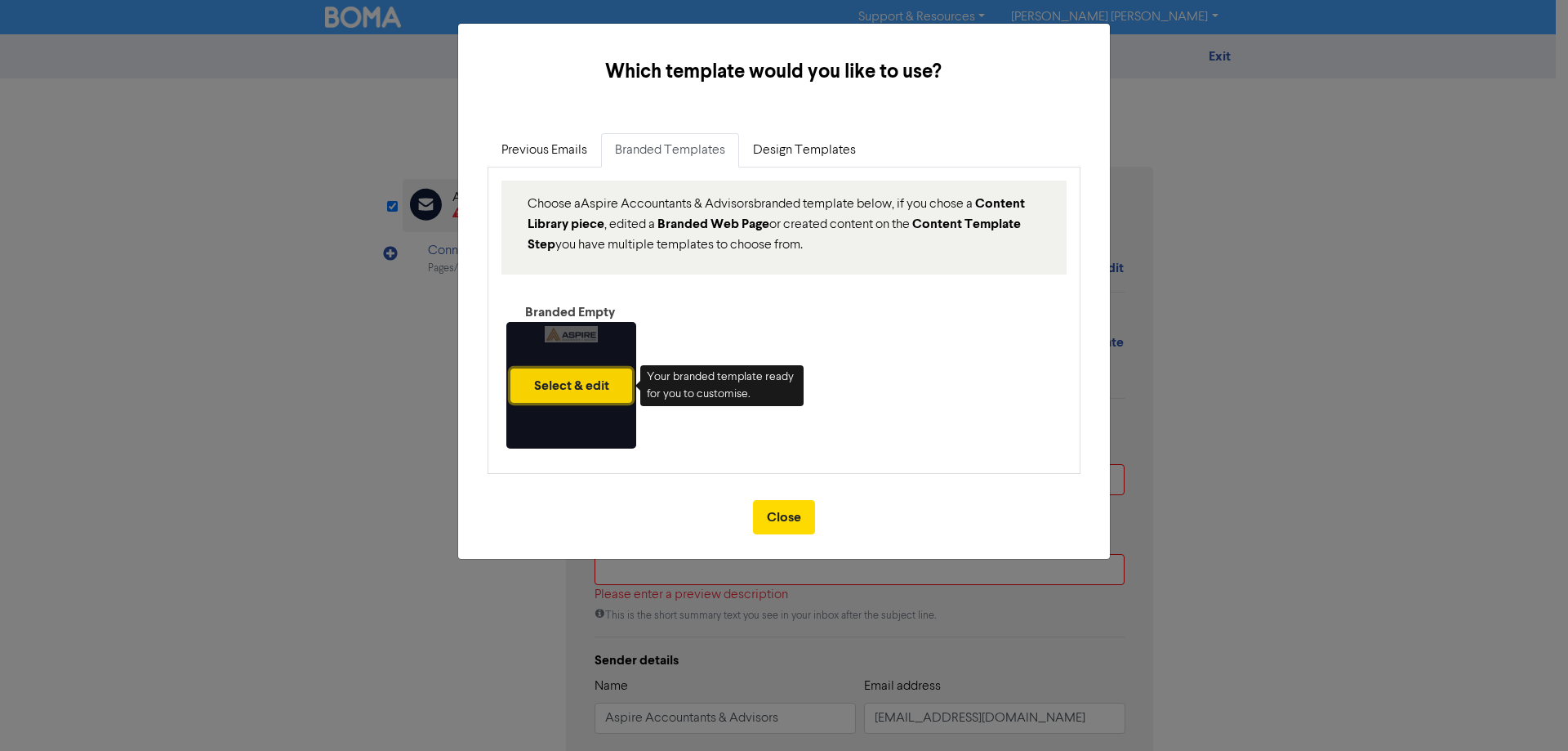
click at [567, 385] on button "Select & edit" at bounding box center [571, 385] width 122 height 34
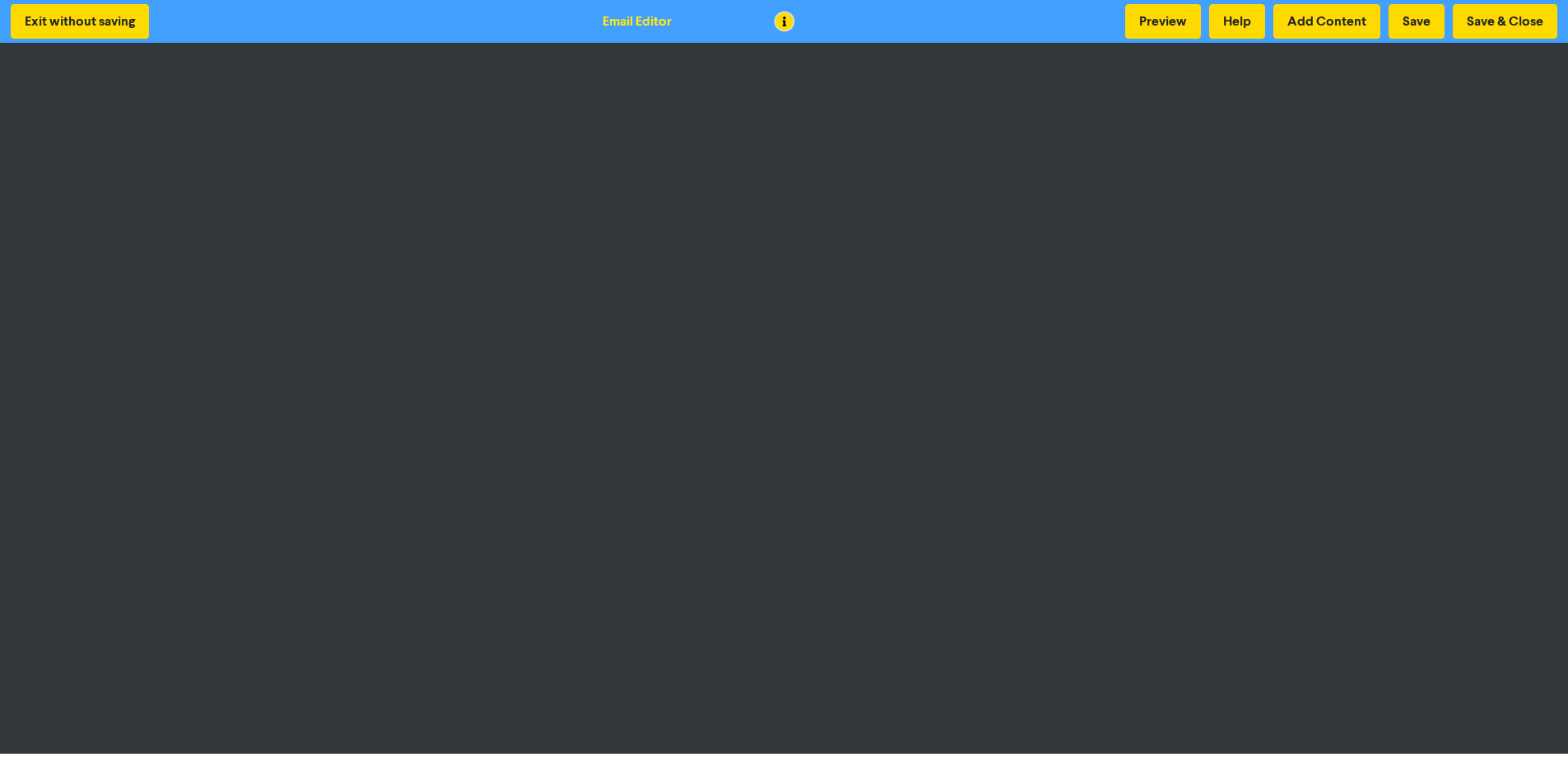
scroll to position [2, 0]
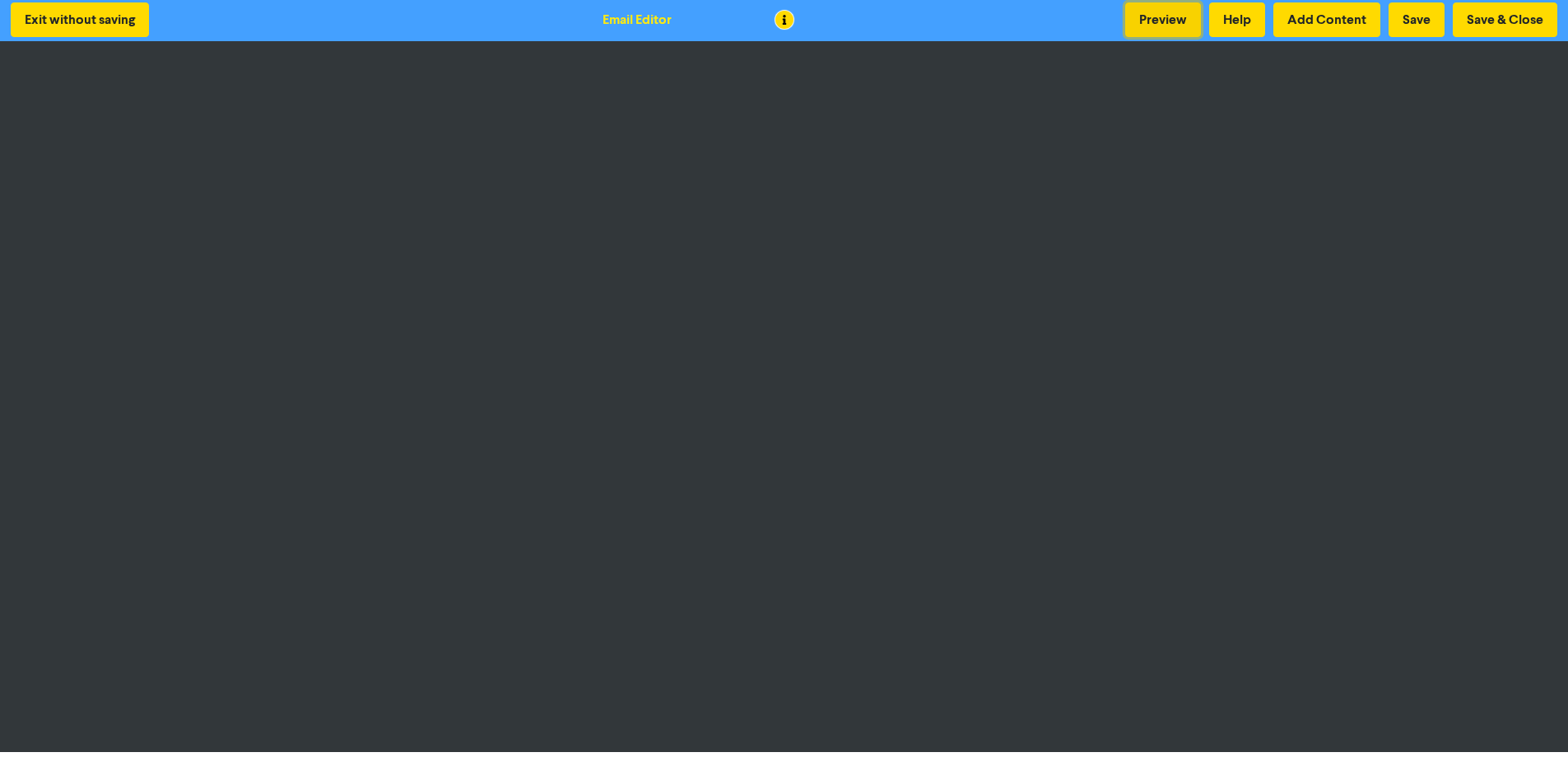
click at [1147, 13] on button "Preview" at bounding box center [1163, 19] width 76 height 34
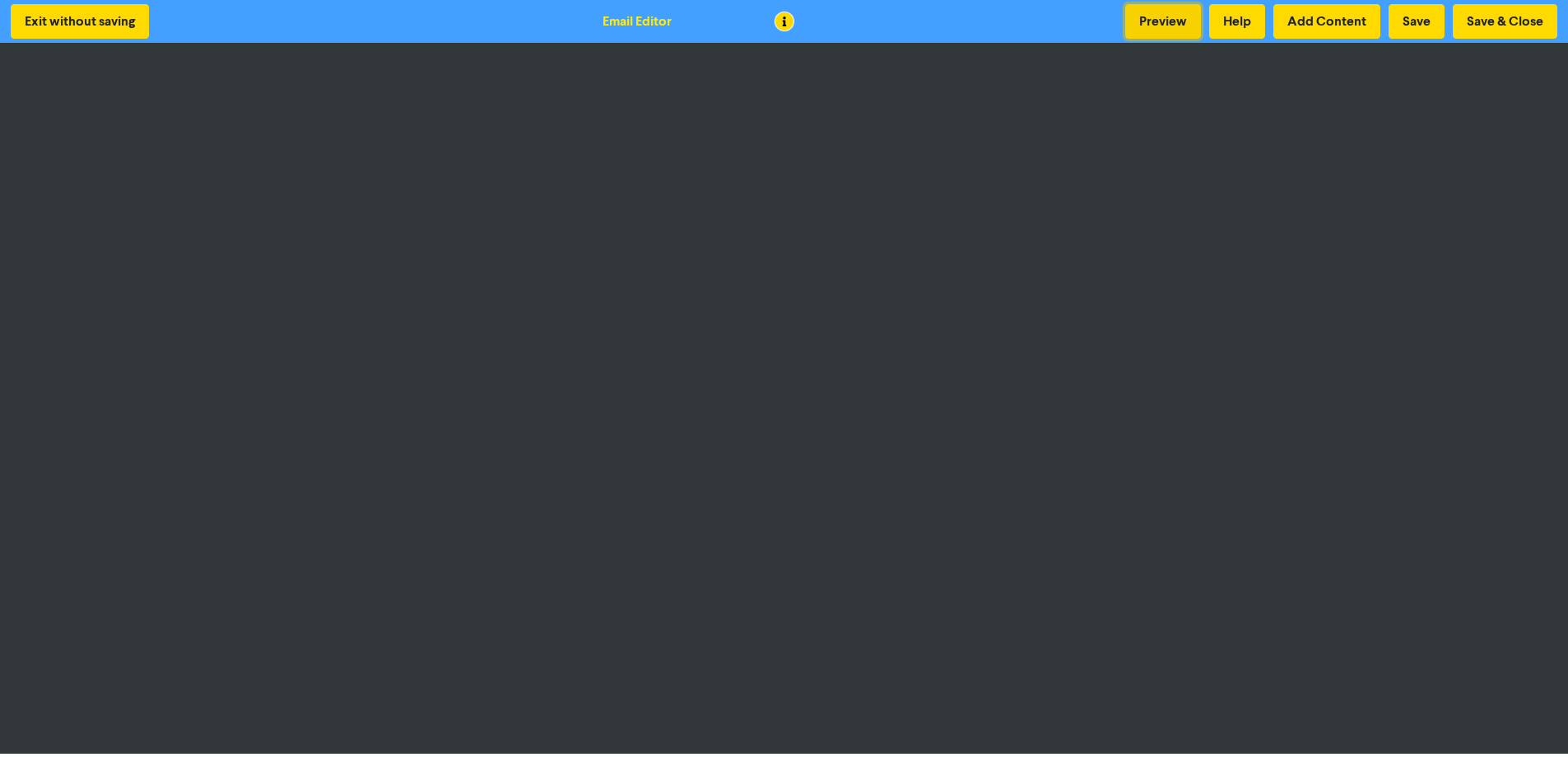
click at [1143, 18] on button "Preview" at bounding box center [1163, 21] width 76 height 34
click at [860, 13] on div "Exit without saving Email Editor Preview Help Add Content Save Save & Close" at bounding box center [784, 21] width 1568 height 43
click at [1162, 13] on button "Preview" at bounding box center [1163, 21] width 76 height 34
click at [1245, 23] on button "Save & Close" at bounding box center [1505, 21] width 105 height 34
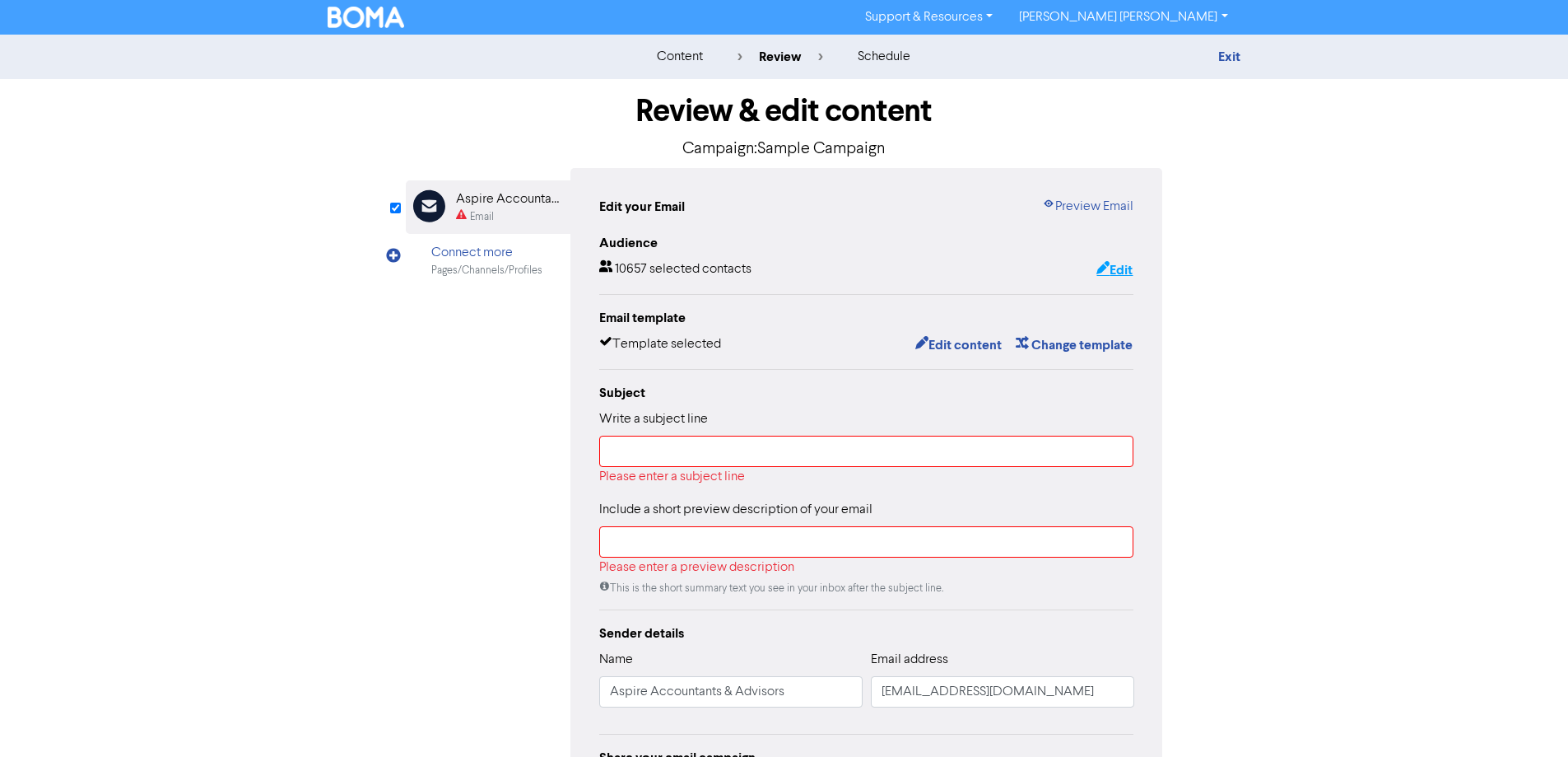
click at [1112, 264] on button "Edit" at bounding box center [1114, 270] width 38 height 22
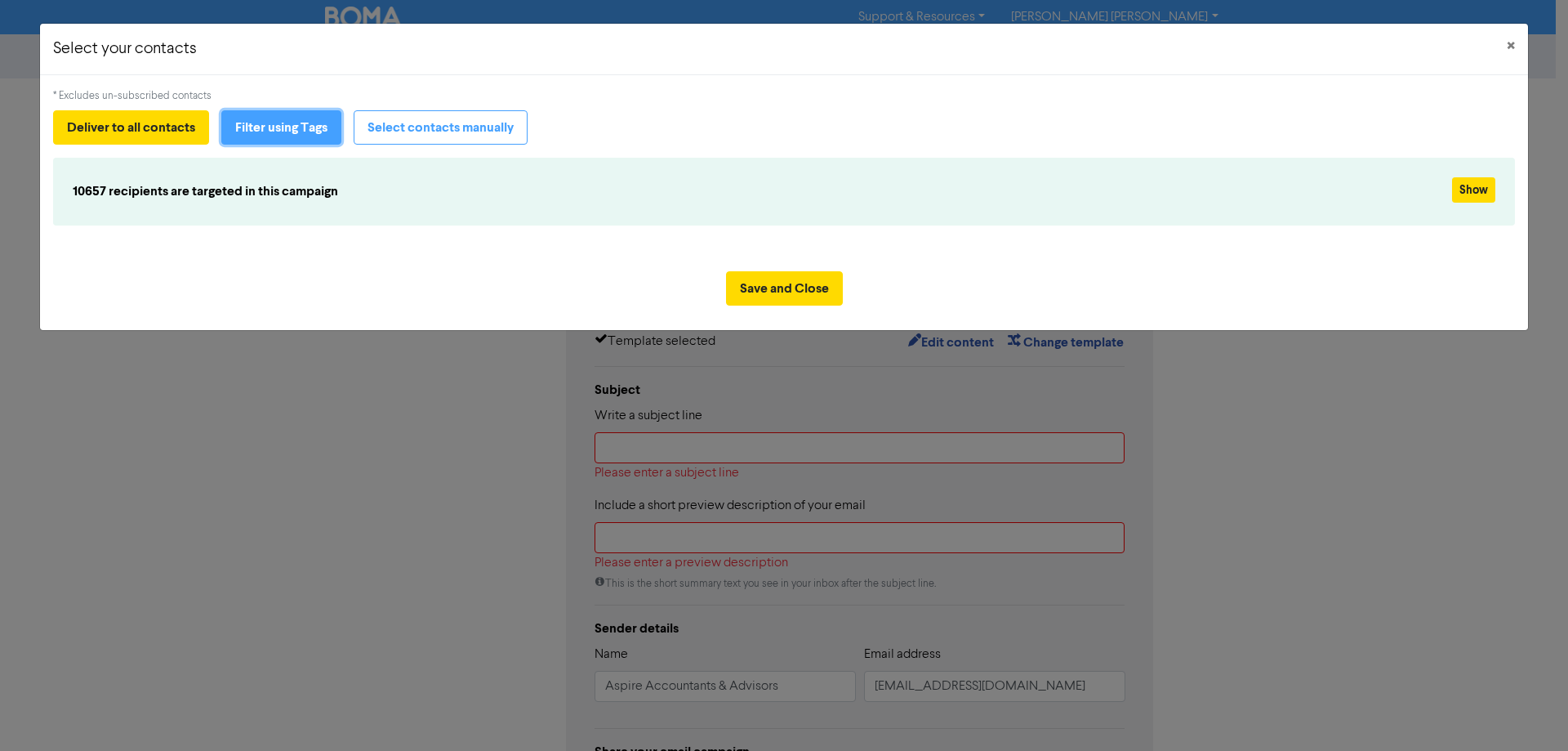
click at [272, 129] on button "Filter using Tags" at bounding box center [281, 127] width 120 height 34
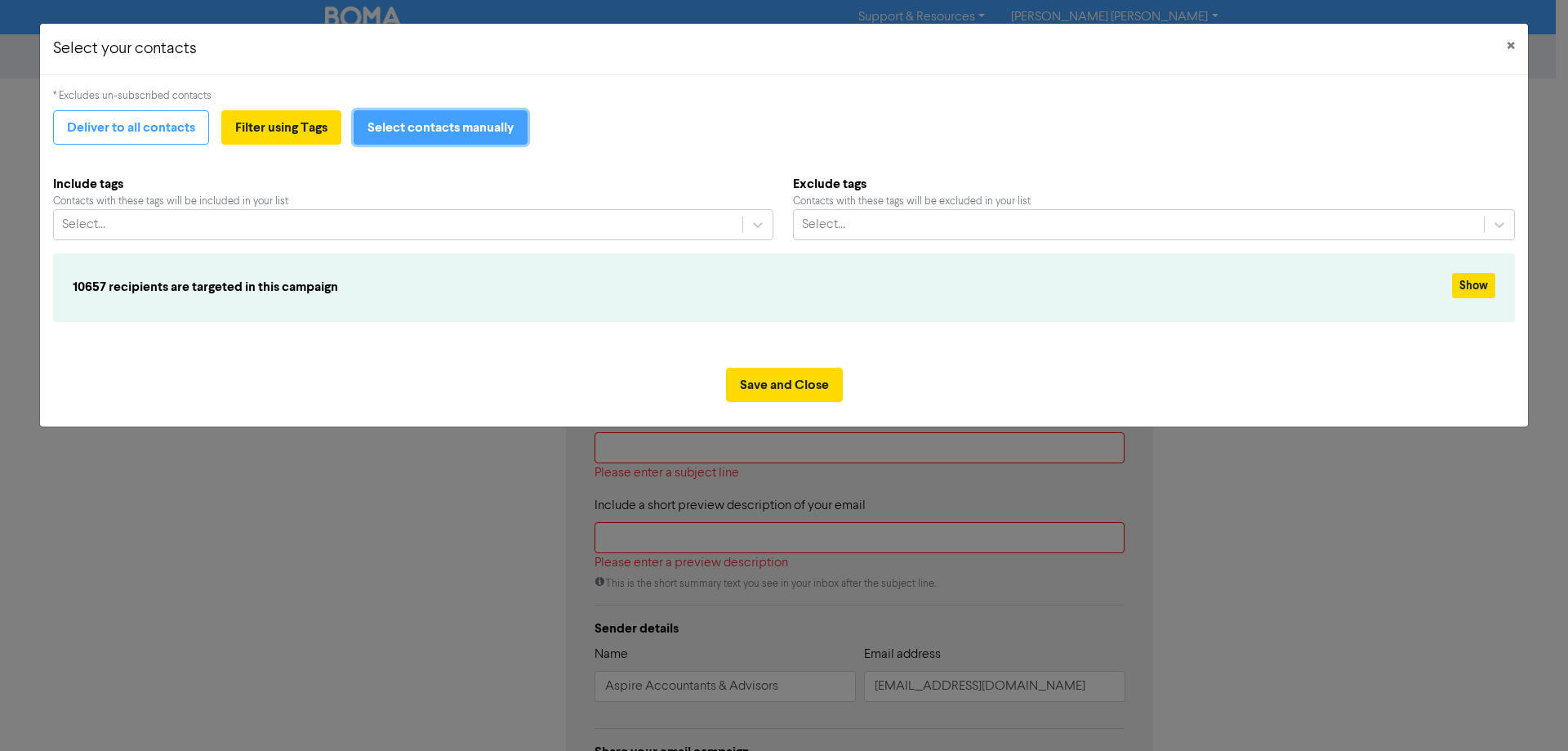
click at [403, 136] on button "Select contacts manually" at bounding box center [440, 127] width 174 height 34
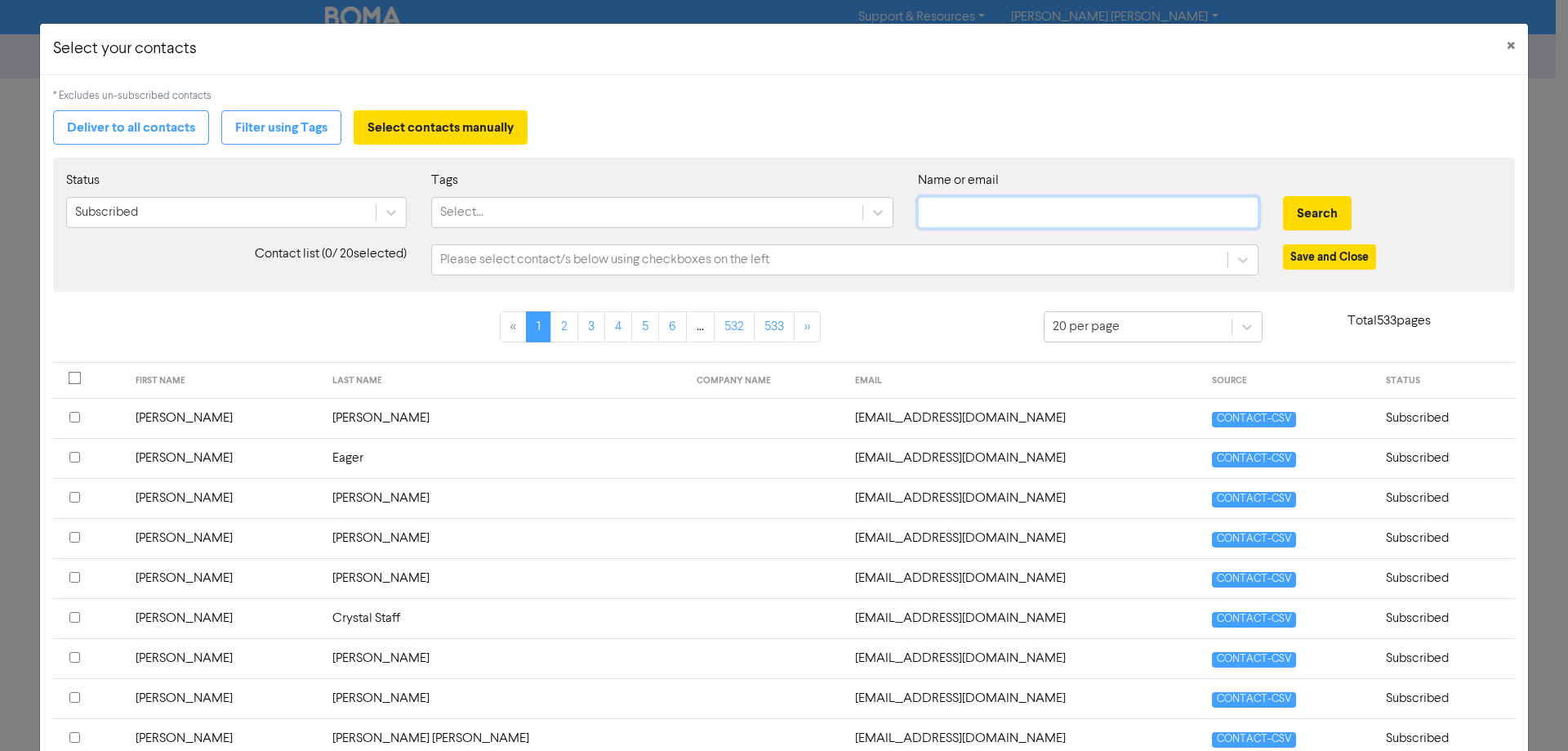
click at [975, 216] on input "text" at bounding box center [1088, 211] width 340 height 31
click at [1235, 218] on button "Search" at bounding box center [1317, 212] width 68 height 34
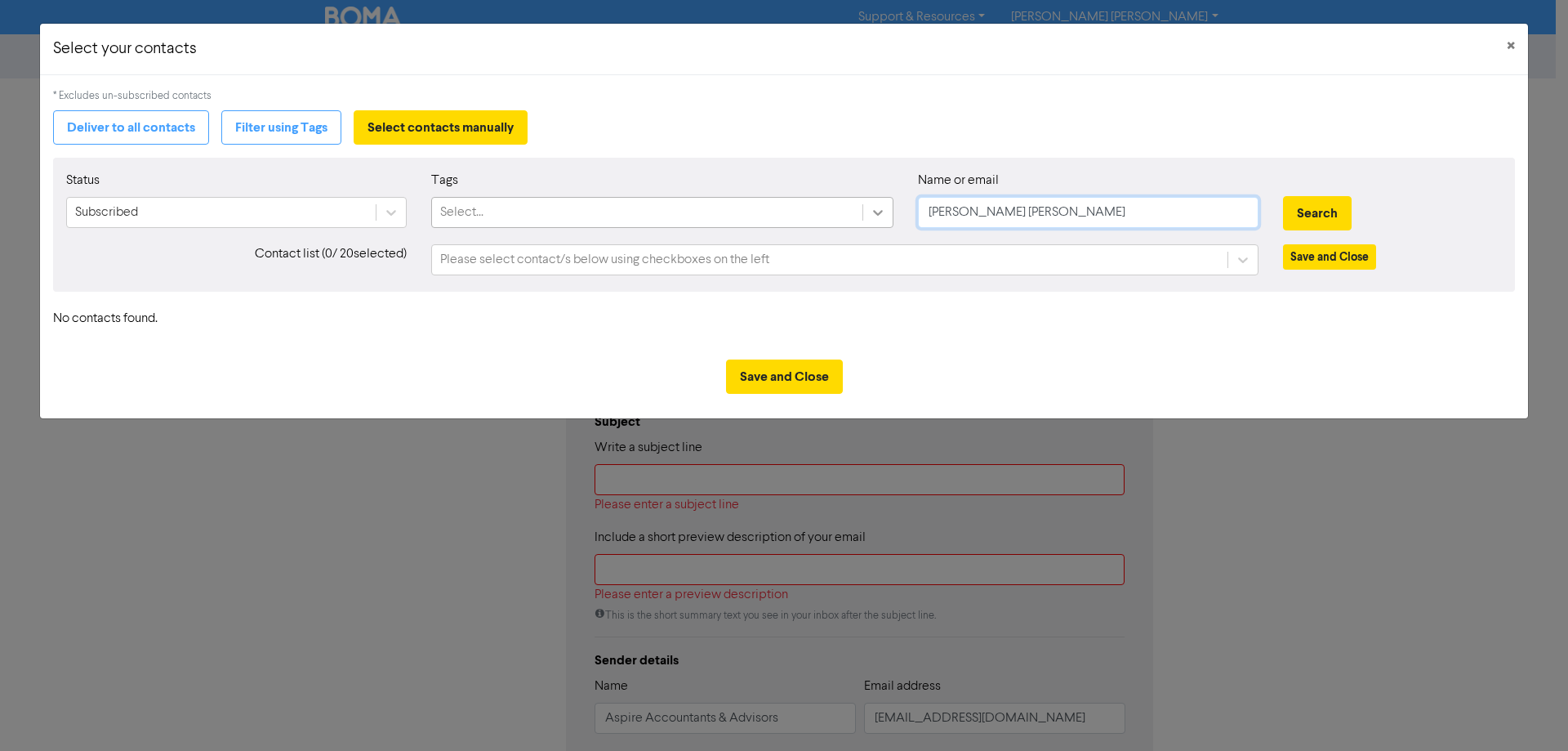
drag, startPoint x: 1048, startPoint y: 214, endPoint x: 871, endPoint y: 216, distance: 177.0
click at [872, 217] on div "Status Subscribed Tags Select... Name or email [PERSON_NAME] [PERSON_NAME] Sear…" at bounding box center [784, 206] width 1460 height 70
type input "[PERSON_NAME][EMAIL_ADDRESS][DOMAIN_NAME]"
click at [1235, 215] on button "Search" at bounding box center [1317, 212] width 68 height 34
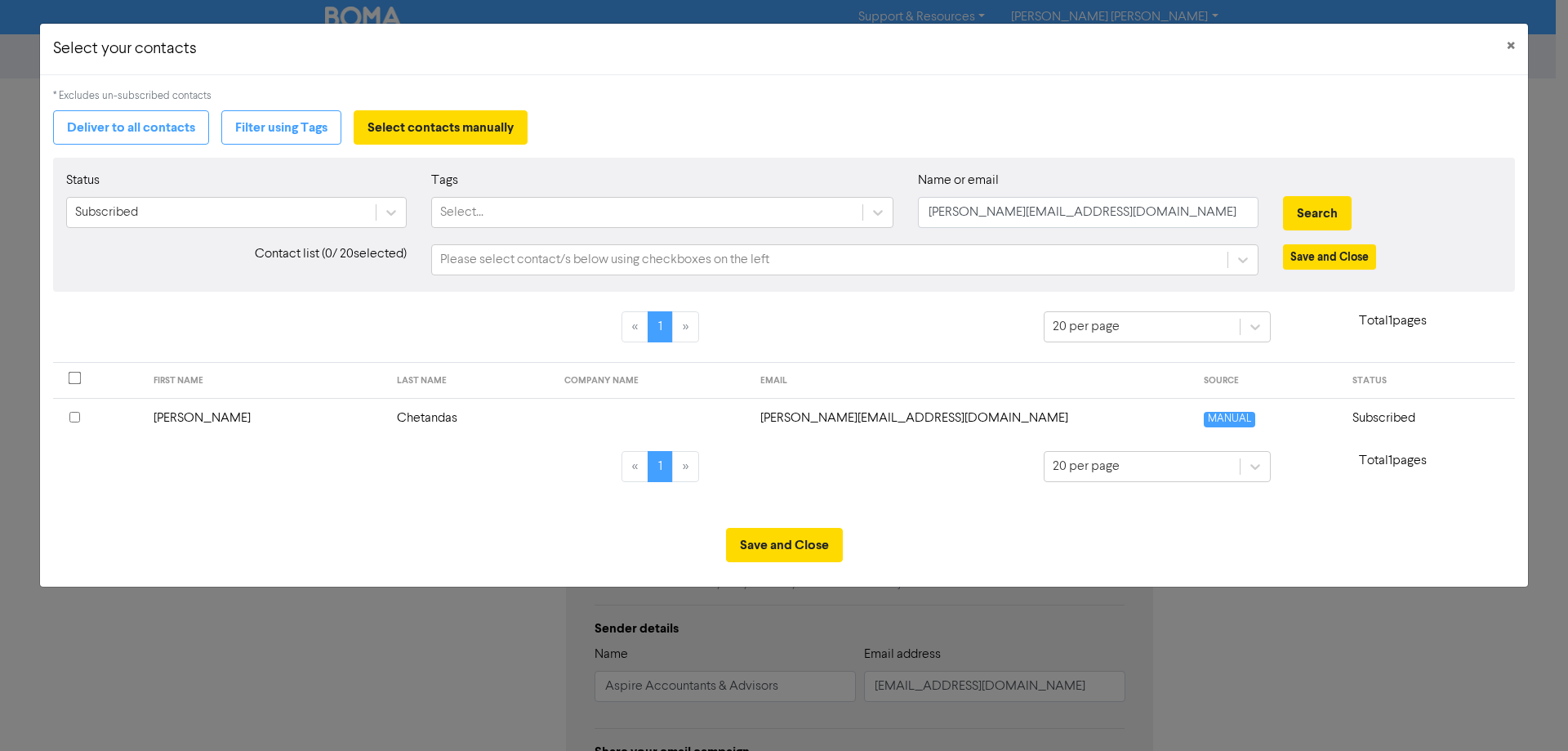
click at [66, 417] on th at bounding box center [98, 418] width 91 height 40
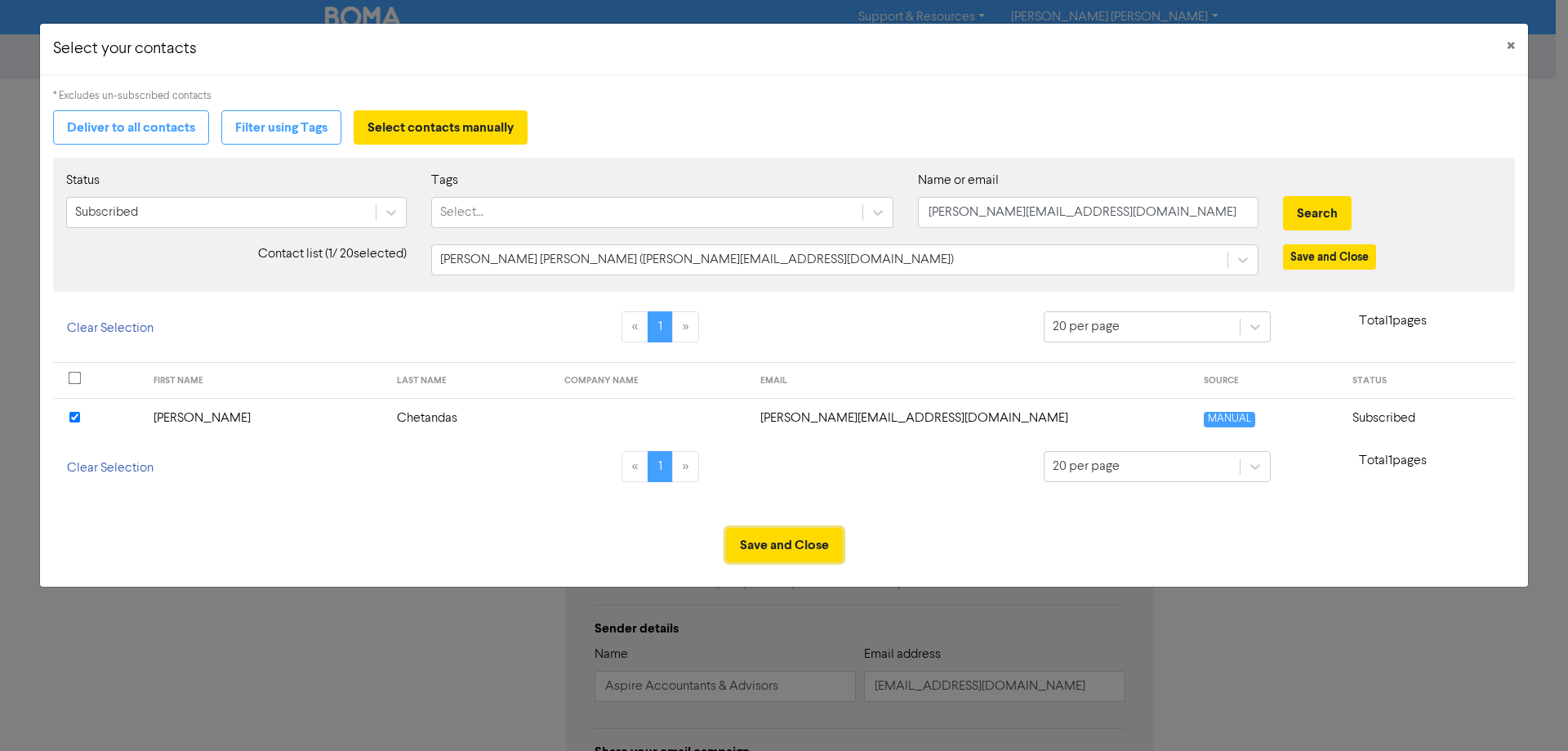
click at [796, 543] on button "Save and Close" at bounding box center [784, 545] width 117 height 34
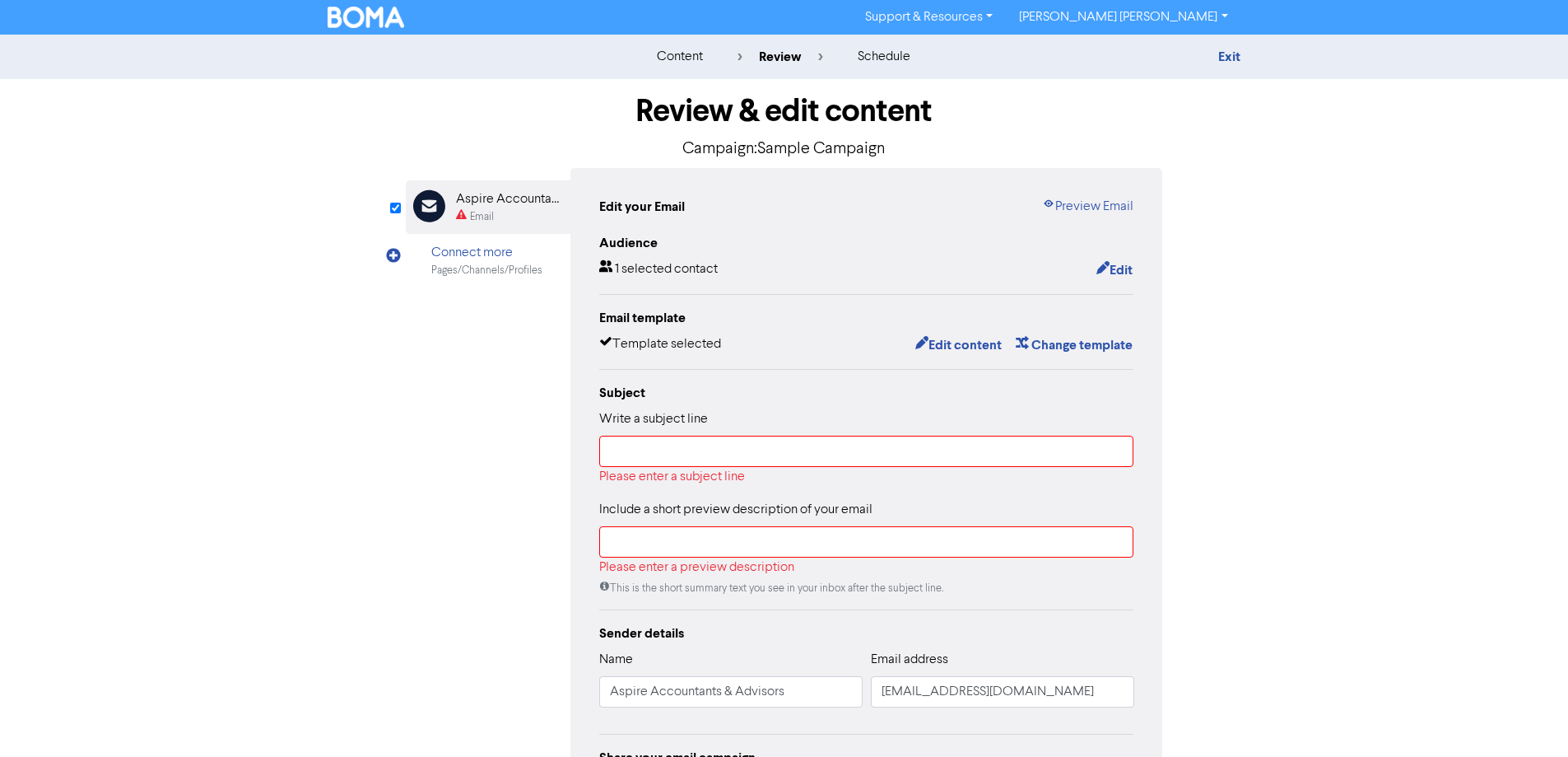
click at [213, 355] on div "content review schedule Exit Review & edit content Campaign: Sample Campaign Em…" at bounding box center [784, 484] width 1568 height 900
click at [727, 451] on input "text" at bounding box center [867, 451] width 535 height 31
type input "T"
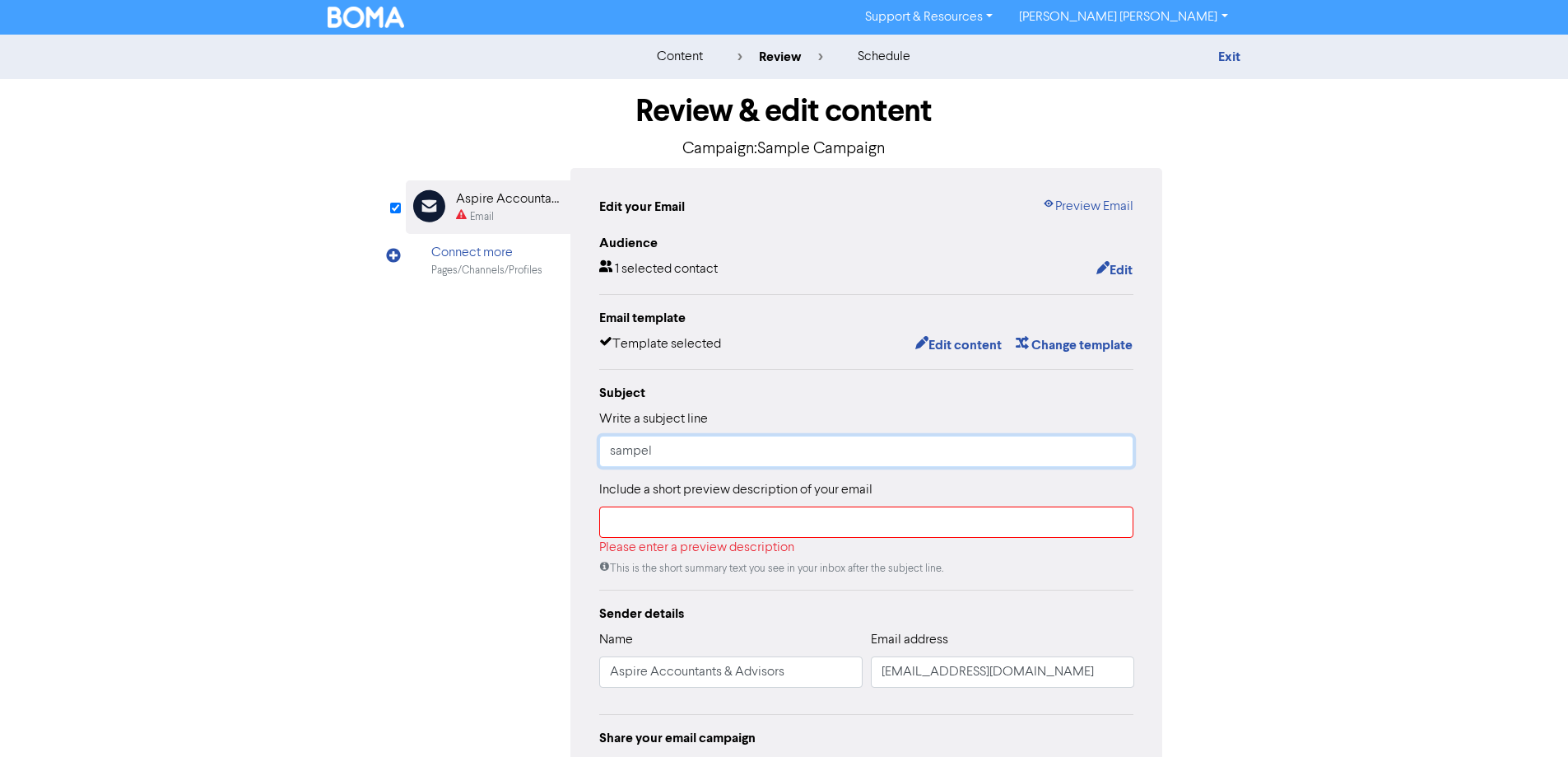
click at [727, 451] on input "sampel" at bounding box center [867, 451] width 535 height 31
type input "s"
type input "Sample"
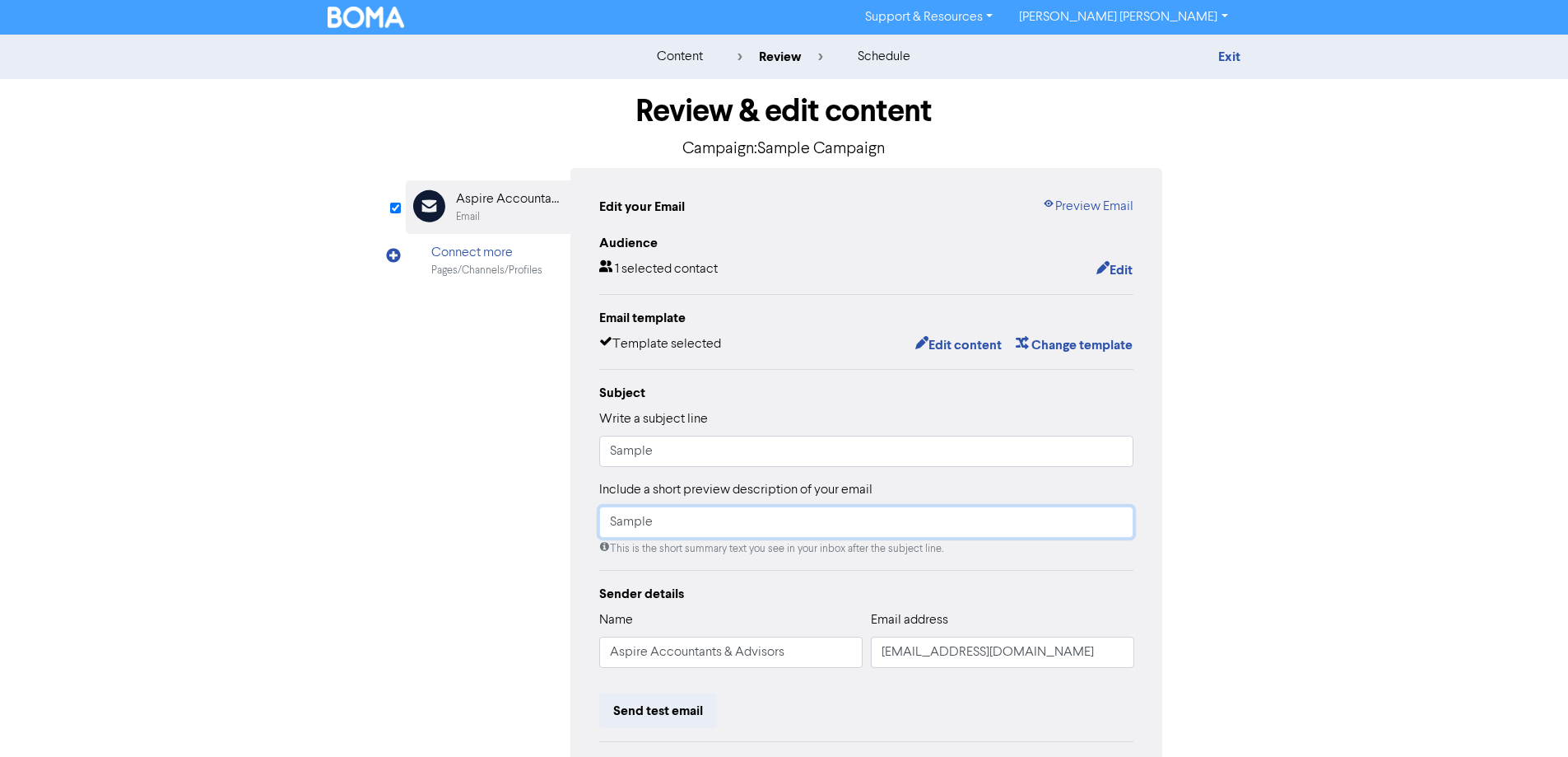
type input "Sample"
click at [1245, 408] on div "content review schedule Exit Review & edit content Campaign: Sample Campaign Em…" at bounding box center [784, 488] width 1568 height 907
click at [951, 348] on button "Edit content" at bounding box center [958, 345] width 88 height 22
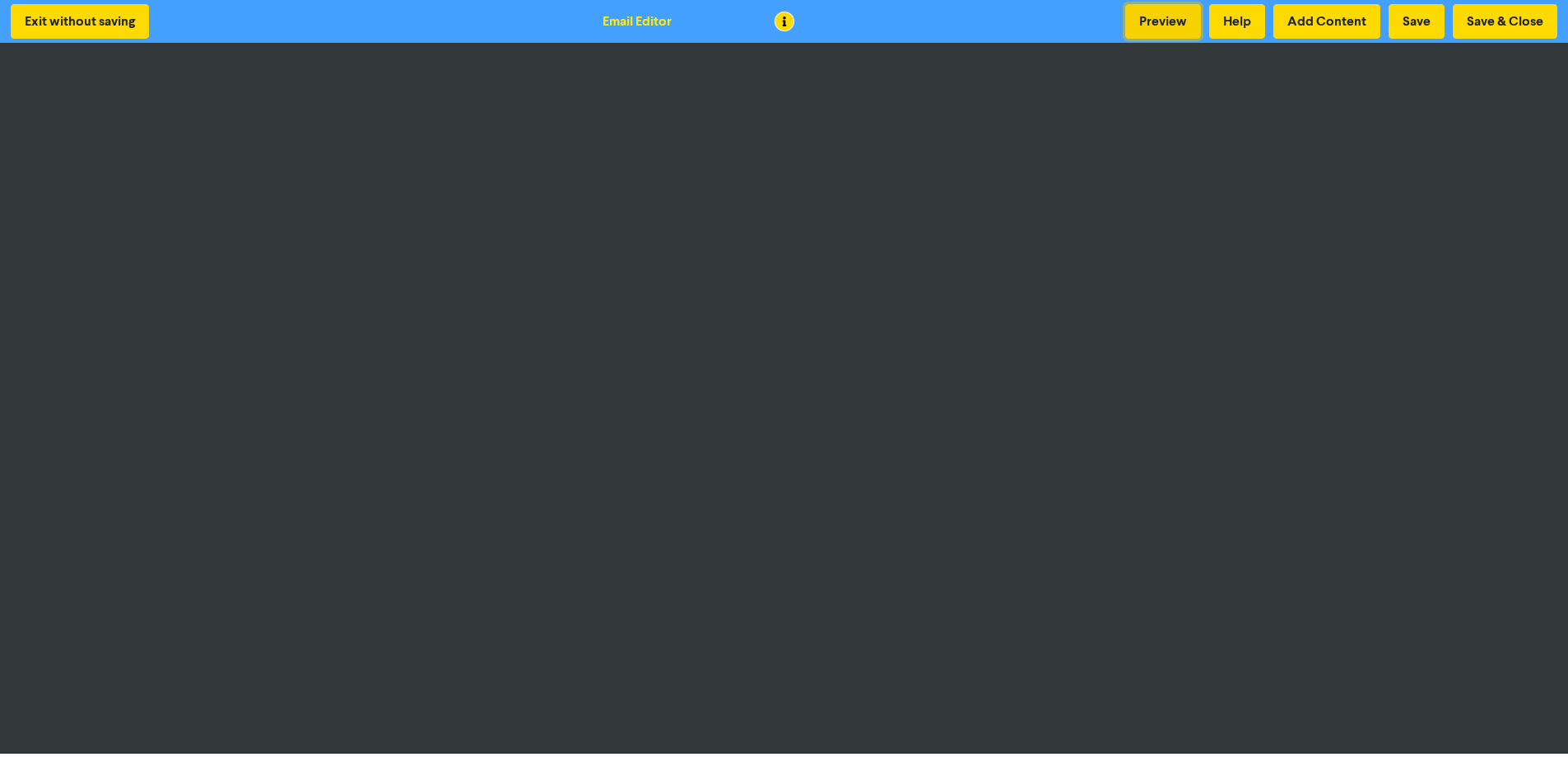
click at [1135, 12] on button "Preview" at bounding box center [1163, 21] width 76 height 34
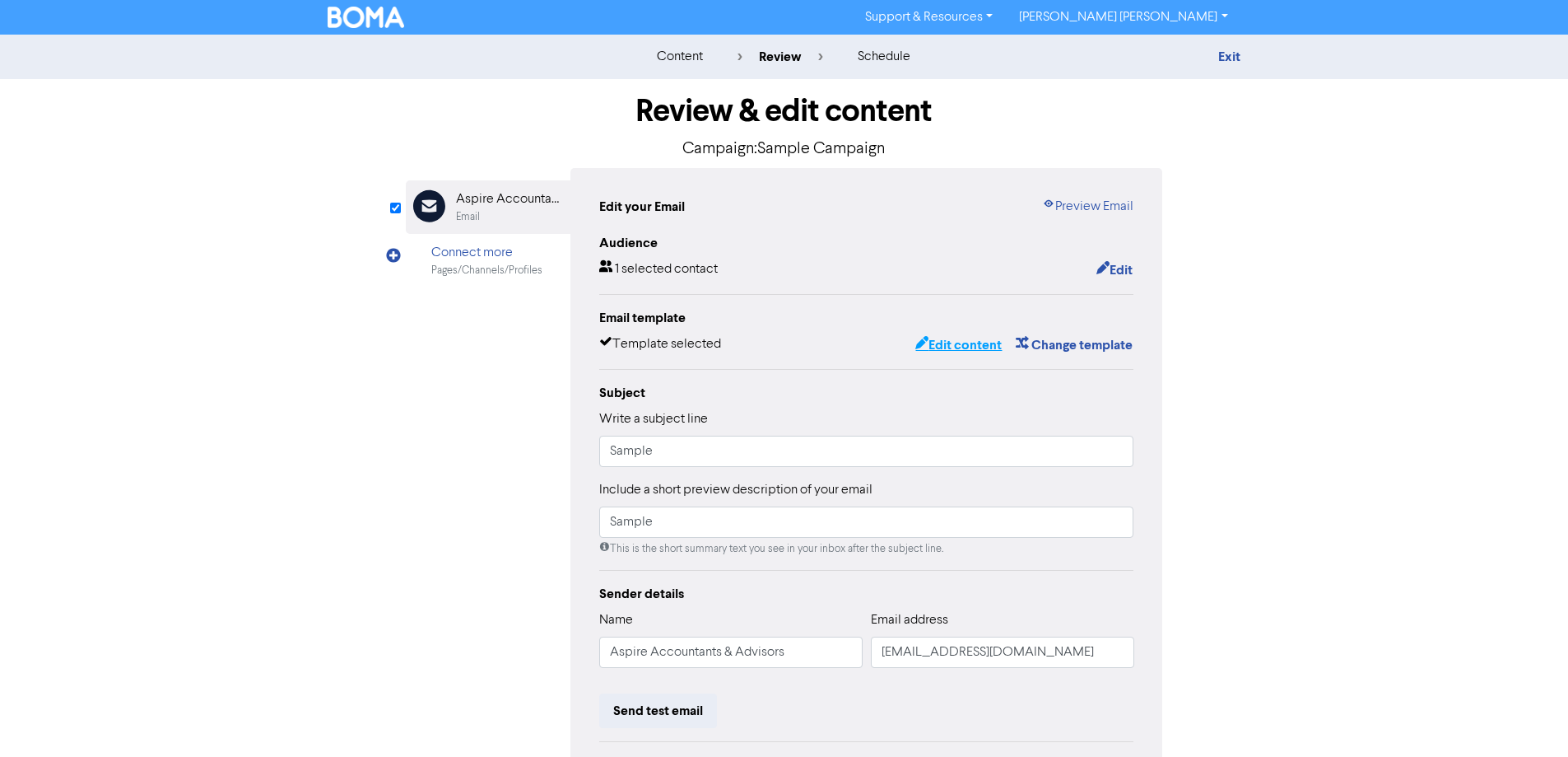
click at [958, 345] on button "Edit content" at bounding box center [958, 345] width 88 height 22
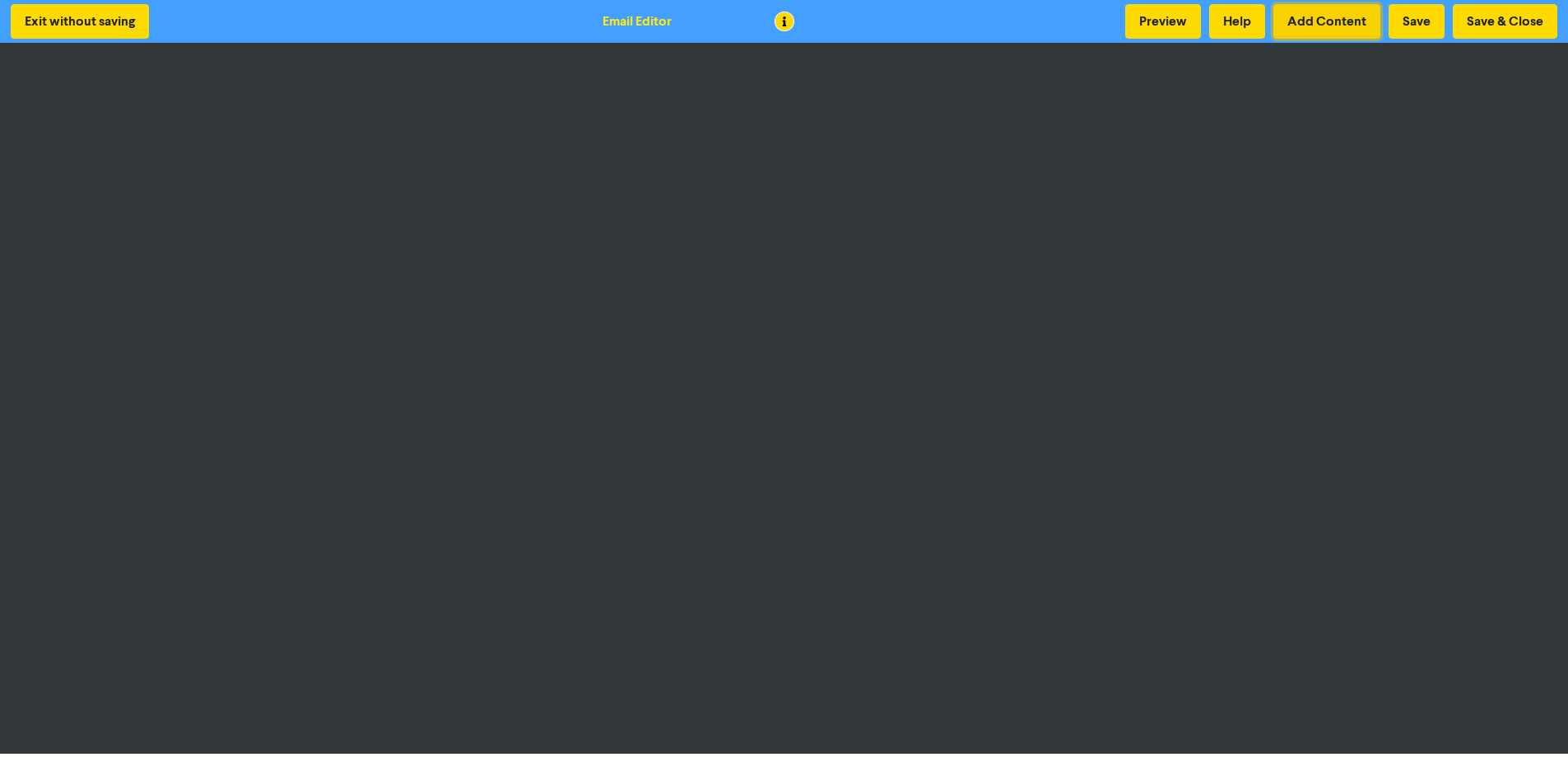
click at [1245, 25] on button "Add Content" at bounding box center [1327, 21] width 107 height 34
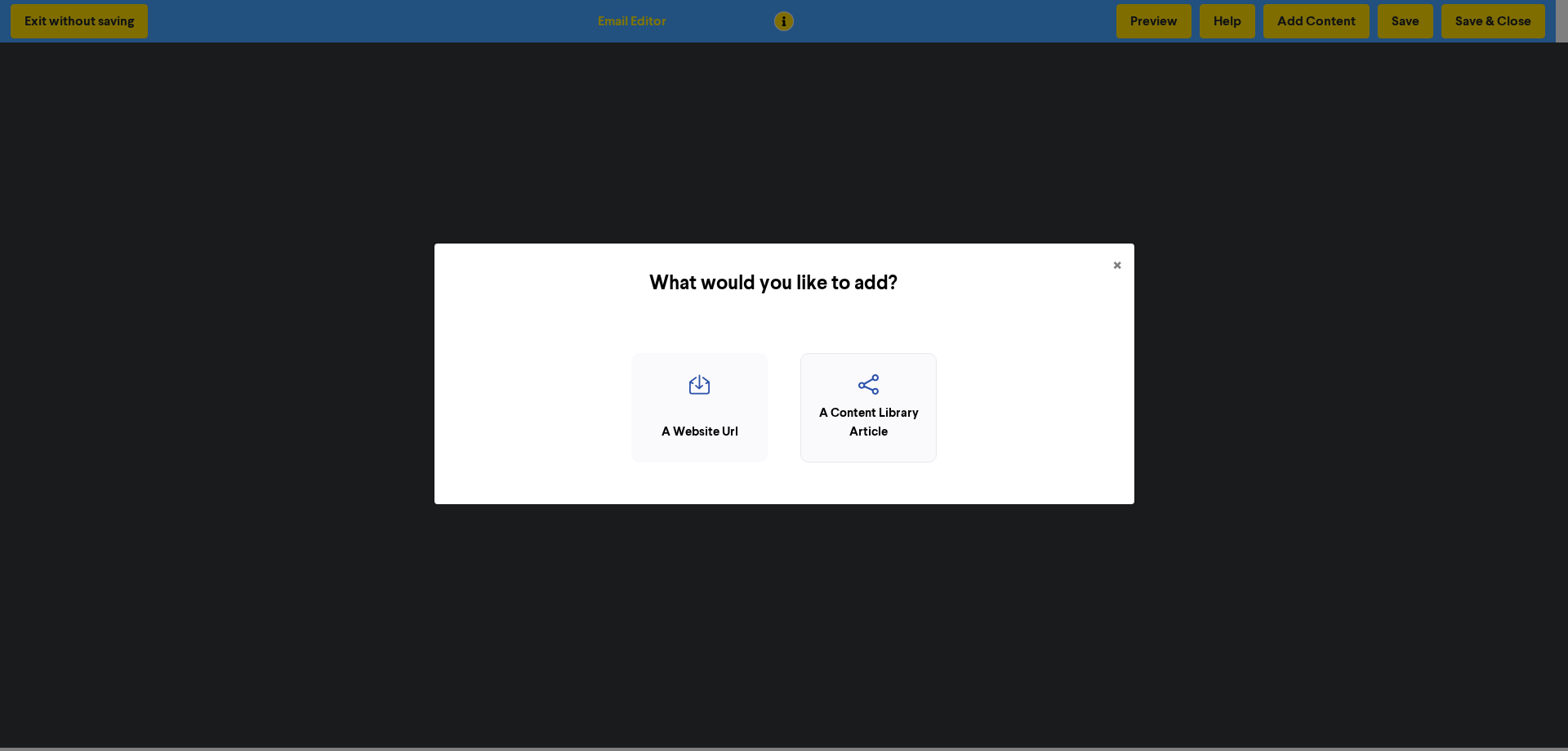
click at [874, 405] on div "A Content Library Article" at bounding box center [868, 423] width 118 height 37
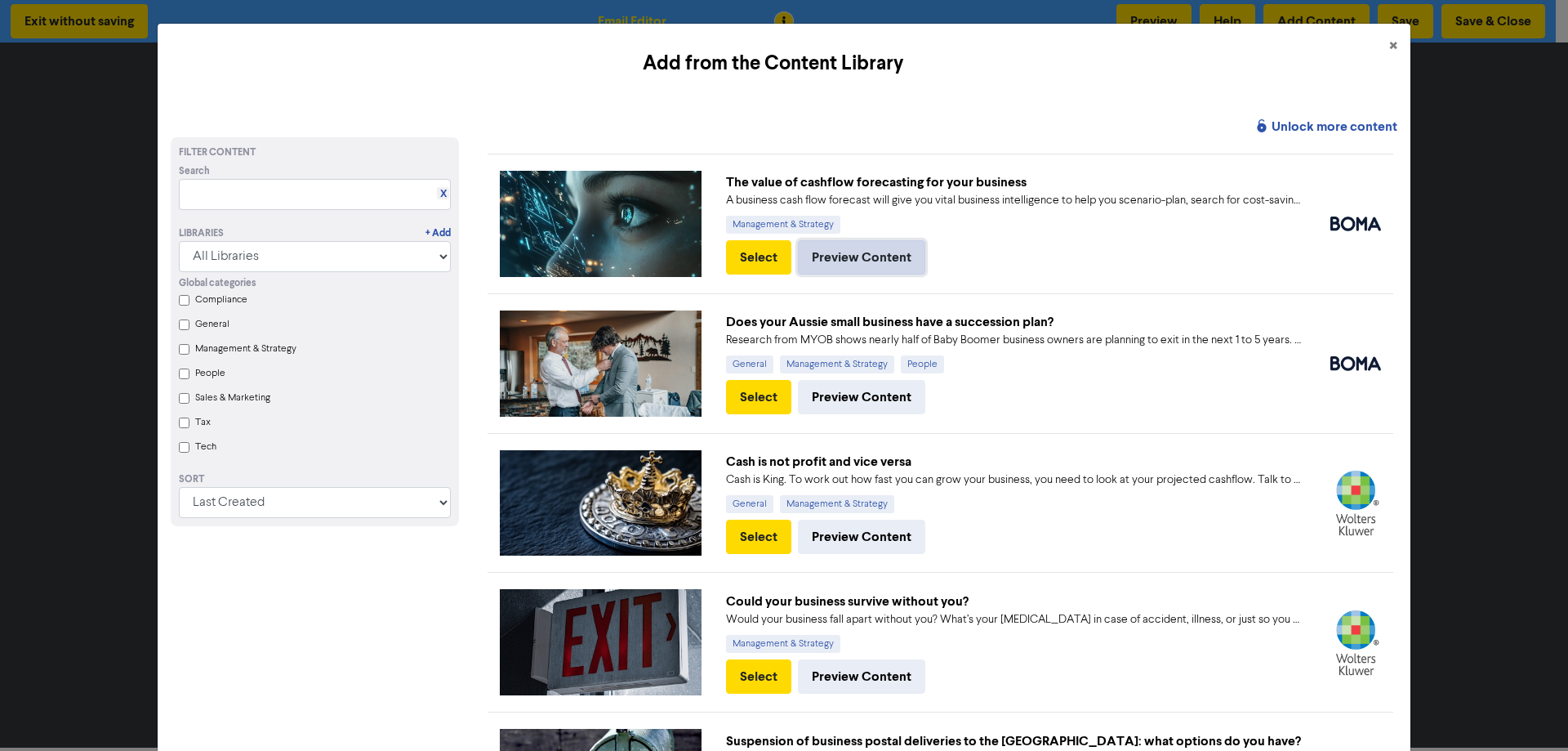
click at [831, 256] on button "Preview Content" at bounding box center [861, 256] width 127 height 34
click at [871, 393] on button "Preview Content" at bounding box center [861, 396] width 127 height 34
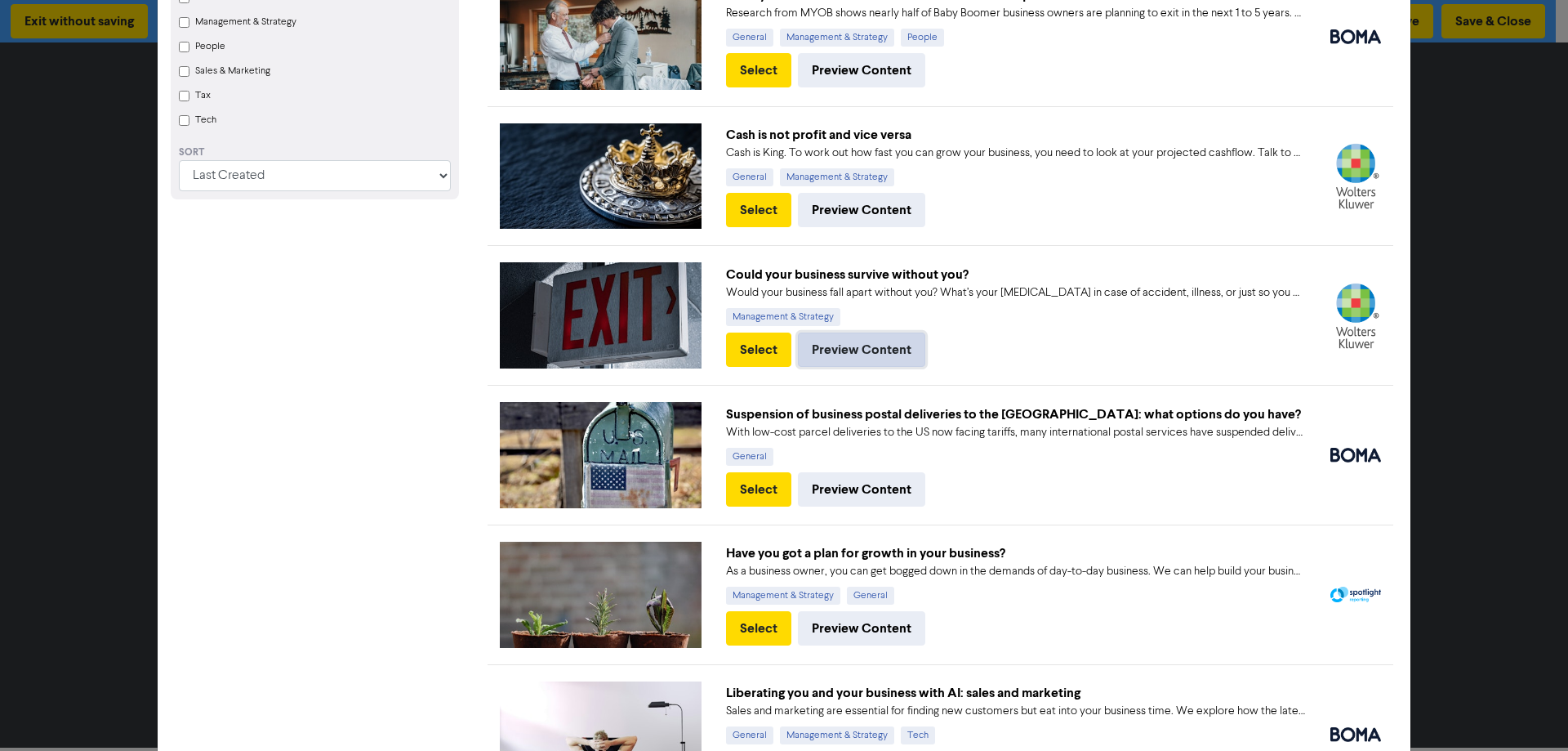
click at [843, 348] on button "Preview Content" at bounding box center [861, 349] width 127 height 34
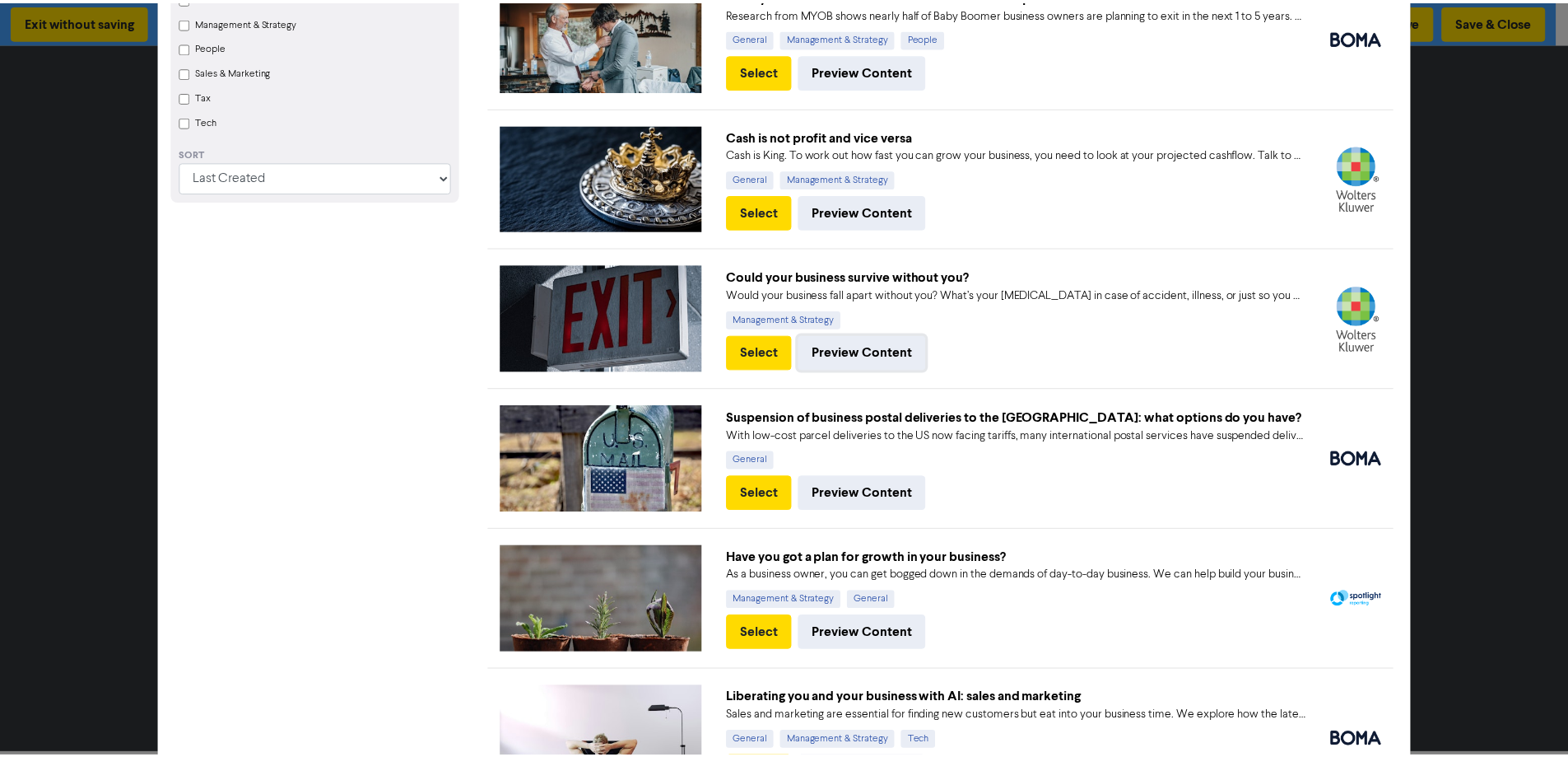
scroll to position [0, 0]
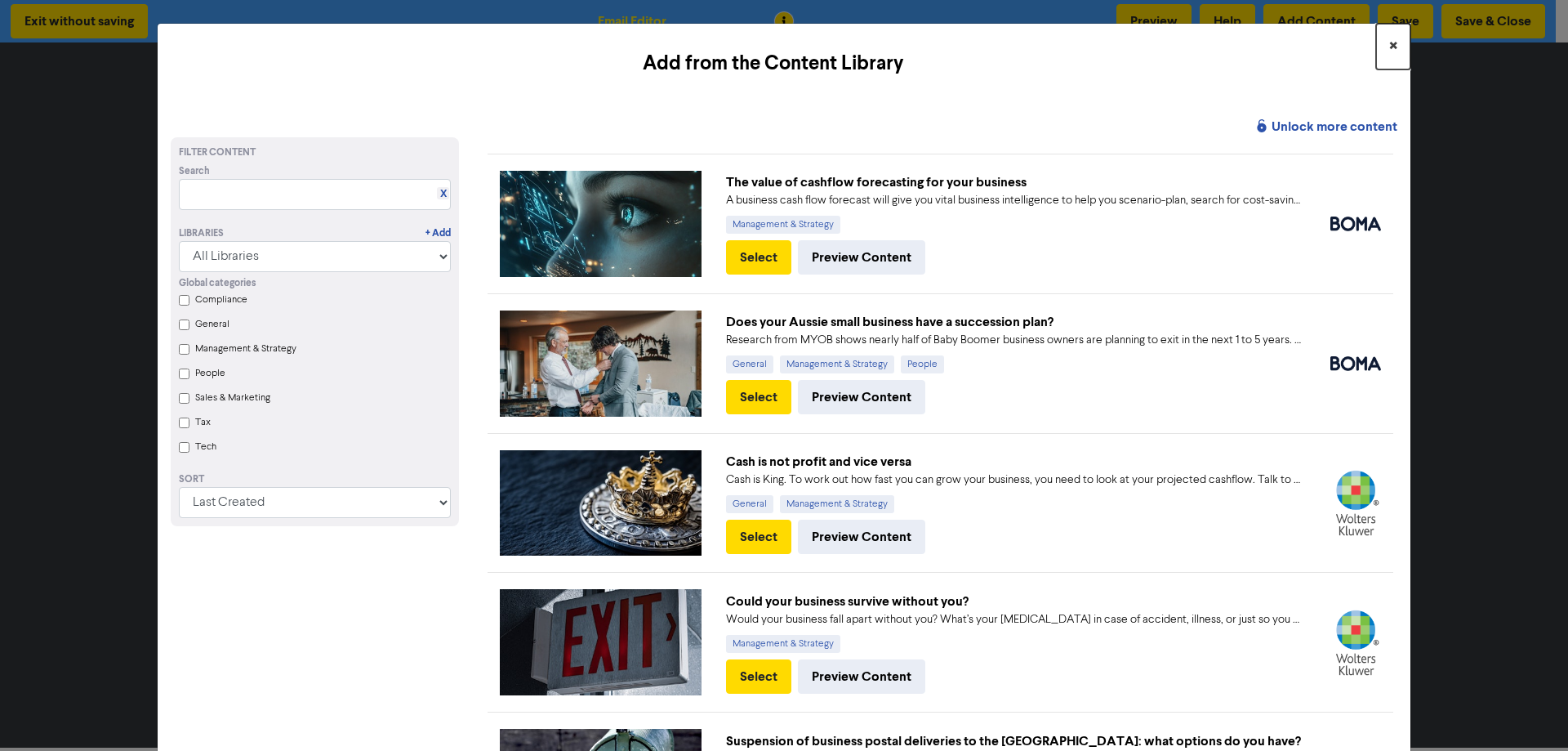
click at [1235, 45] on span "×" at bounding box center [1393, 46] width 8 height 24
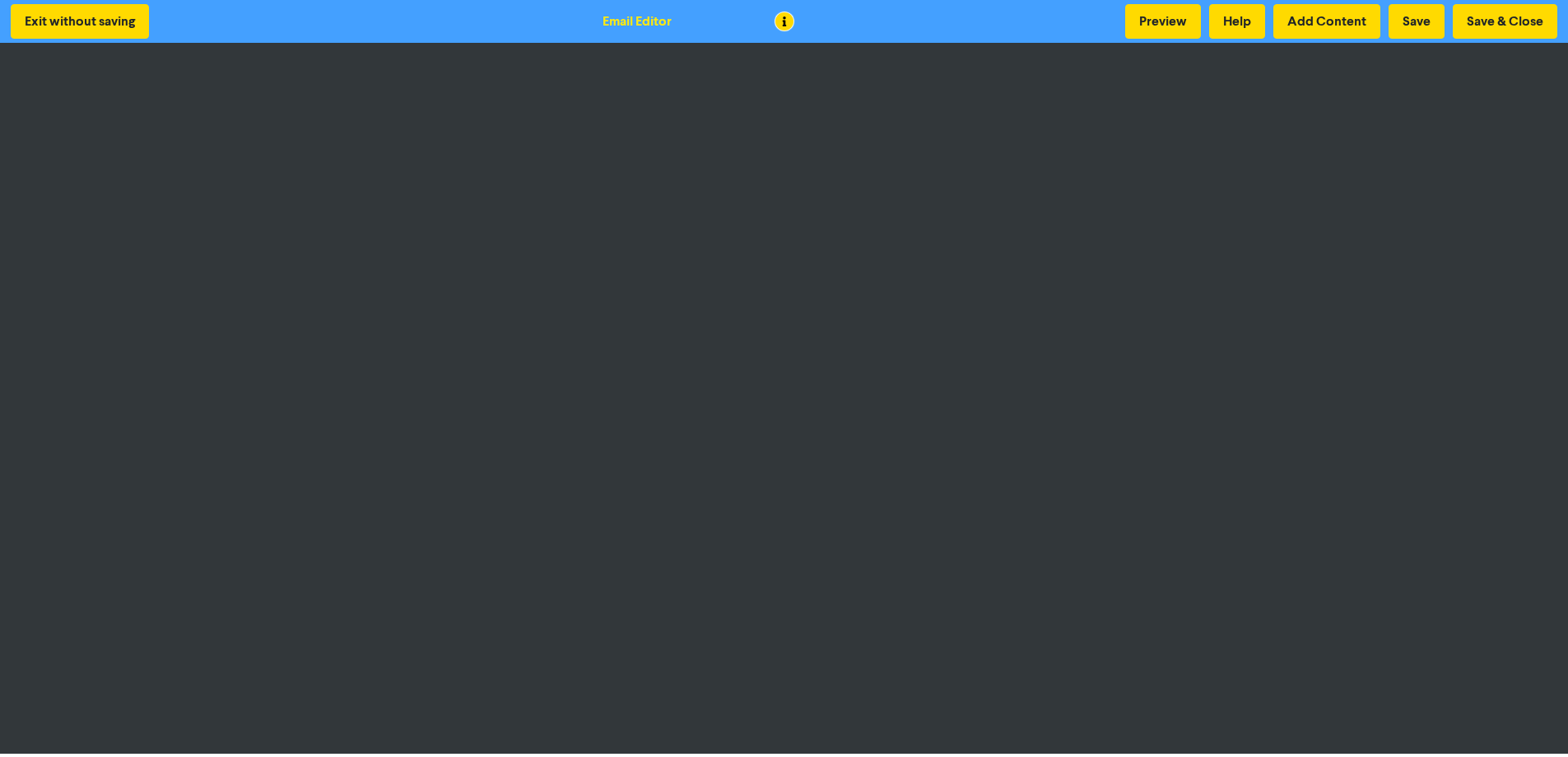
scroll to position [2, 0]
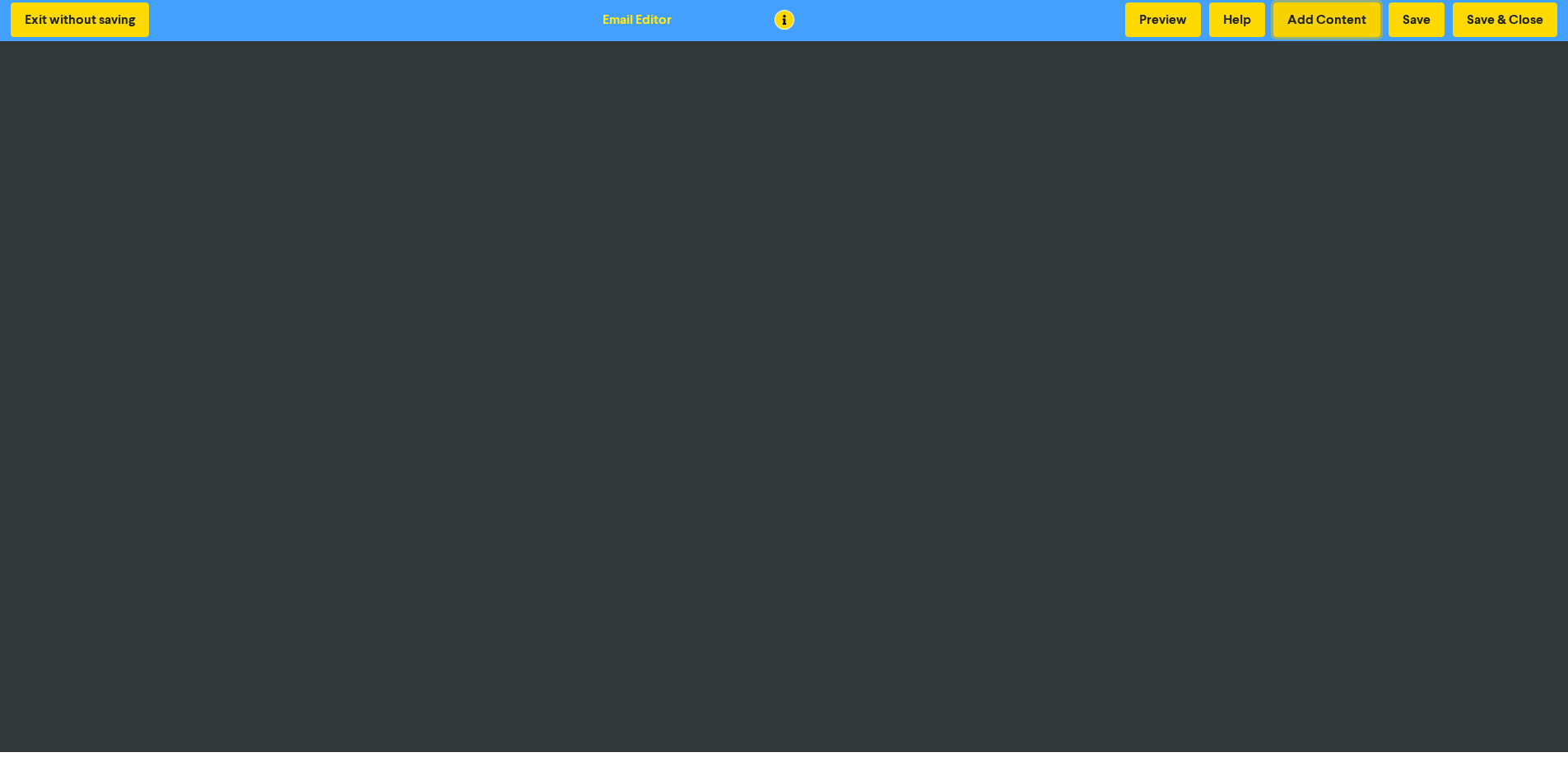
click at [1245, 22] on button "Add Content" at bounding box center [1327, 19] width 107 height 34
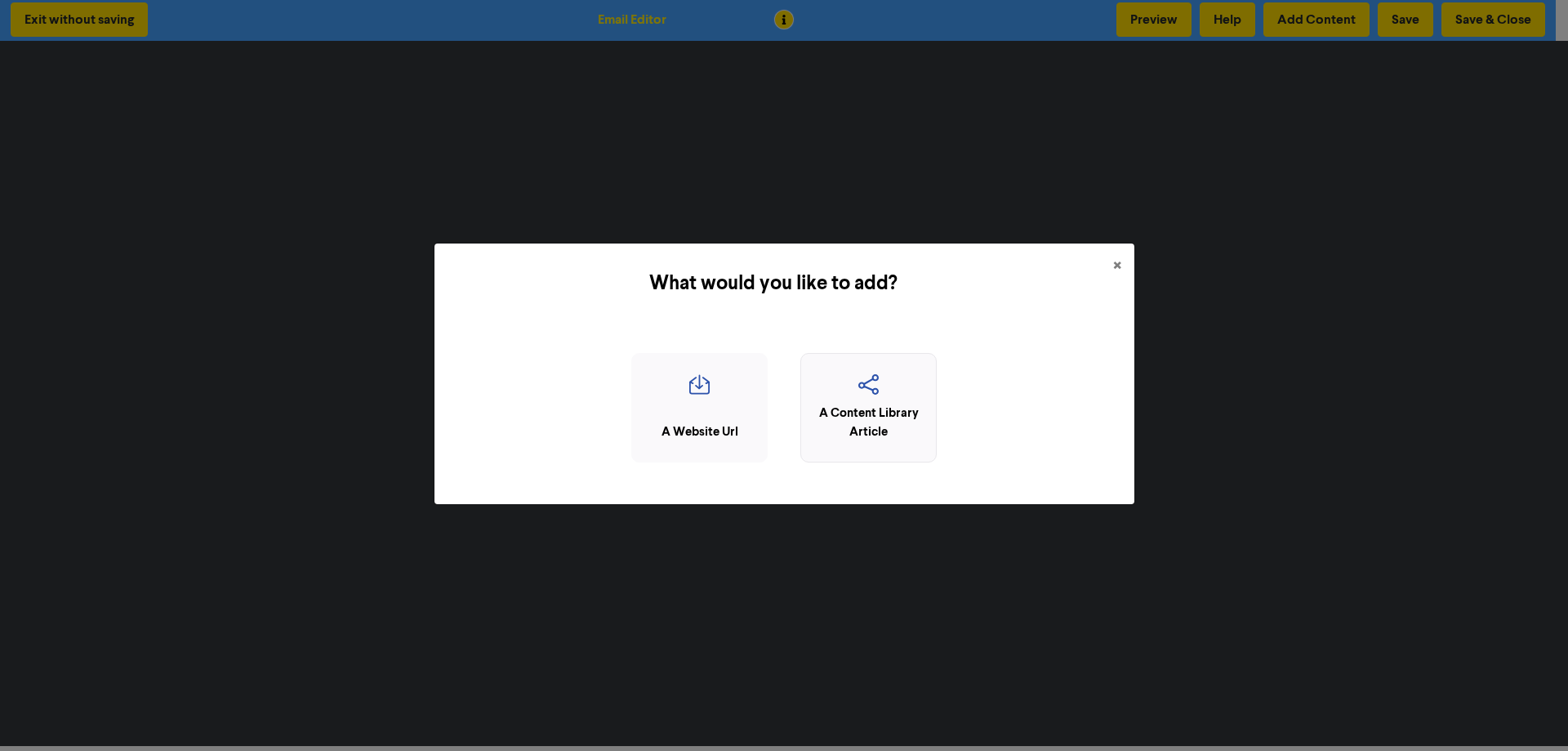
click at [889, 395] on icon "button" at bounding box center [868, 389] width 118 height 31
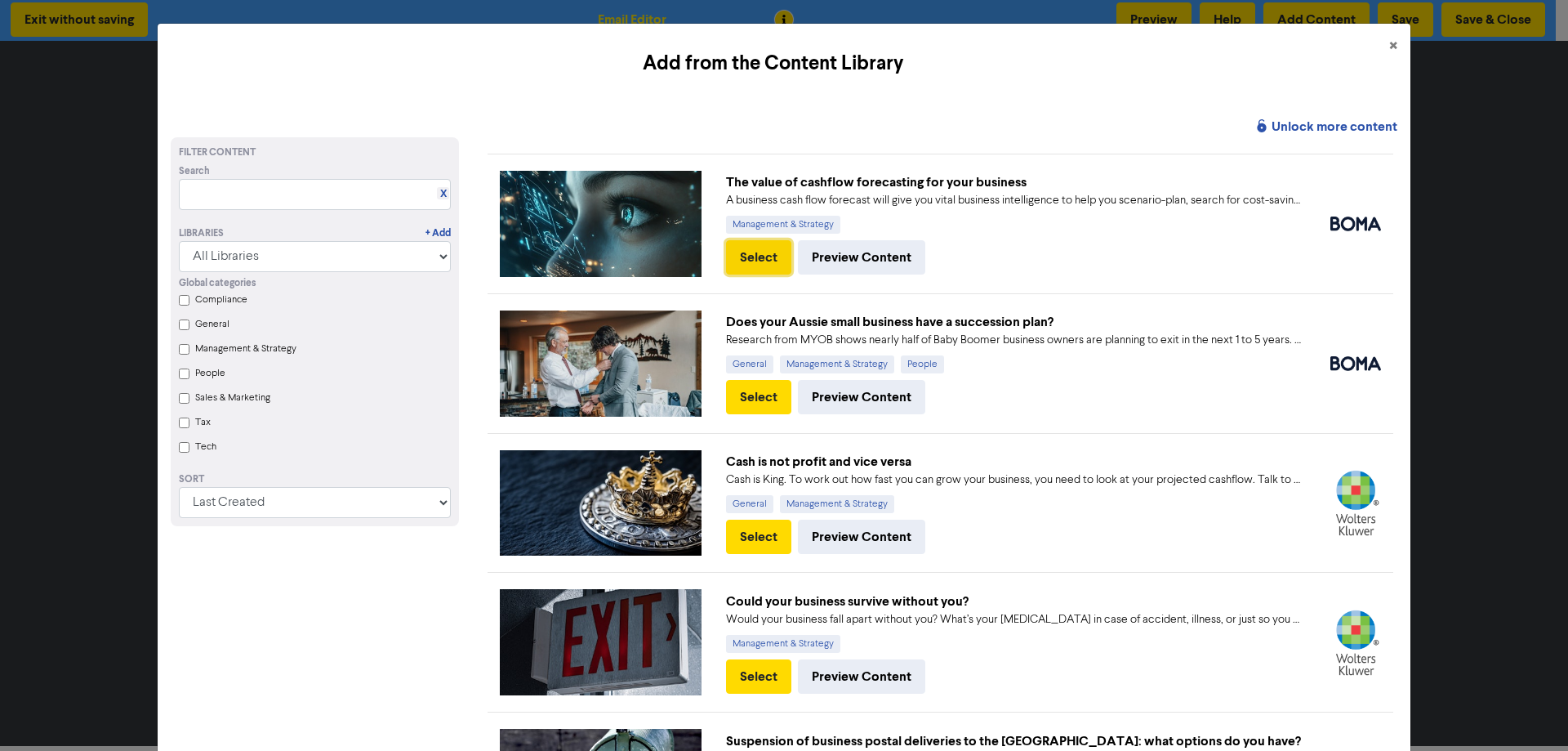
click at [759, 265] on button "Select" at bounding box center [758, 256] width 65 height 34
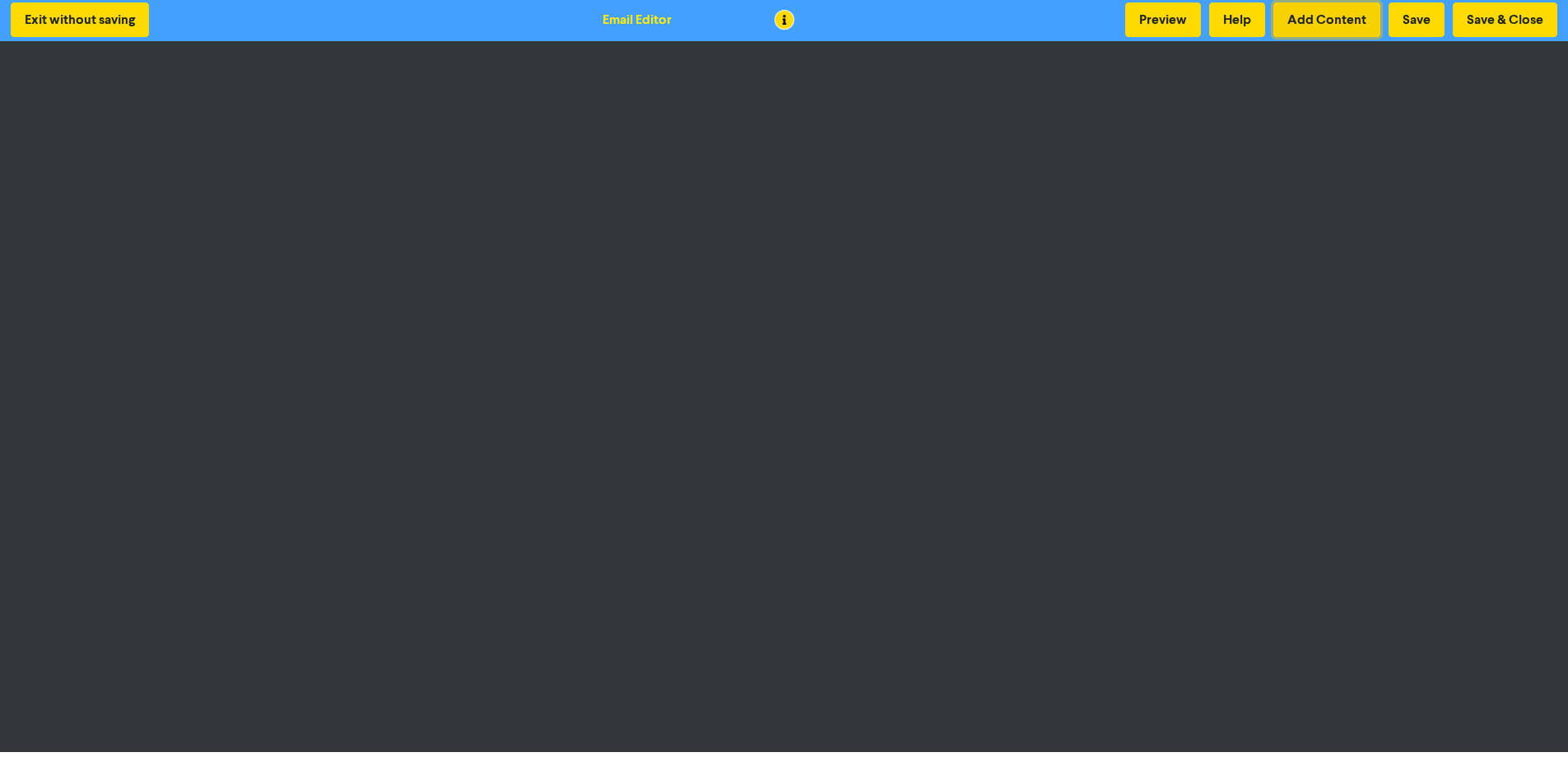
click at [1245, 23] on button "Add Content" at bounding box center [1327, 19] width 107 height 34
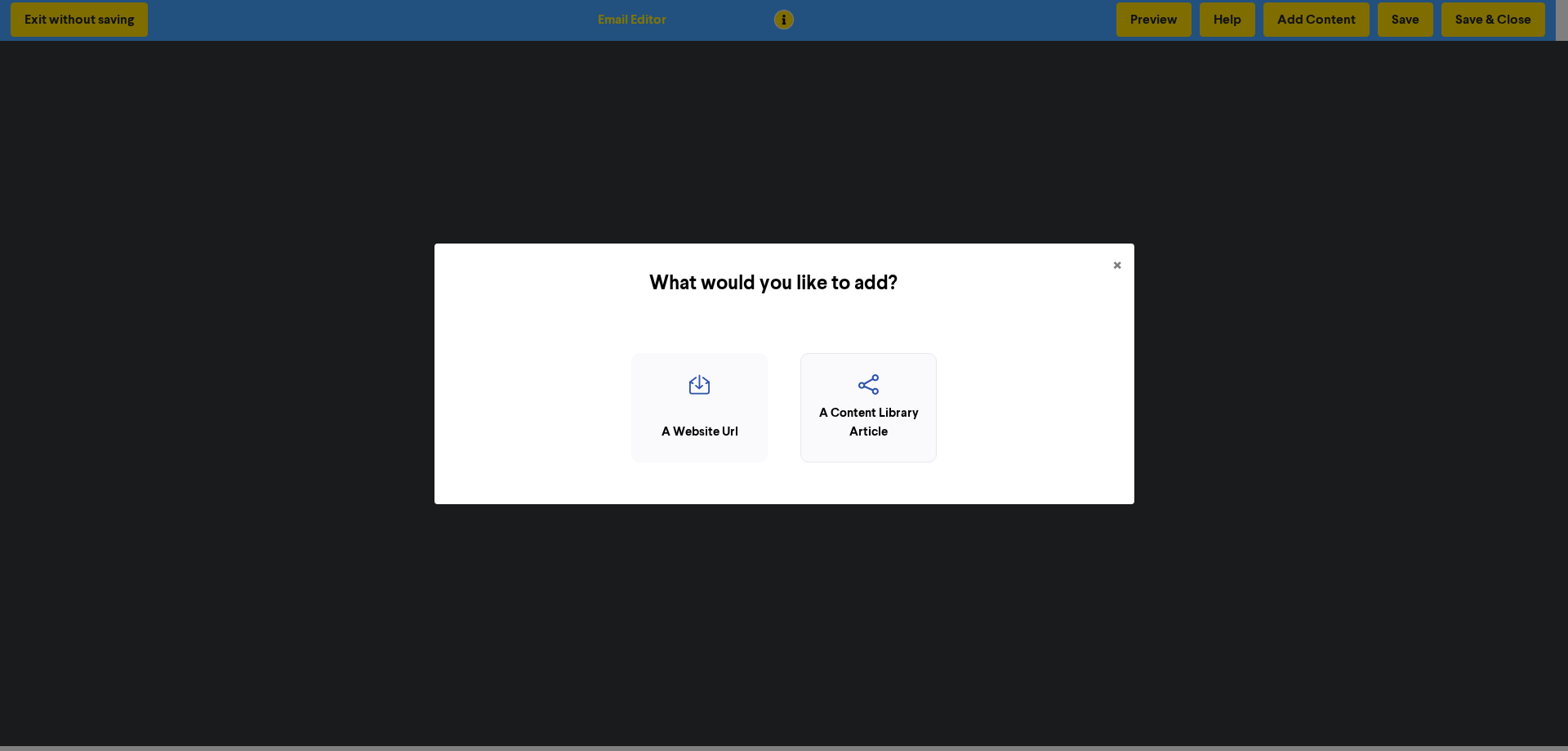
click at [883, 404] on icon "button" at bounding box center [868, 389] width 118 height 31
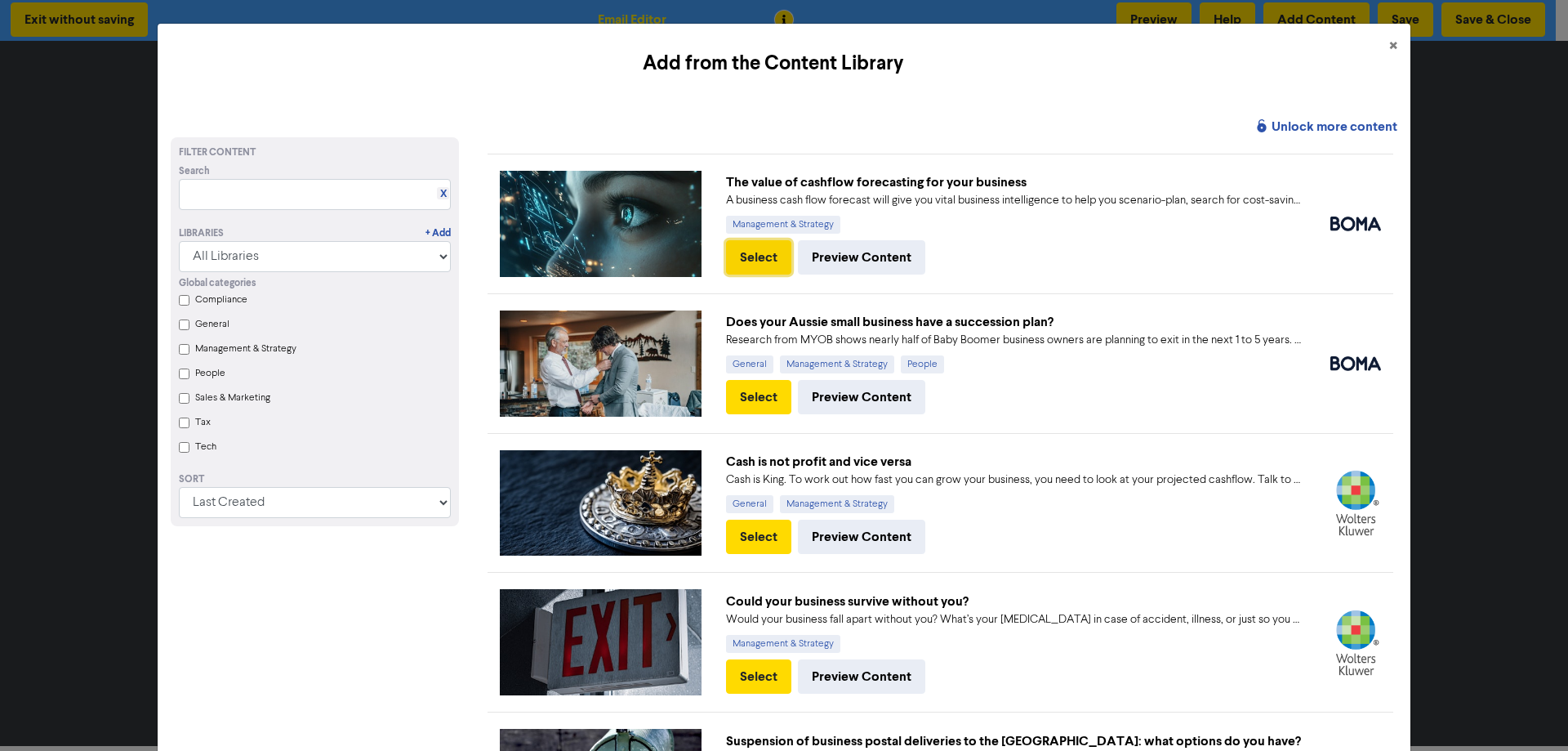
click at [759, 256] on button "Select" at bounding box center [758, 256] width 65 height 34
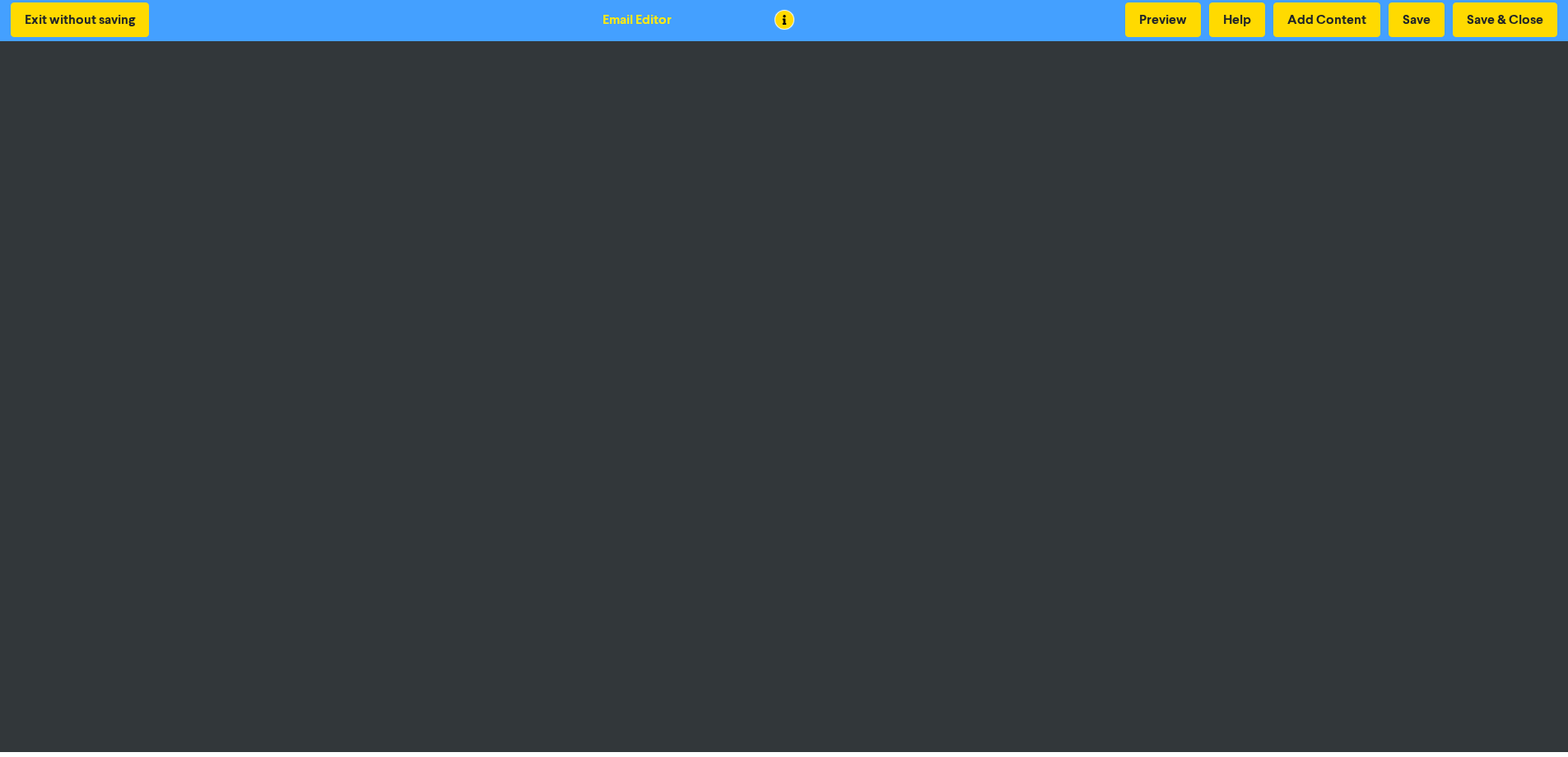
scroll to position [0, 0]
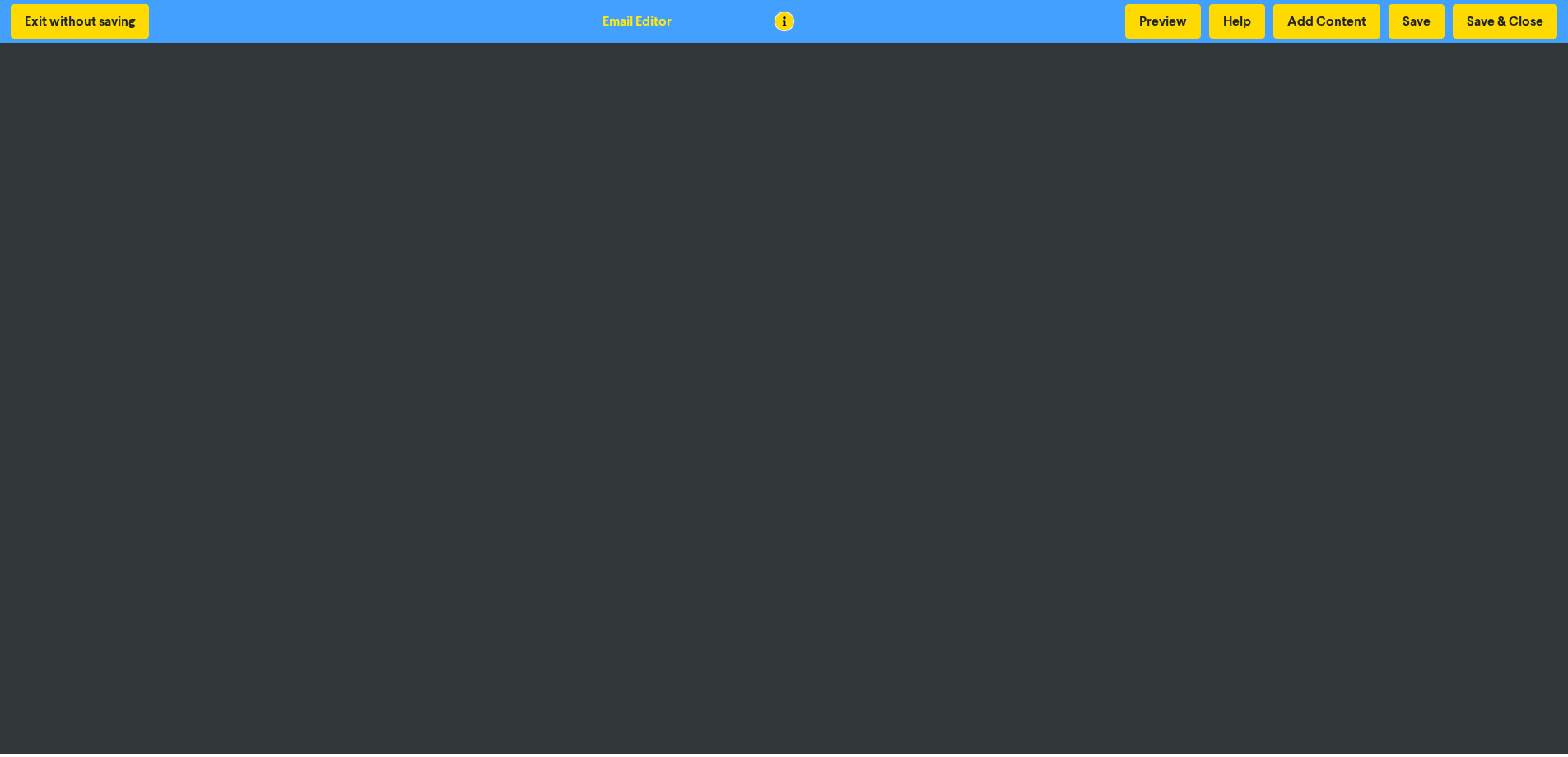
click at [1152, 0] on html "Exit without saving Email Editor Preview Help Add Content Save Save & Close" at bounding box center [784, 378] width 1568 height 757
click at [1145, 14] on button "Preview" at bounding box center [1163, 21] width 76 height 34
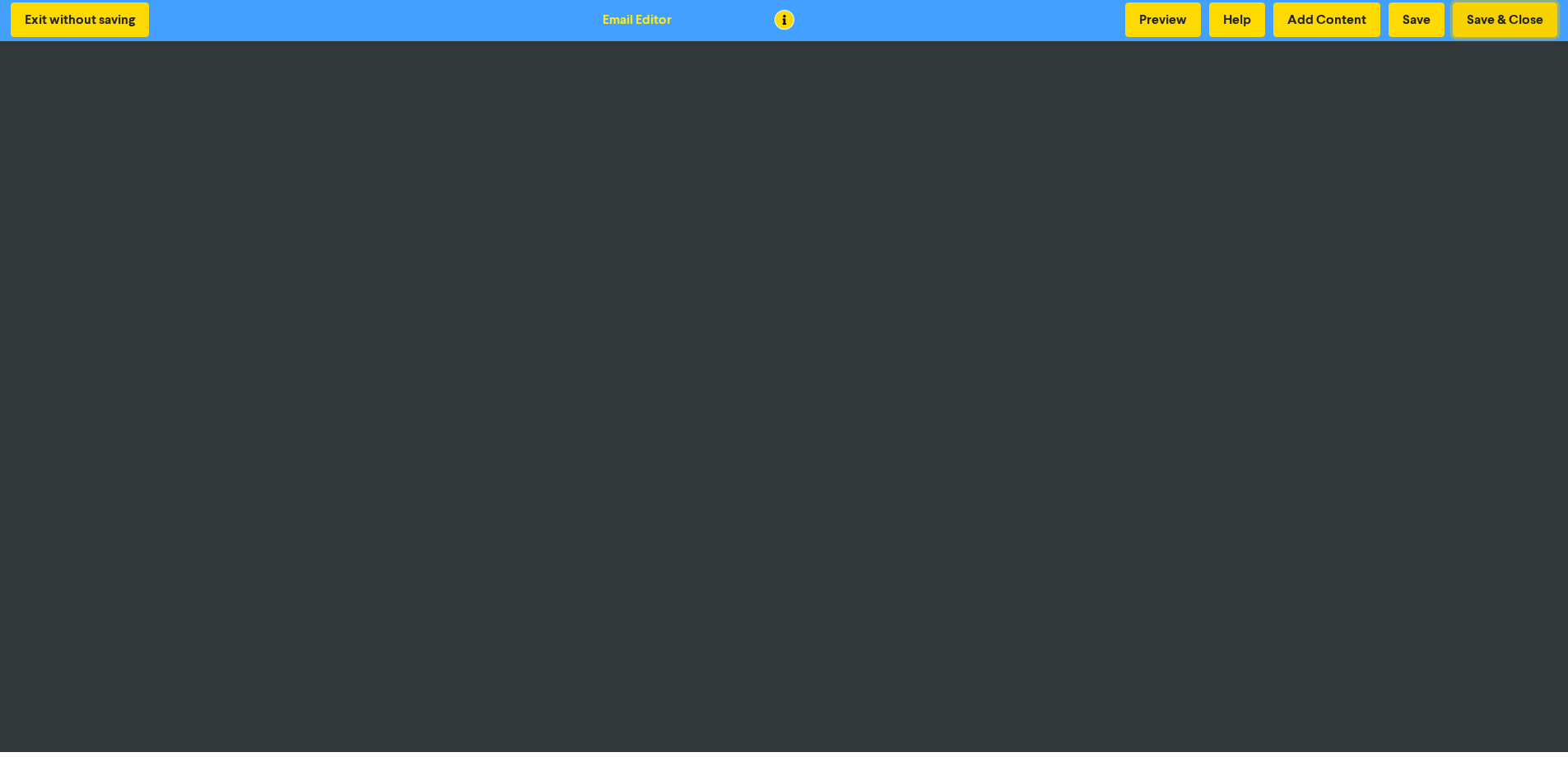
click at [1245, 26] on button "Save & Close" at bounding box center [1505, 19] width 105 height 34
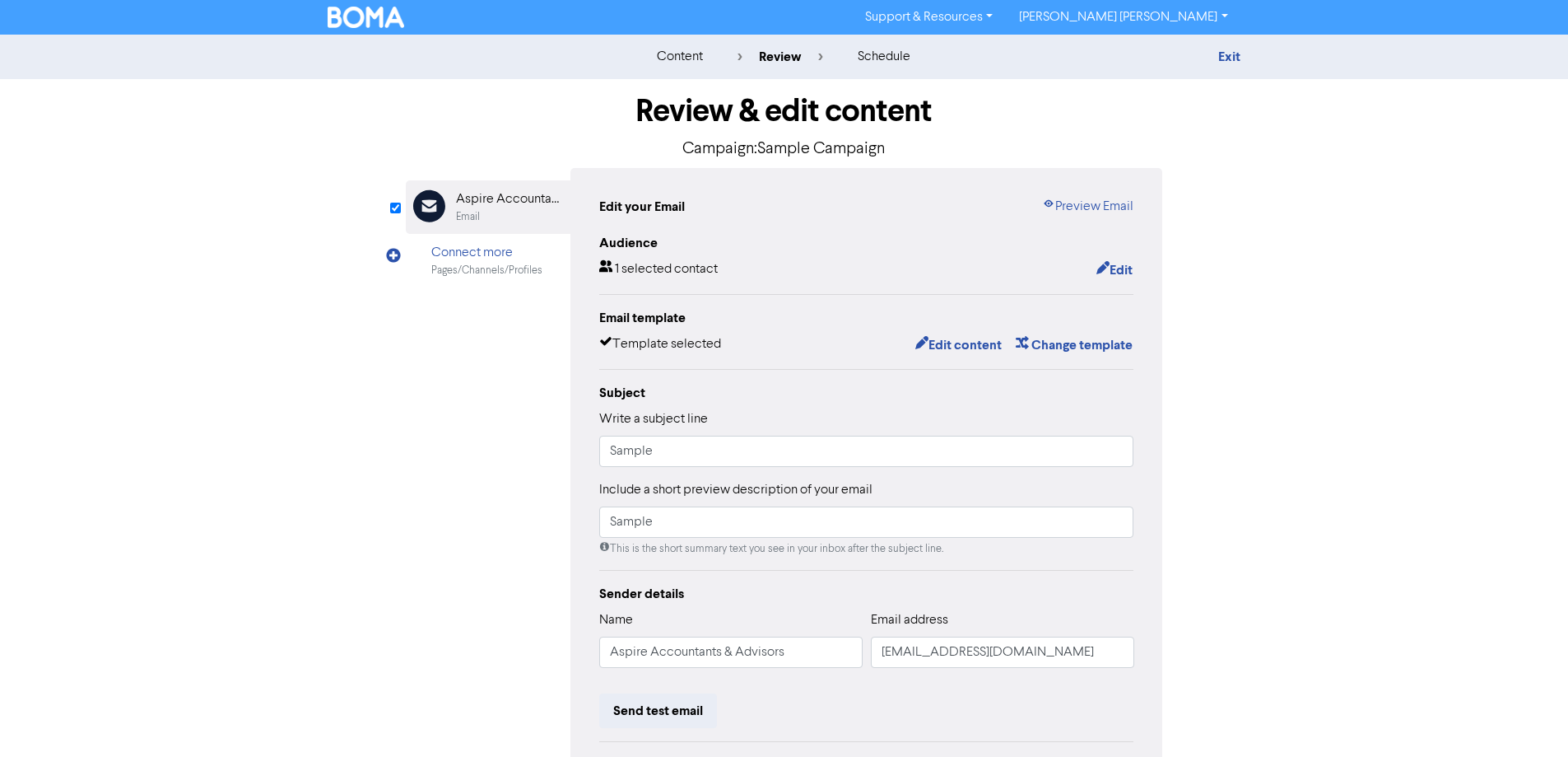
scroll to position [187, 0]
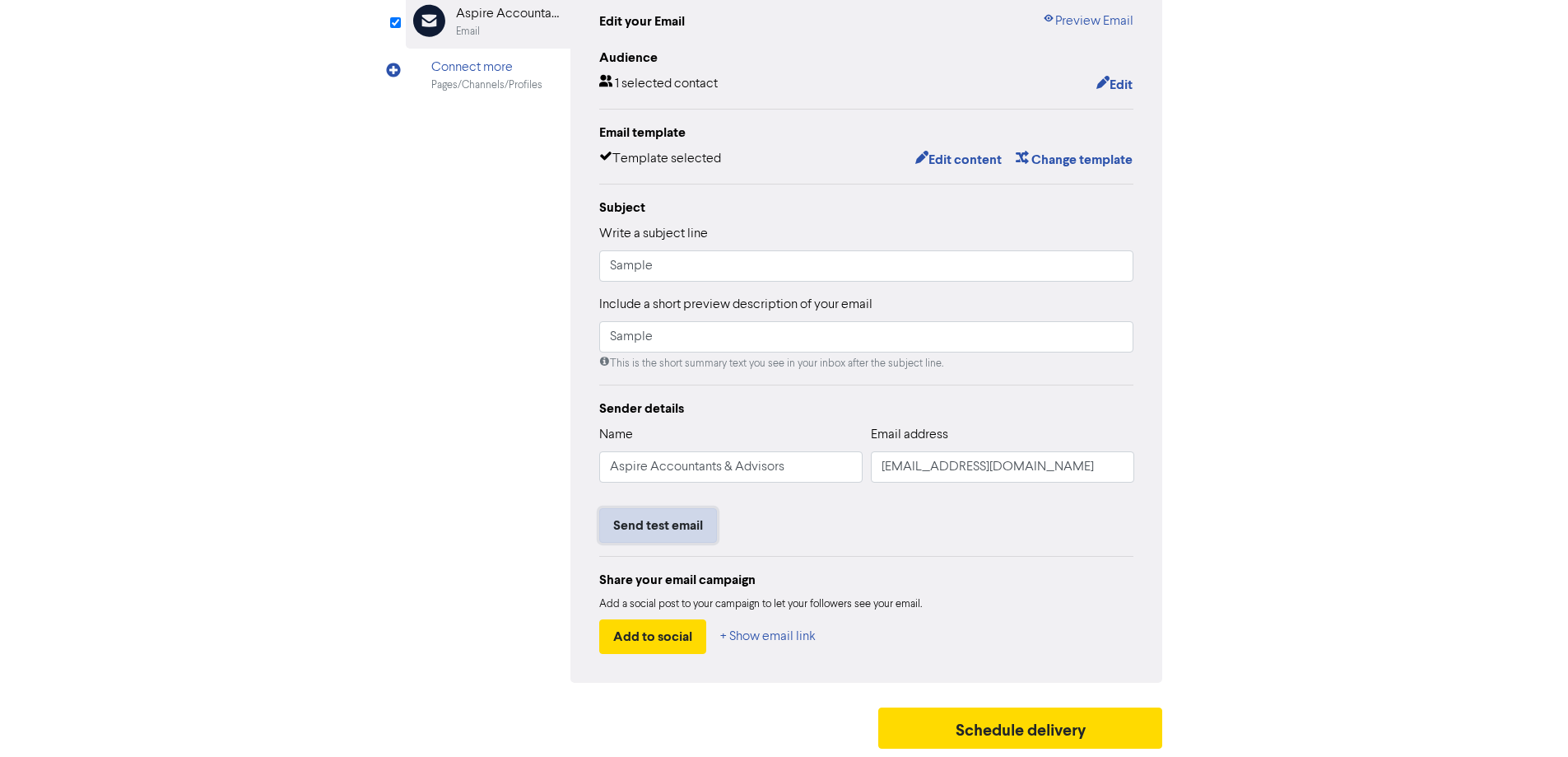
click at [640, 534] on button "Send test email" at bounding box center [658, 525] width 117 height 34
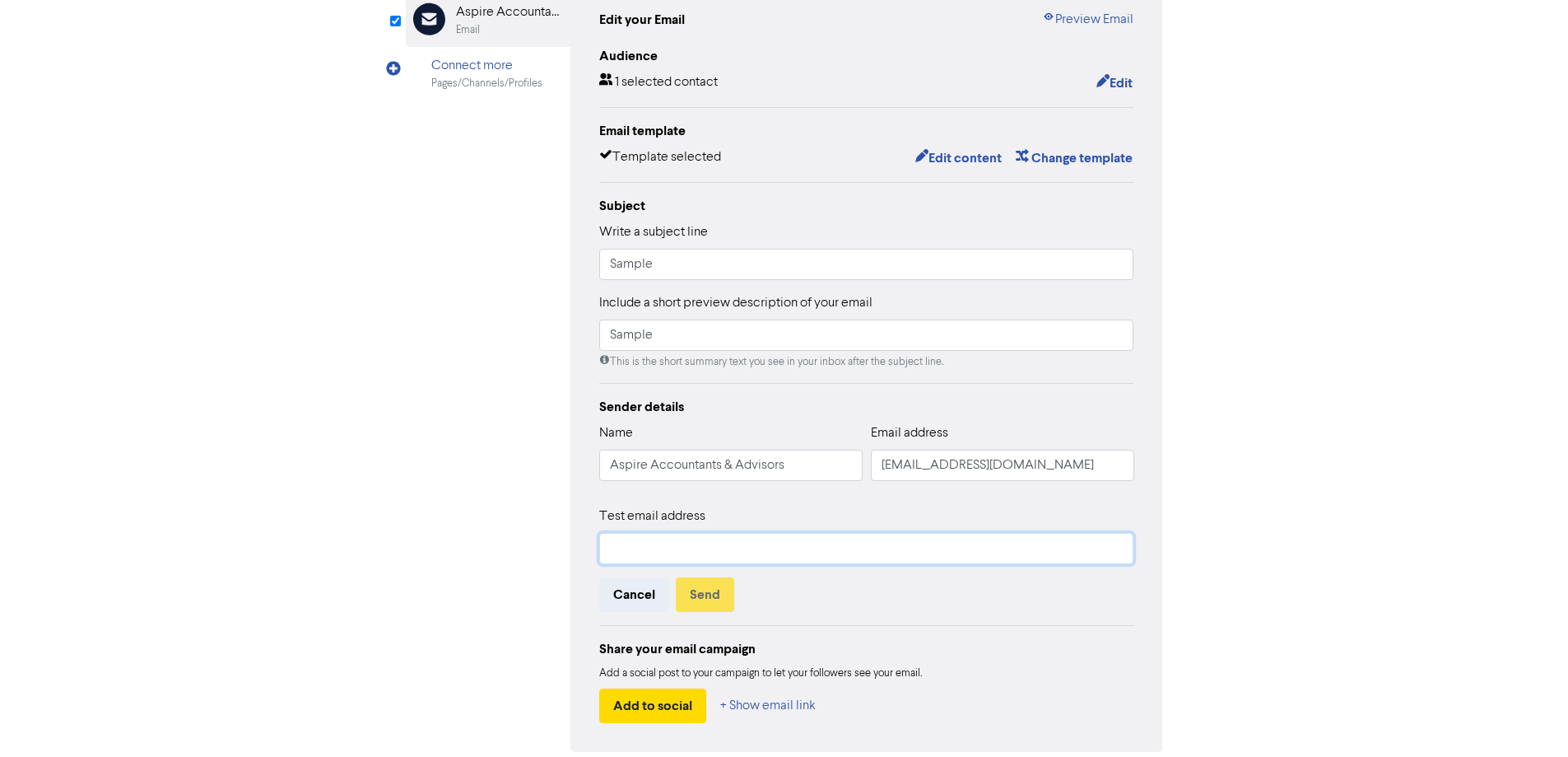
click at [704, 540] on input "text" at bounding box center [867, 548] width 535 height 31
type input "[PERSON_NAME][EMAIL_ADDRESS][DOMAIN_NAME]"
click at [714, 592] on button "Send" at bounding box center [706, 594] width 59 height 34
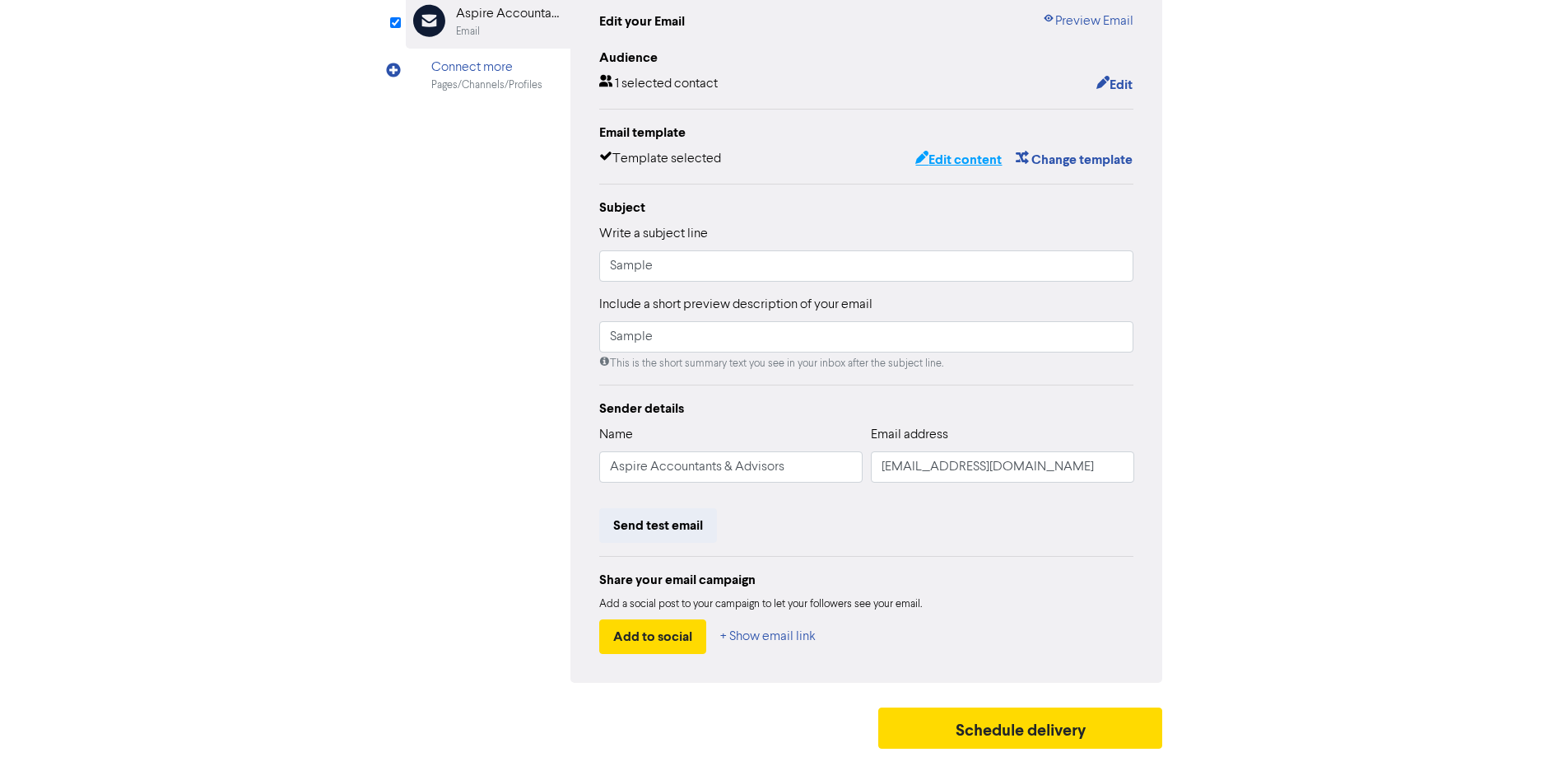
click at [968, 156] on button "Edit content" at bounding box center [958, 160] width 88 height 22
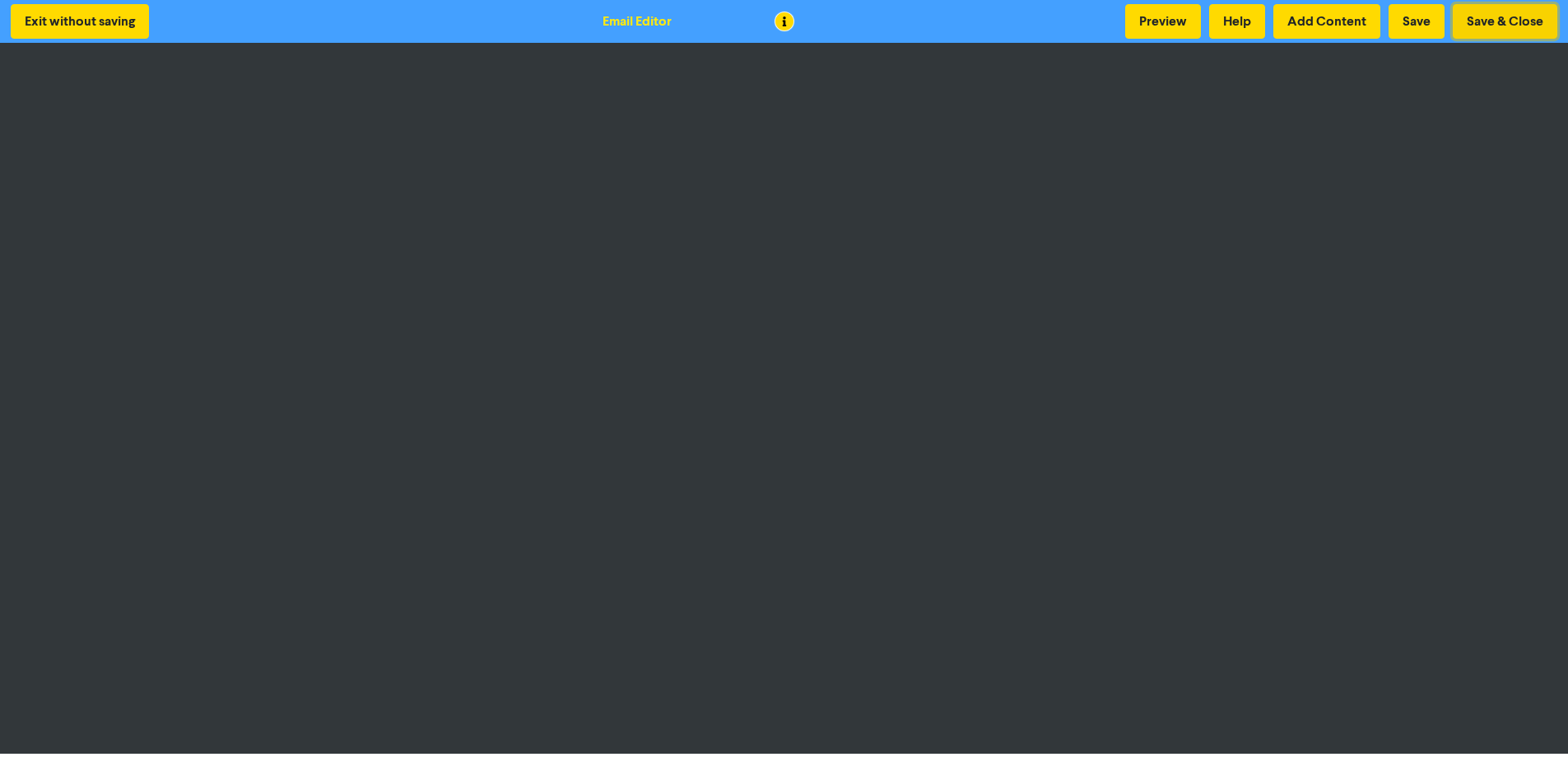
click at [1245, 15] on button "Save & Close" at bounding box center [1505, 21] width 105 height 34
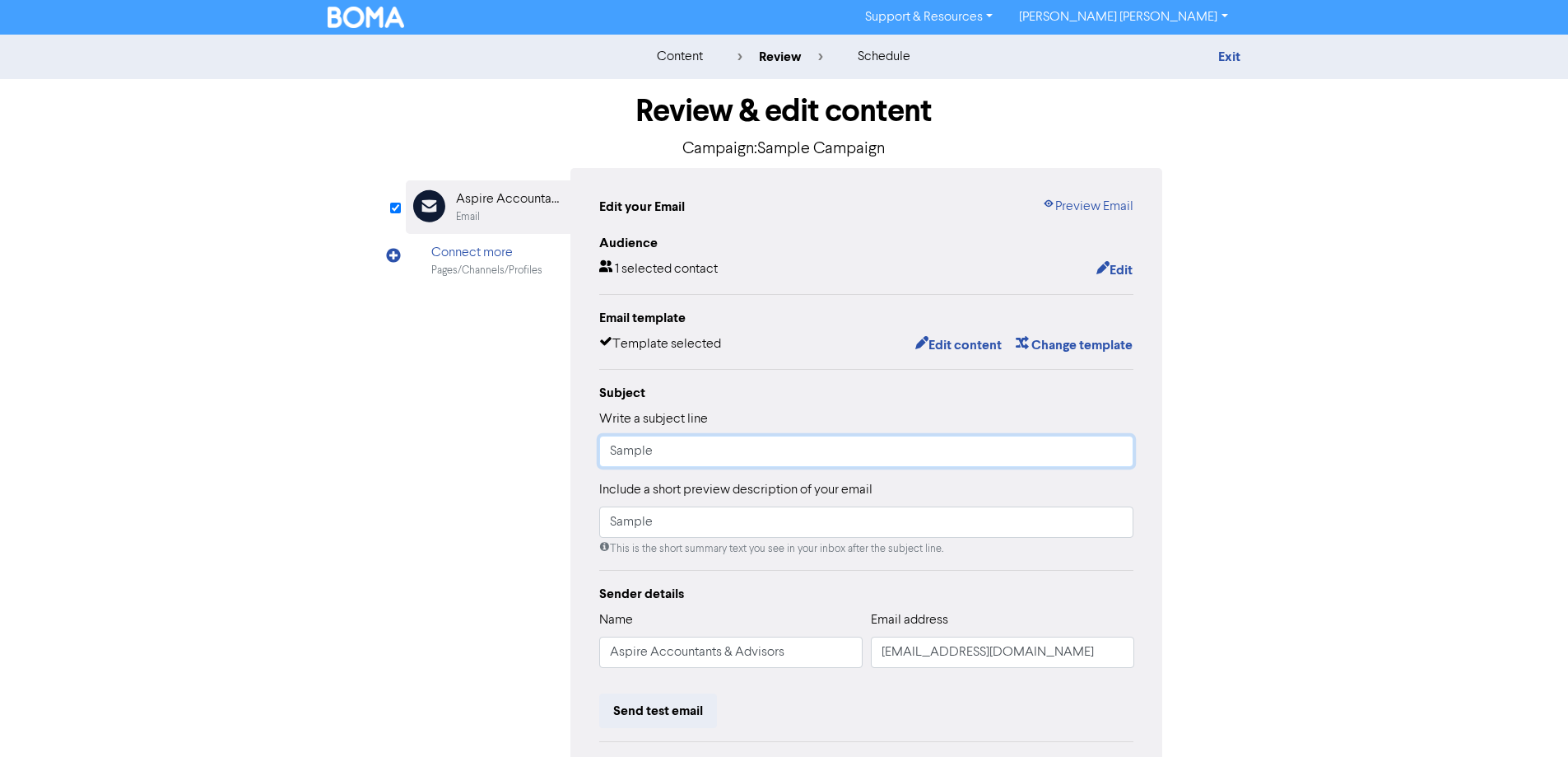
drag, startPoint x: 685, startPoint y: 455, endPoint x: 531, endPoint y: 448, distance: 154.2
click at [537, 448] on div "Email Created with Sketch. Aspire Accountants & Advisors Email Connect more Pag…" at bounding box center [784, 518] width 758 height 700
click at [694, 452] on input "Sample" at bounding box center [867, 451] width 535 height 31
drag, startPoint x: 669, startPoint y: 452, endPoint x: 546, endPoint y: 446, distance: 123.1
click at [546, 446] on div "Email Created with Sketch. Aspire Accountants & Advisors Email Connect more Pag…" at bounding box center [784, 518] width 758 height 700
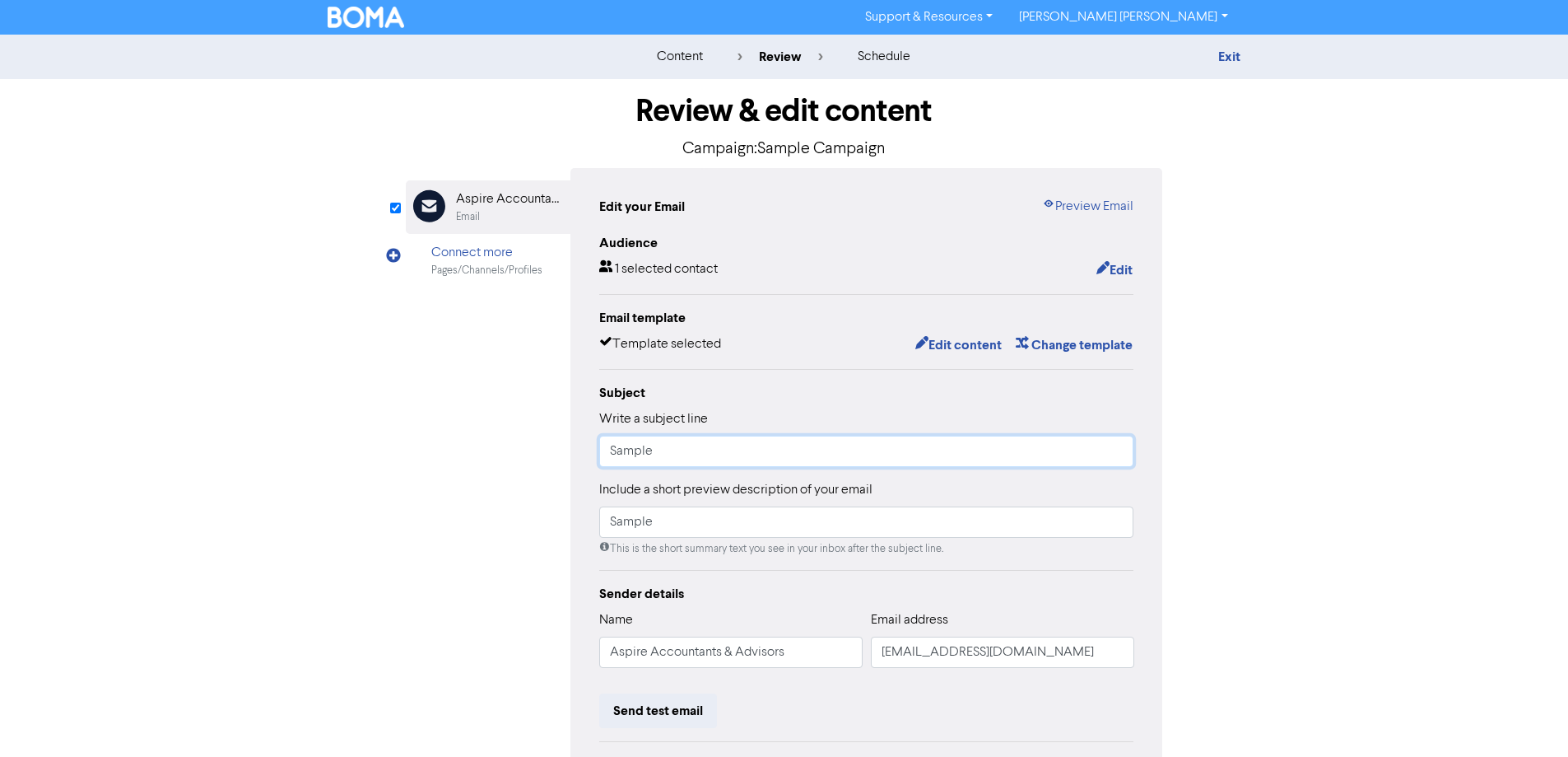
paste input "ADVISOR INSIGHTS"
drag, startPoint x: 629, startPoint y: 450, endPoint x: 577, endPoint y: 445, distance: 52.2
click at [579, 448] on div "Edit your Email Preview Email Audience 1 selected contact Edit Email template T…" at bounding box center [867, 518] width 592 height 700
type input "Sample"
click at [1234, 368] on div "Review & edit content Campaign: Sample Campaign Email Created with Sketch. Aspi…" at bounding box center [784, 510] width 939 height 863
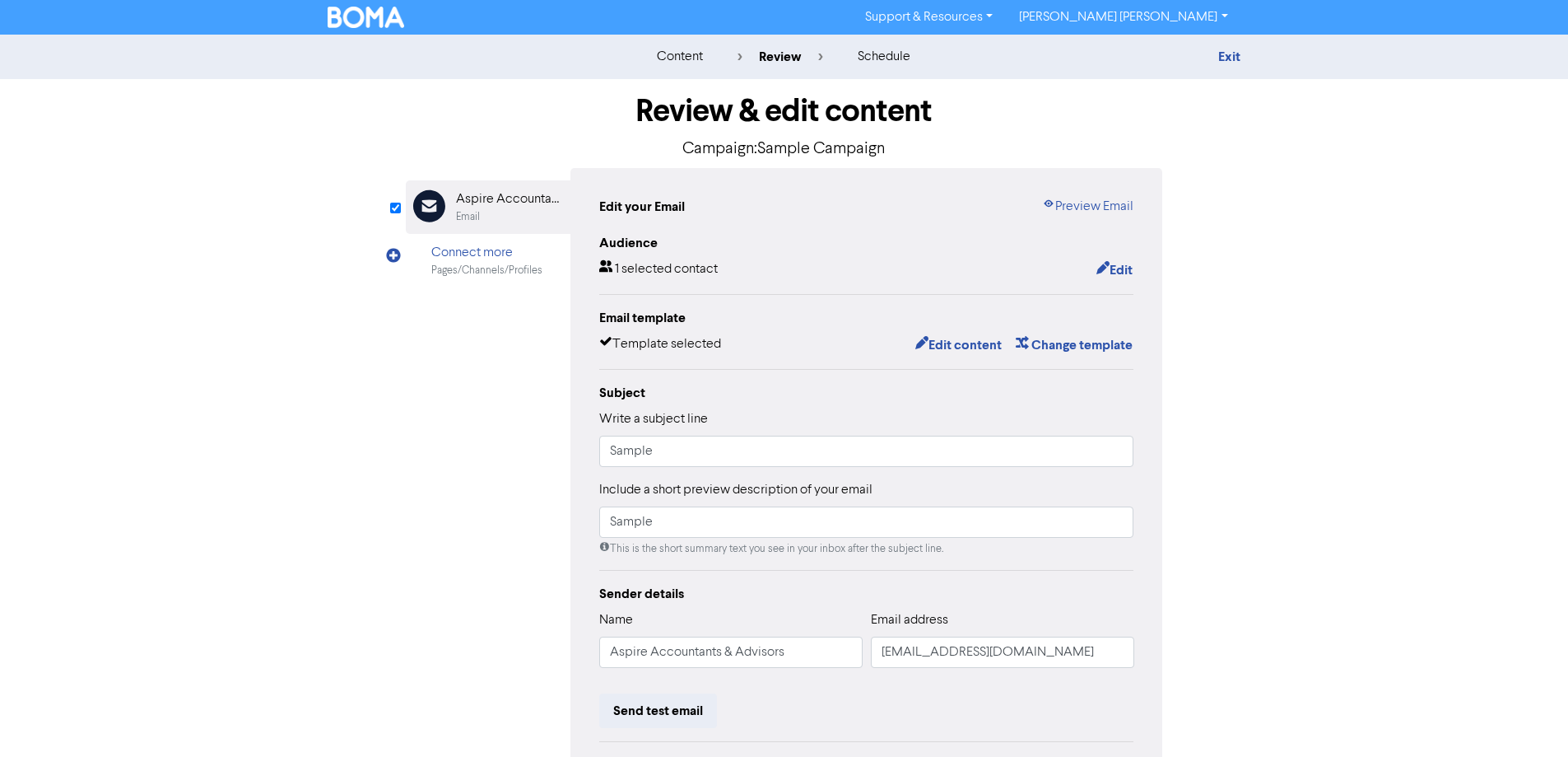
scroll to position [187, 0]
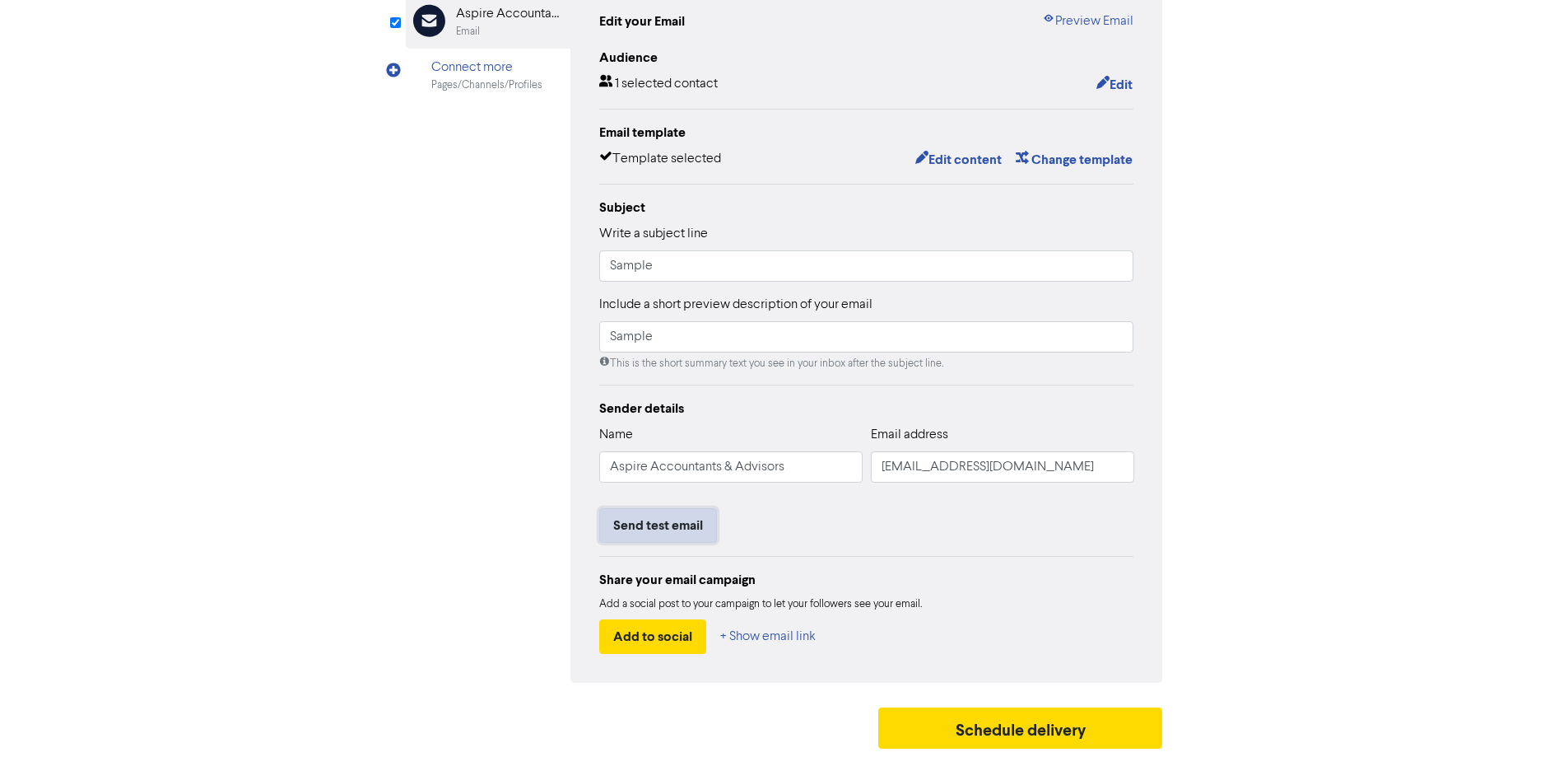
click at [657, 530] on button "Send test email" at bounding box center [658, 525] width 117 height 34
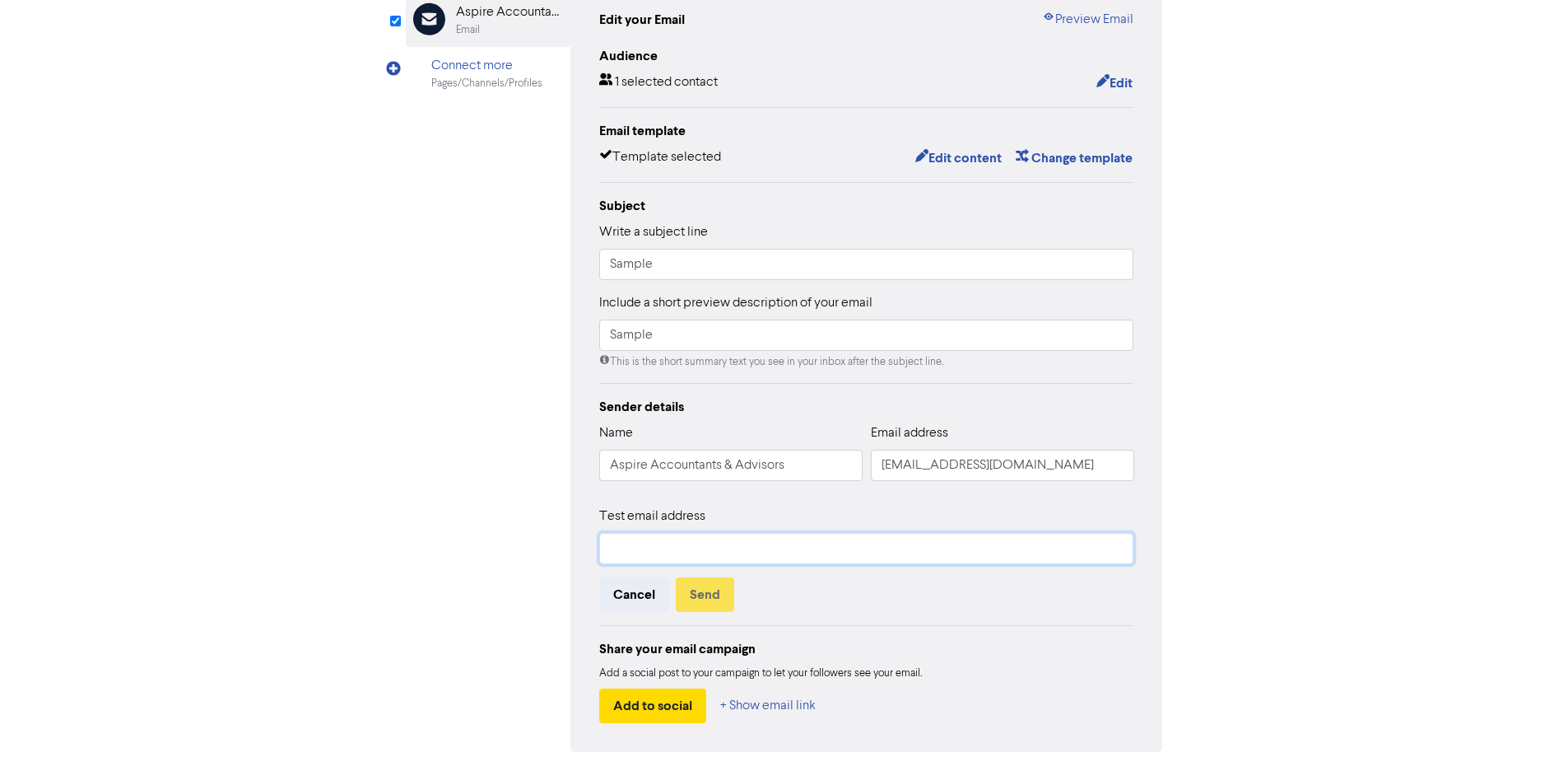
click at [682, 544] on input "text" at bounding box center [867, 548] width 535 height 31
type input "[EMAIL_ADDRESS][DOMAIN_NAME]"
click at [714, 608] on button "Send" at bounding box center [706, 594] width 59 height 34
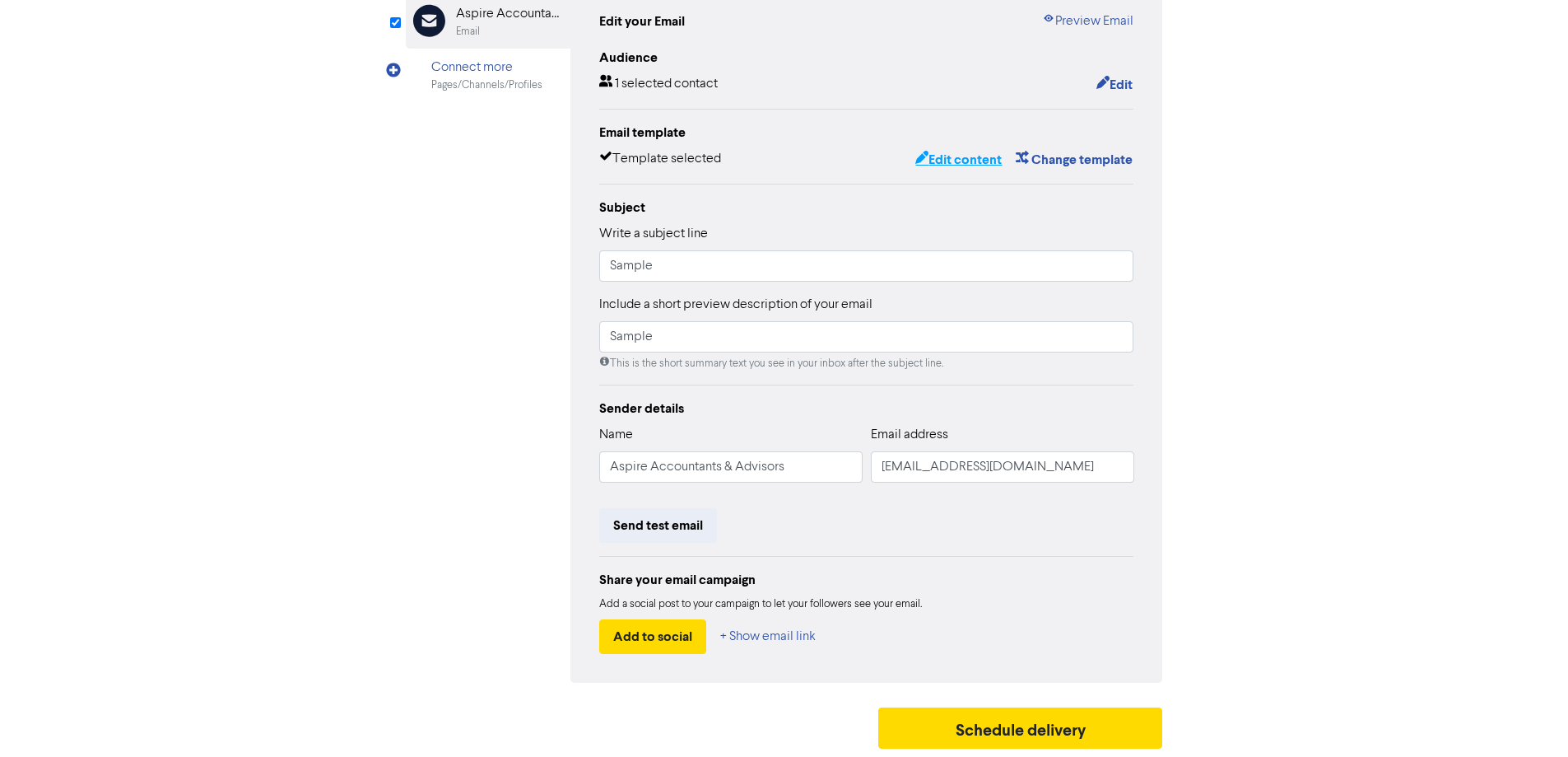
click at [968, 156] on button "Edit content" at bounding box center [958, 160] width 88 height 22
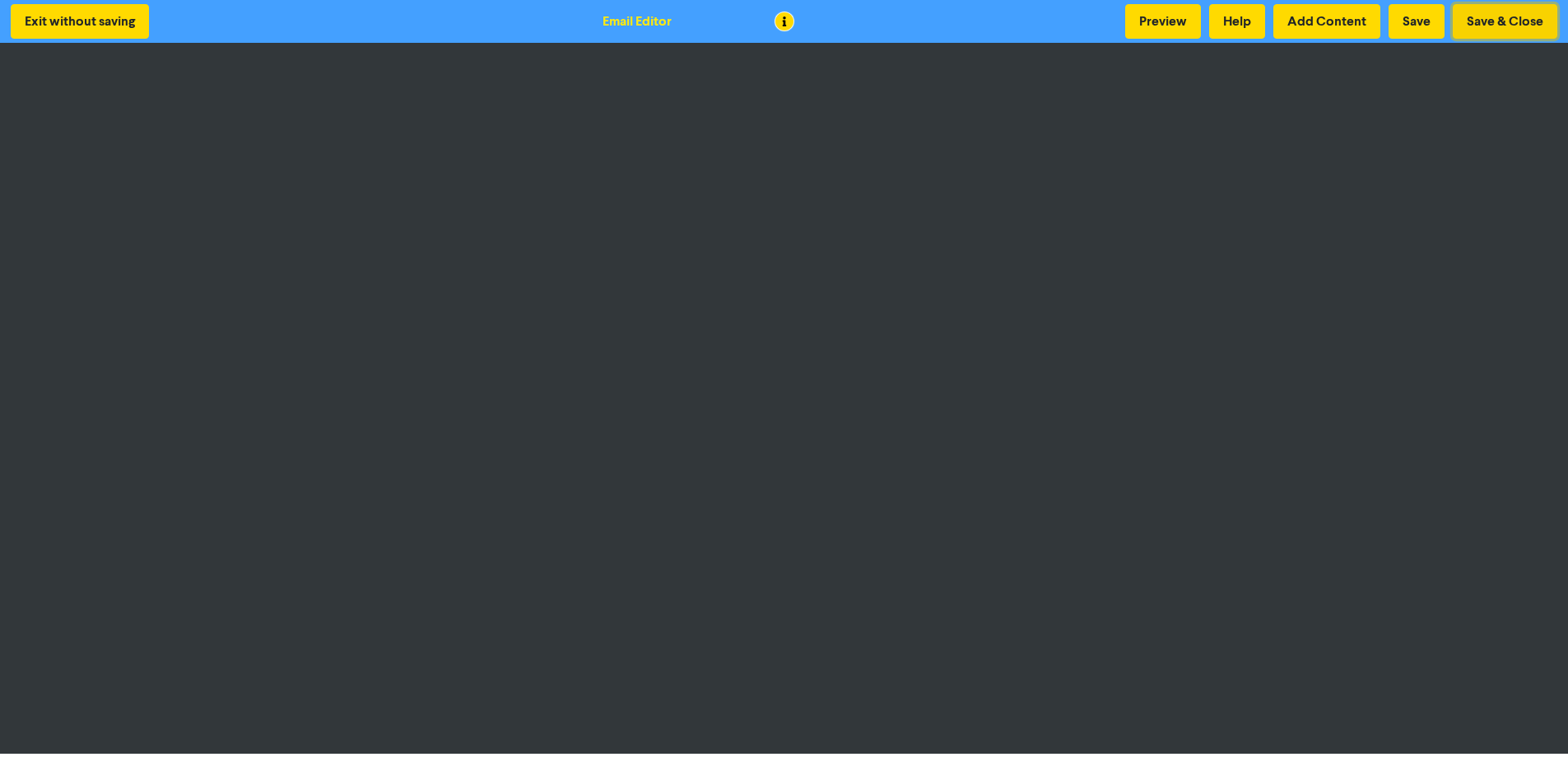
click at [1245, 13] on button "Save & Close" at bounding box center [1505, 21] width 105 height 34
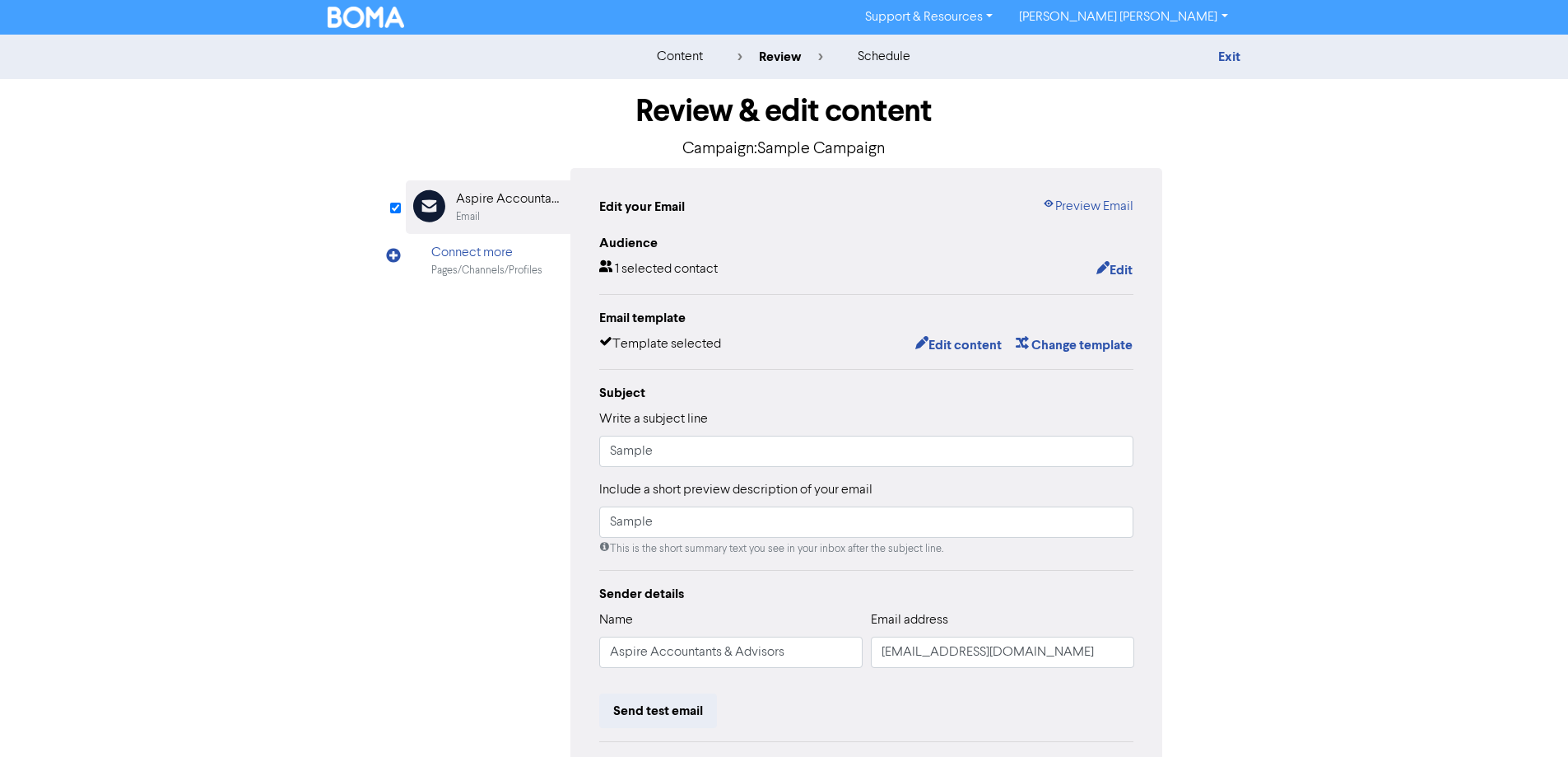
click at [1245, 207] on div "content review schedule Exit Review & edit content Campaign: Sample Campaign Em…" at bounding box center [784, 488] width 1568 height 907
click at [1233, 55] on link "Exit" at bounding box center [1229, 57] width 22 height 17
